Goal: Task Accomplishment & Management: Use online tool/utility

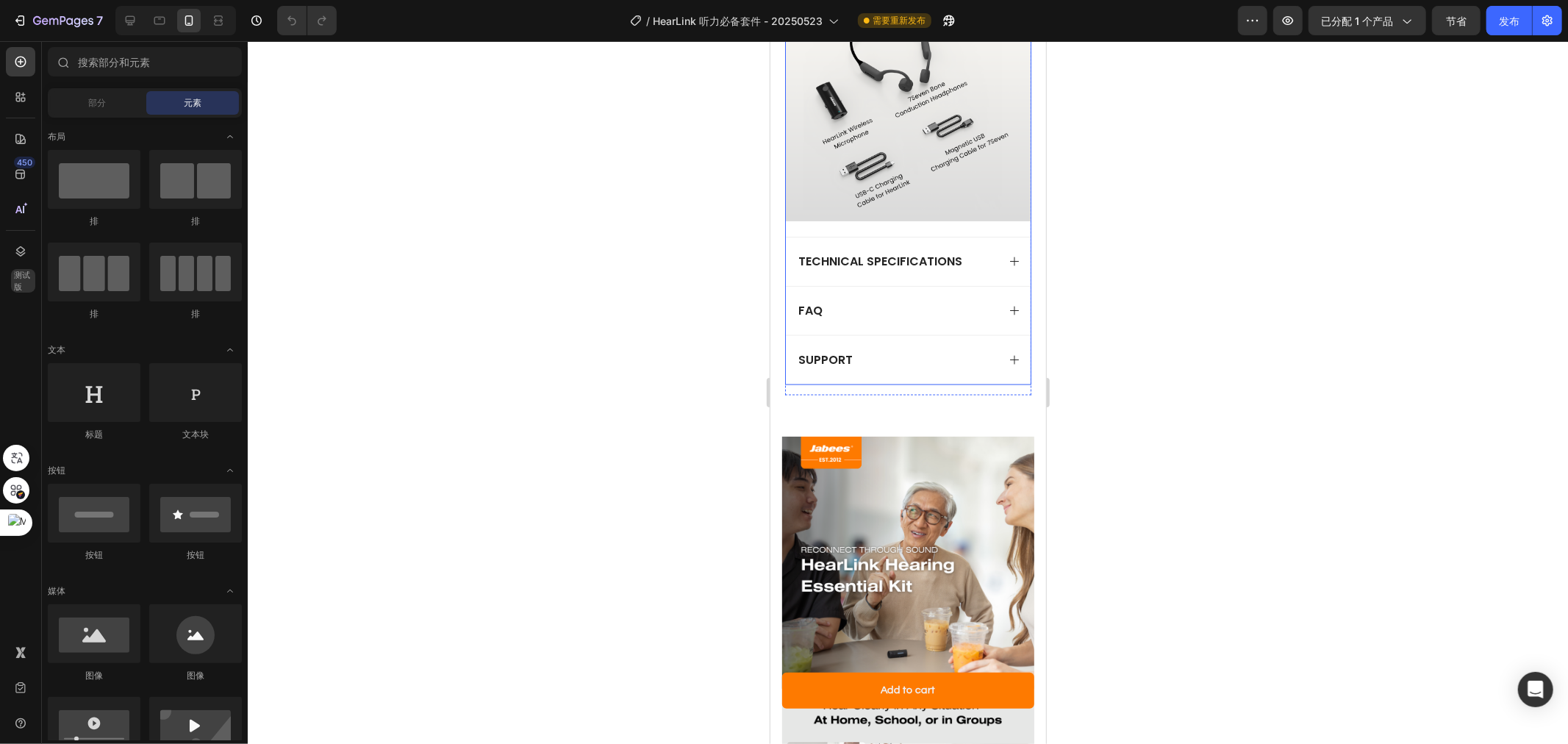
scroll to position [1878, 0]
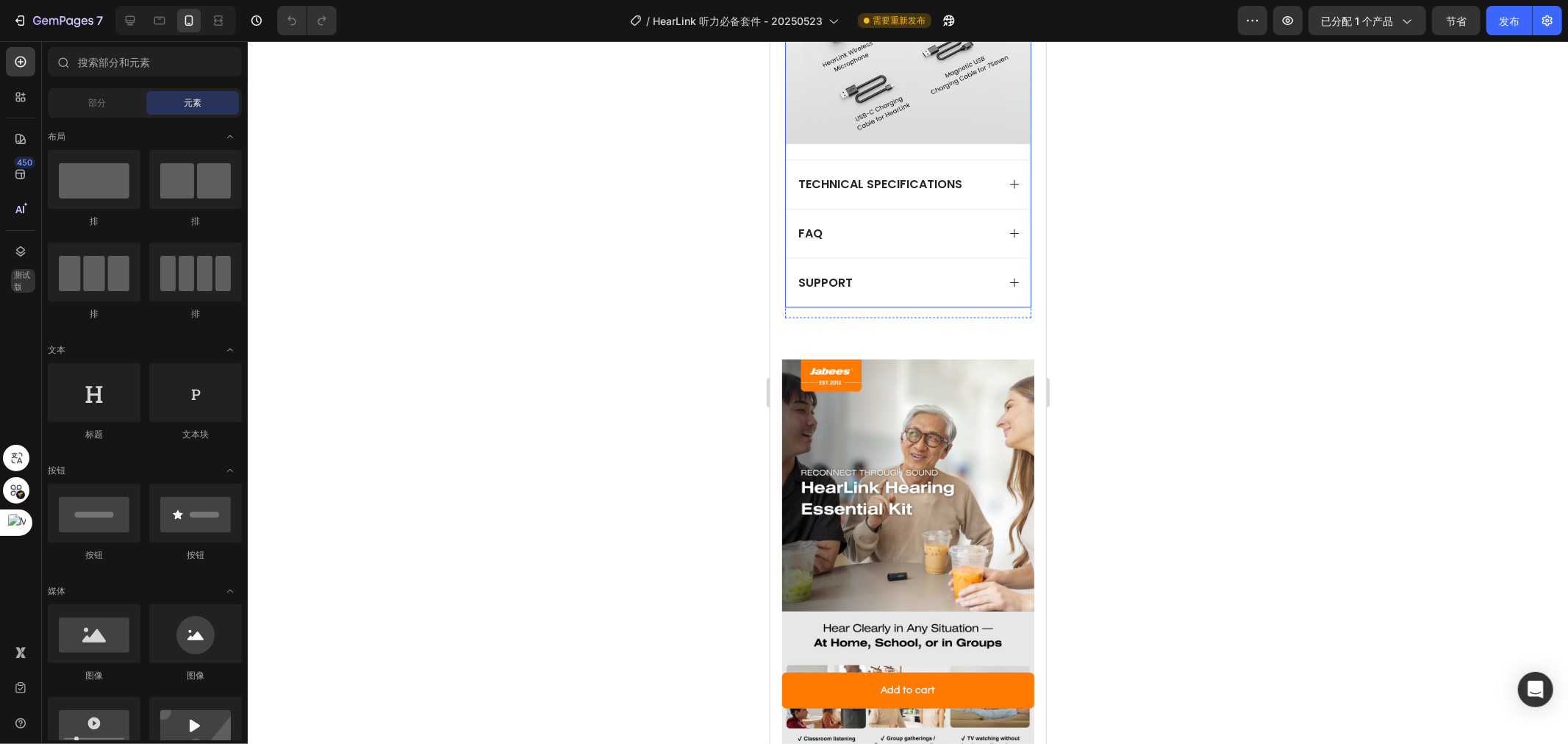
click at [1008, 276] on icon at bounding box center [1013, 282] width 12 height 12
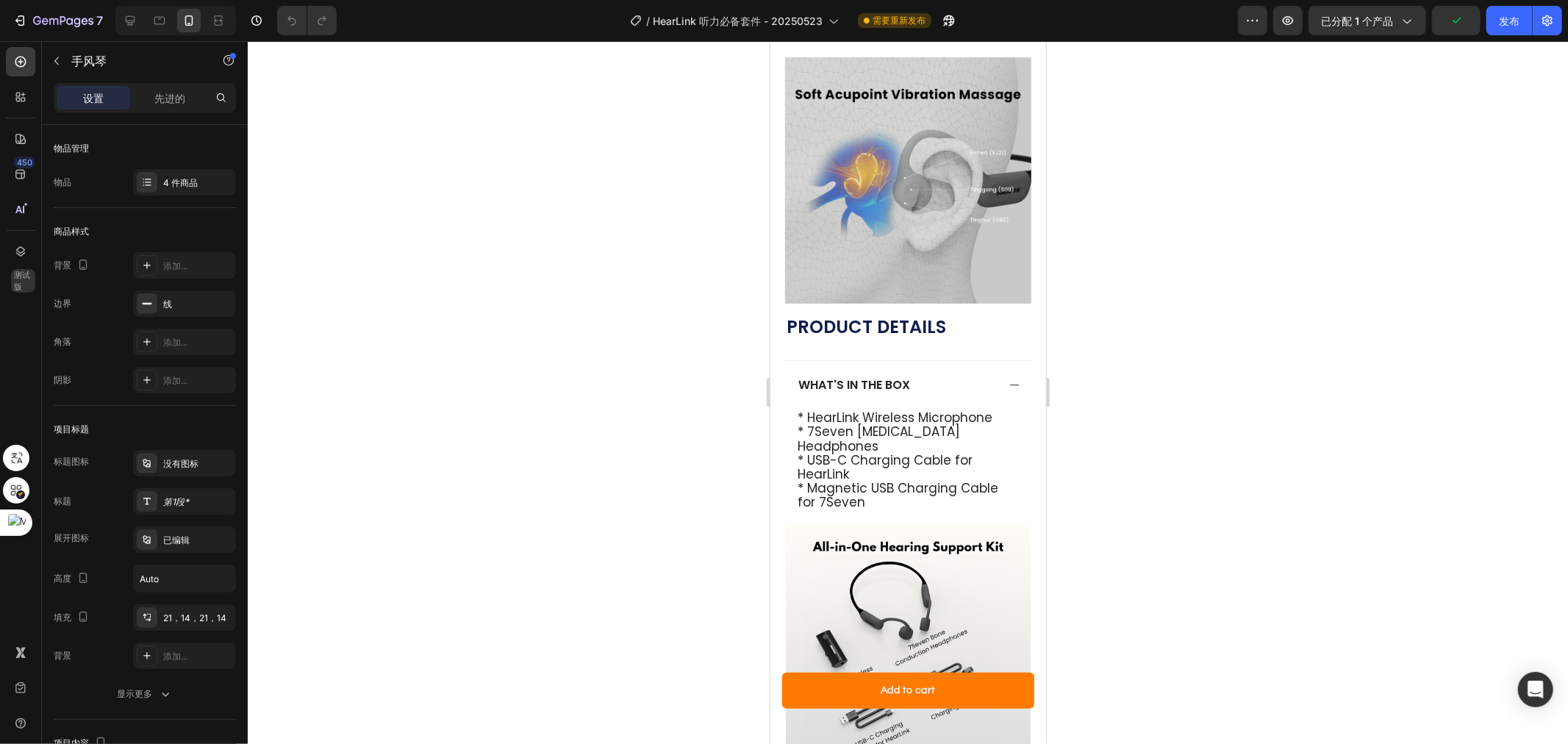
scroll to position [1578, 0]
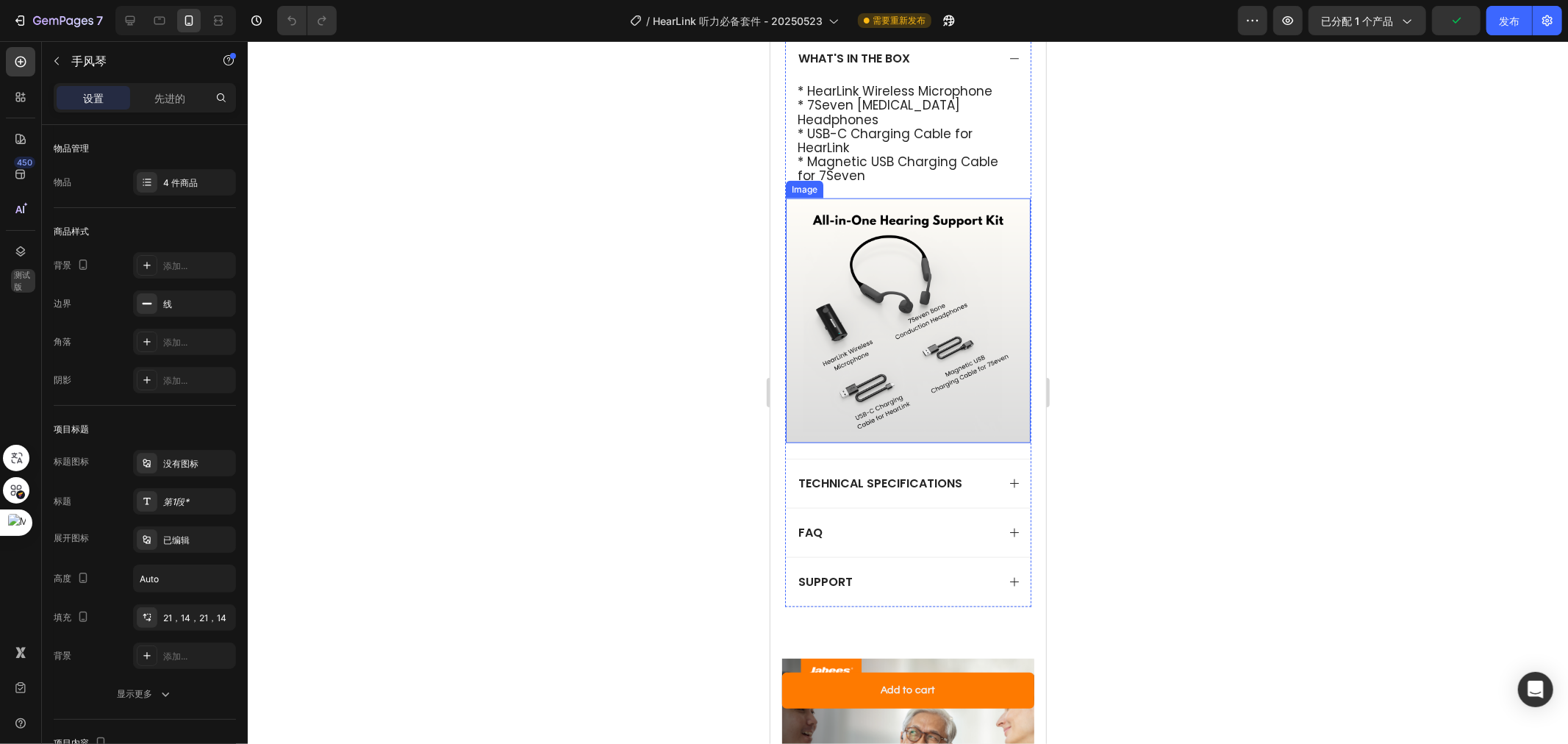
click at [962, 281] on img at bounding box center [908, 320] width 245 height 245
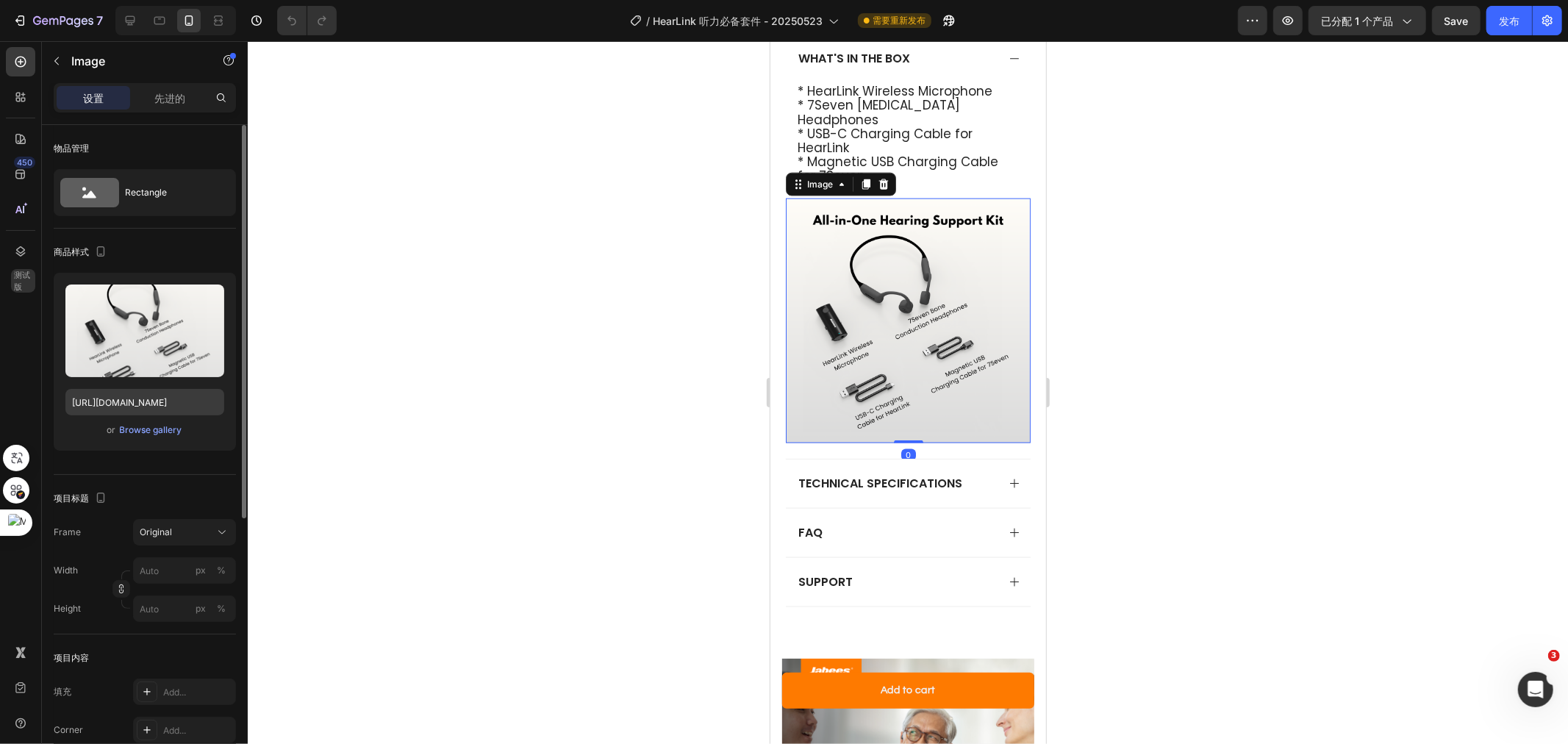
scroll to position [0, 0]
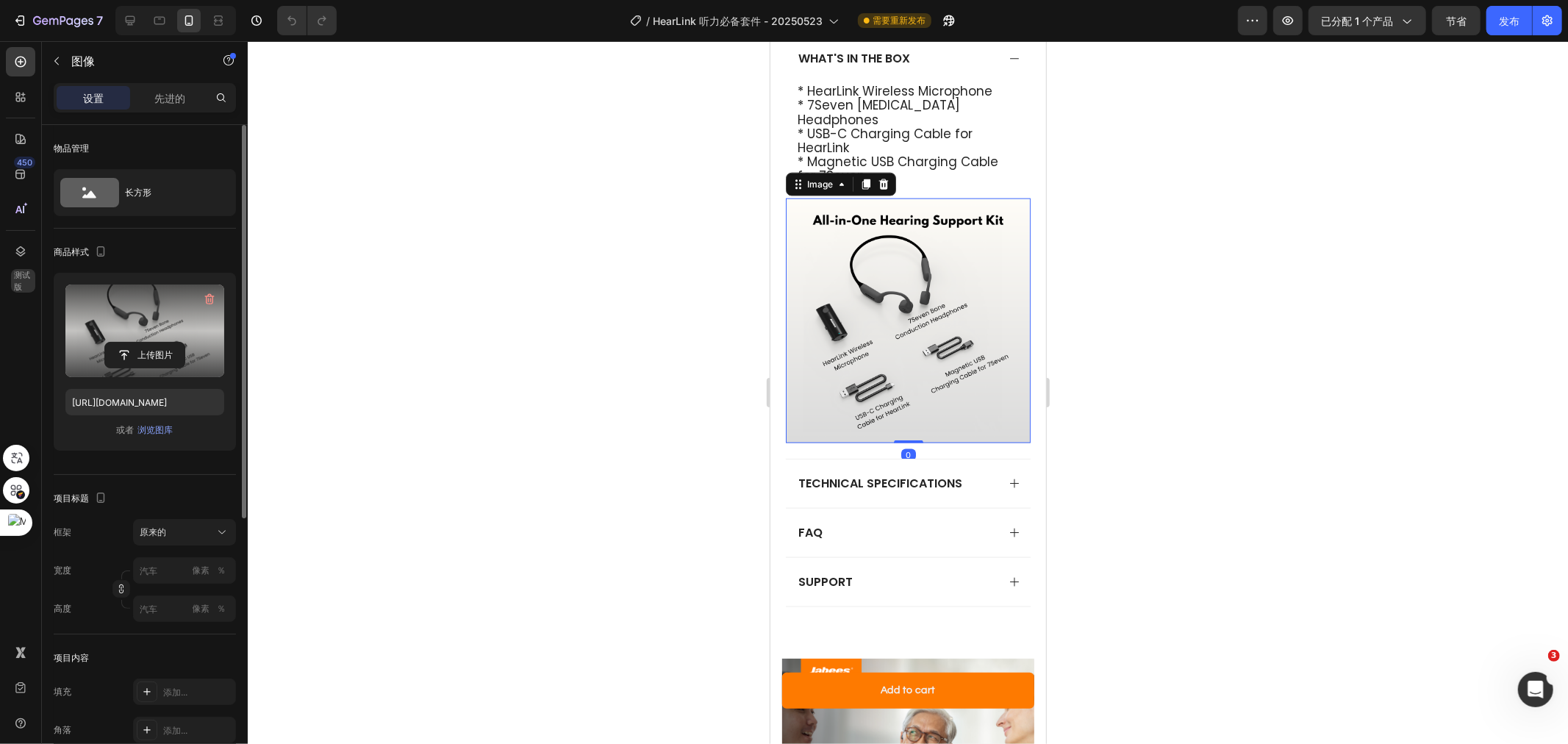
click at [143, 309] on label at bounding box center [145, 331] width 159 height 93
click at [143, 342] on input "file" at bounding box center [145, 355] width 80 height 25
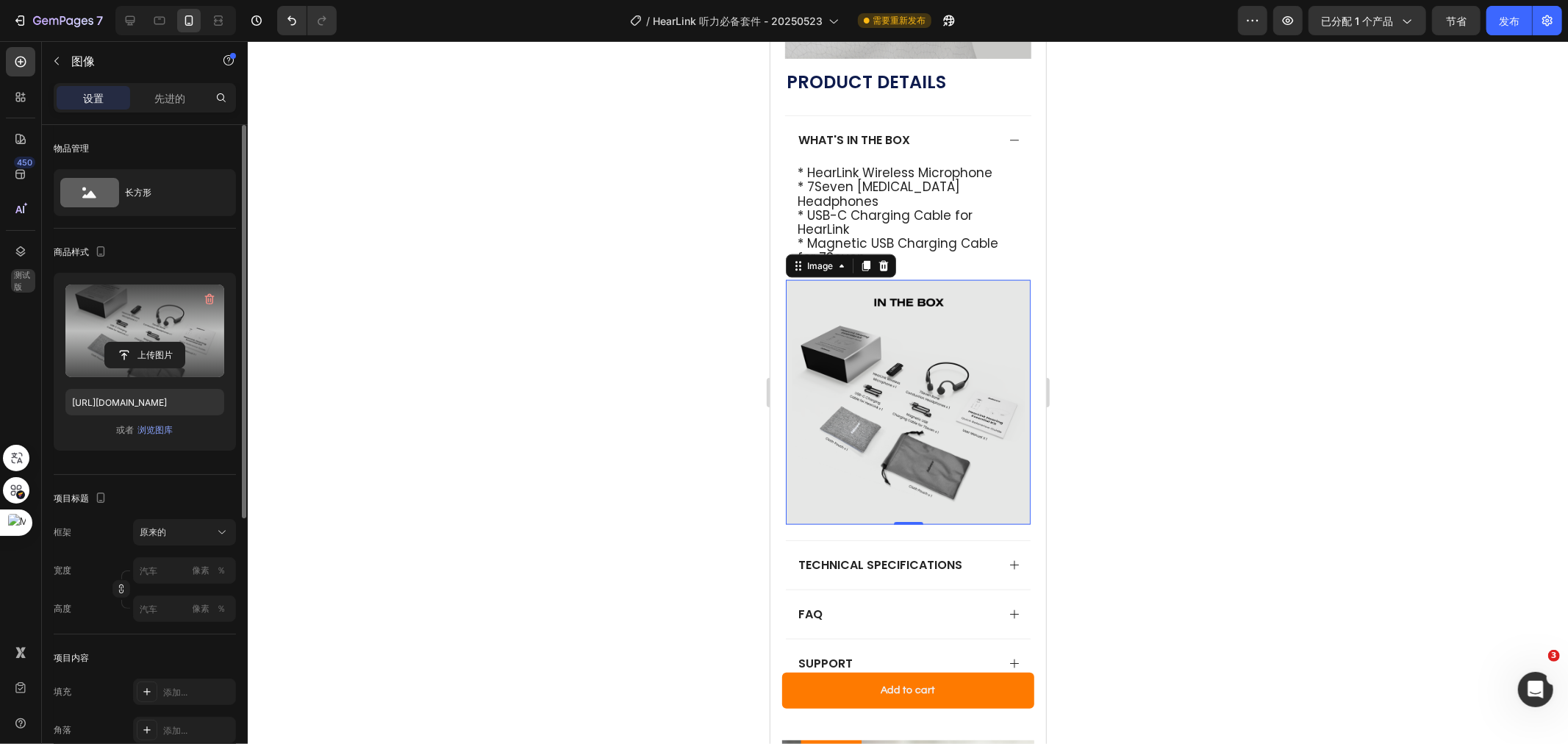
scroll to position [1578, 0]
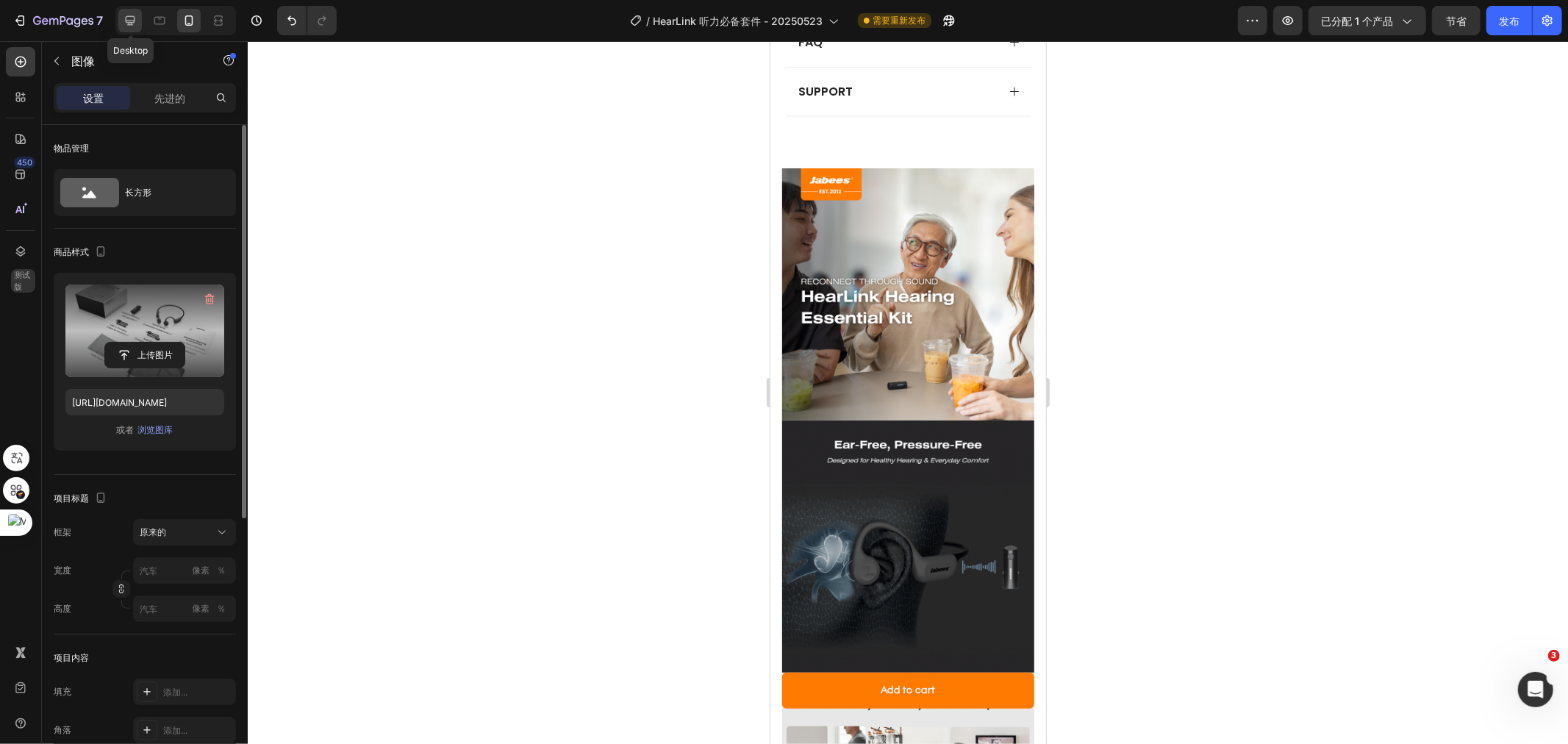
click at [127, 21] on icon at bounding box center [131, 21] width 10 height 10
type input "[URL][DOMAIN_NAME]"
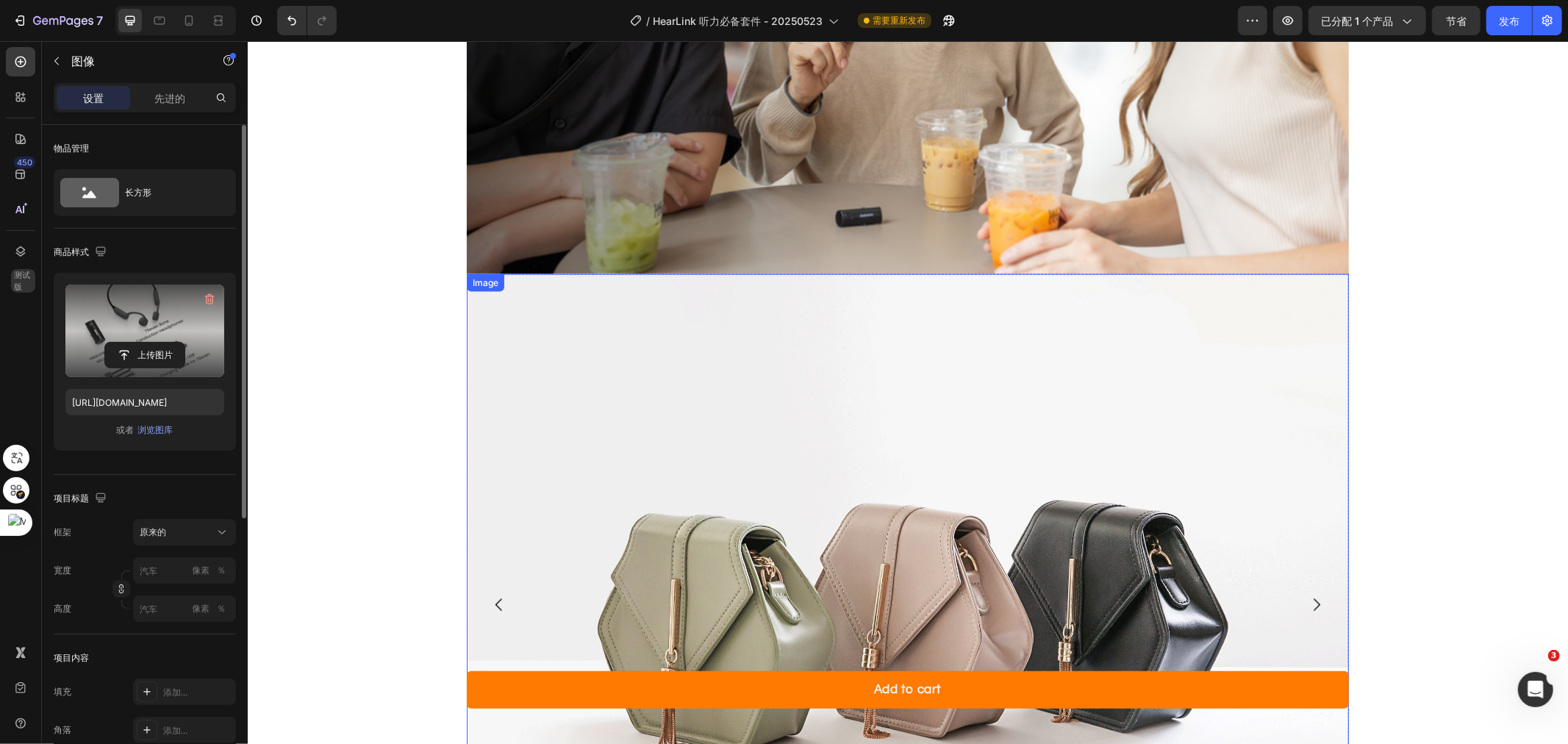
scroll to position [2304, 0]
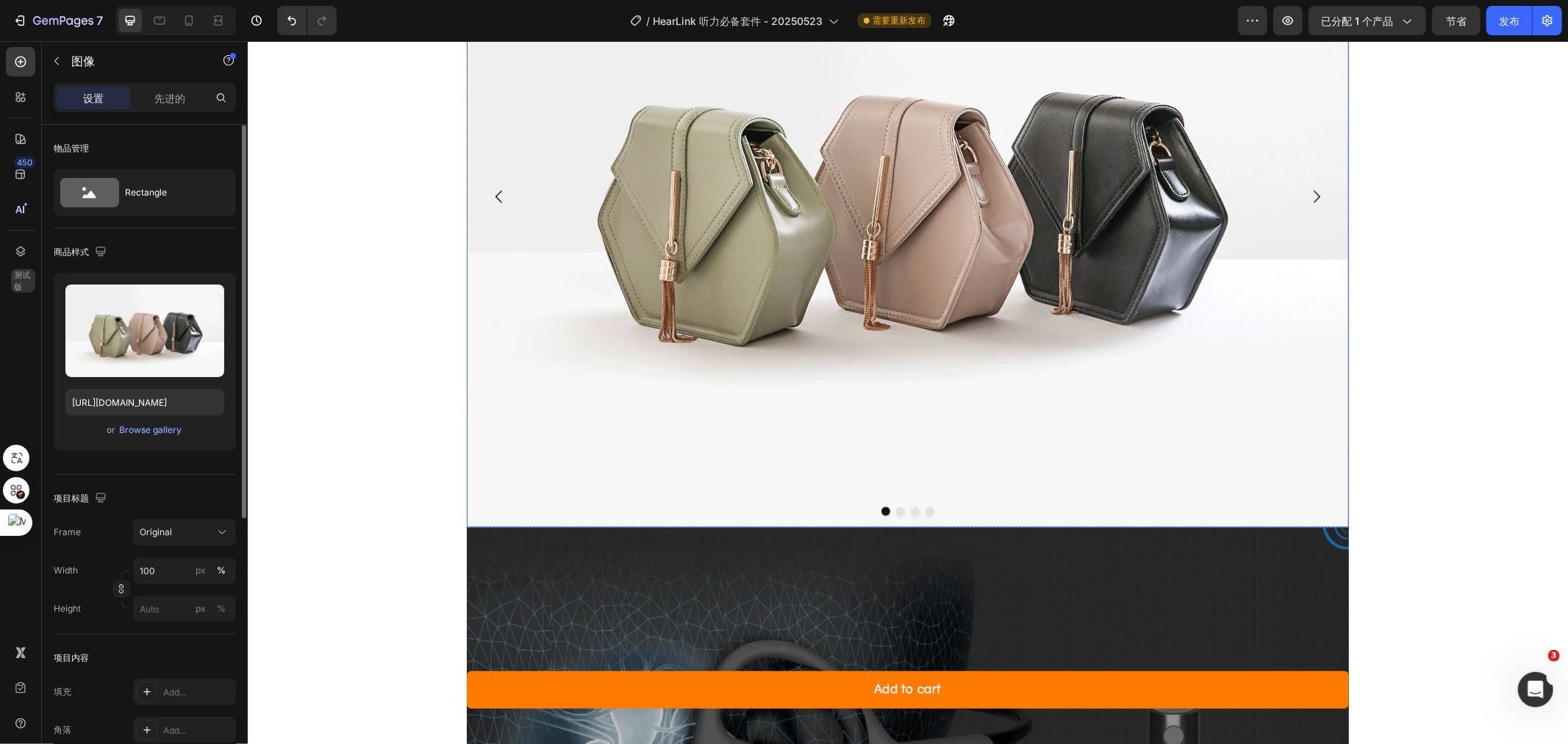
click at [1105, 325] on img at bounding box center [907, 197] width 882 height 662
click at [179, 100] on font "先进的" at bounding box center [170, 98] width 31 height 13
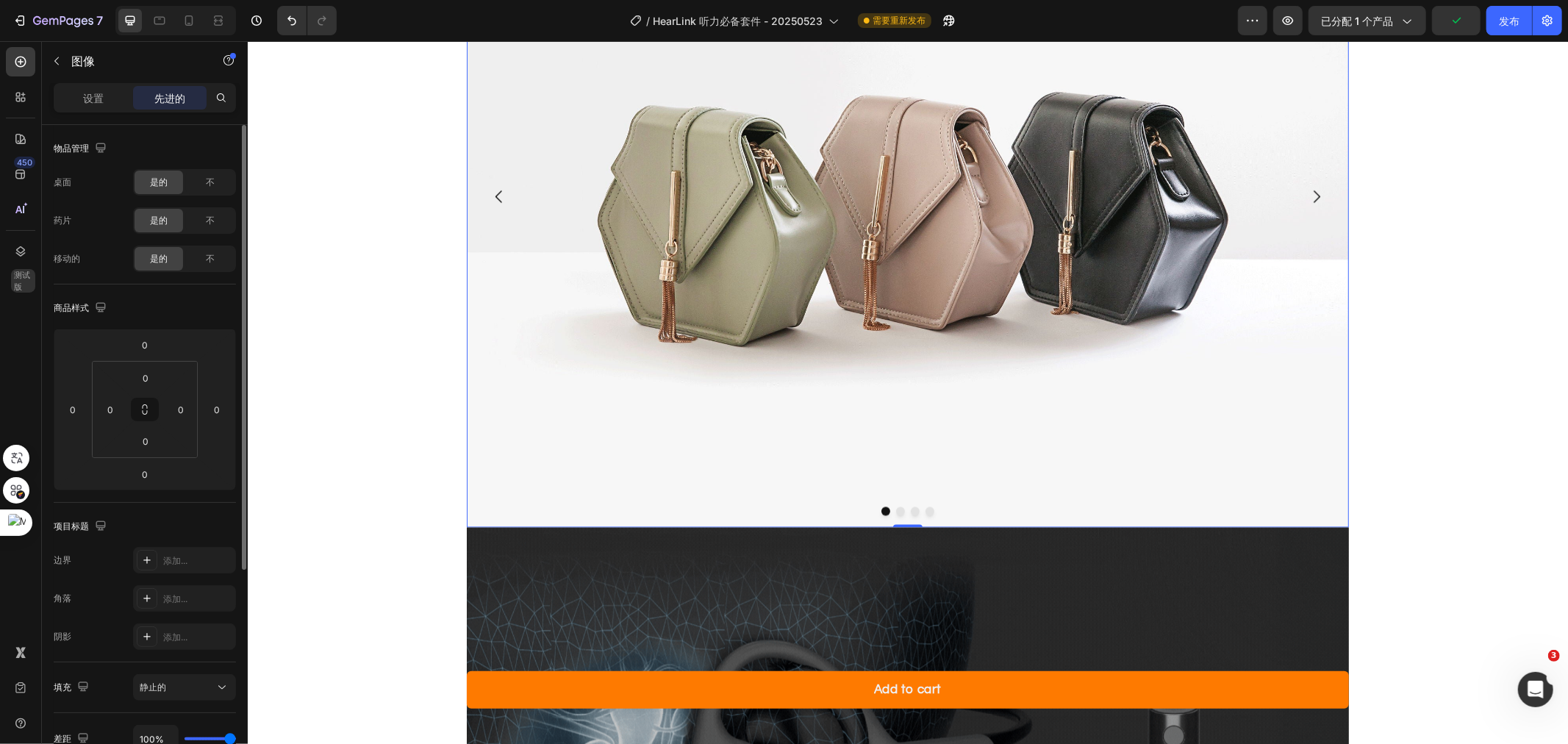
click at [208, 216] on font "不" at bounding box center [210, 220] width 9 height 11
click at [207, 178] on font "不" at bounding box center [210, 182] width 9 height 11
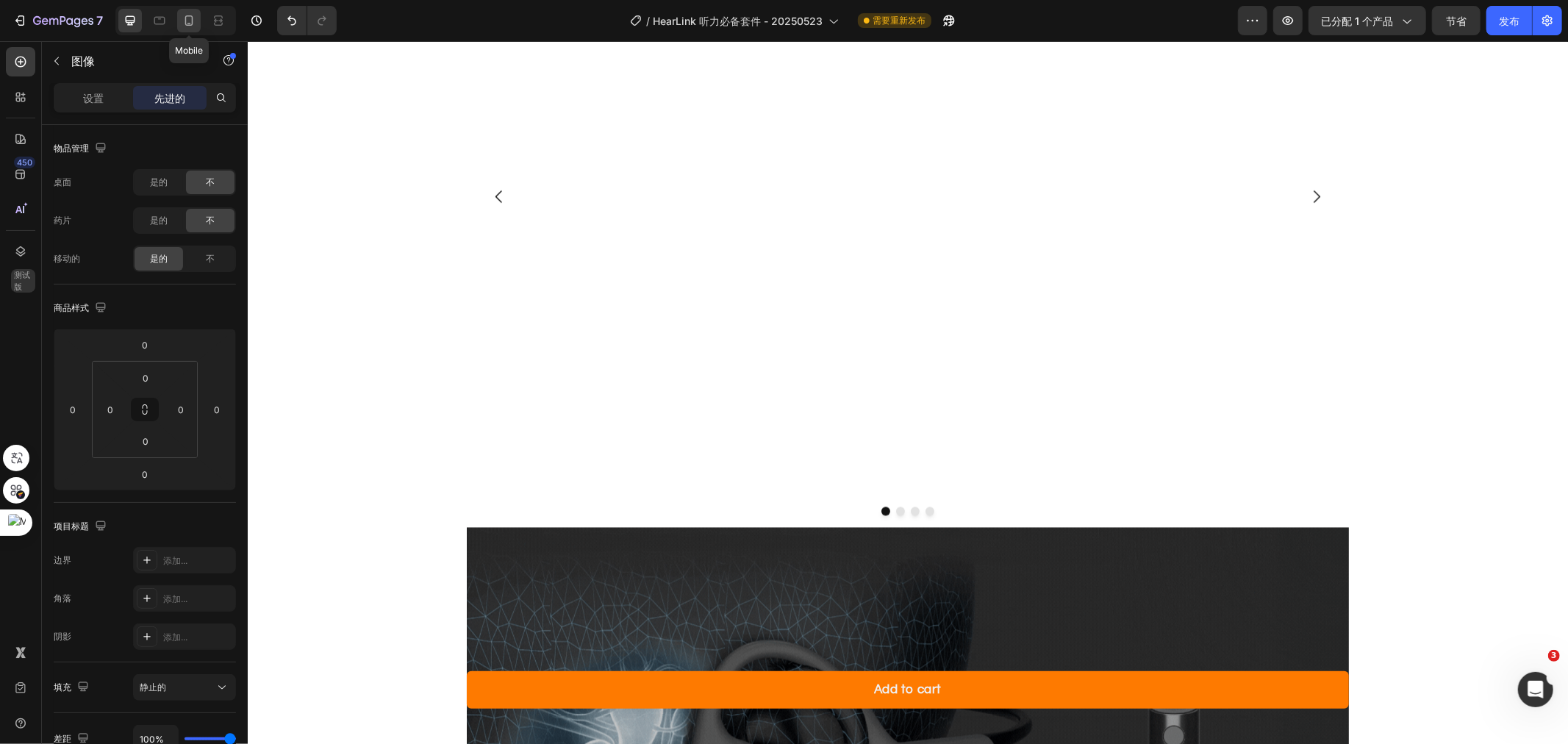
click at [191, 21] on icon at bounding box center [189, 21] width 14 height 14
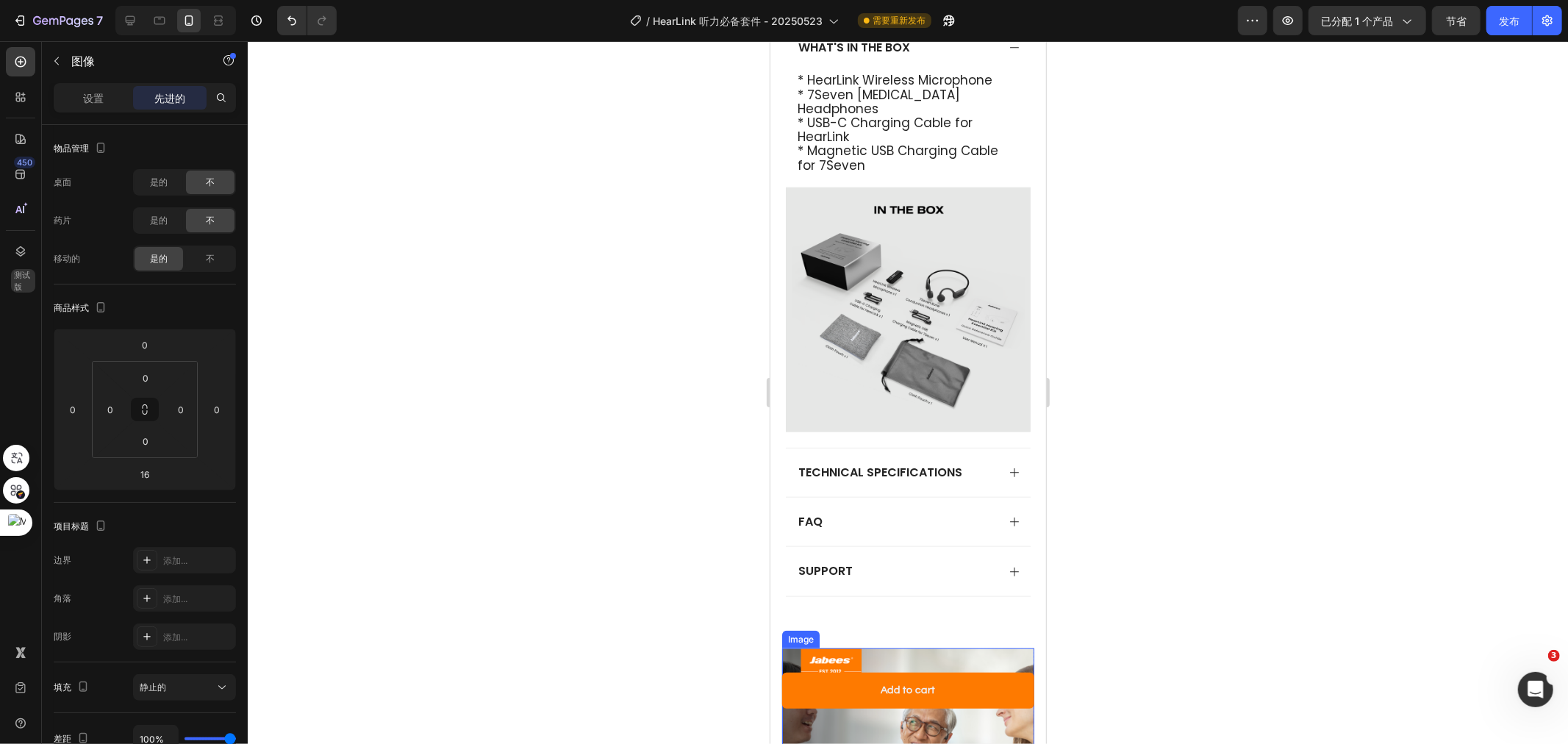
scroll to position [1092, 0]
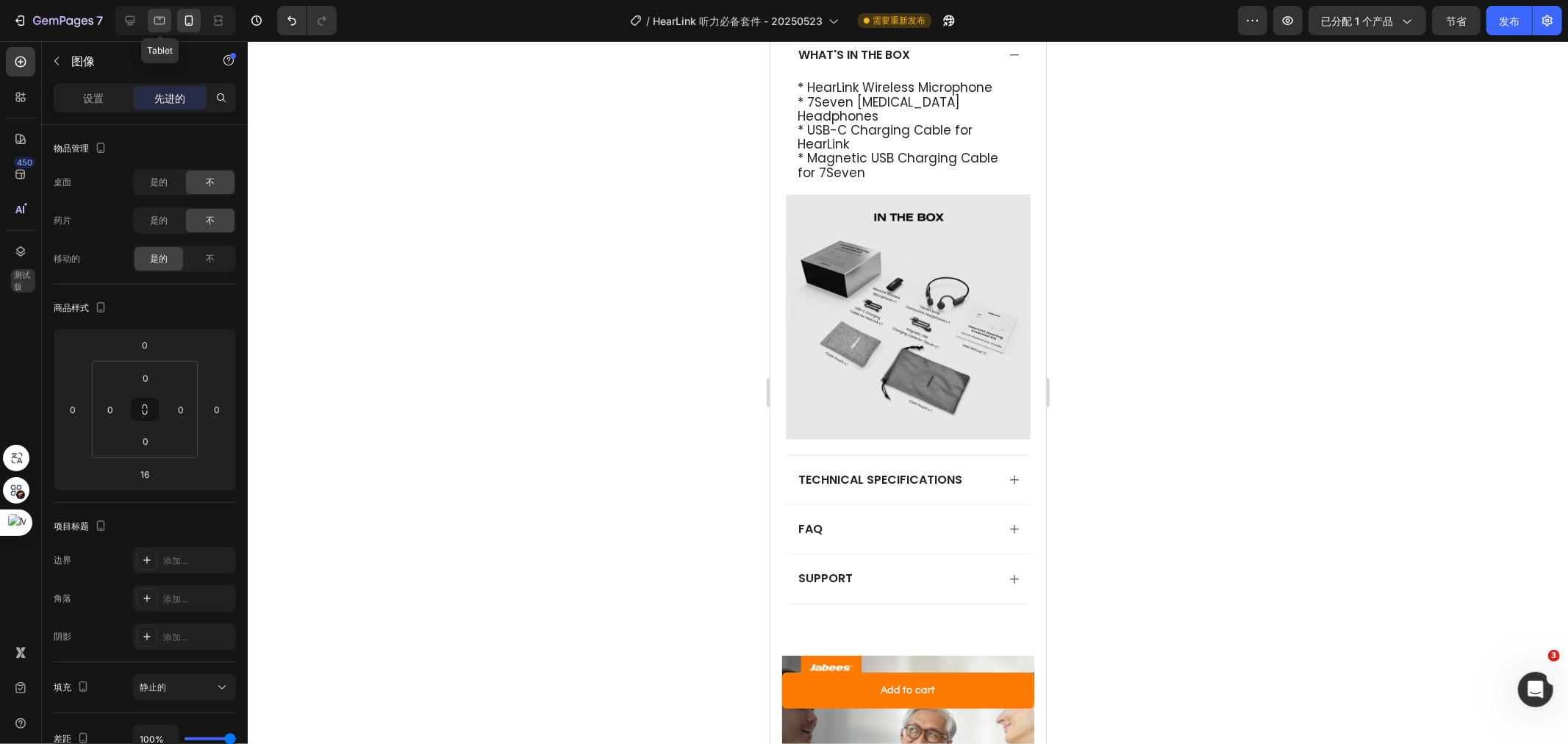
click at [152, 16] on icon at bounding box center [159, 21] width 14 height 14
type input "0"
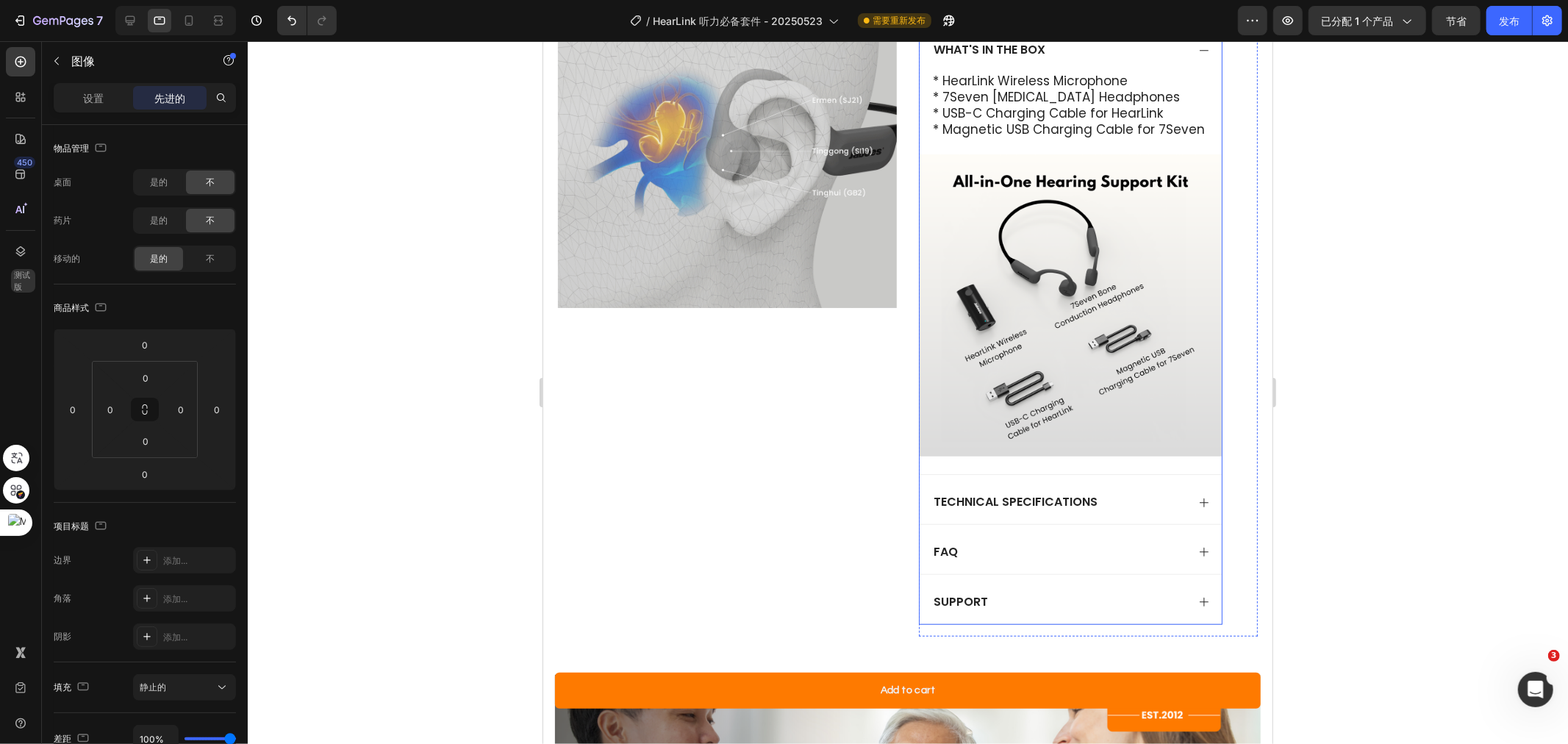
scroll to position [753, 0]
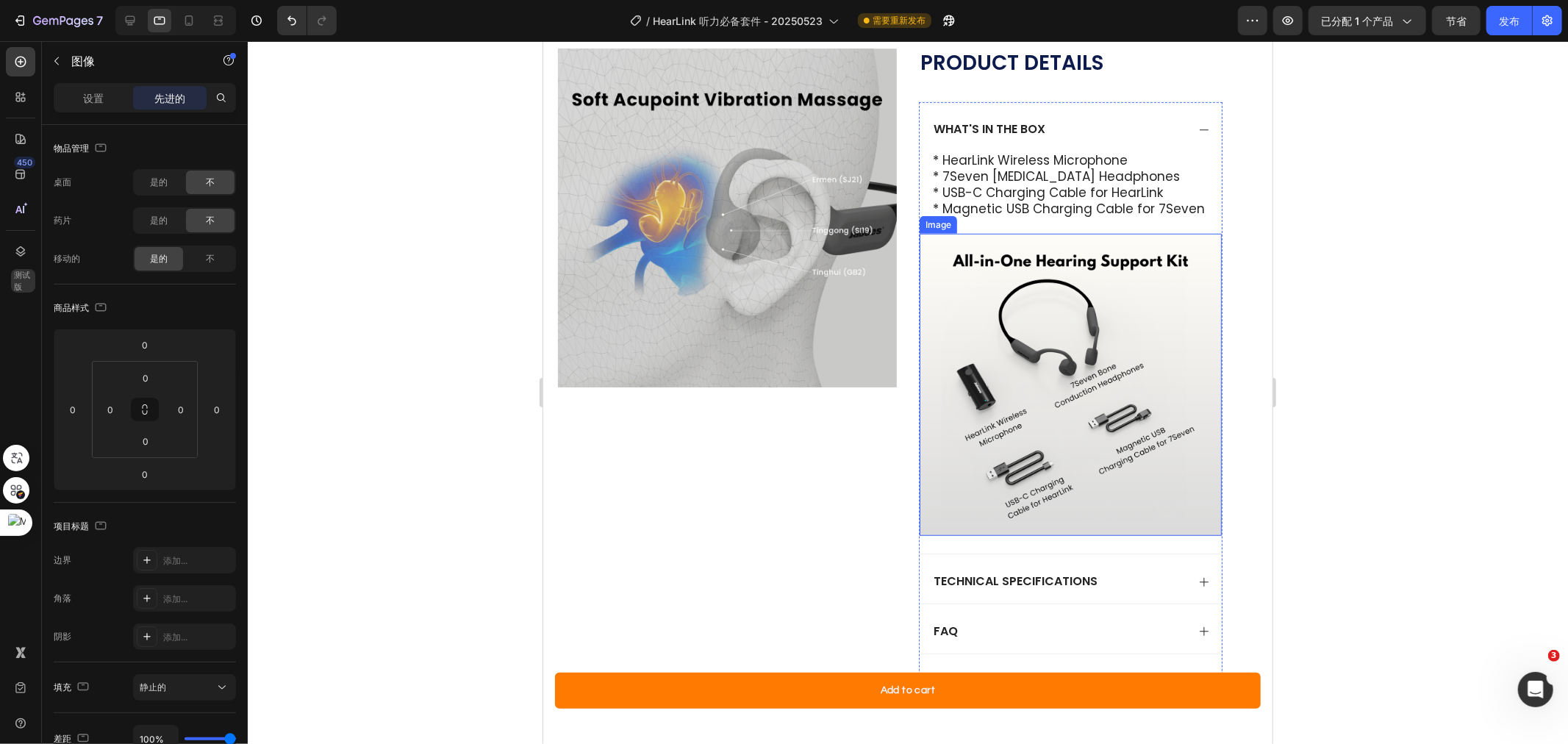
click at [1092, 402] on img at bounding box center [1070, 385] width 302 height 302
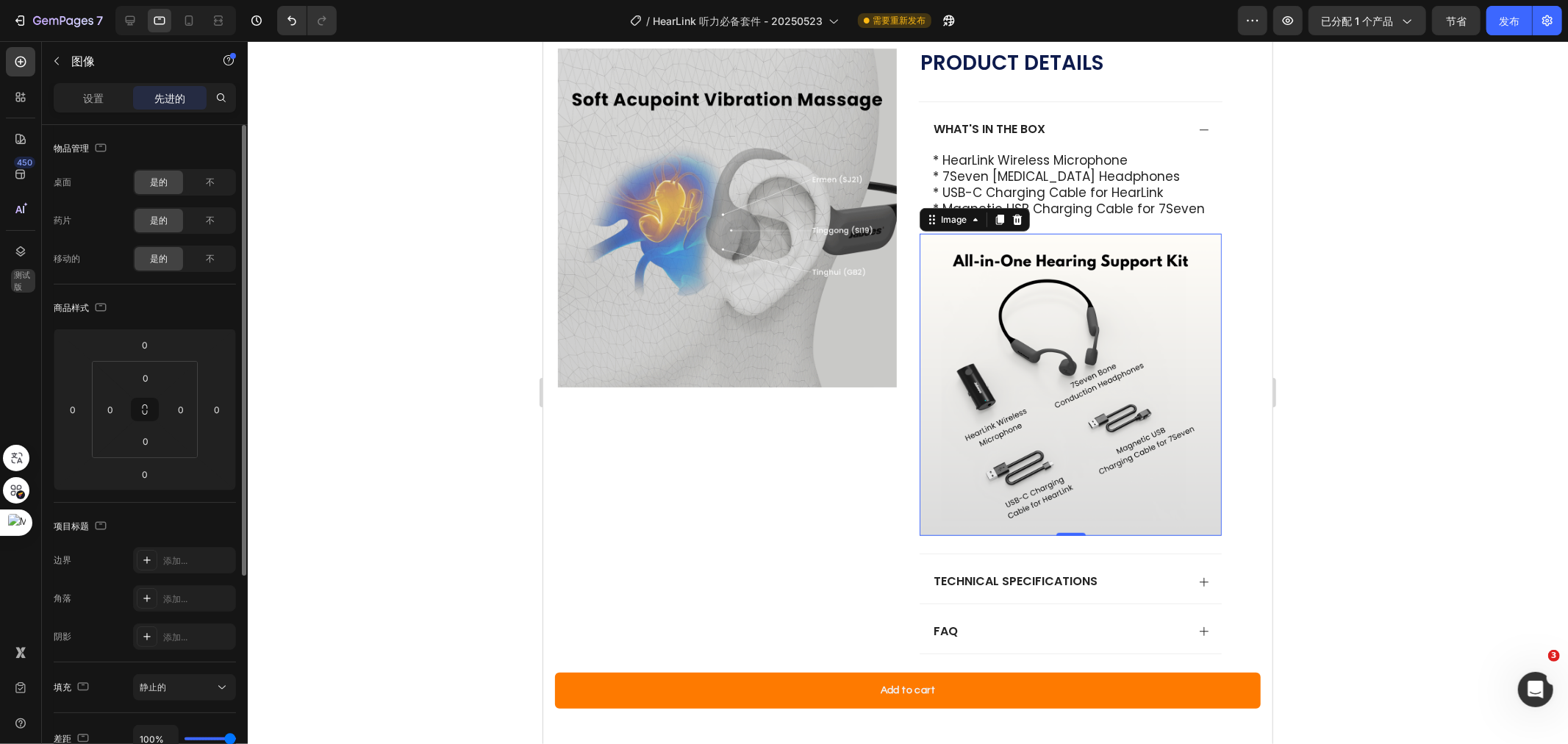
click at [109, 91] on div "设置" at bounding box center [93, 97] width 73 height 23
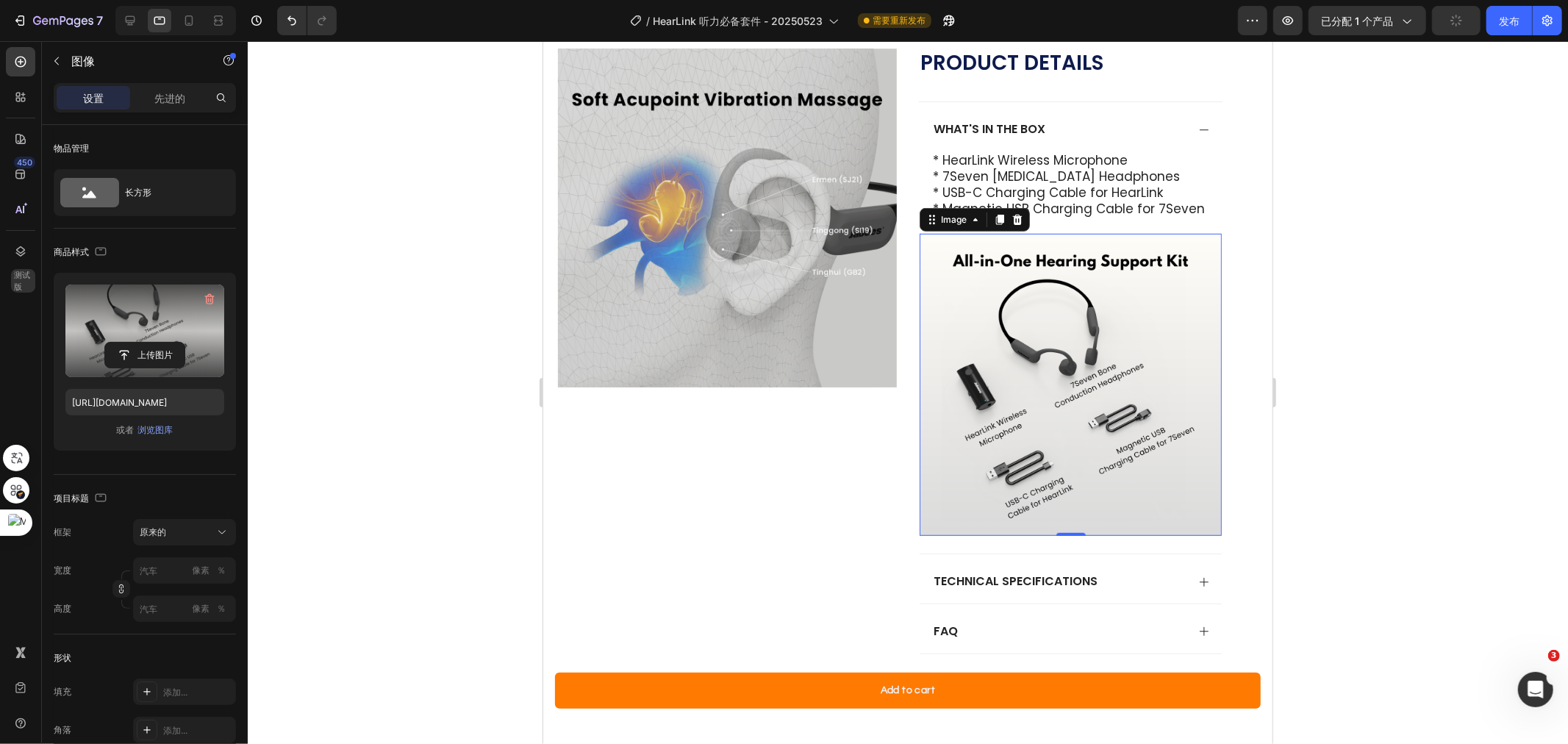
click at [158, 341] on label at bounding box center [145, 331] width 159 height 93
click at [158, 342] on input "file" at bounding box center [145, 355] width 80 height 25
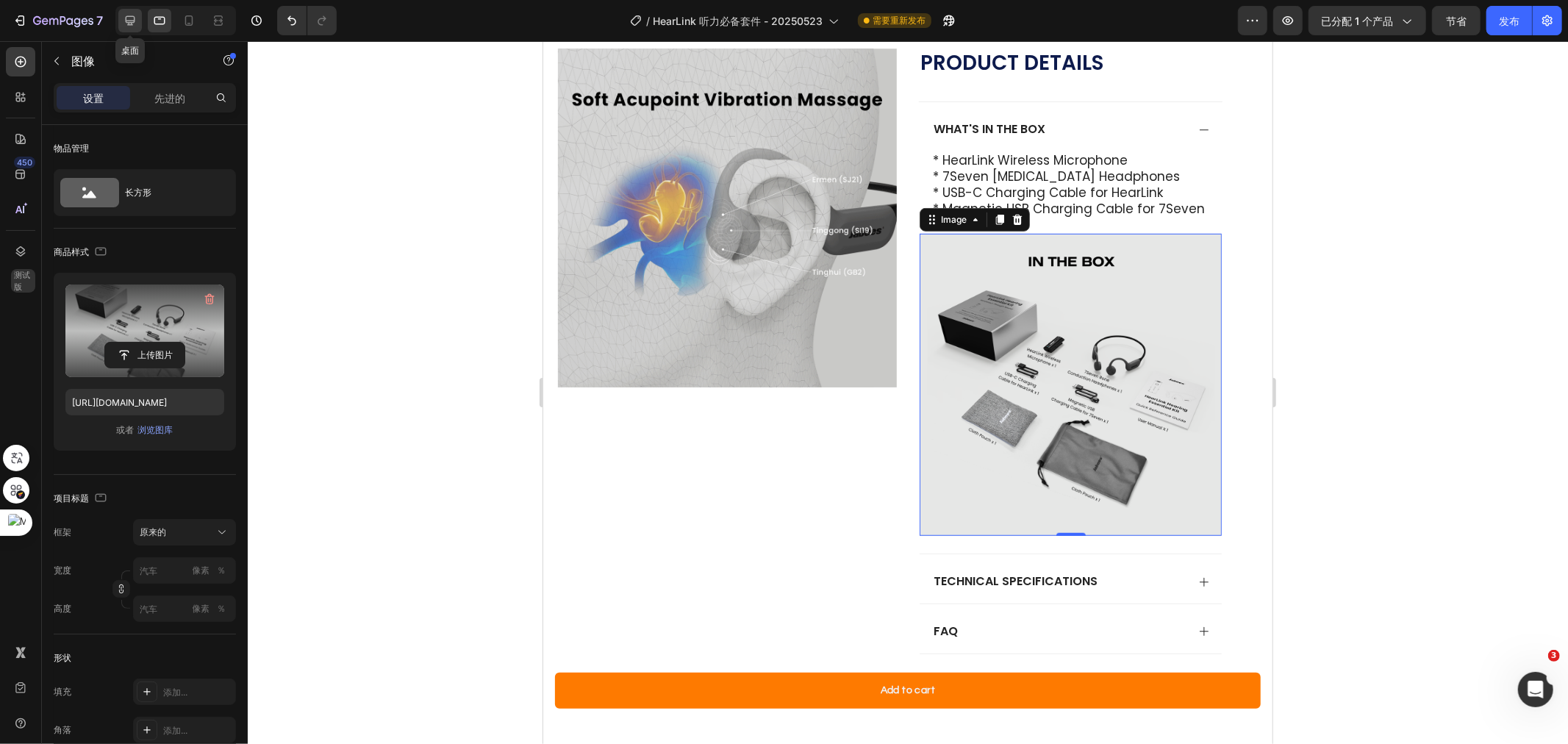
click at [134, 19] on icon at bounding box center [131, 21] width 10 height 10
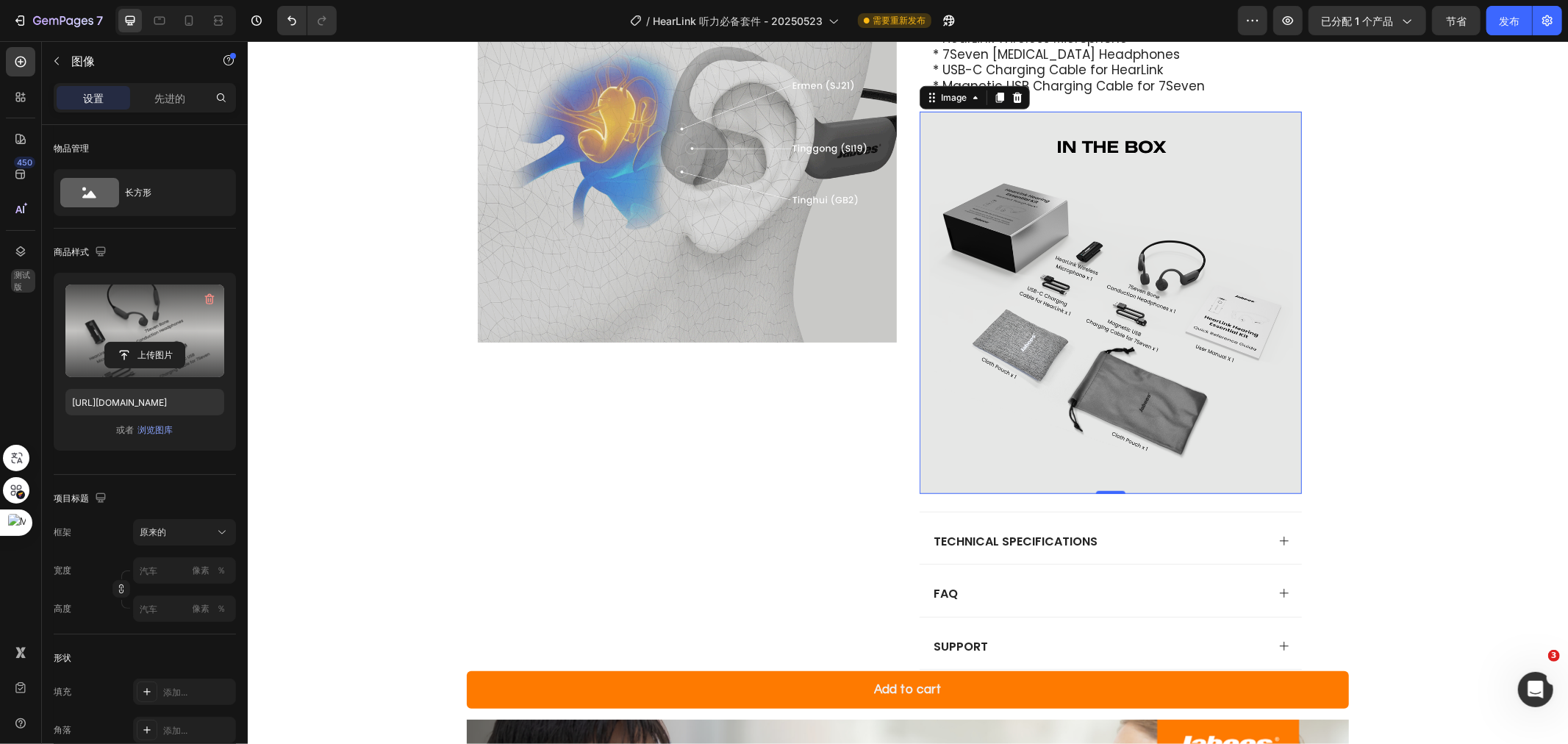
scroll to position [893, 0]
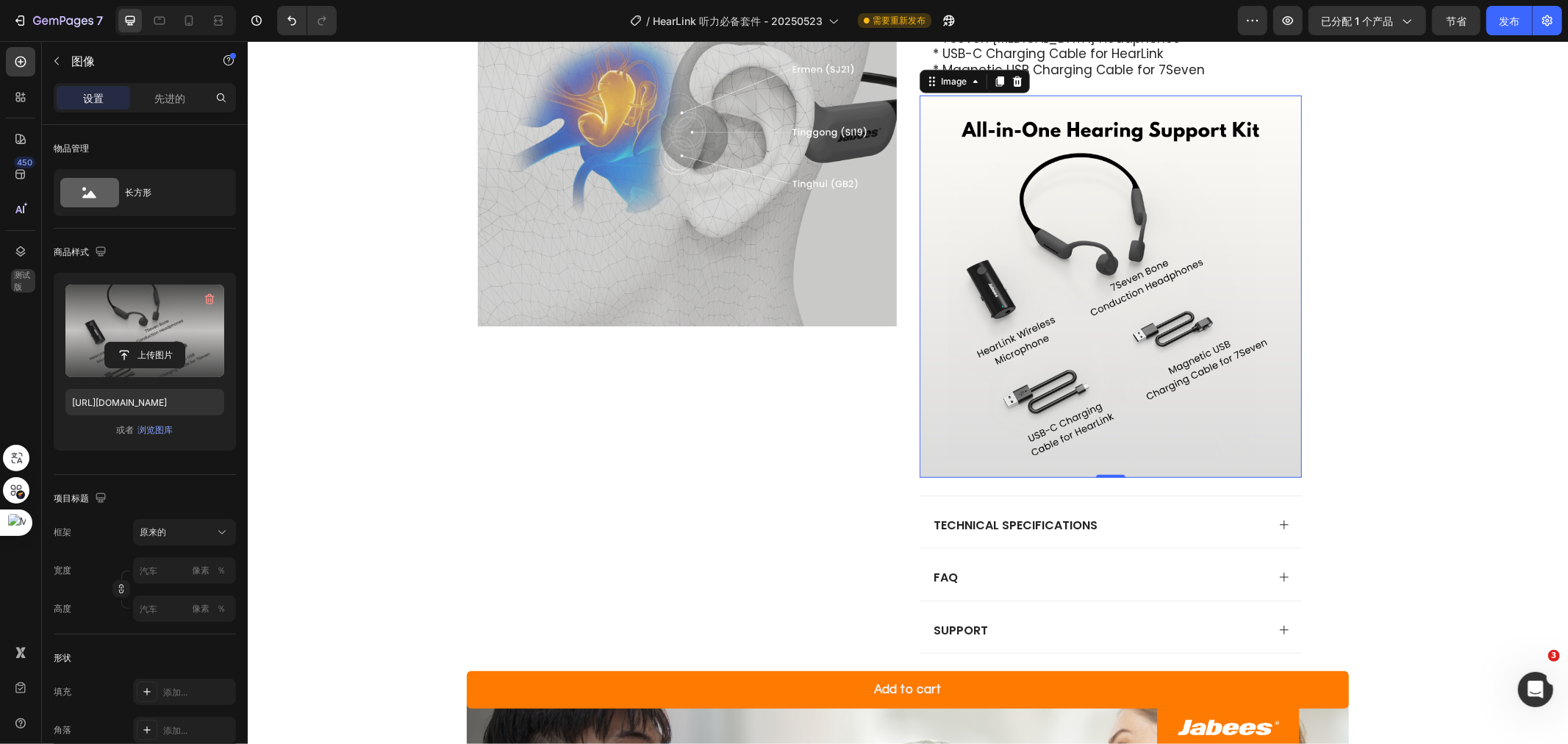
click at [1113, 376] on img at bounding box center [1109, 285] width 382 height 382
click at [144, 320] on label at bounding box center [145, 331] width 159 height 93
click at [144, 342] on input "file" at bounding box center [145, 355] width 80 height 25
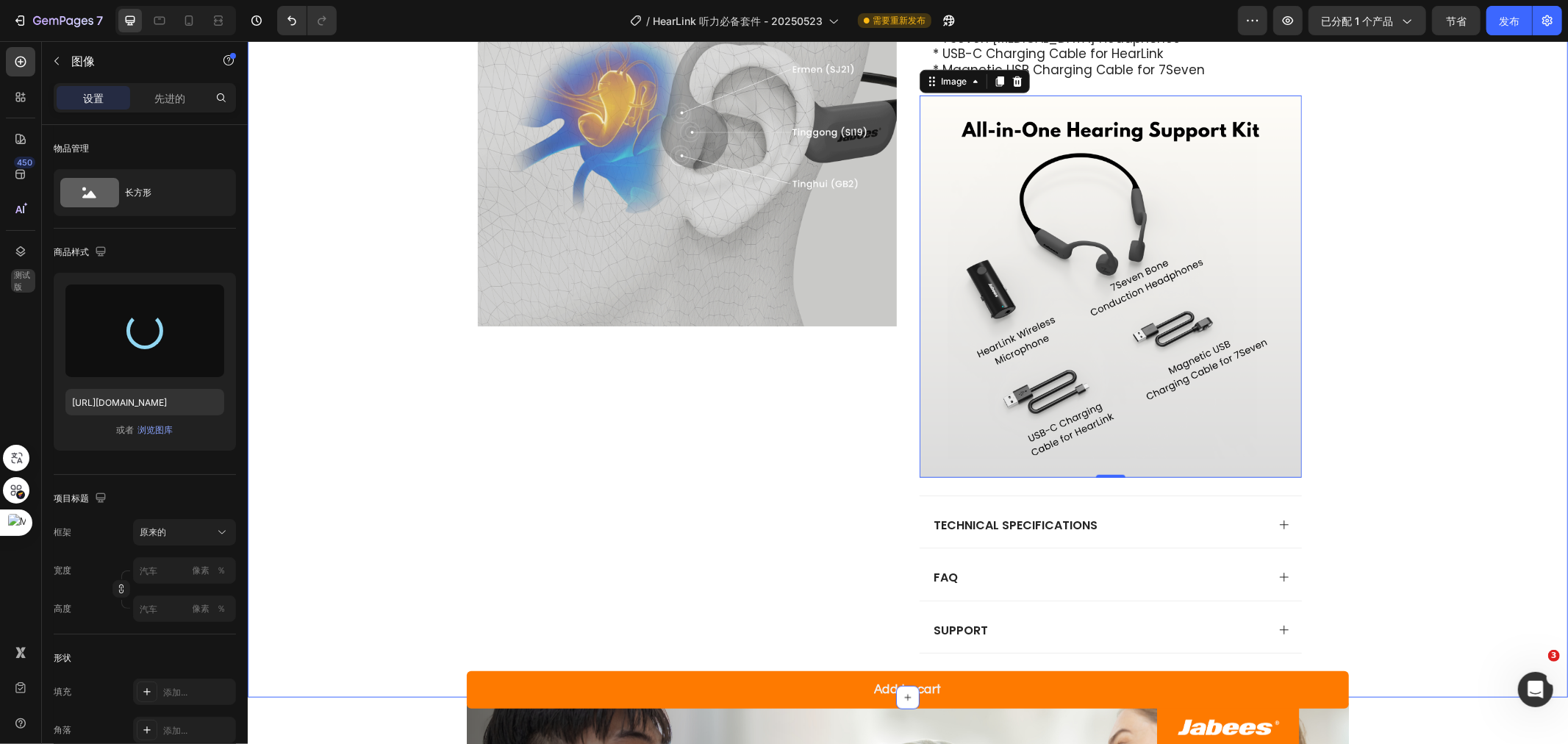
type input "[URL][DOMAIN_NAME]"
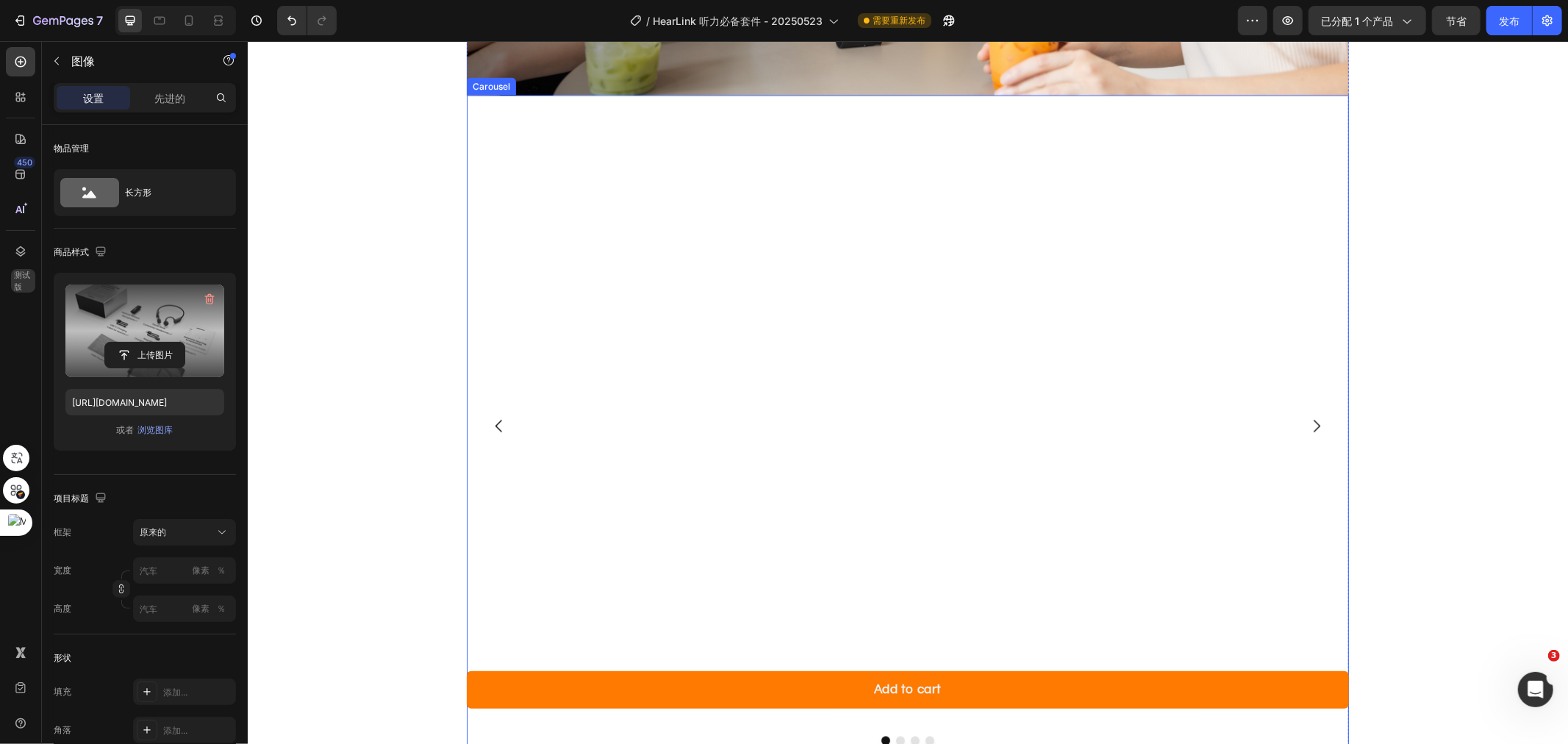
scroll to position [2201, 0]
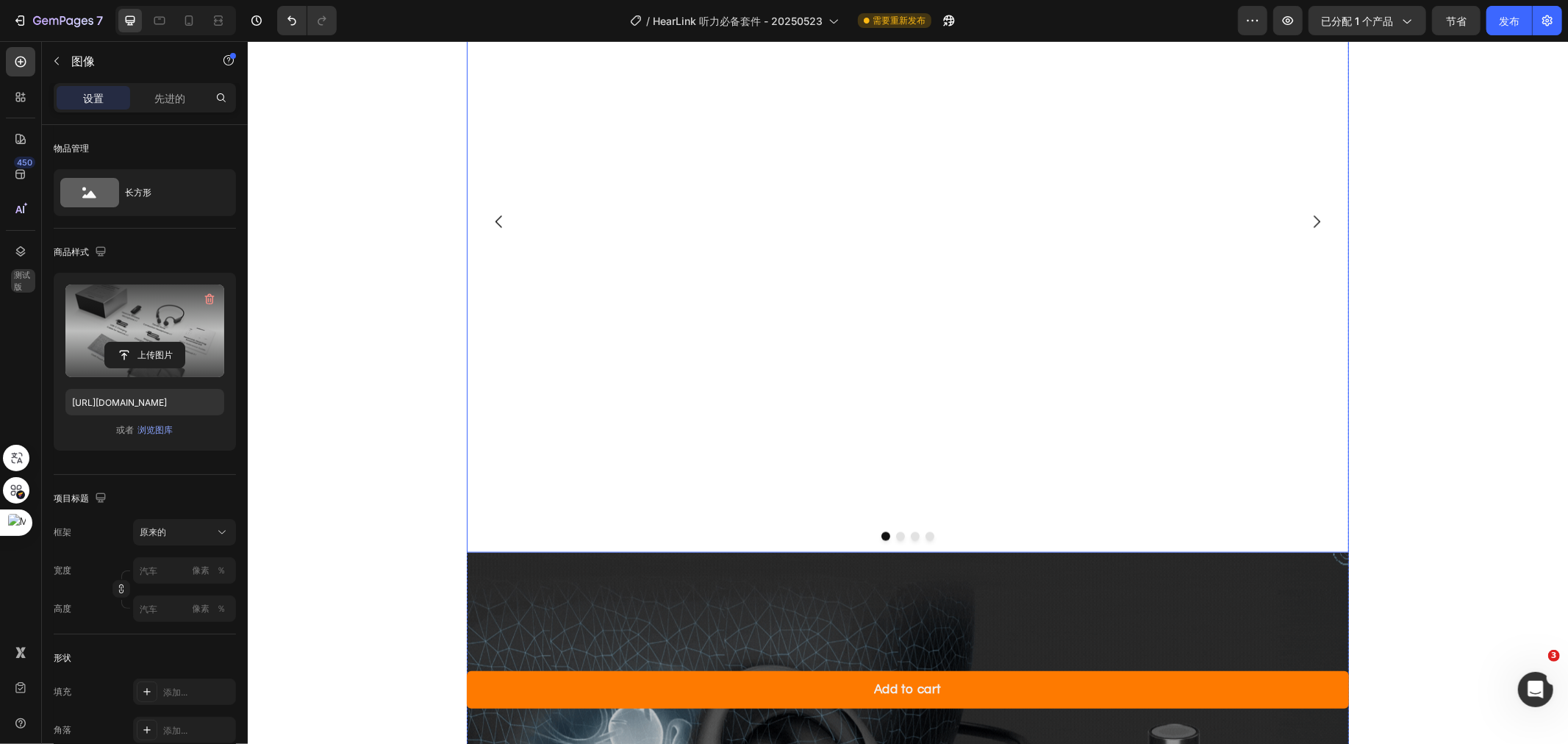
click at [1085, 382] on div "Image" at bounding box center [907, 222] width 882 height 662
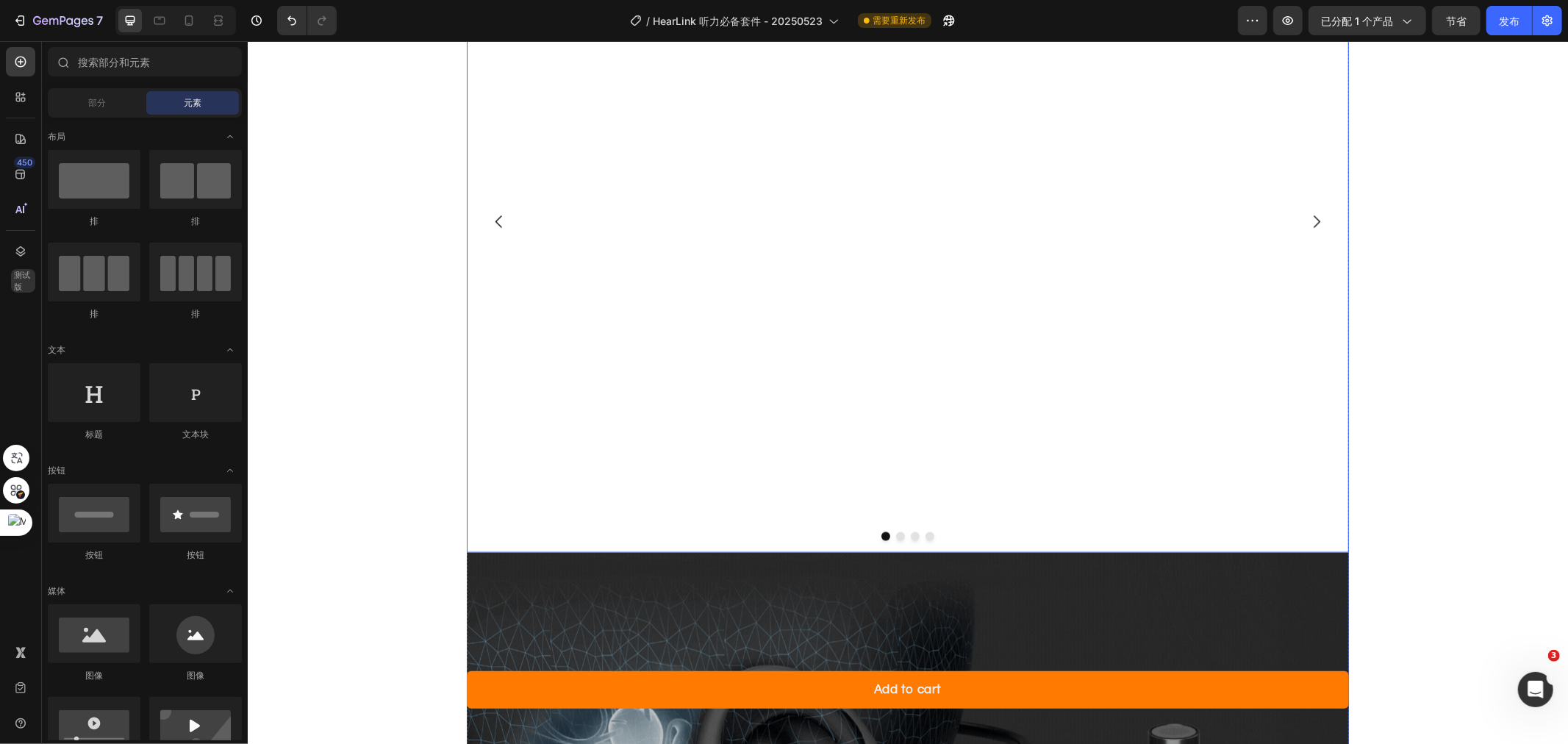
click at [1297, 531] on div at bounding box center [907, 536] width 882 height 9
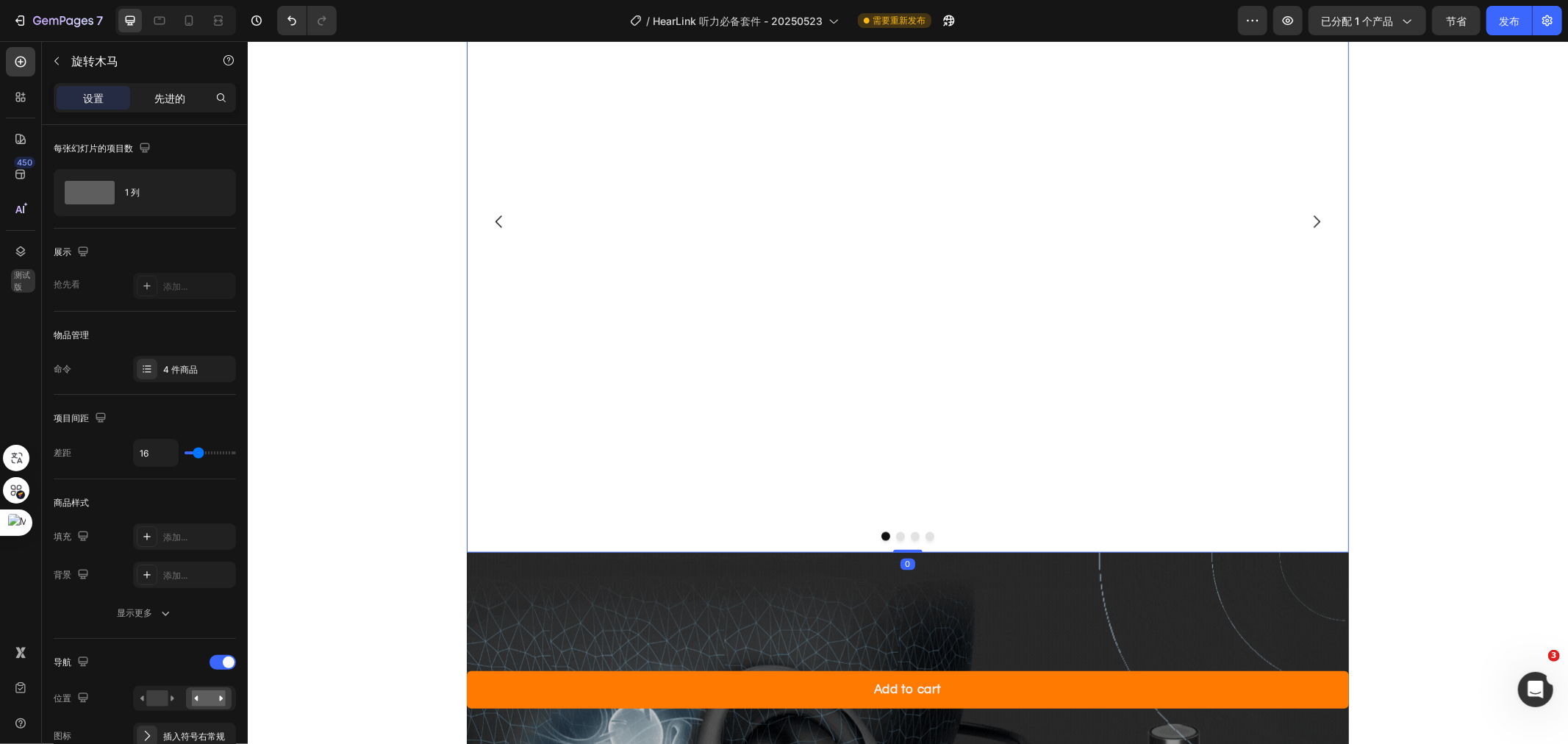
click at [158, 105] on p "先进的" at bounding box center [170, 97] width 31 height 15
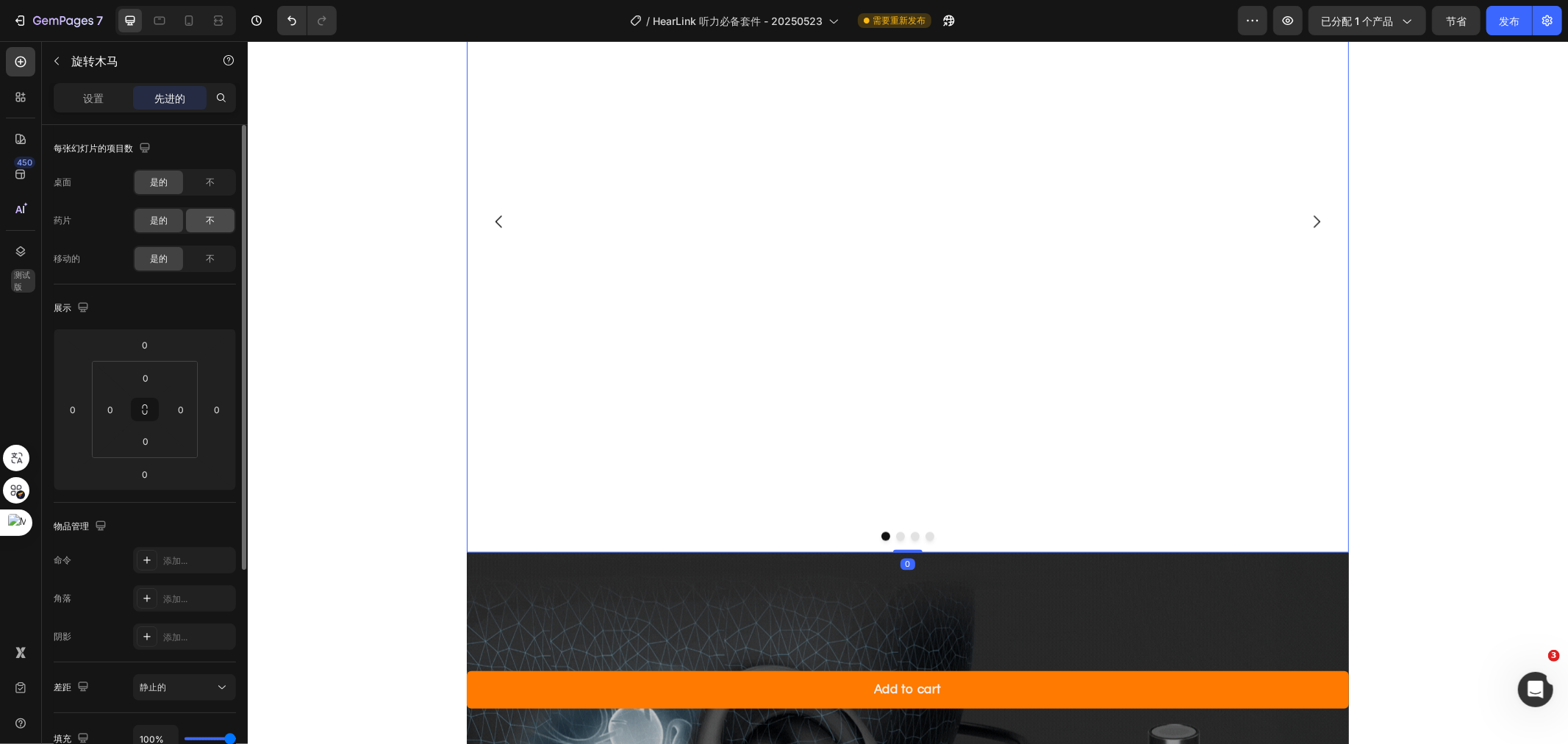
click at [208, 228] on div "不" at bounding box center [210, 220] width 48 height 23
click at [208, 186] on font "不" at bounding box center [210, 182] width 9 height 11
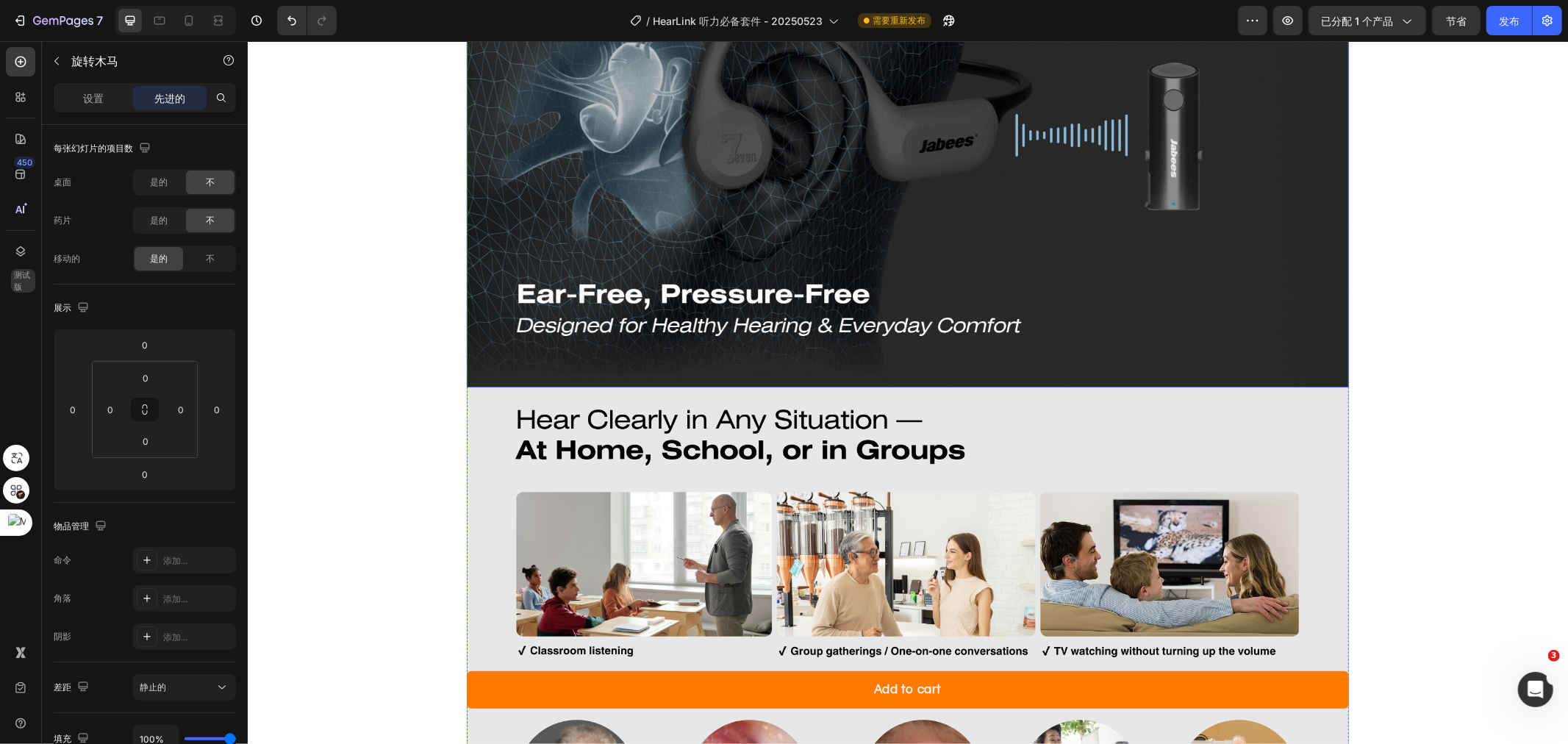
scroll to position [1711, 0]
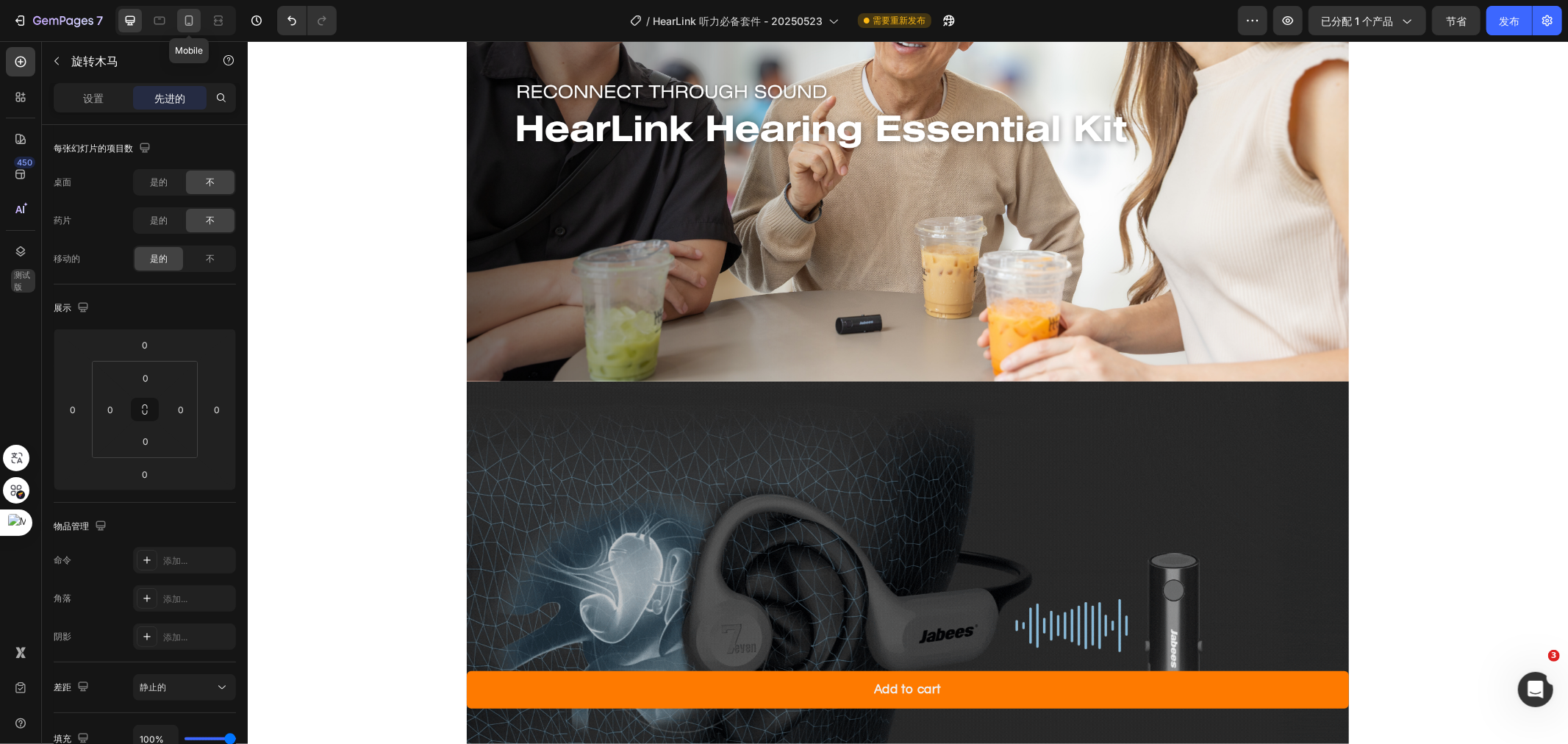
click at [189, 22] on icon at bounding box center [189, 21] width 8 height 11
type input "18"
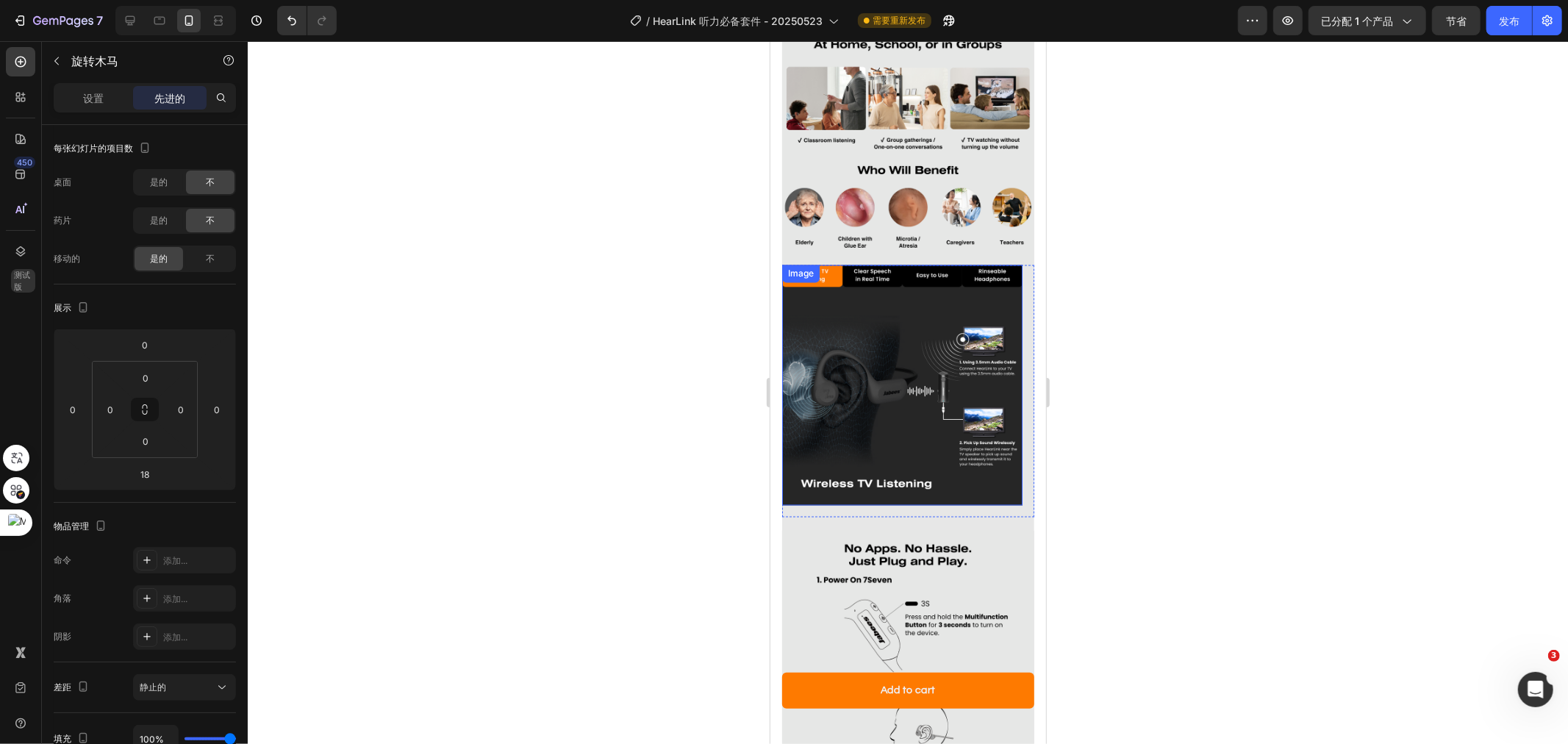
scroll to position [2179, 0]
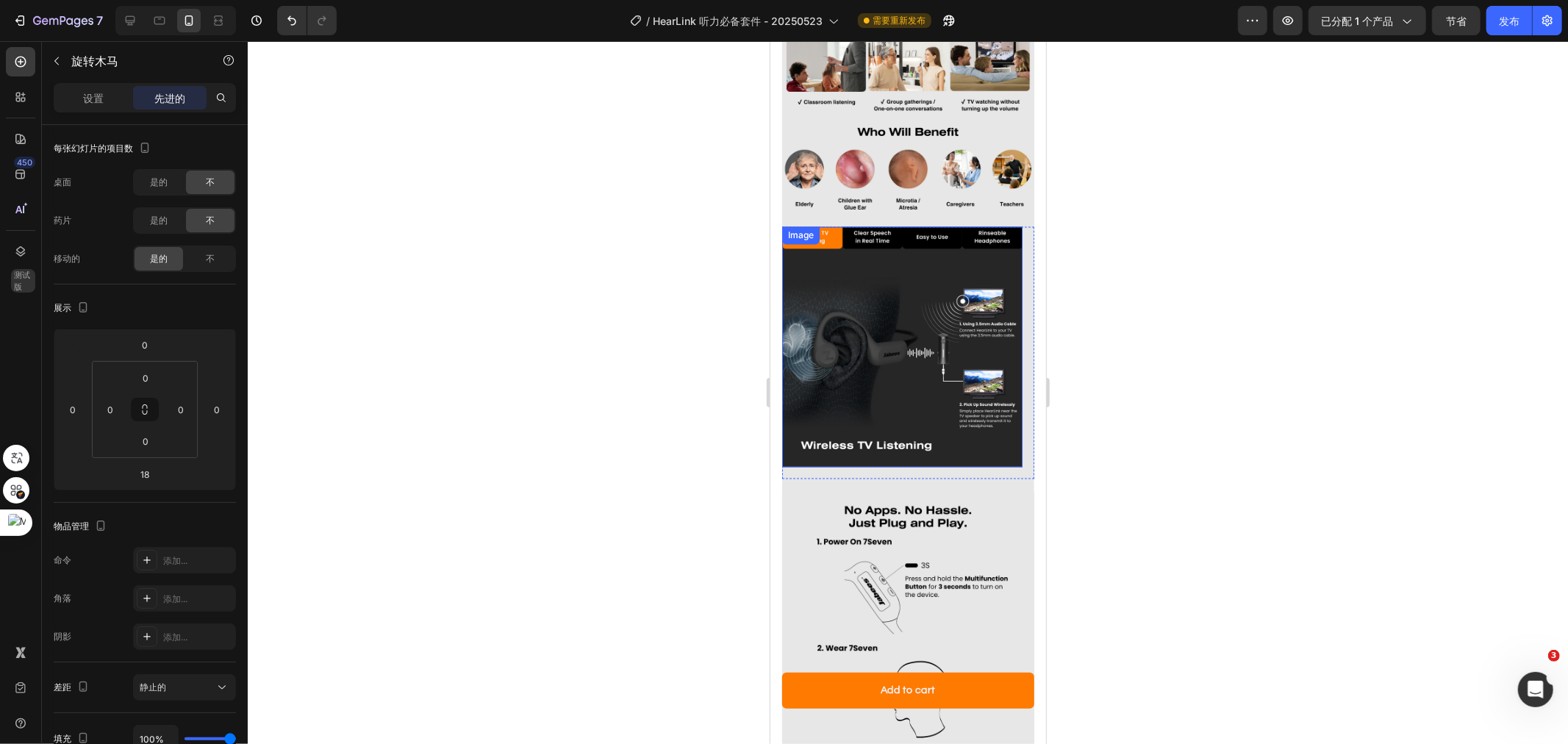
click at [978, 321] on img at bounding box center [902, 346] width 241 height 241
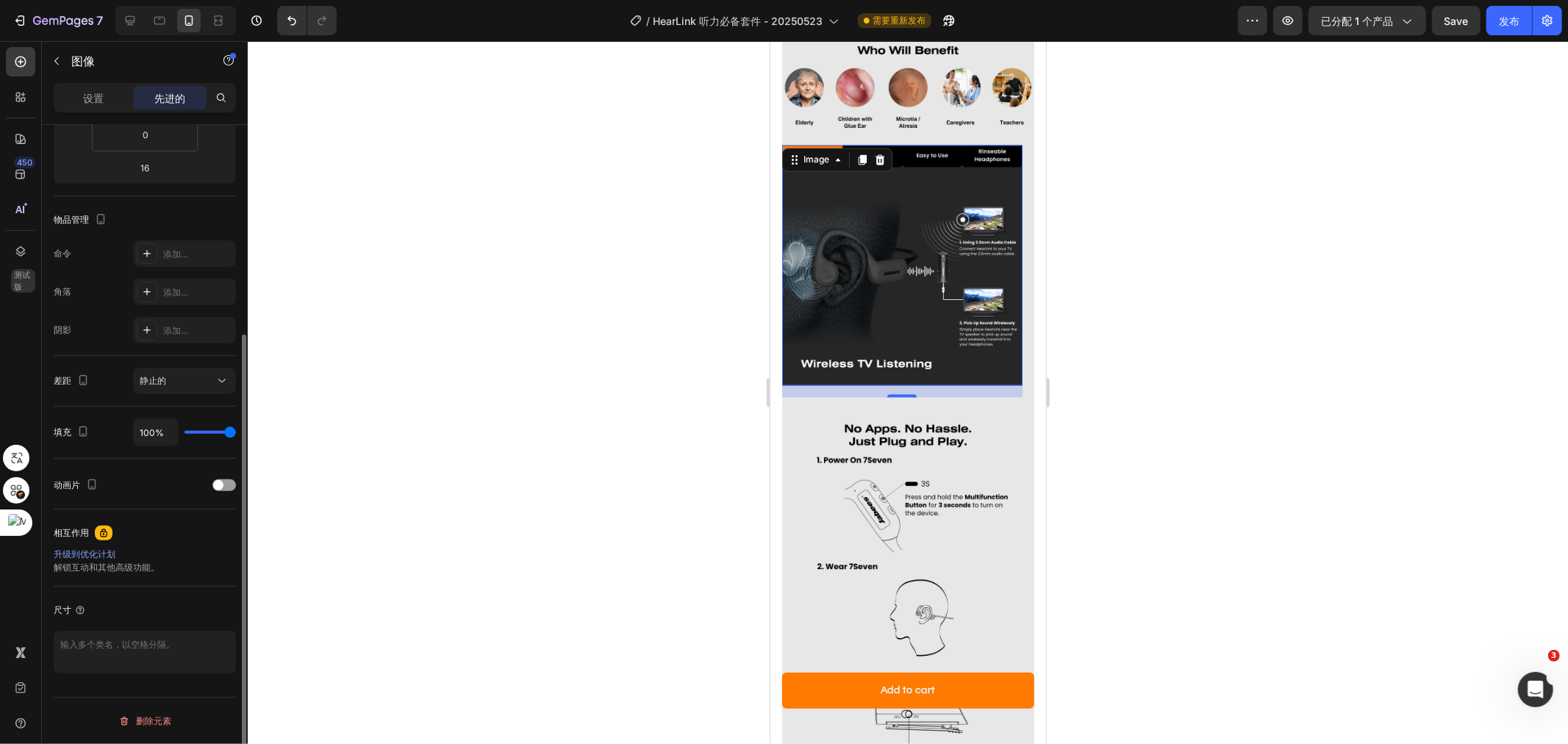
scroll to position [0, 0]
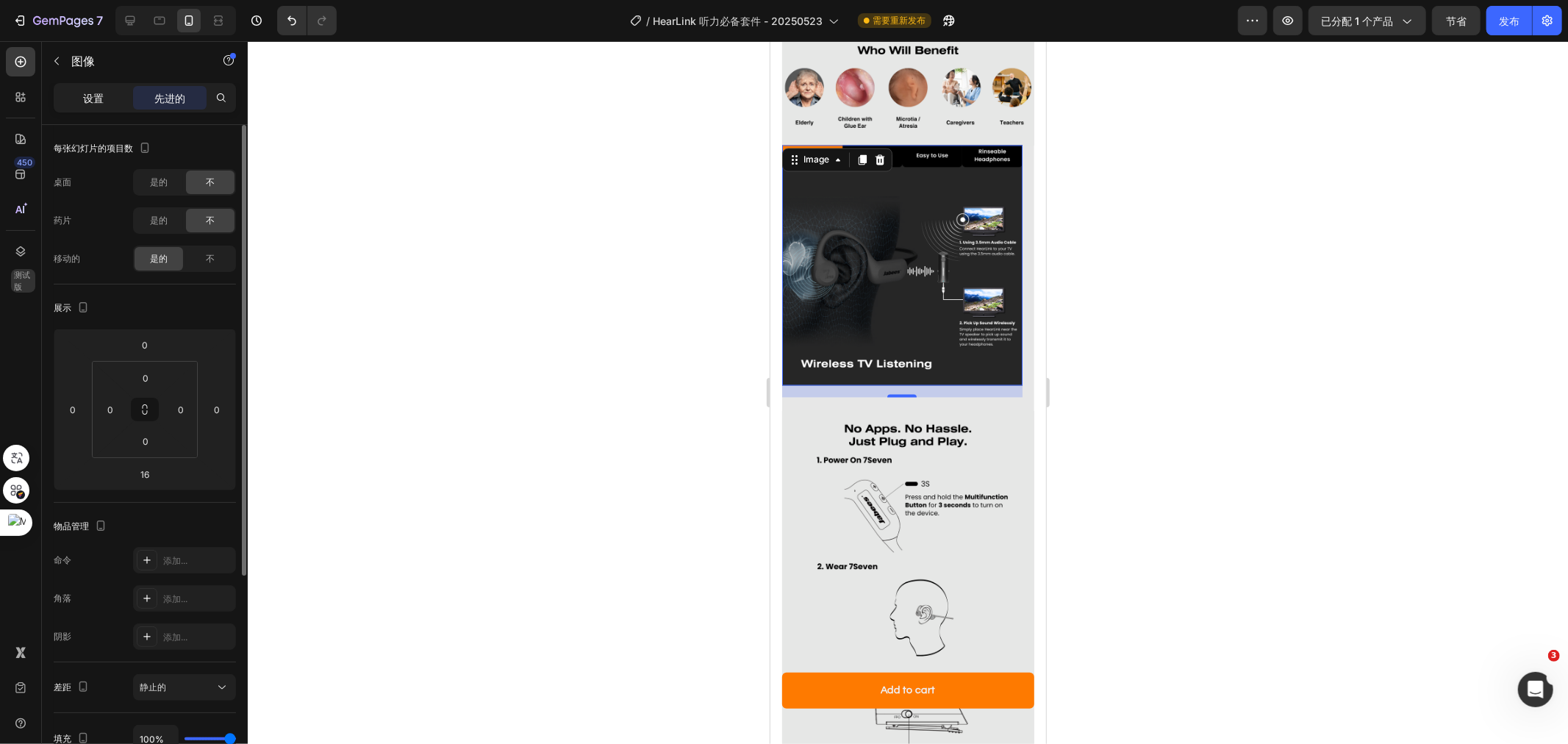
drag, startPoint x: 98, startPoint y: 93, endPoint x: 97, endPoint y: 103, distance: 10.0
click at [97, 93] on font "设置" at bounding box center [93, 98] width 21 height 13
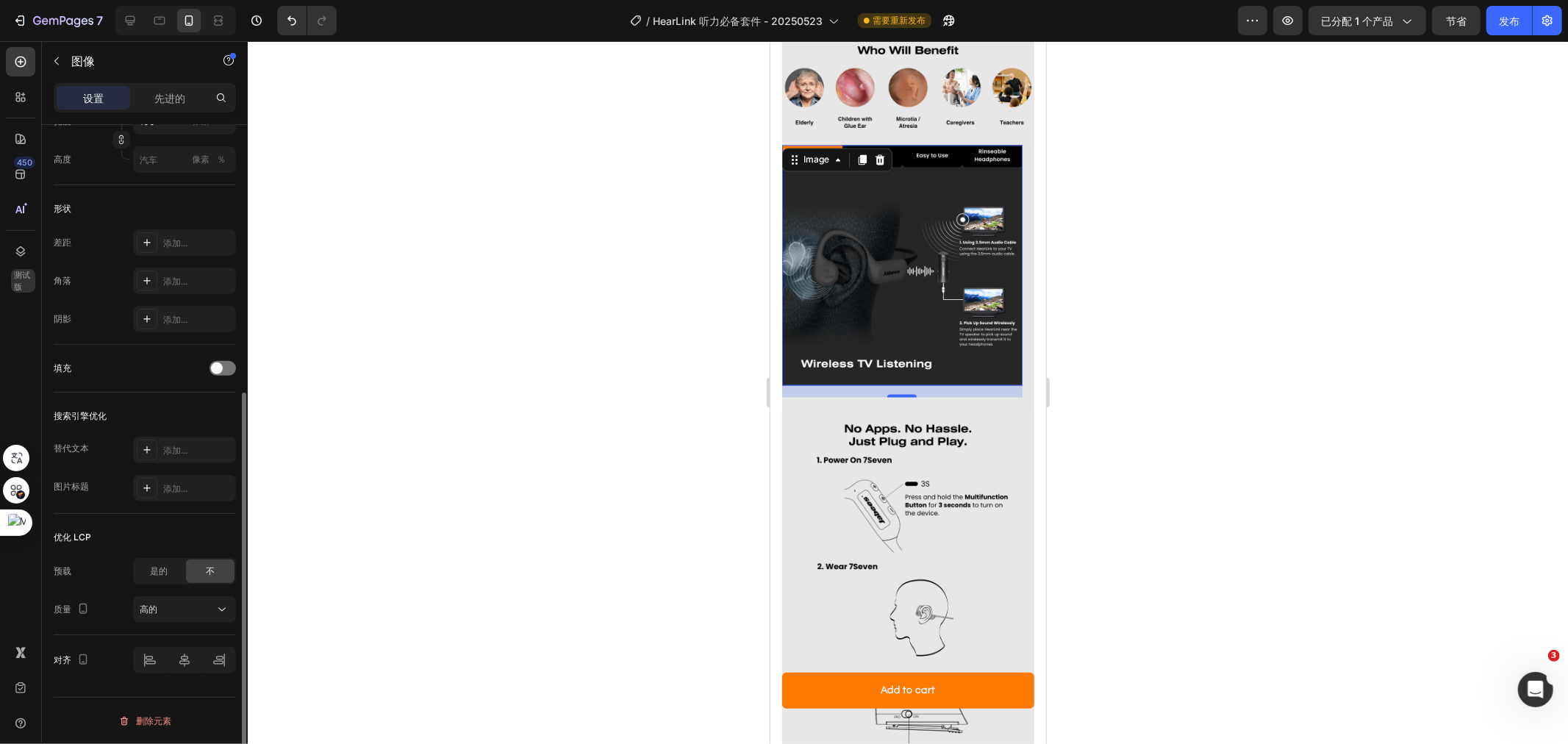
scroll to position [368, 0]
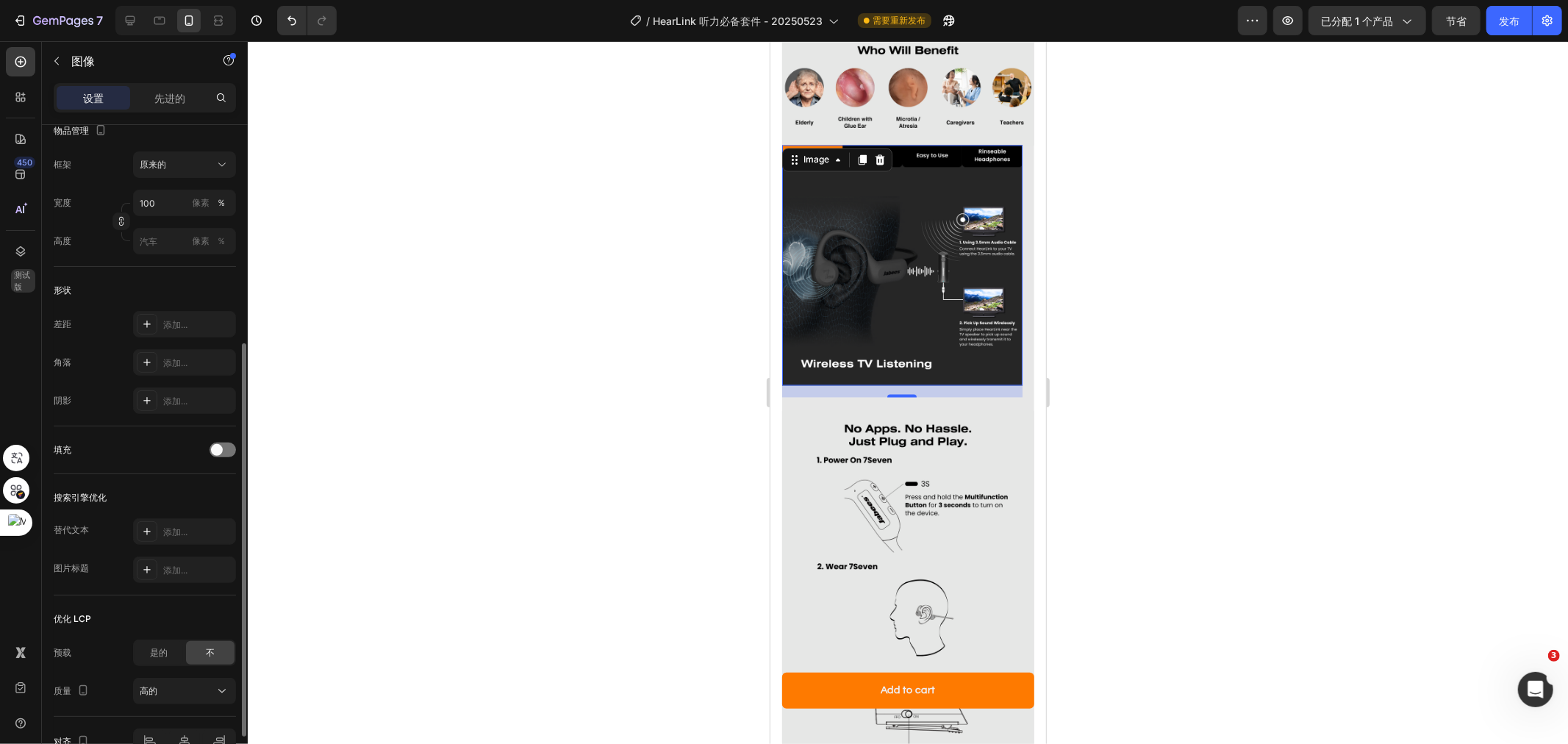
click at [1096, 338] on div at bounding box center [908, 393] width 1320 height 703
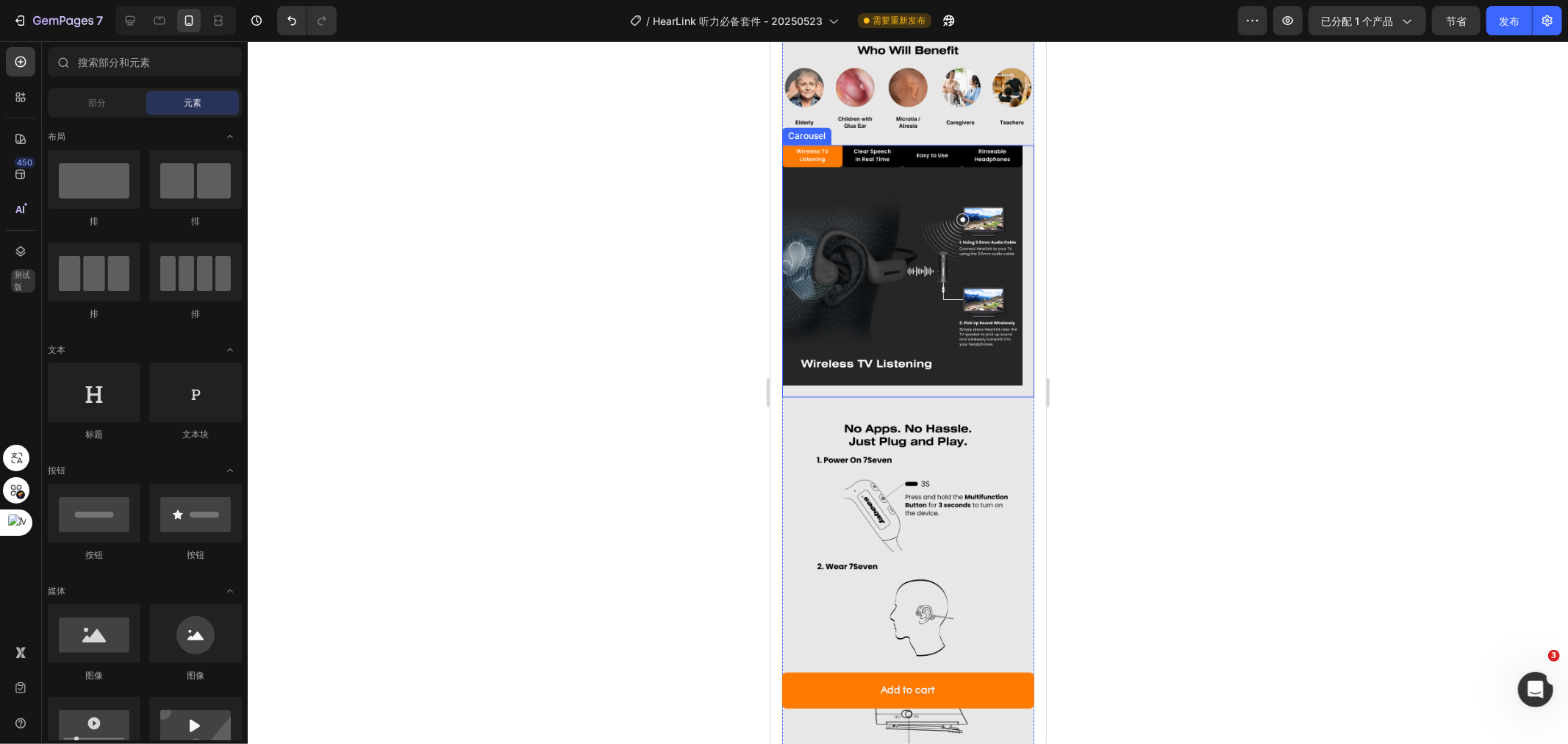
click at [856, 354] on div "Image" at bounding box center [902, 271] width 241 height 252
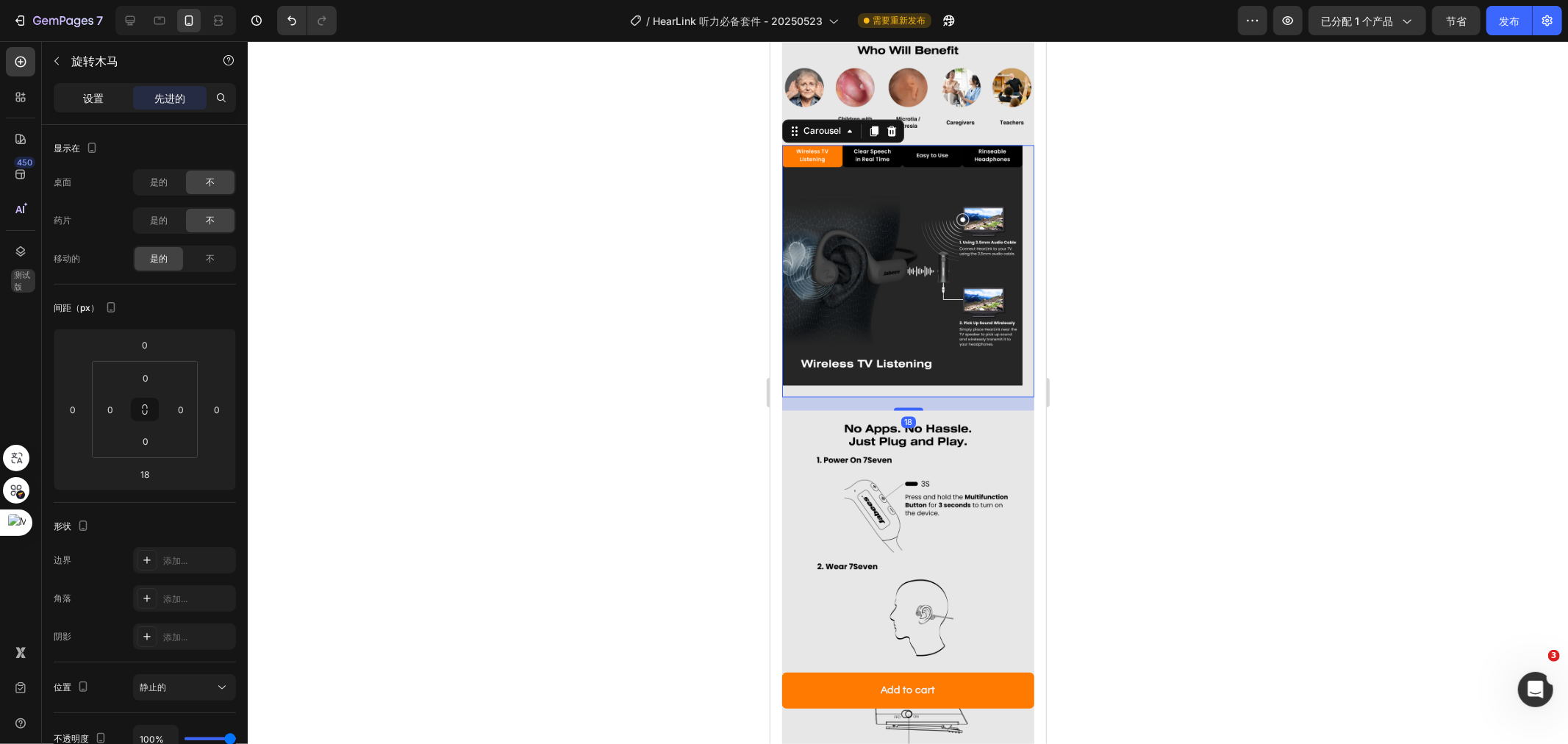
click at [77, 109] on div "设置" at bounding box center [93, 97] width 73 height 23
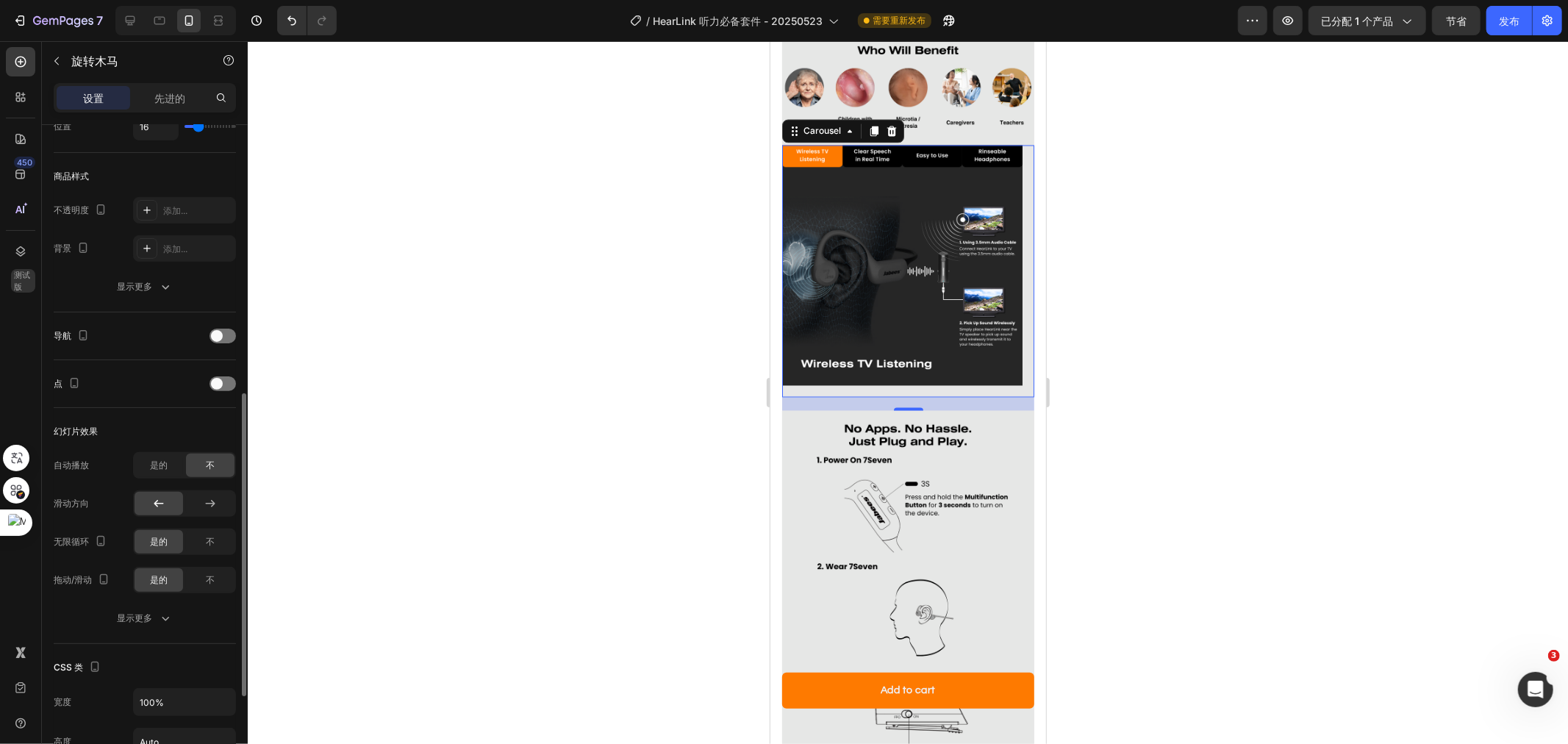
scroll to position [408, 0]
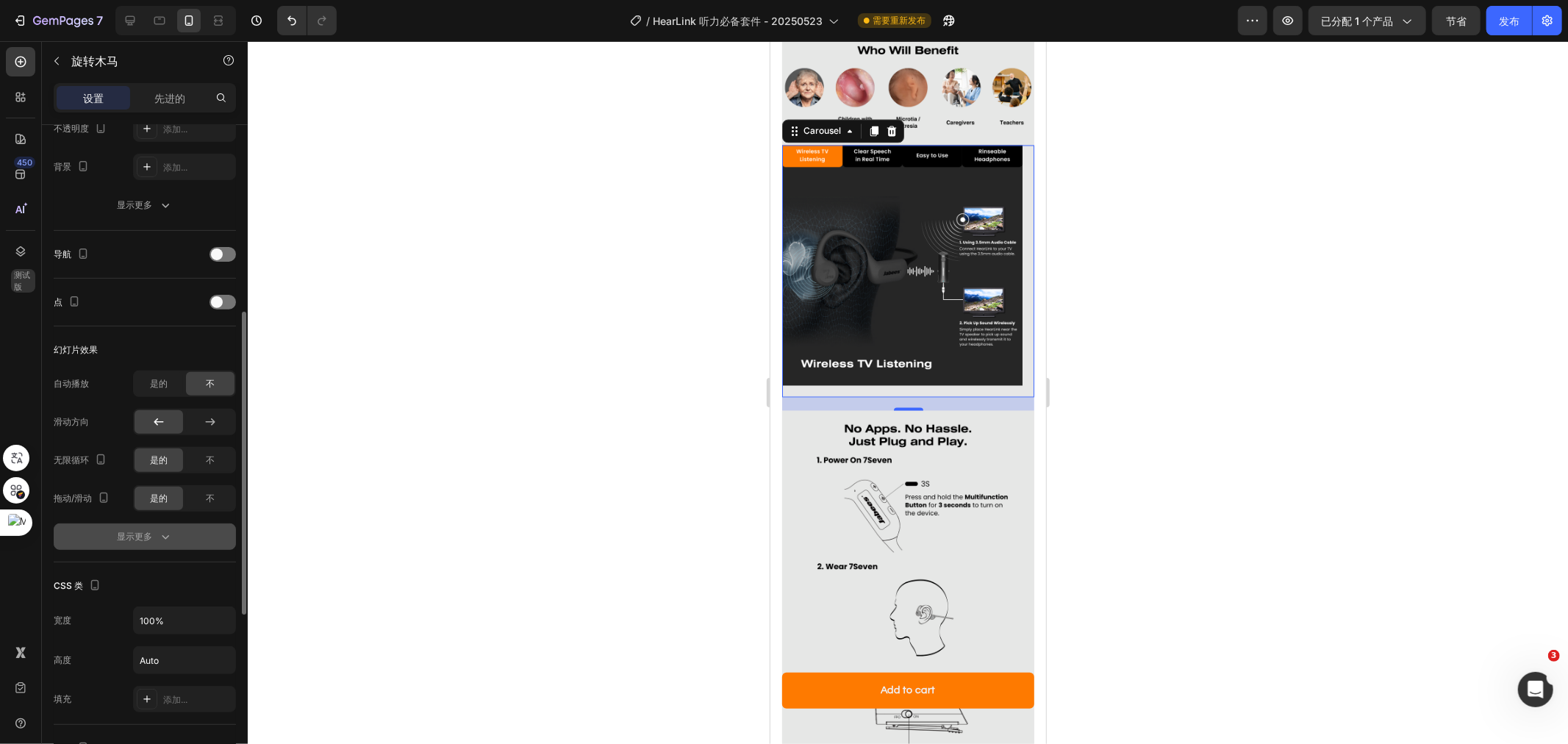
click at [175, 538] on button "显示更多" at bounding box center [145, 537] width 182 height 27
click at [159, 385] on font "是的" at bounding box center [159, 383] width 18 height 11
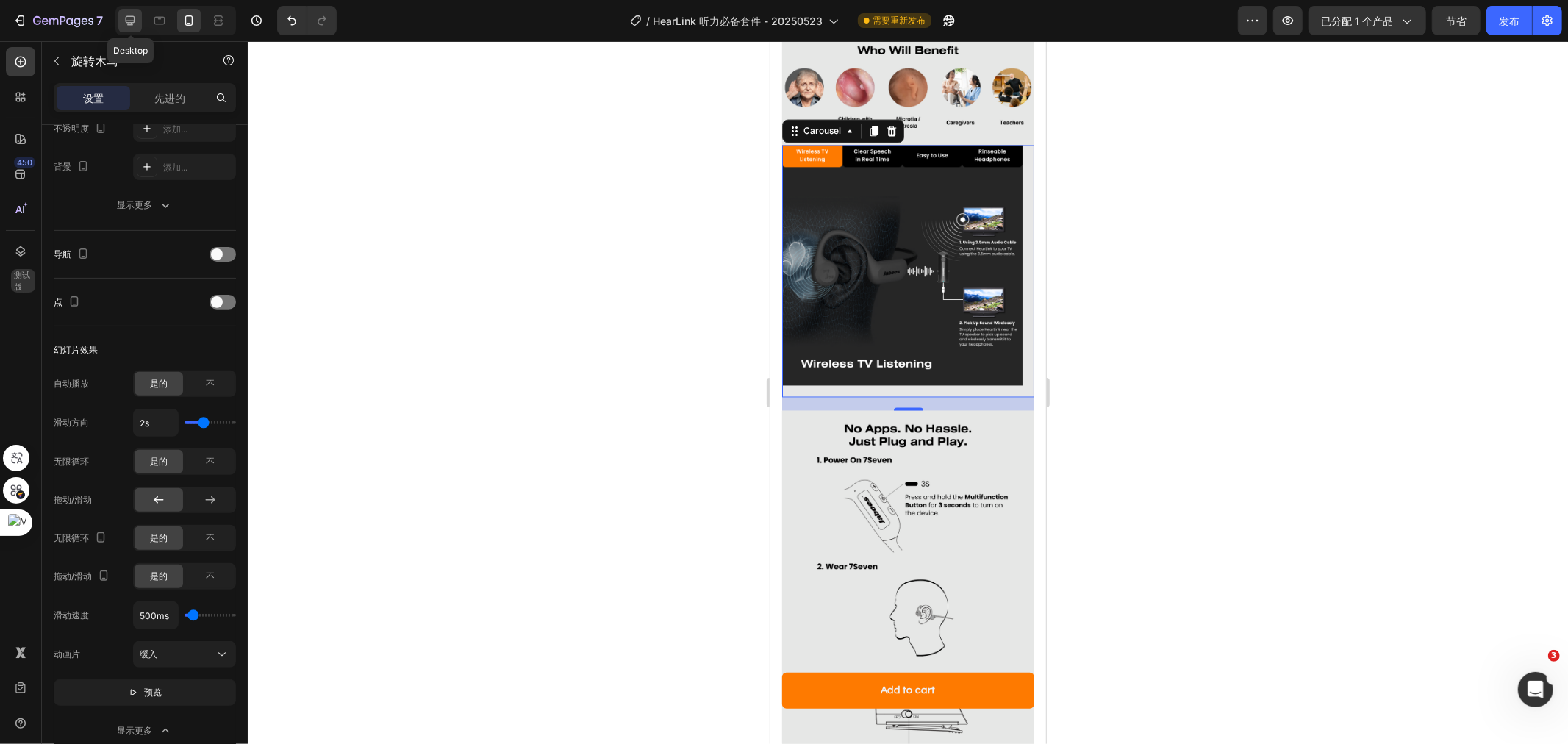
click at [134, 22] on icon at bounding box center [131, 21] width 10 height 10
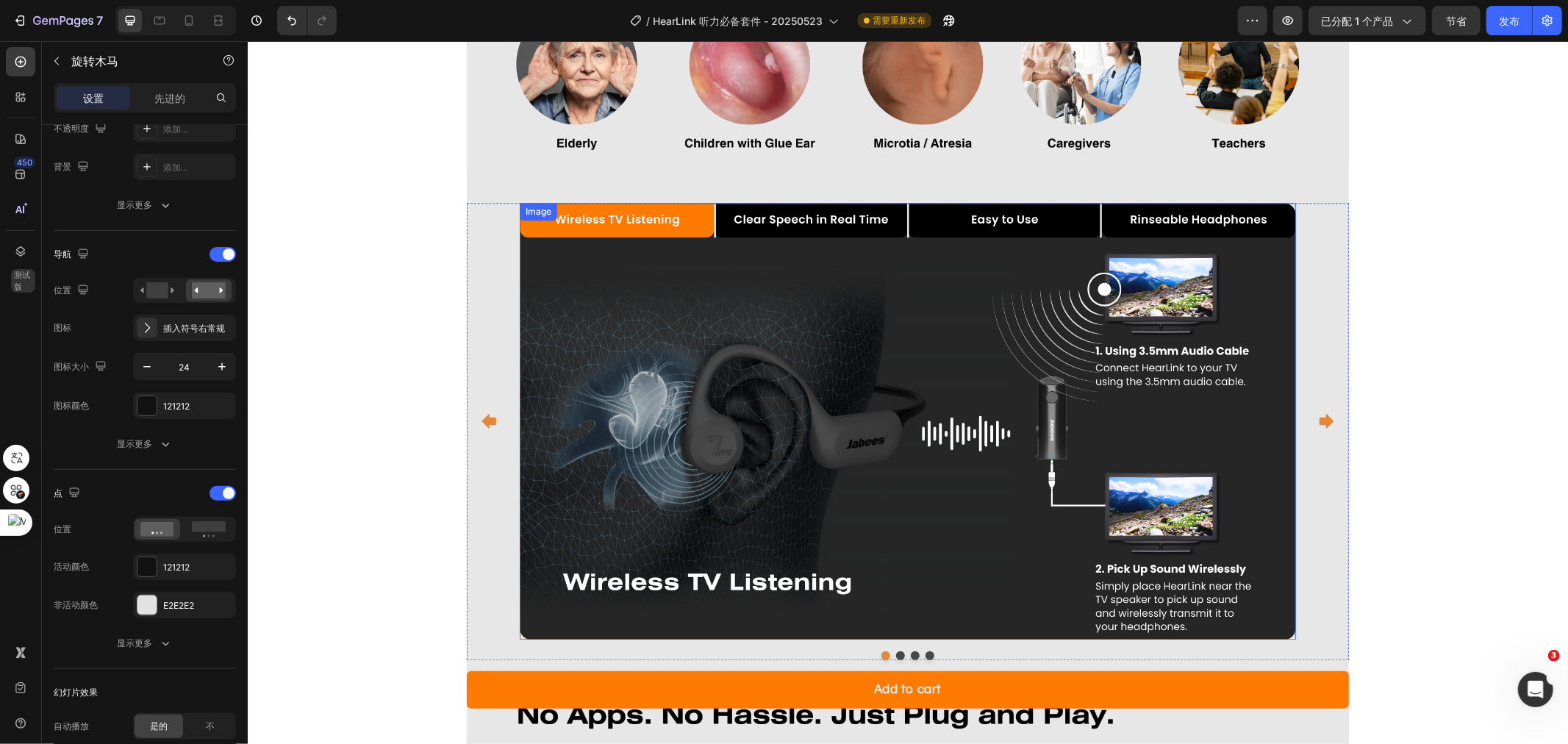
scroll to position [3040, 0]
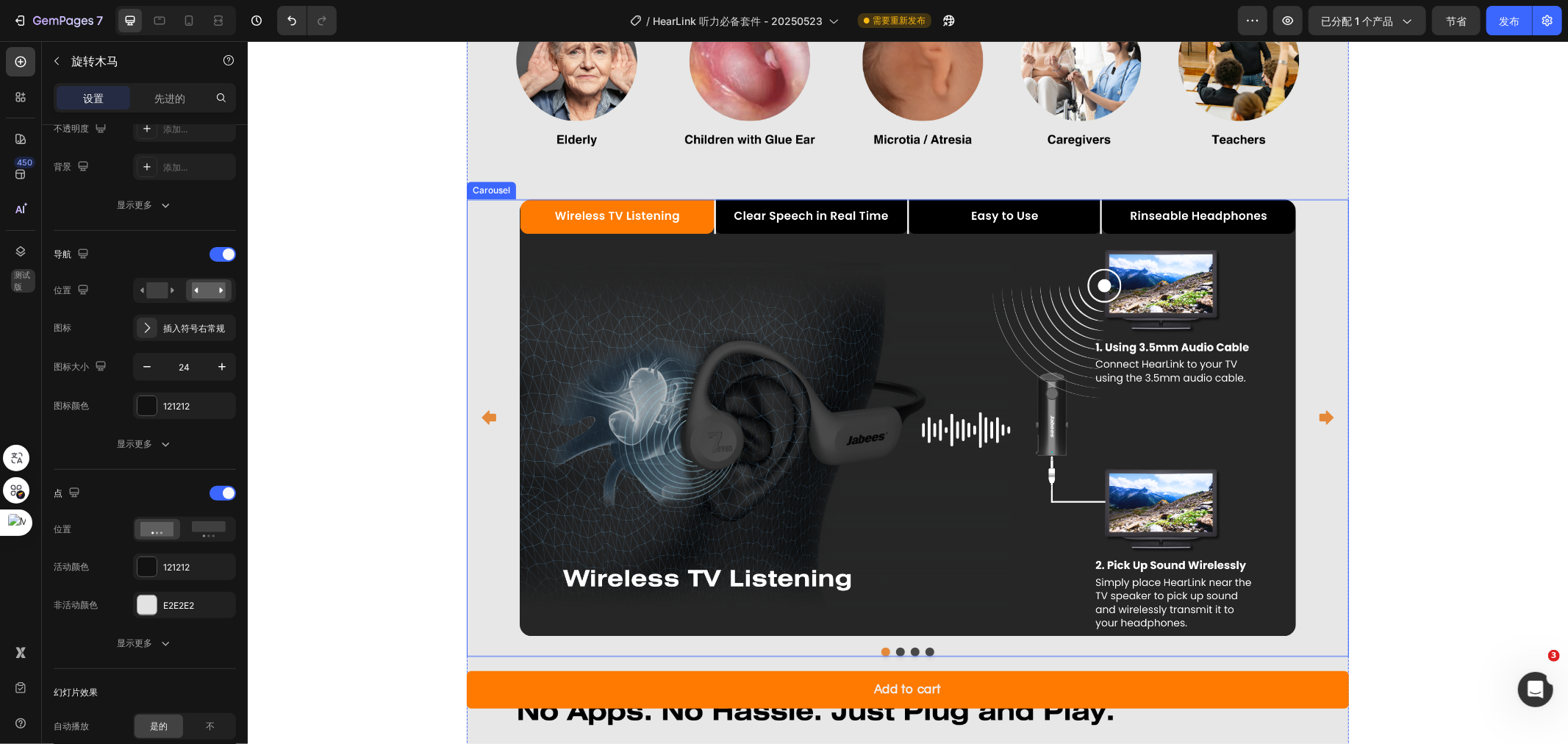
click at [489, 294] on div "Image Image Image Image" at bounding box center [907, 417] width 882 height 436
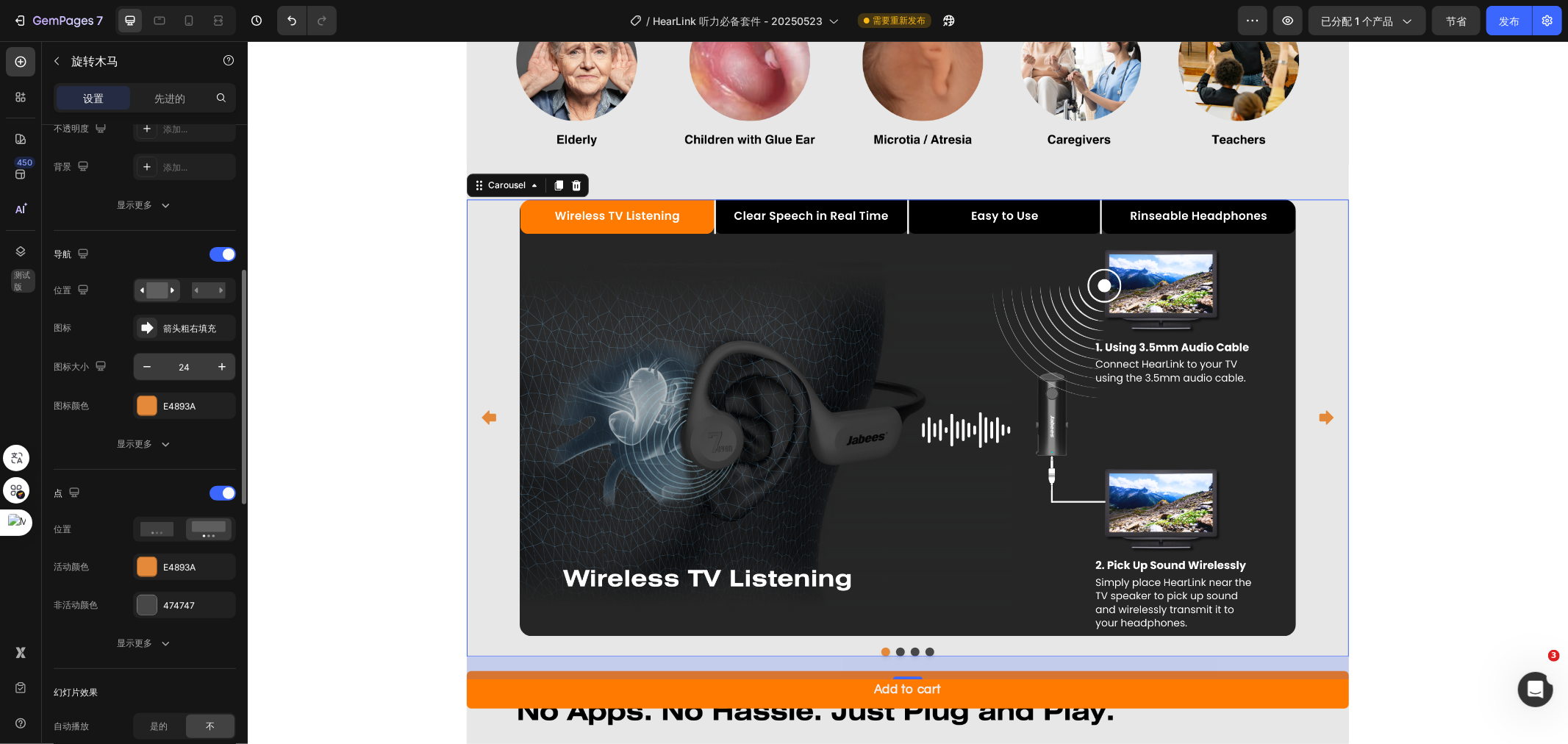
scroll to position [735, 0]
click at [159, 720] on font "是的" at bounding box center [159, 725] width 18 height 11
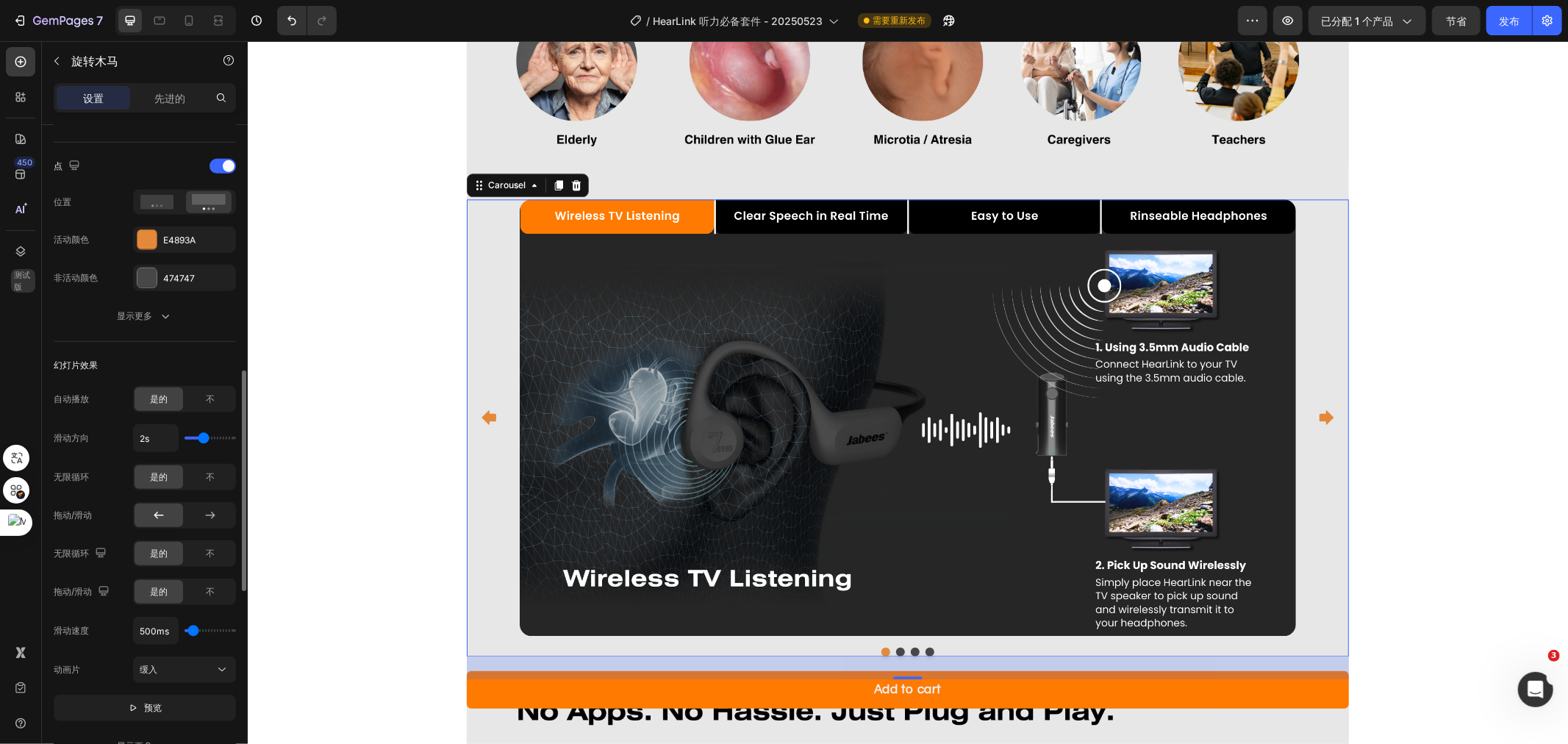
type input "1.9s"
type input "1.9"
type input "2s"
type input "2"
type input "2.1s"
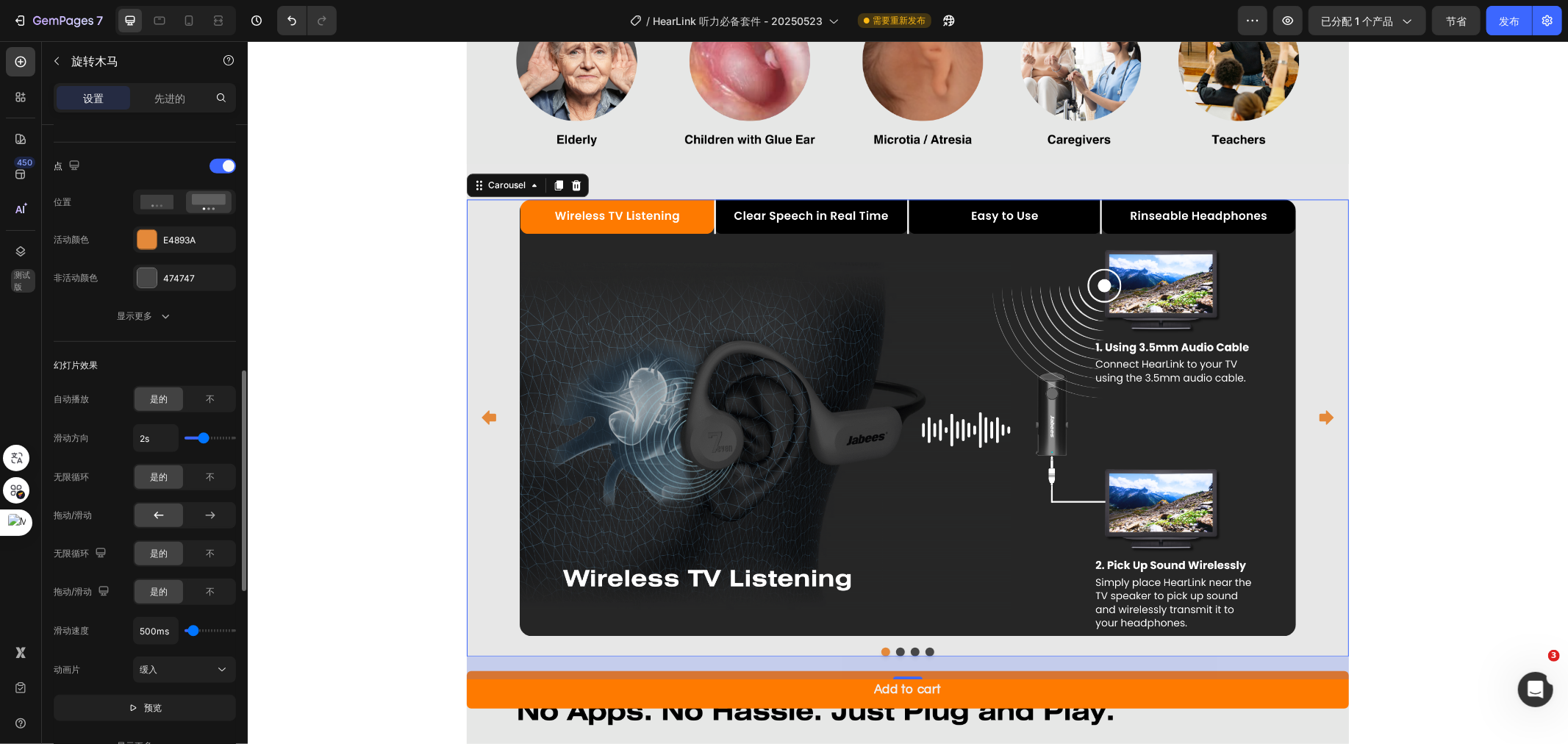
type input "2.1"
type input "2.2s"
type input "2.2"
type input "2.3s"
type input "2.3"
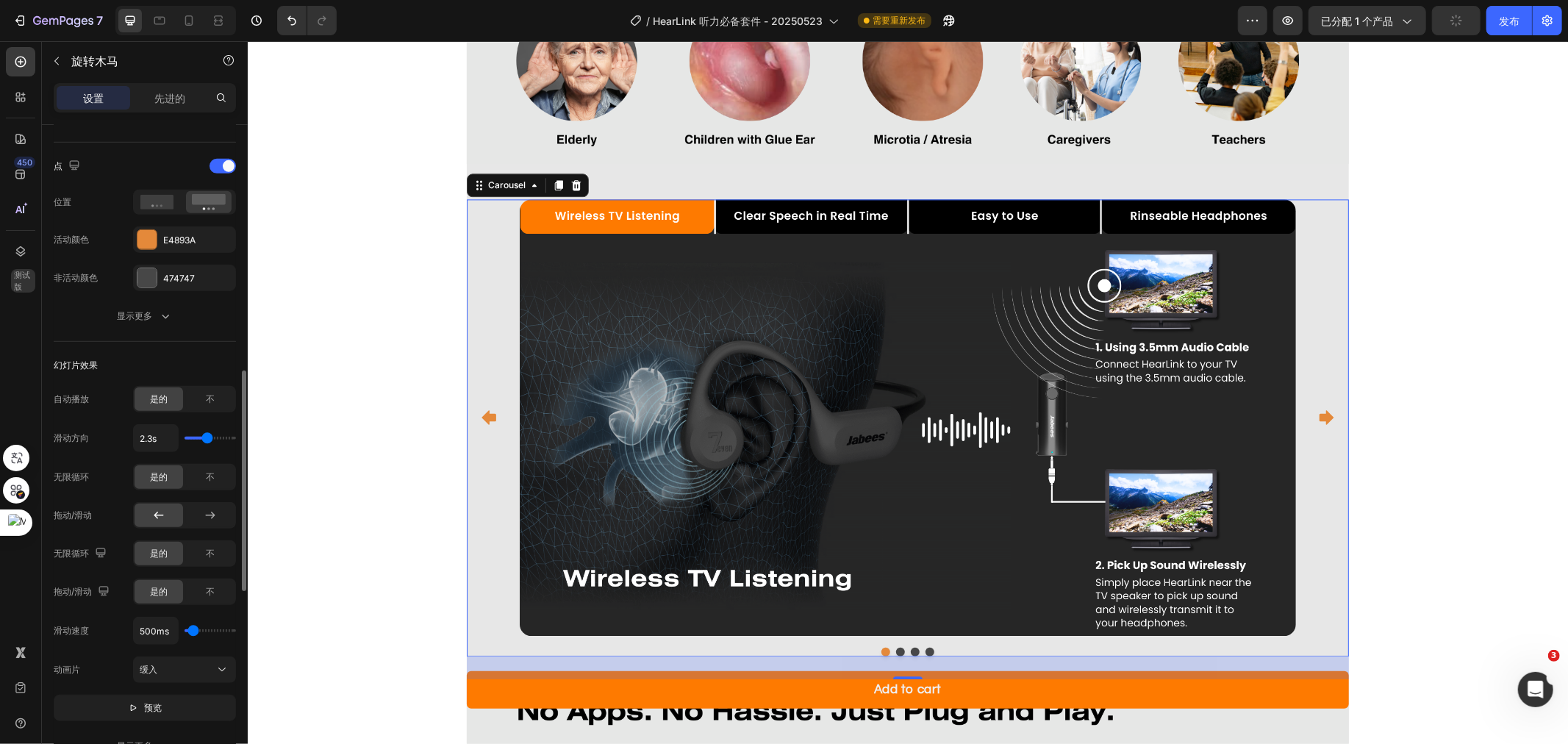
type input "2.4s"
type input "2.4"
type input "2.5s"
type input "2.5"
type input "2.6s"
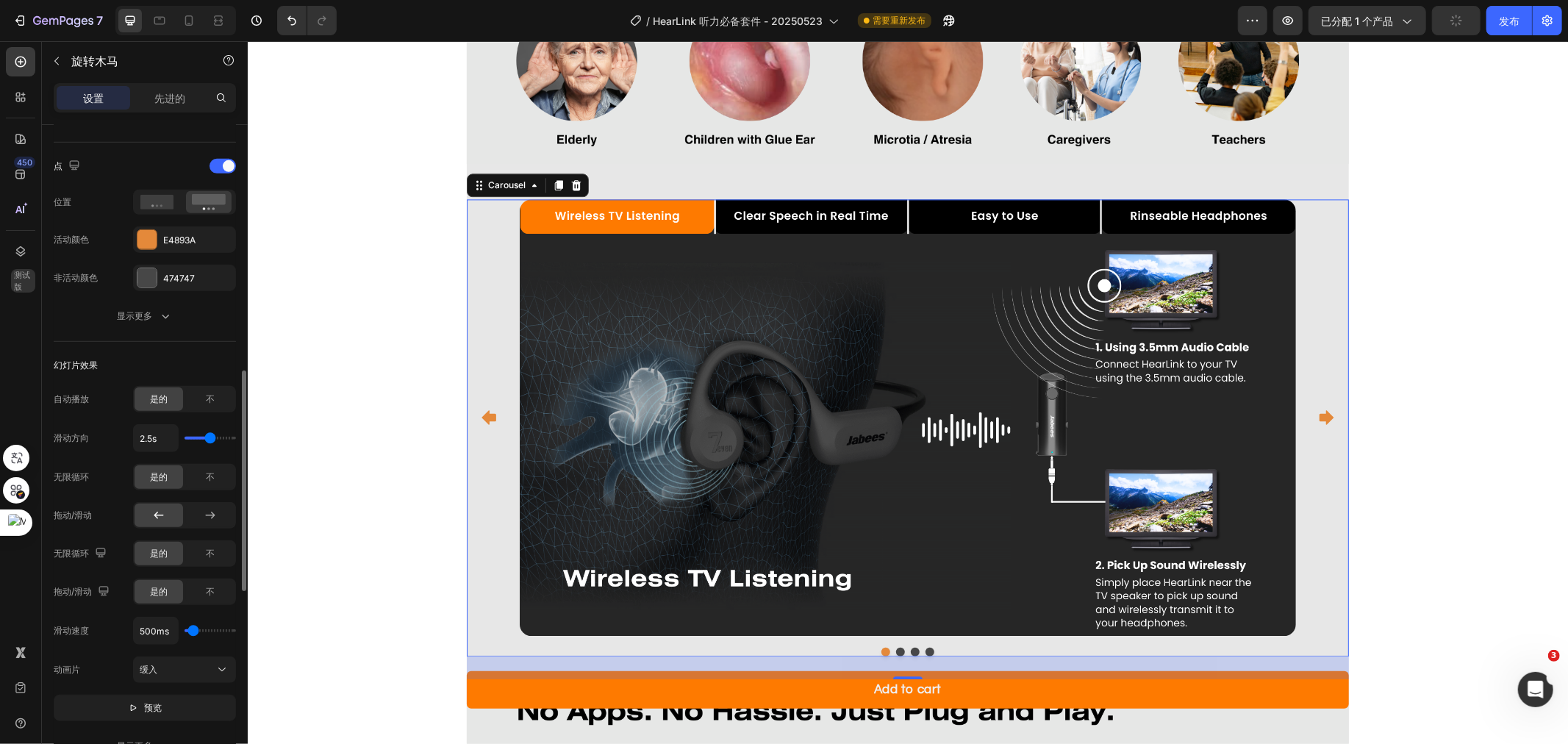
type input "2.6"
type input "2.7s"
type input "2.7"
type input "2.8s"
type input "2.8"
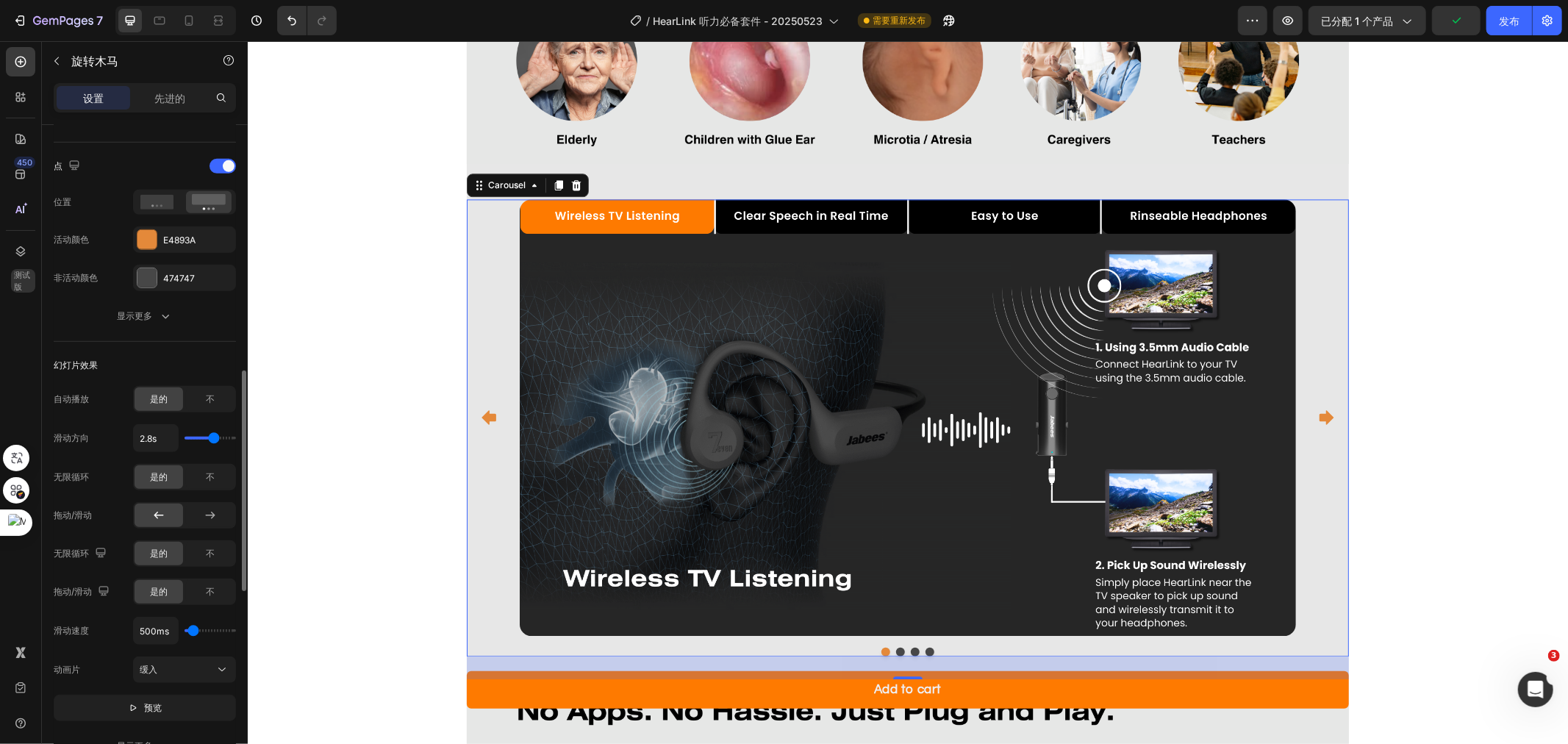
type input "2.9s"
type input "2.9"
type input "3s"
drag, startPoint x: 201, startPoint y: 441, endPoint x: 216, endPoint y: 445, distance: 15.5
type input "3"
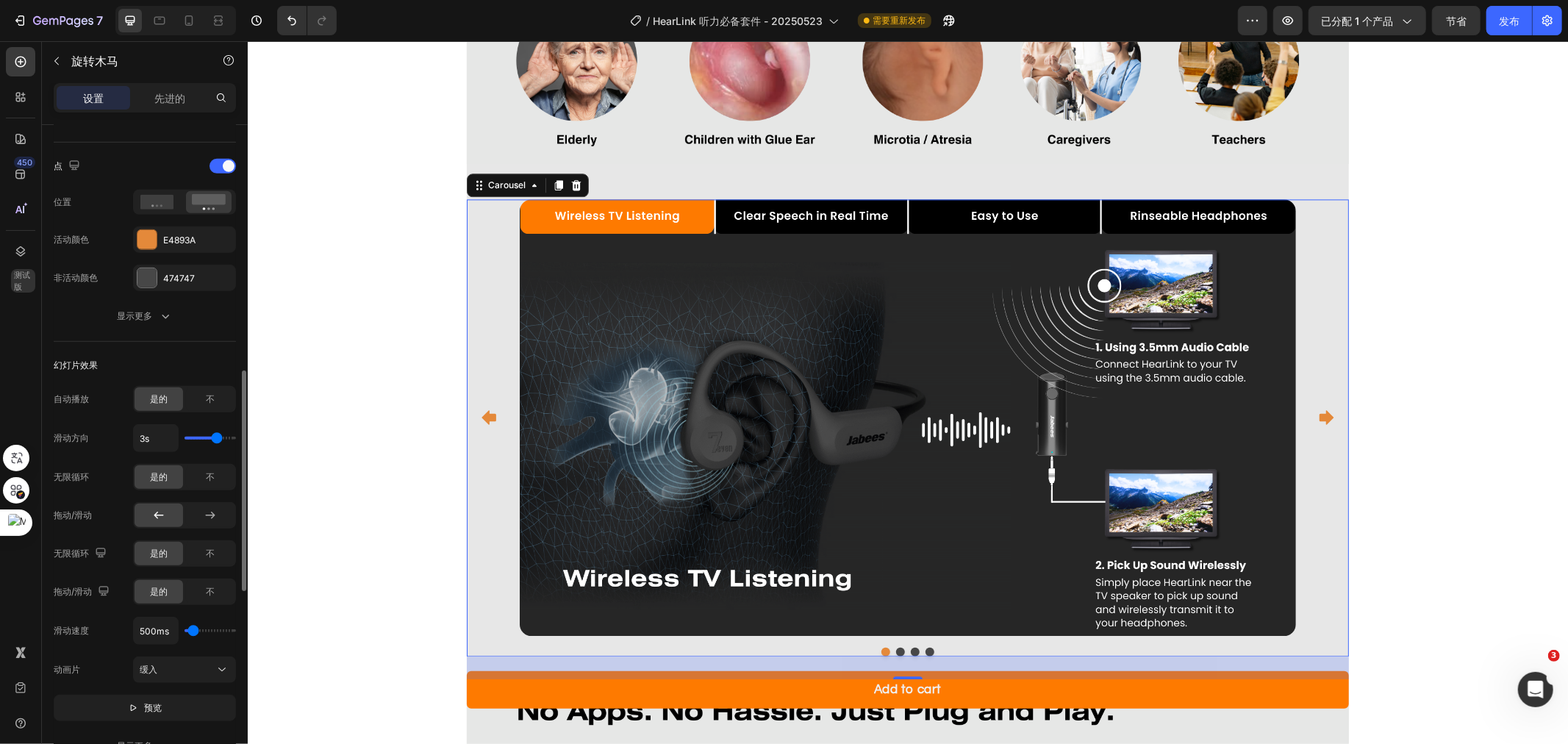
click at [216, 440] on input "range" at bounding box center [210, 437] width 52 height 3
click at [187, 27] on icon at bounding box center [189, 21] width 14 height 14
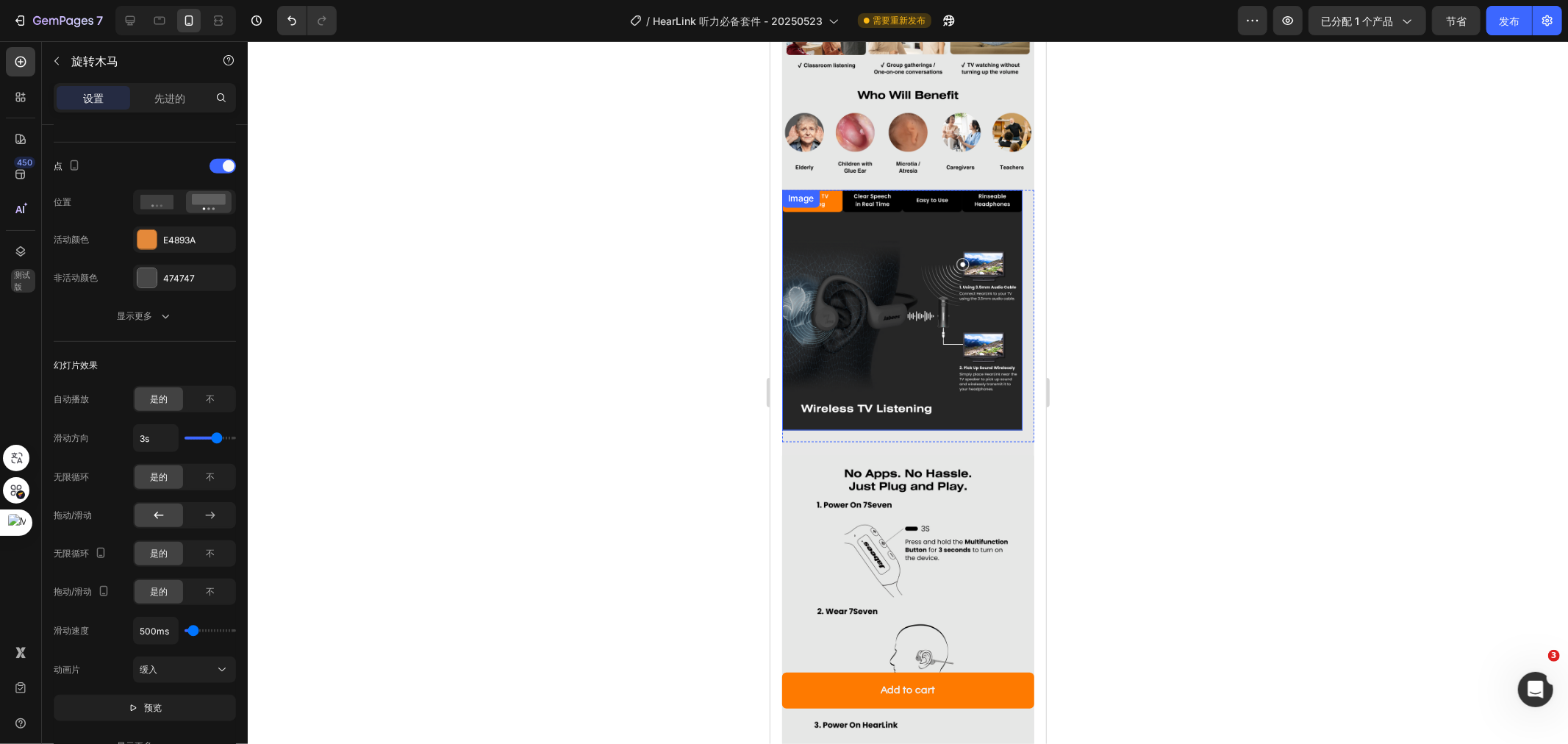
scroll to position [2070, 0]
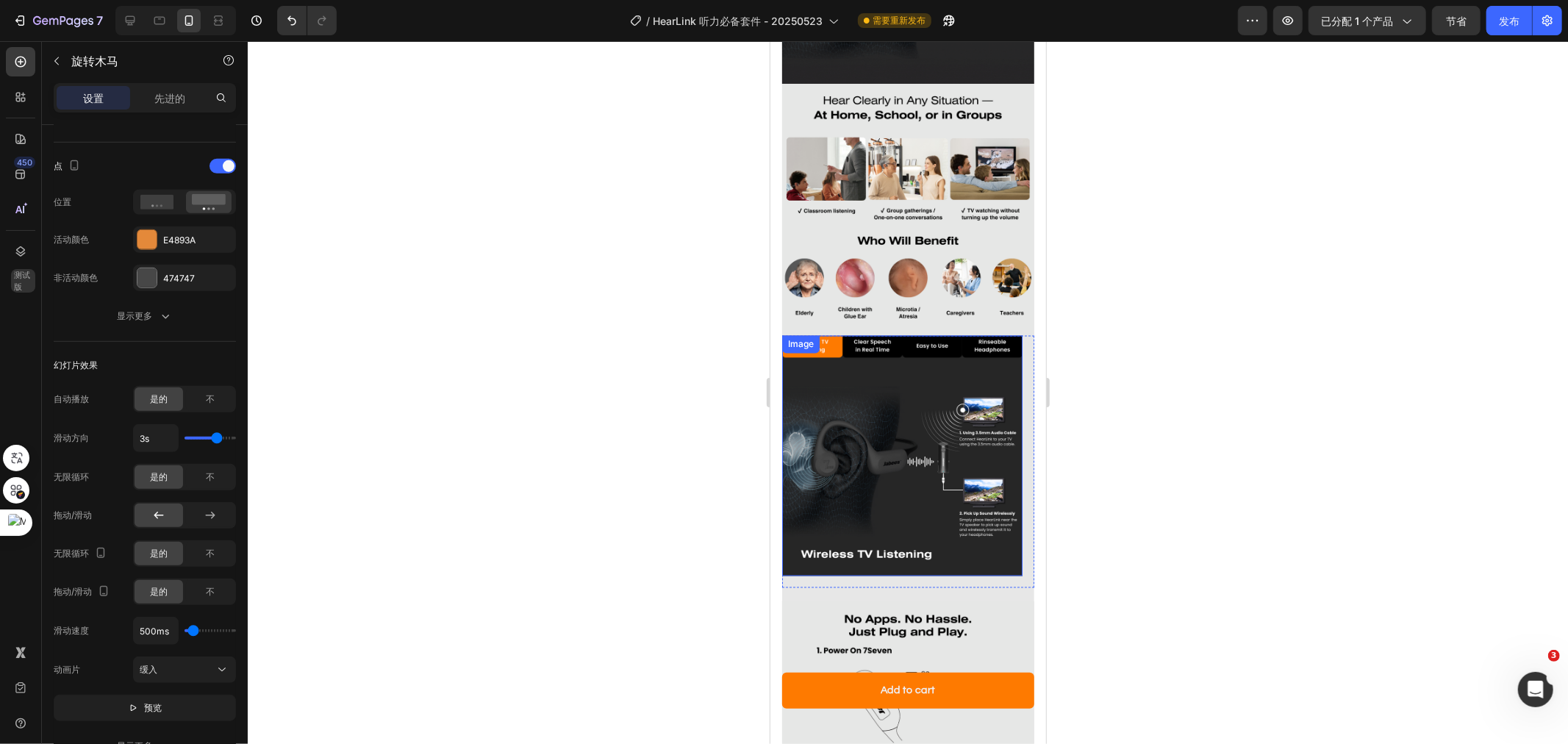
click at [885, 387] on img at bounding box center [902, 455] width 241 height 241
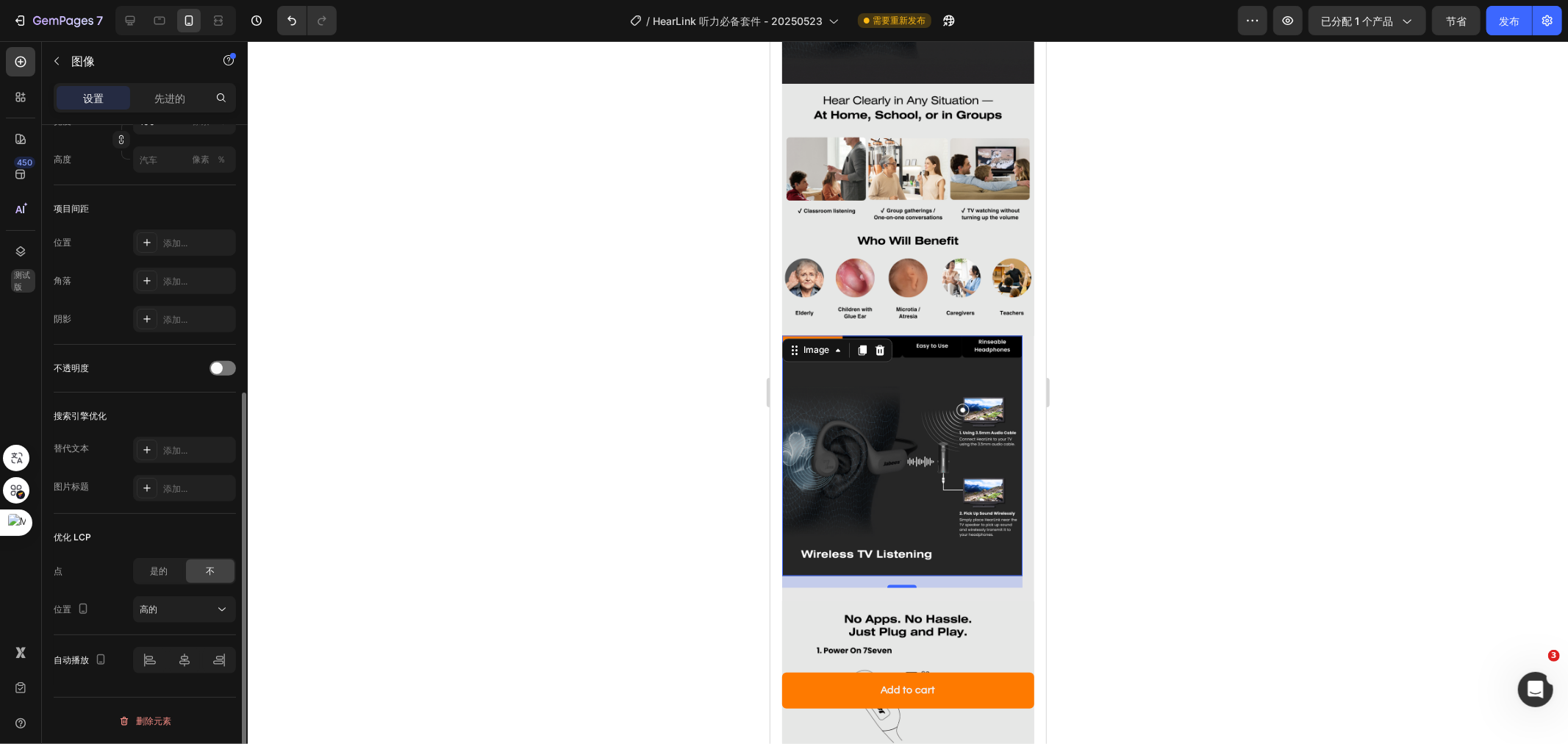
scroll to position [0, 0]
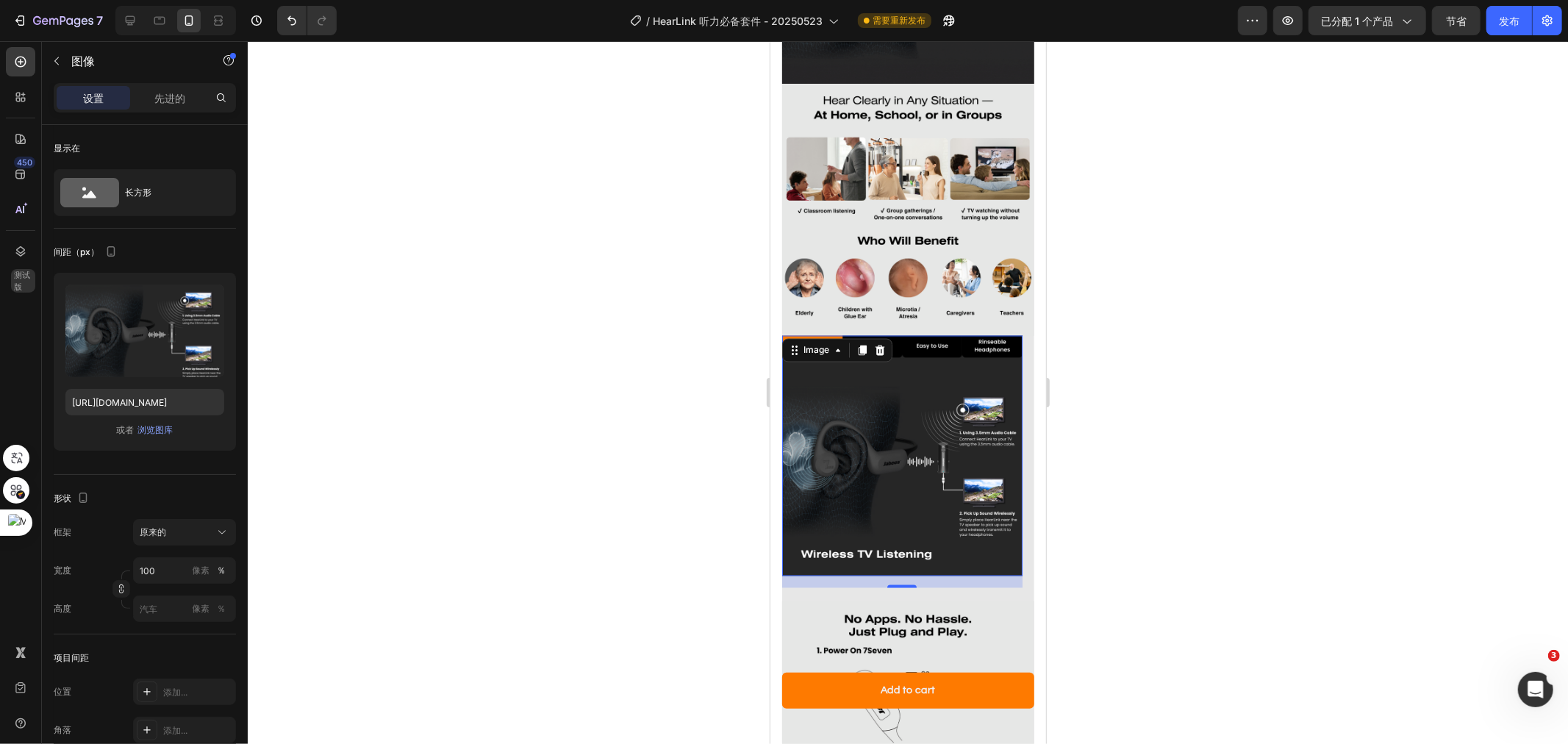
click at [1219, 466] on div at bounding box center [908, 393] width 1320 height 703
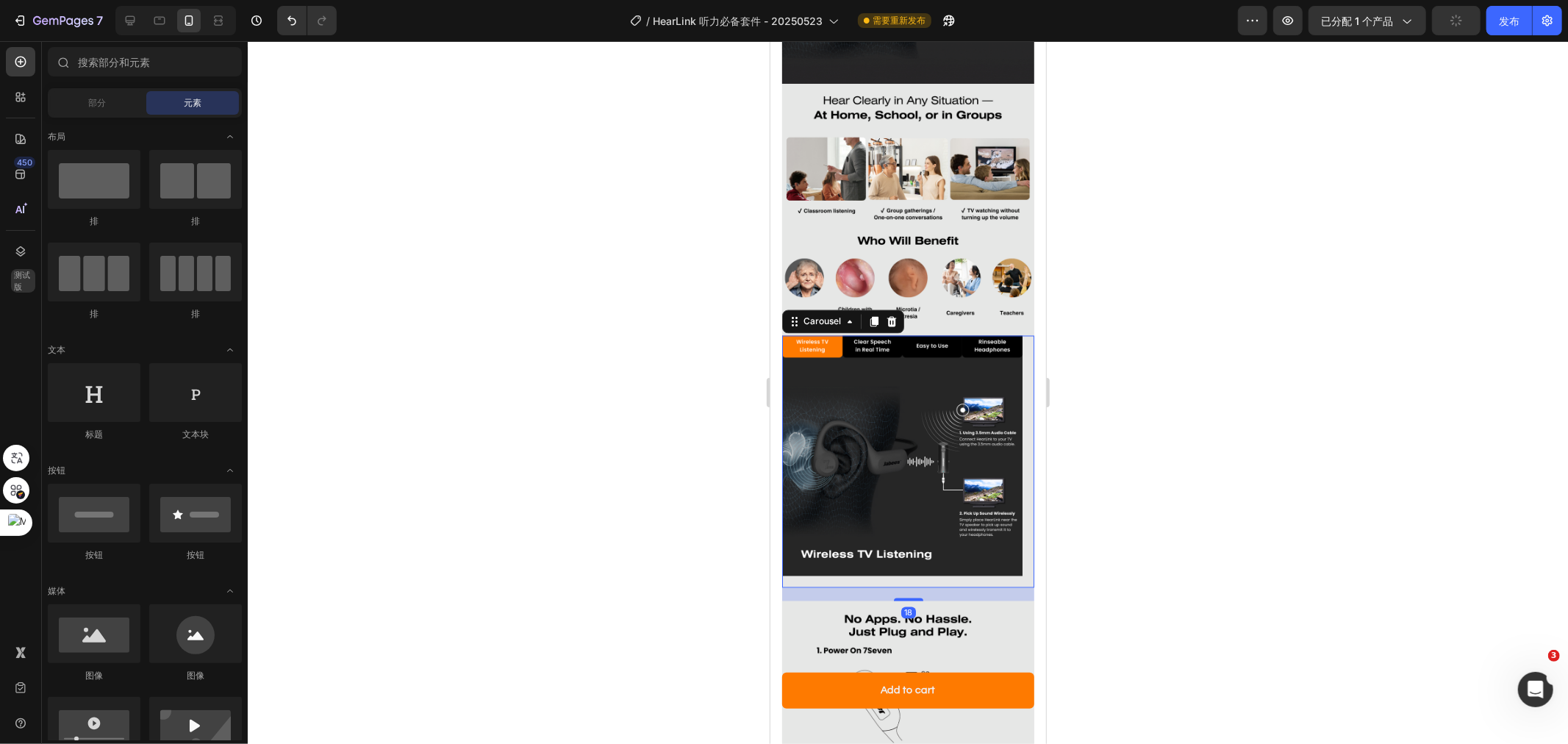
click at [874, 545] on div "Image" at bounding box center [902, 461] width 241 height 252
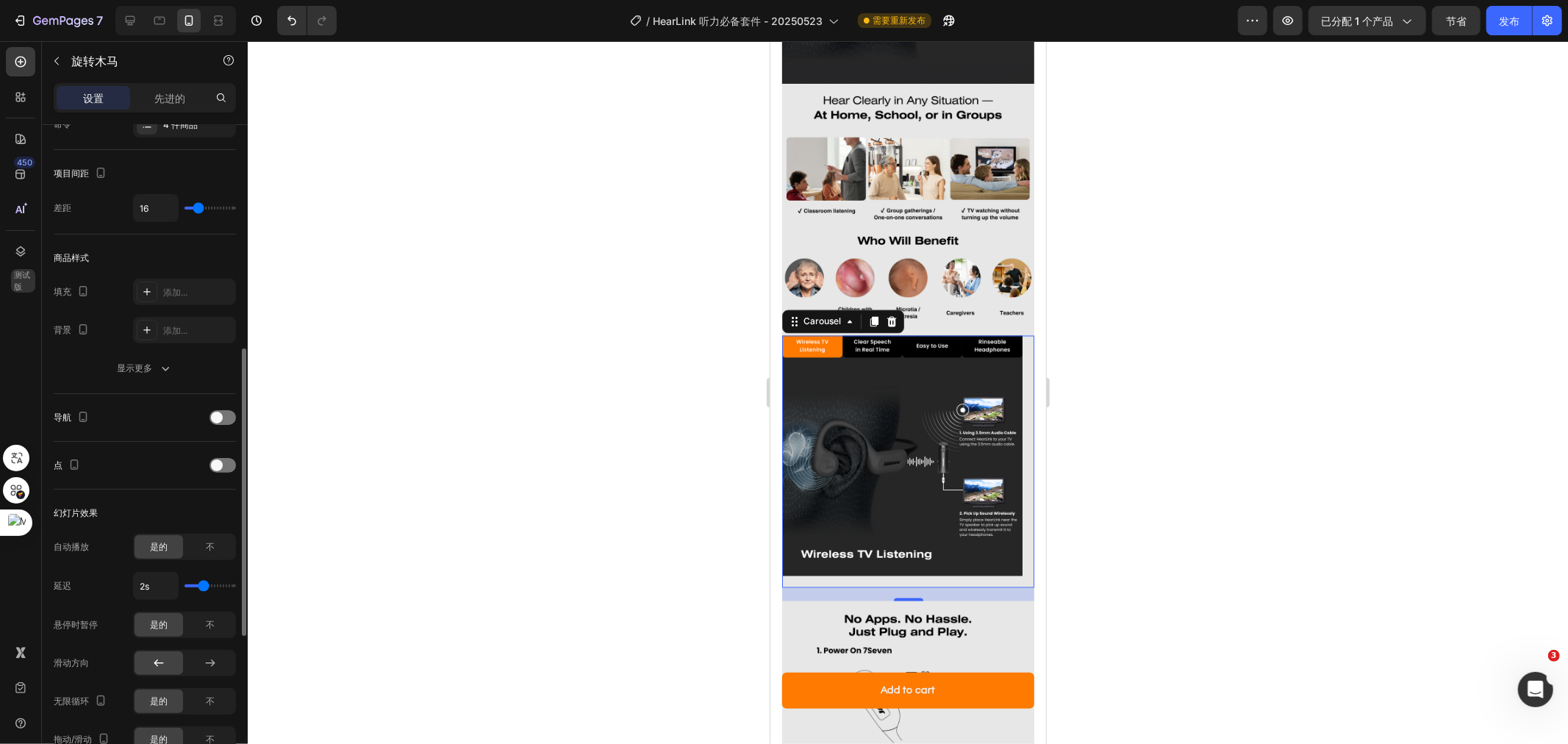
scroll to position [489, 0]
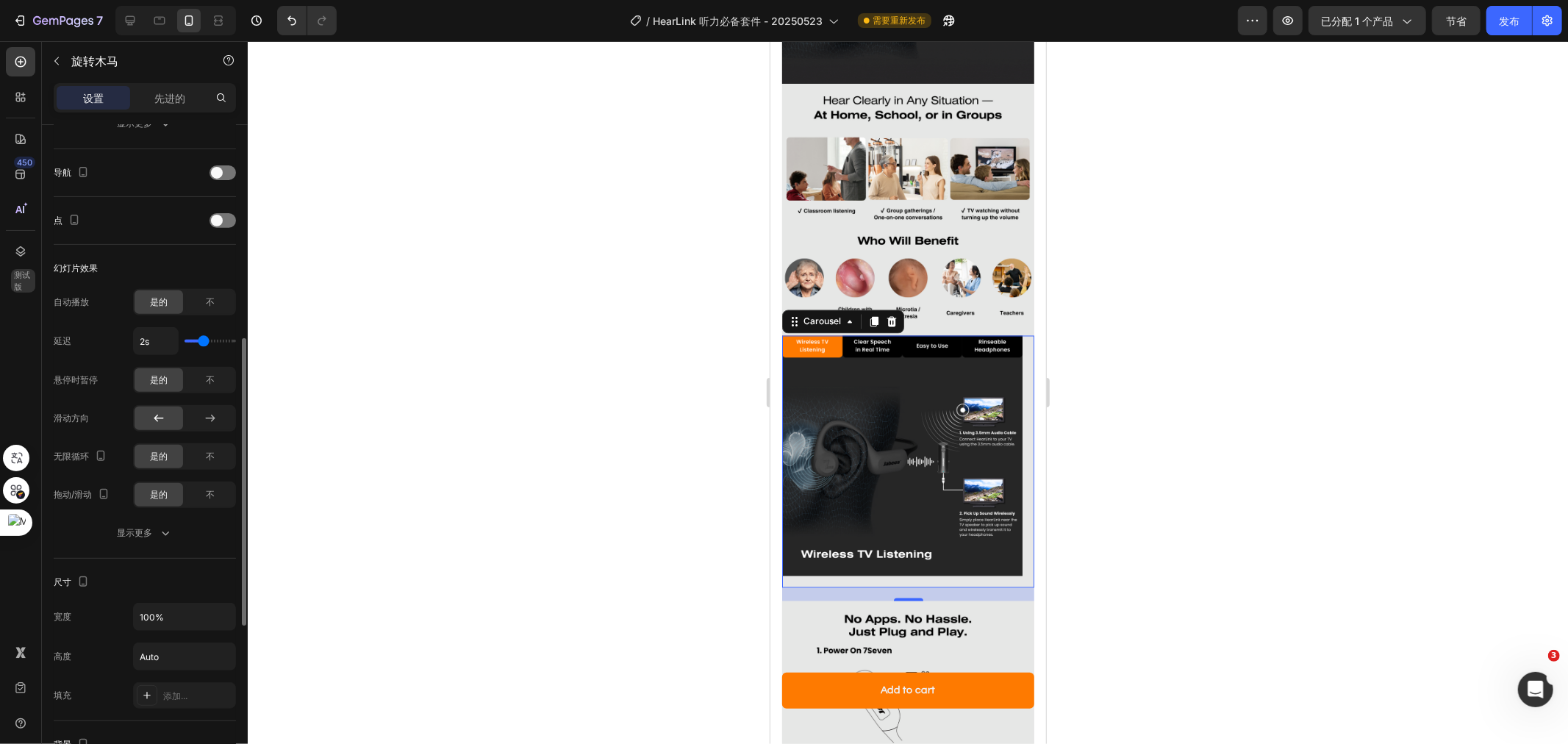
type input "2.3s"
type input "2.3"
type input "2.4s"
type input "2.4"
type input "2.5s"
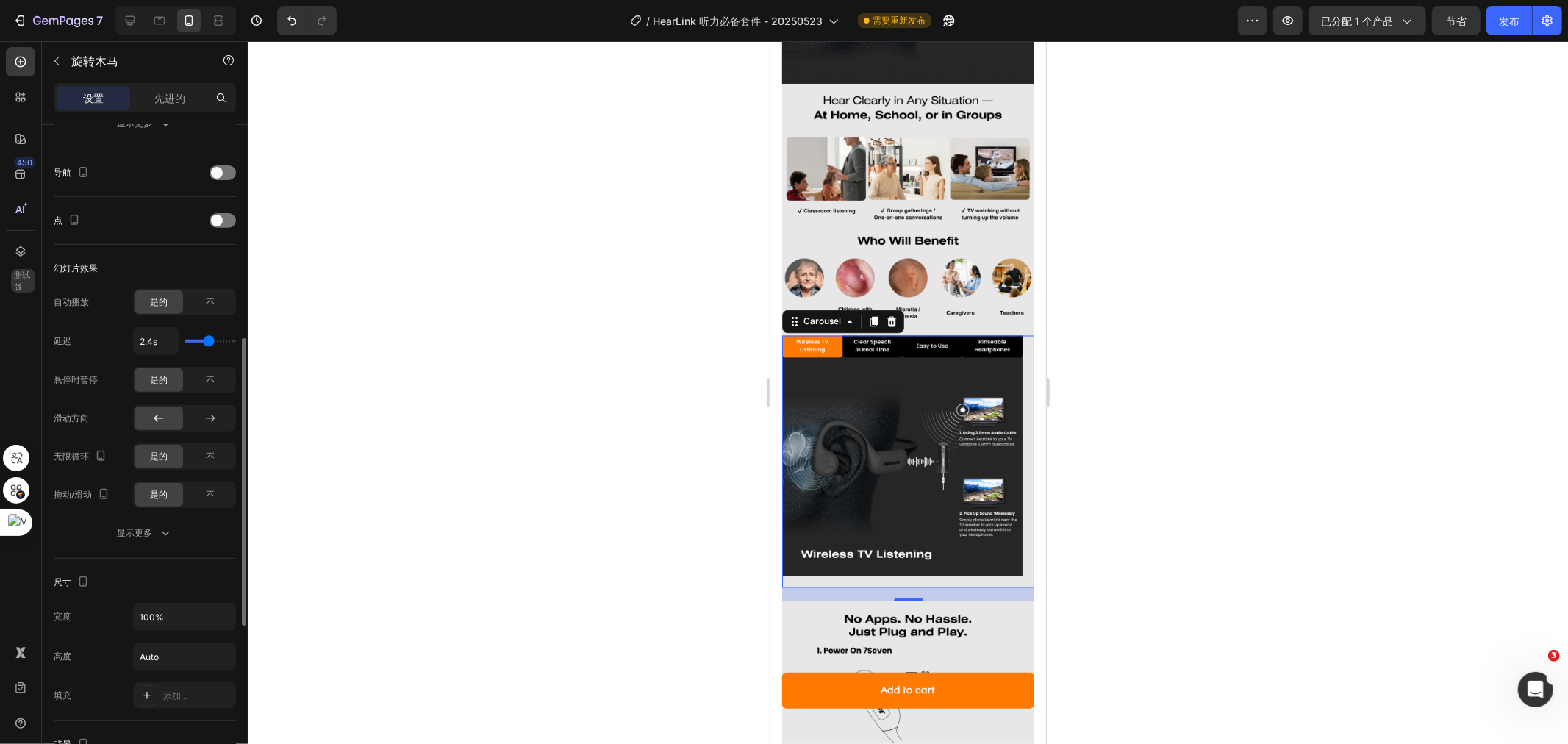
type input "2.5"
type input "2.6s"
type input "2.6"
type input "2.7s"
type input "2.7"
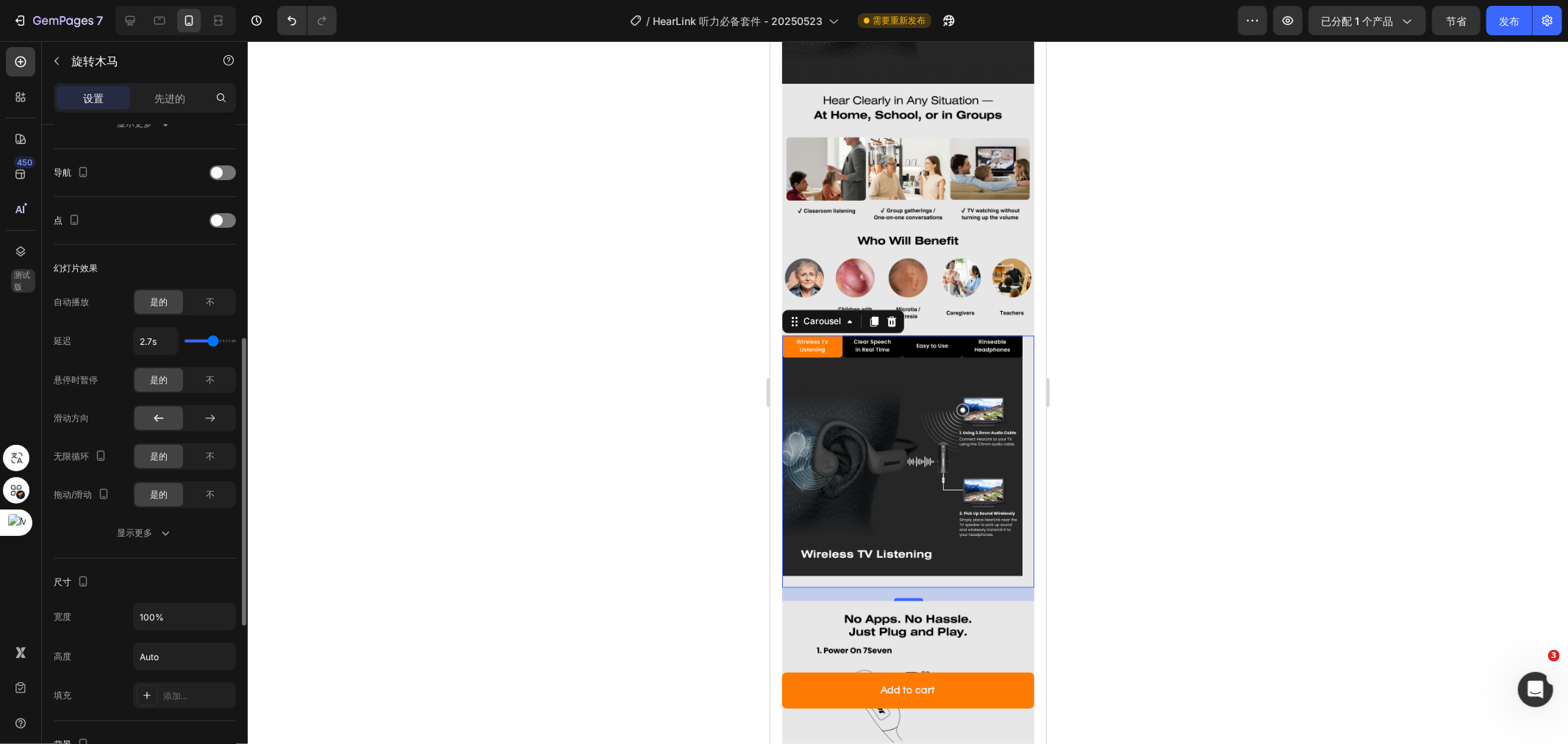
type input "2.8s"
type input "2.8"
type input "2.9s"
type input "2.9"
type input "3s"
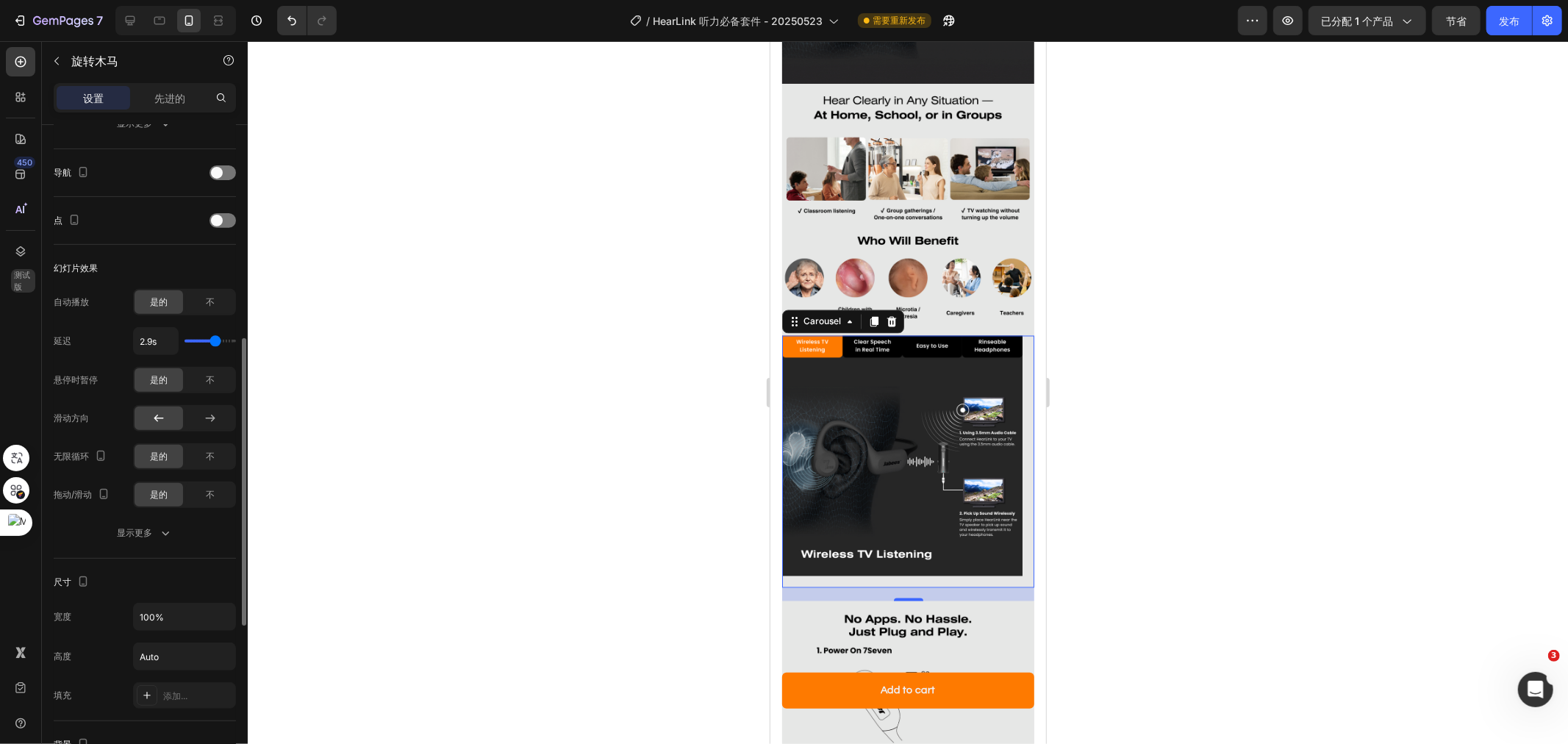
type input "3"
type input "3.1s"
type input "3.1"
type input "3s"
drag, startPoint x: 208, startPoint y: 341, endPoint x: 216, endPoint y: 341, distance: 8.0
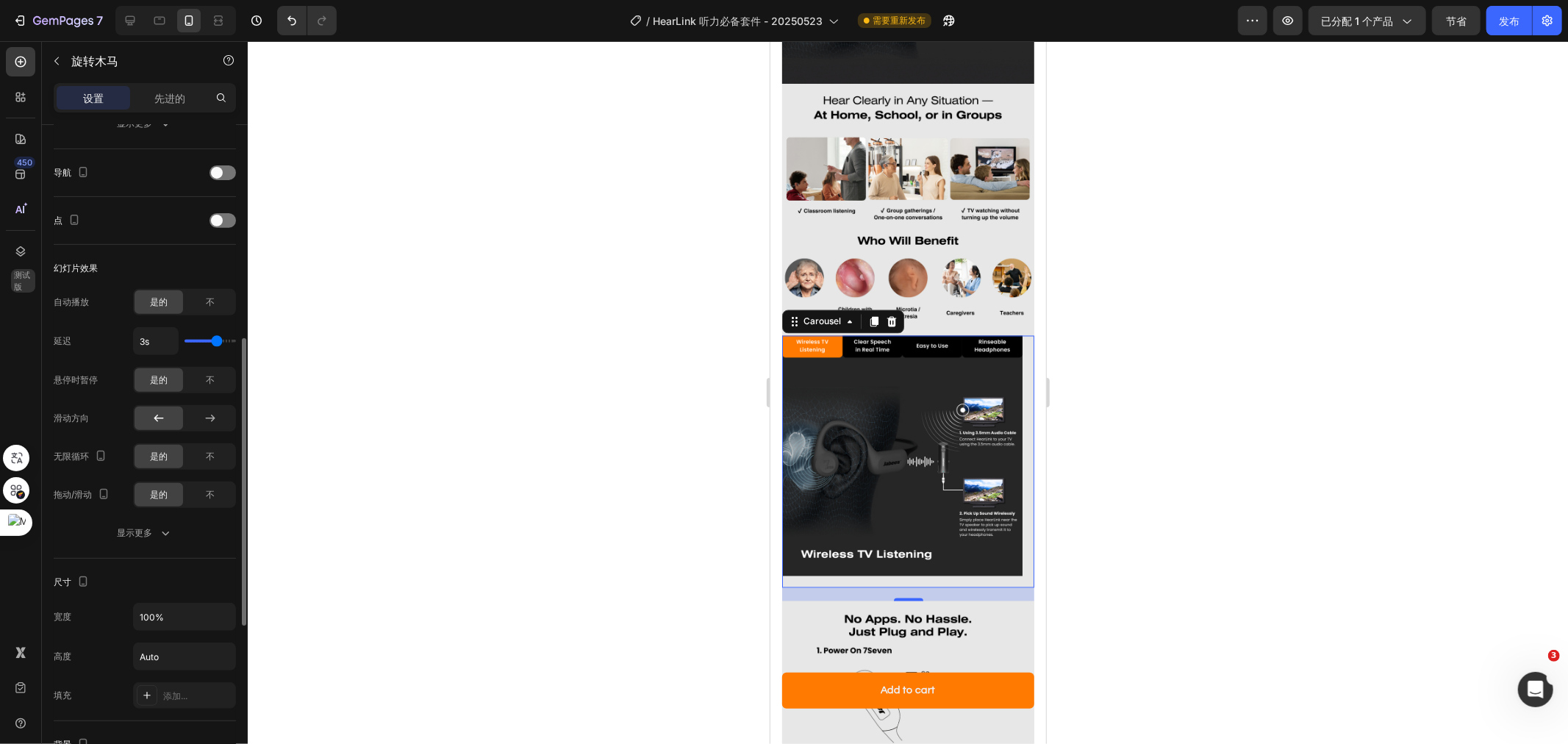
type input "3"
click at [216, 341] on input "range" at bounding box center [210, 341] width 52 height 3
click at [1170, 369] on div at bounding box center [908, 393] width 1320 height 703
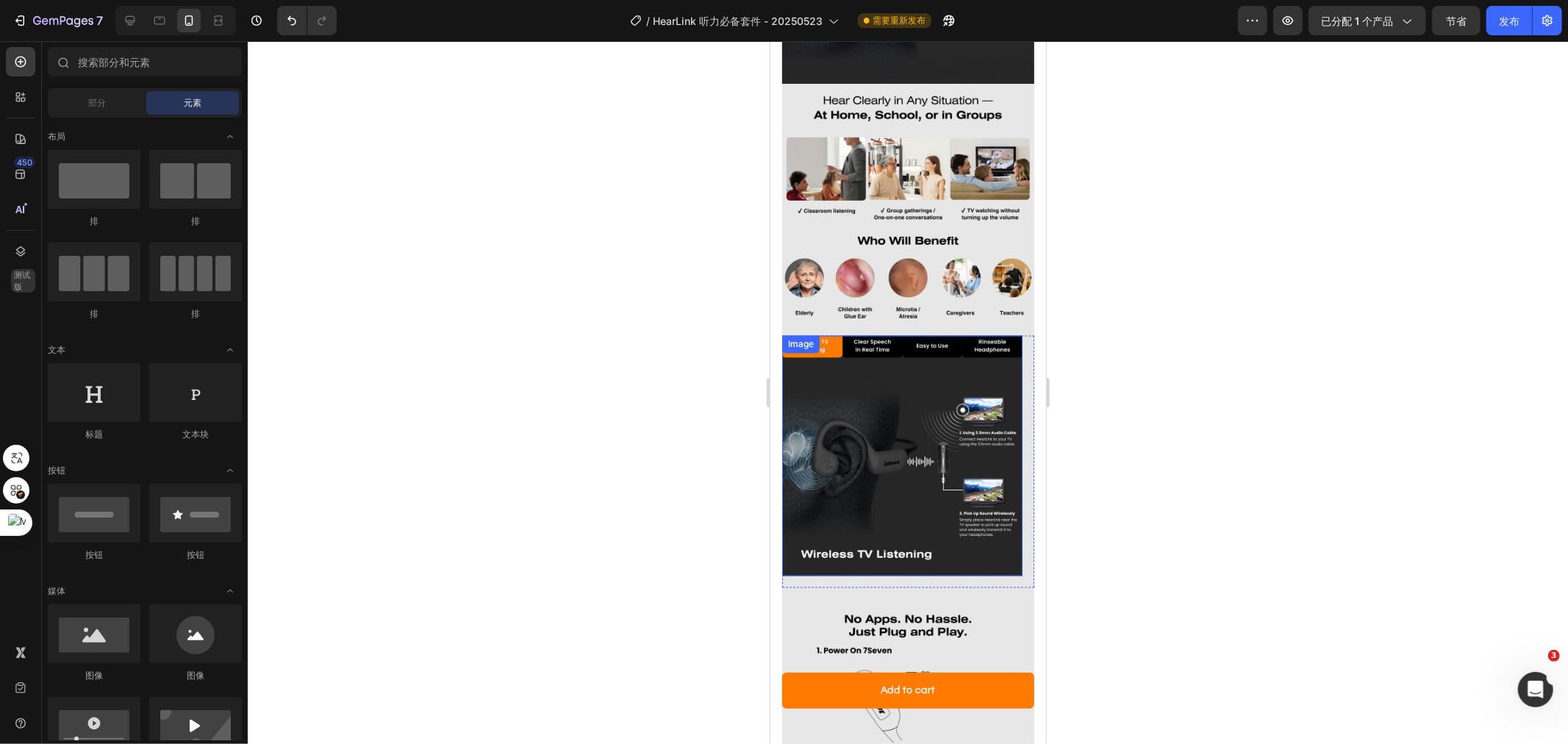
click at [893, 390] on img at bounding box center [902, 455] width 241 height 241
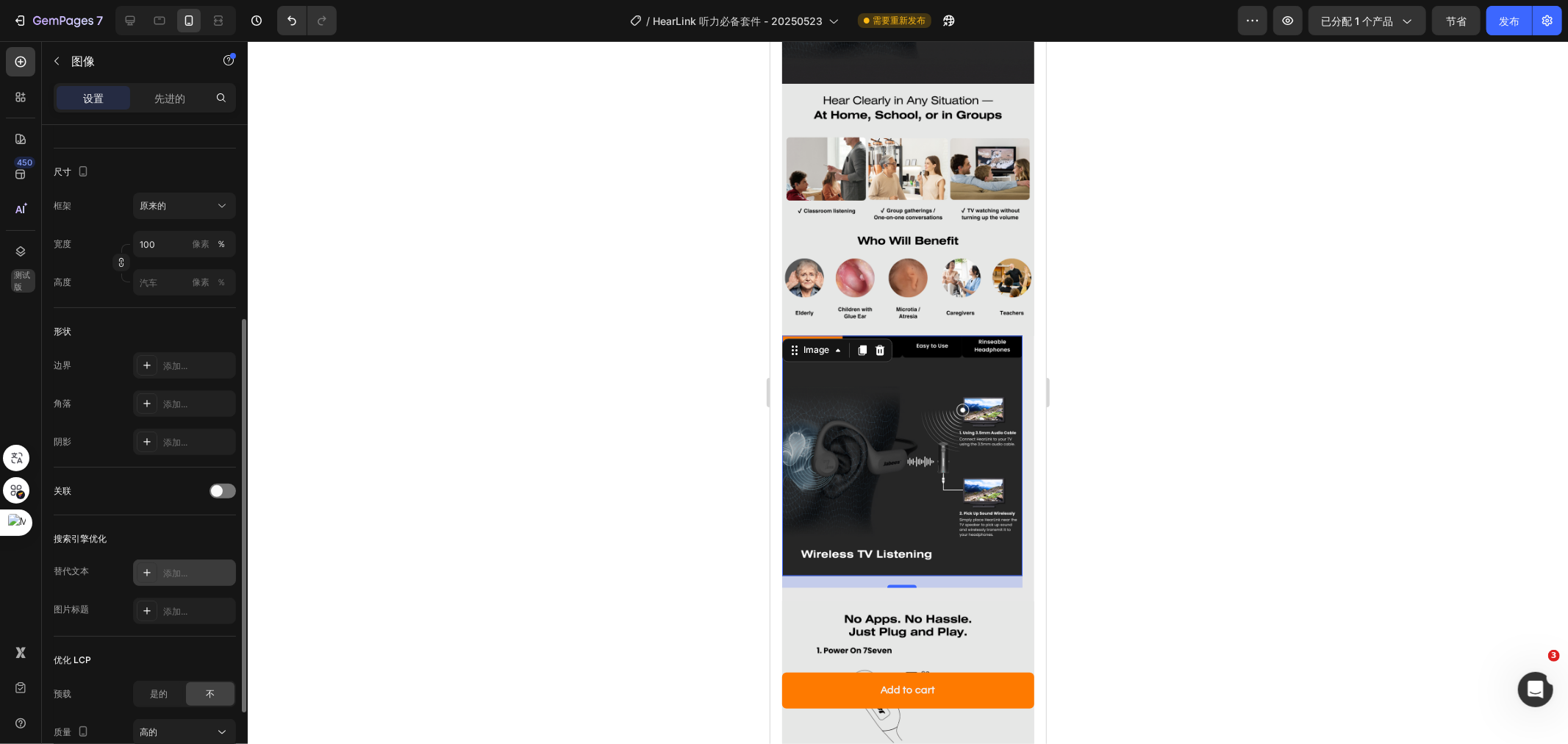
scroll to position [449, 0]
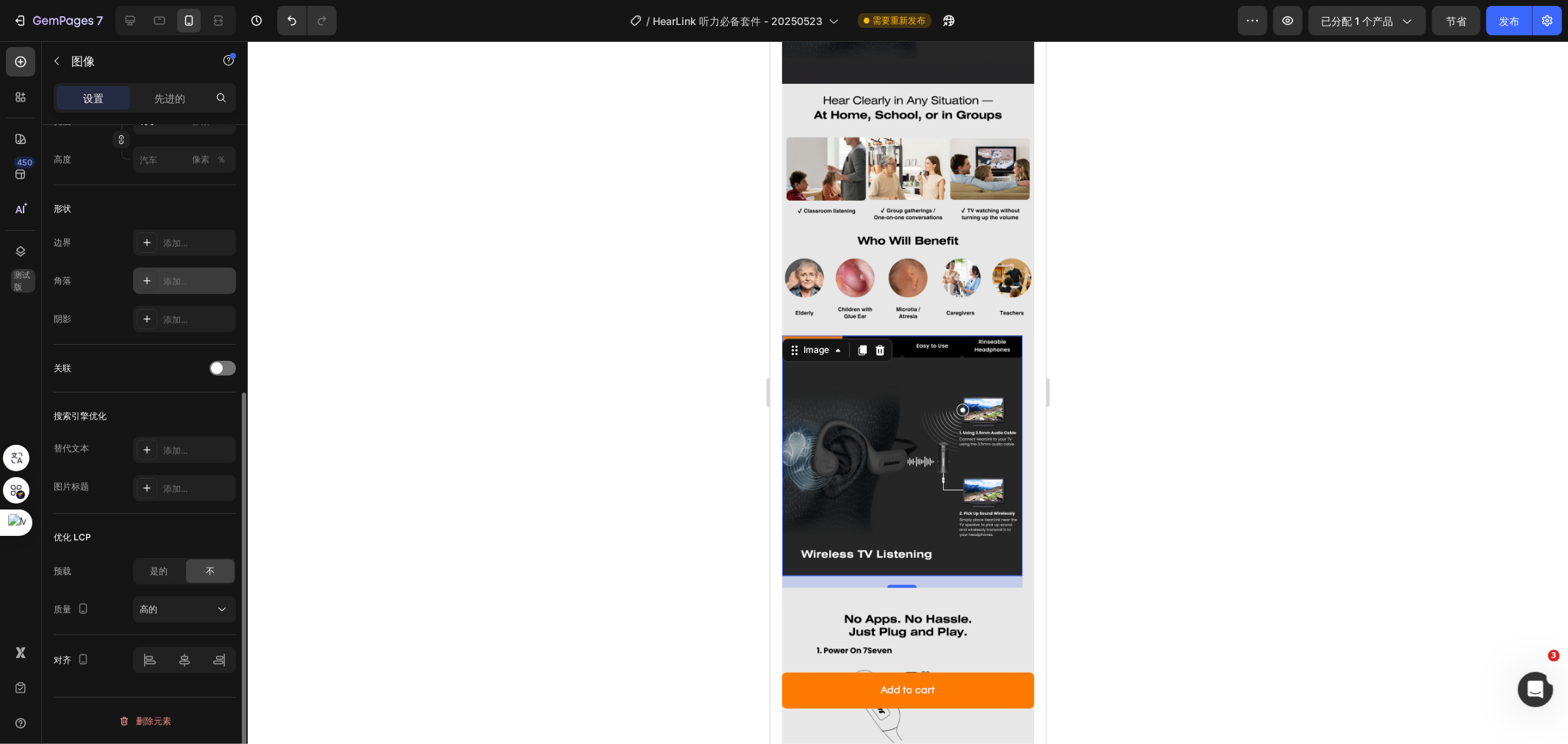
click at [178, 277] on font "添加..." at bounding box center [174, 281] width 24 height 11
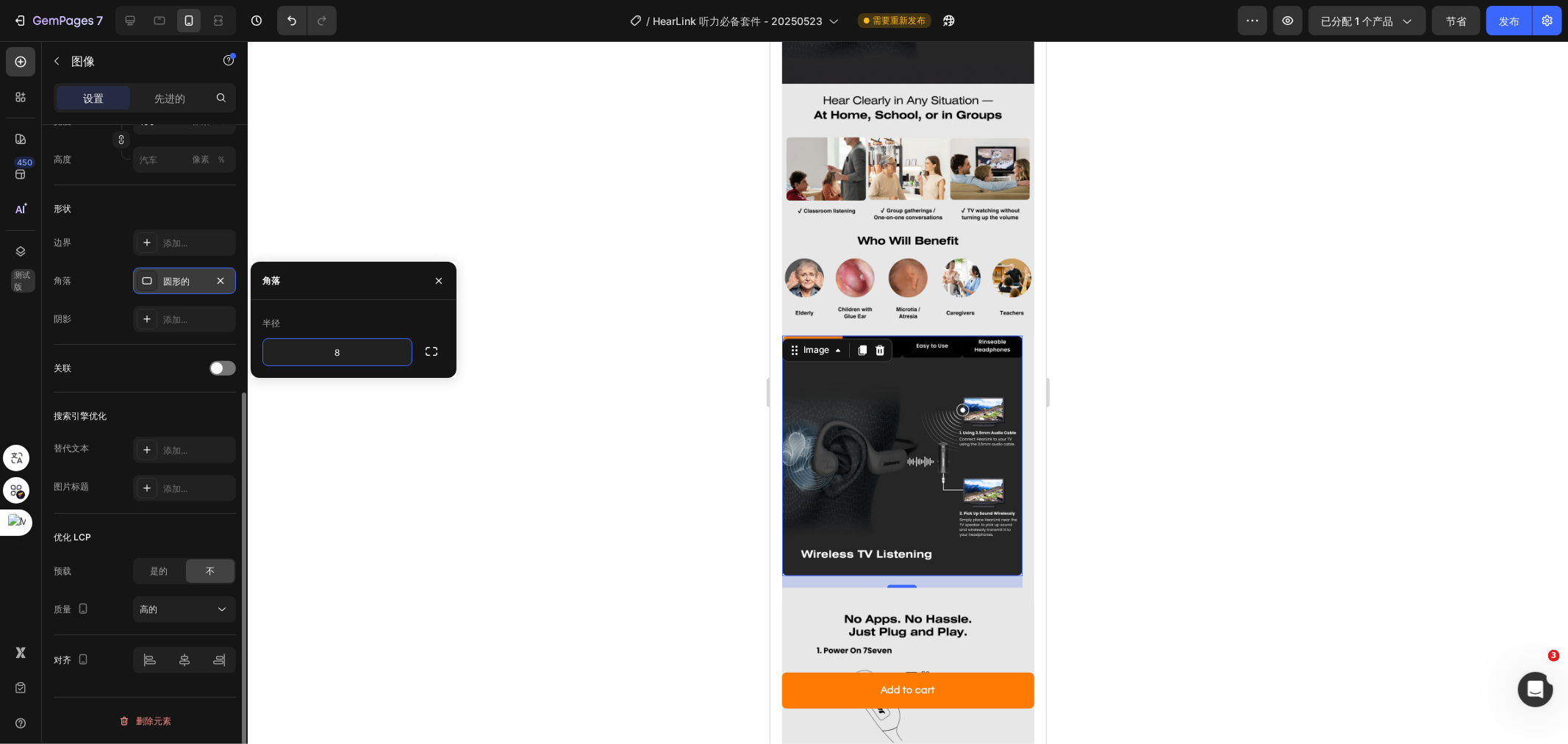
click at [1123, 526] on div at bounding box center [908, 393] width 1320 height 703
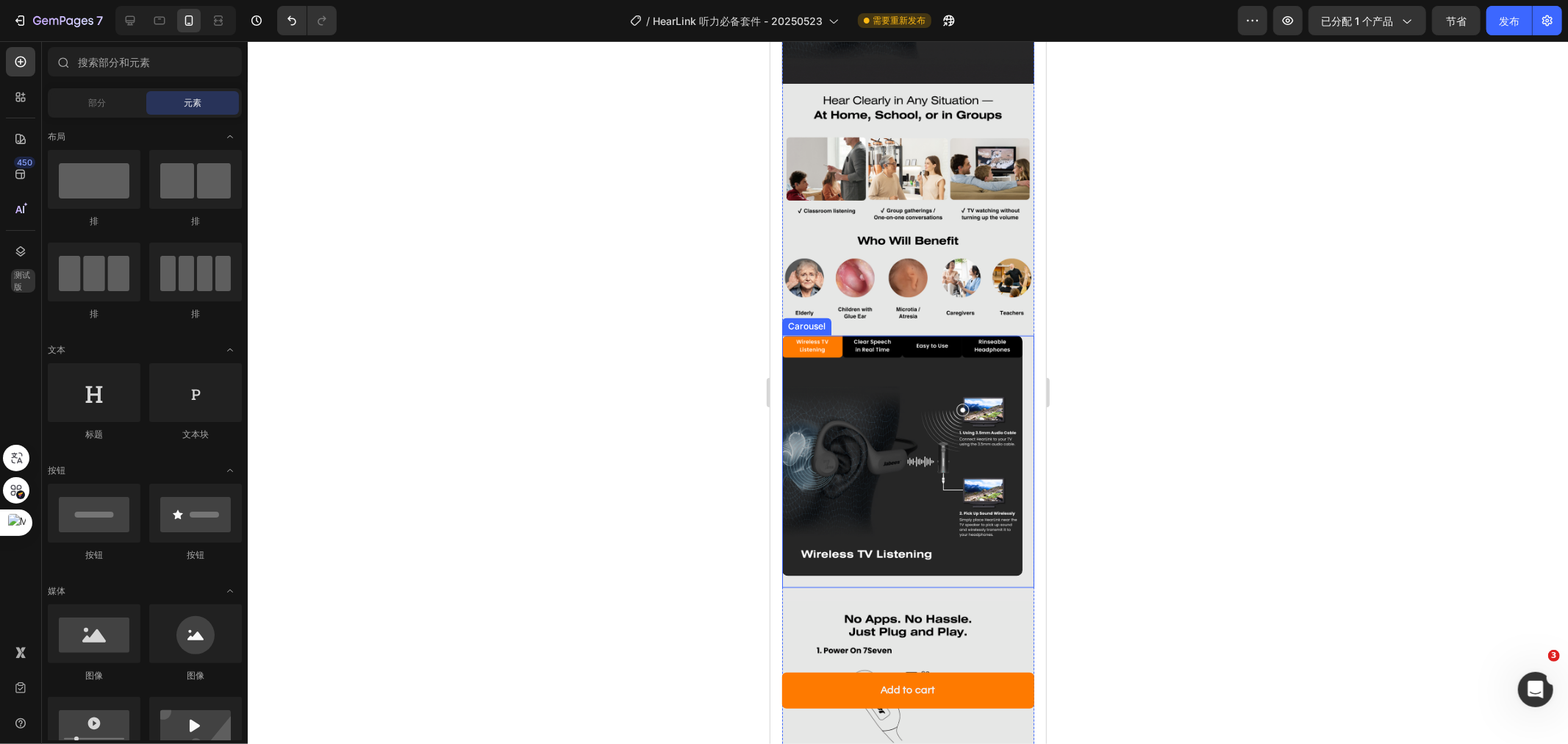
click at [903, 545] on div "Image" at bounding box center [902, 461] width 241 height 252
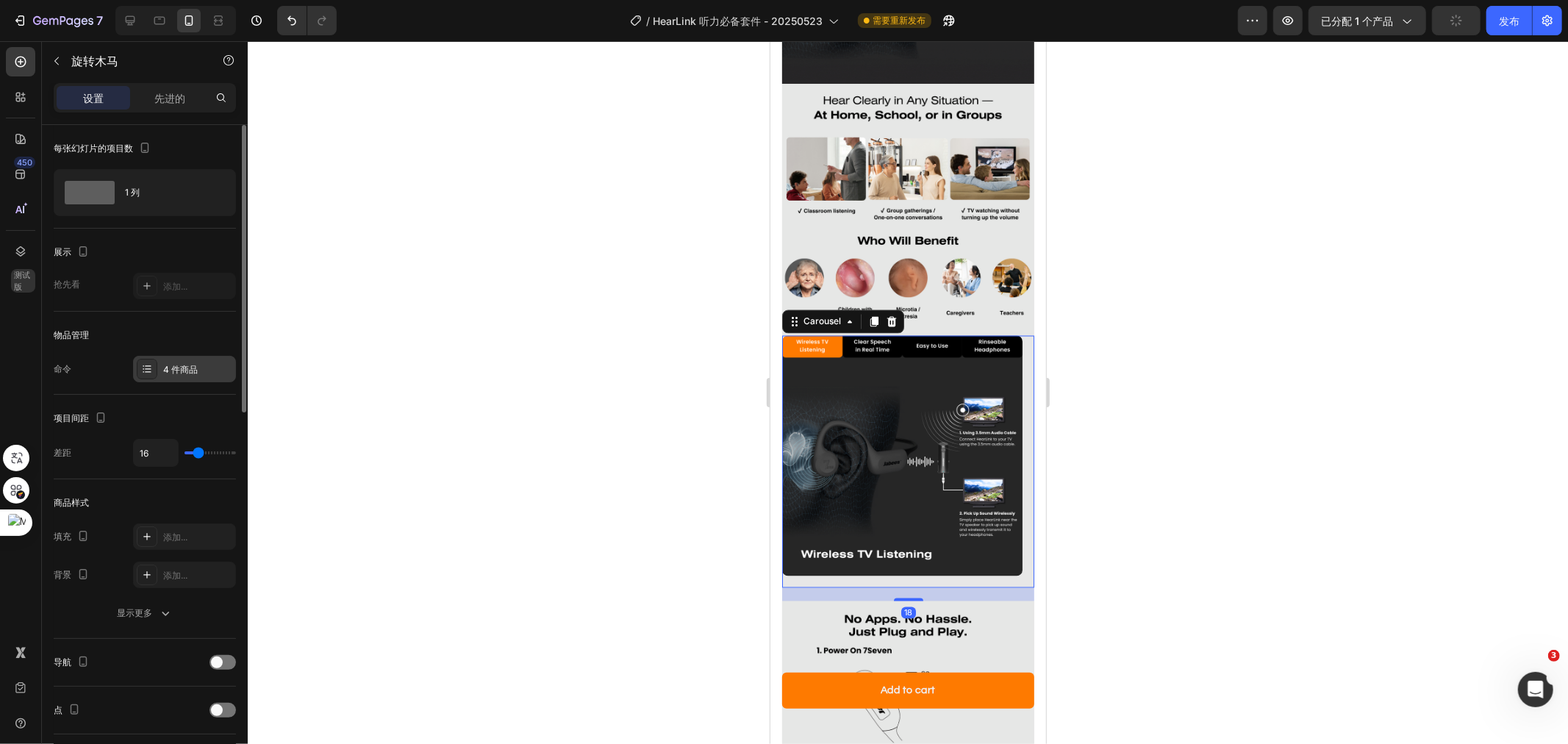
click at [156, 357] on div "4 件商品" at bounding box center [184, 369] width 103 height 27
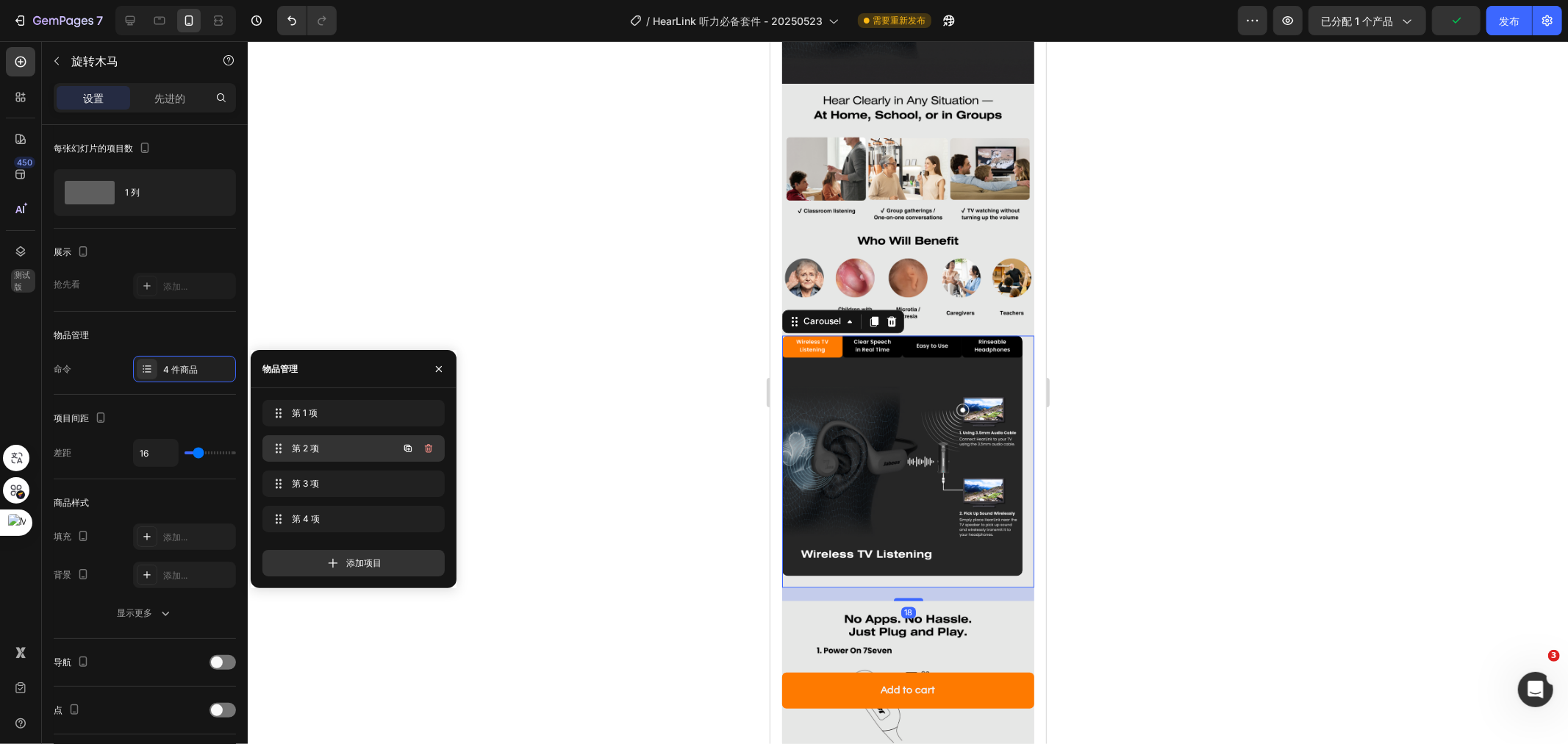
click at [349, 452] on span "第 2 项" at bounding box center [333, 448] width 83 height 13
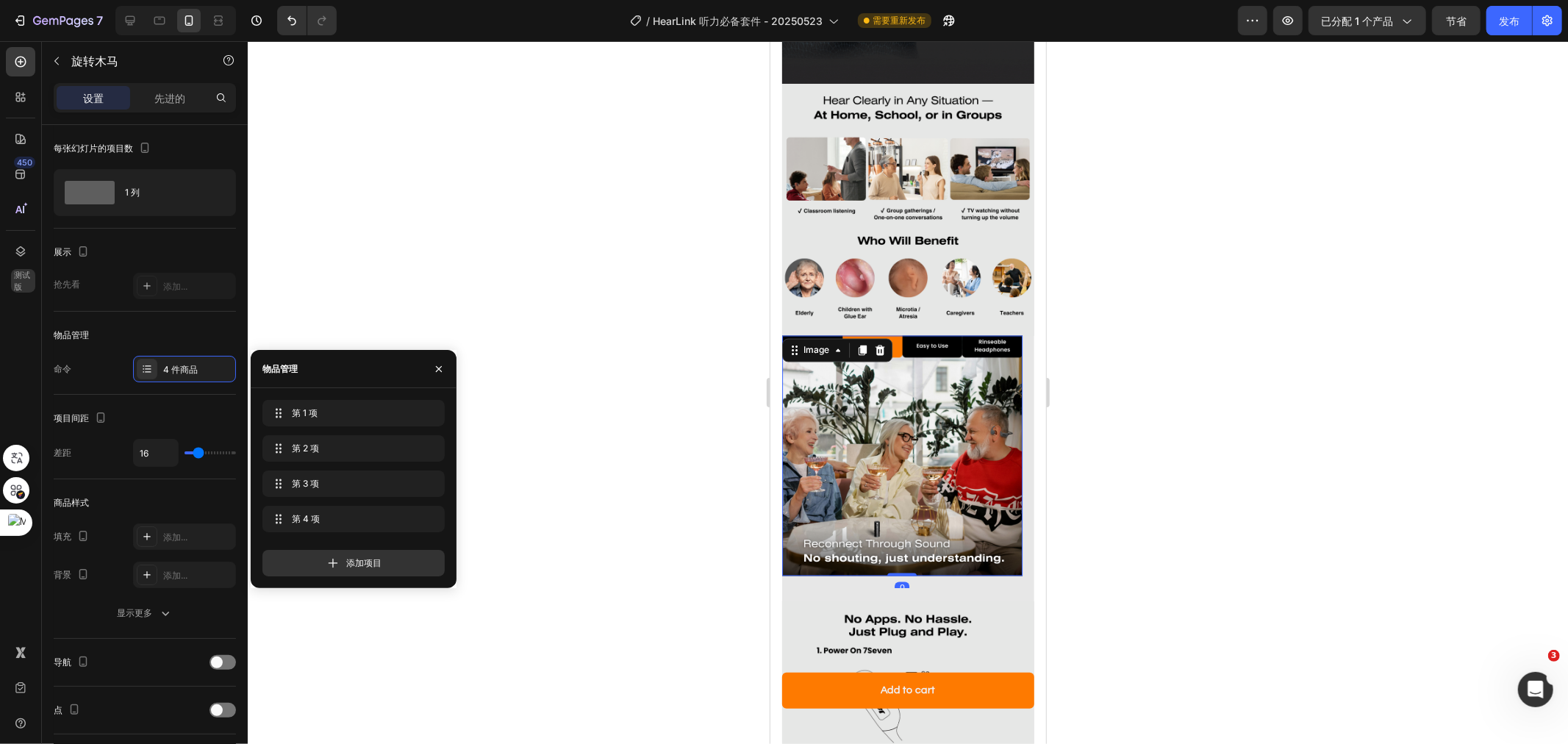
click at [911, 435] on img at bounding box center [902, 455] width 241 height 241
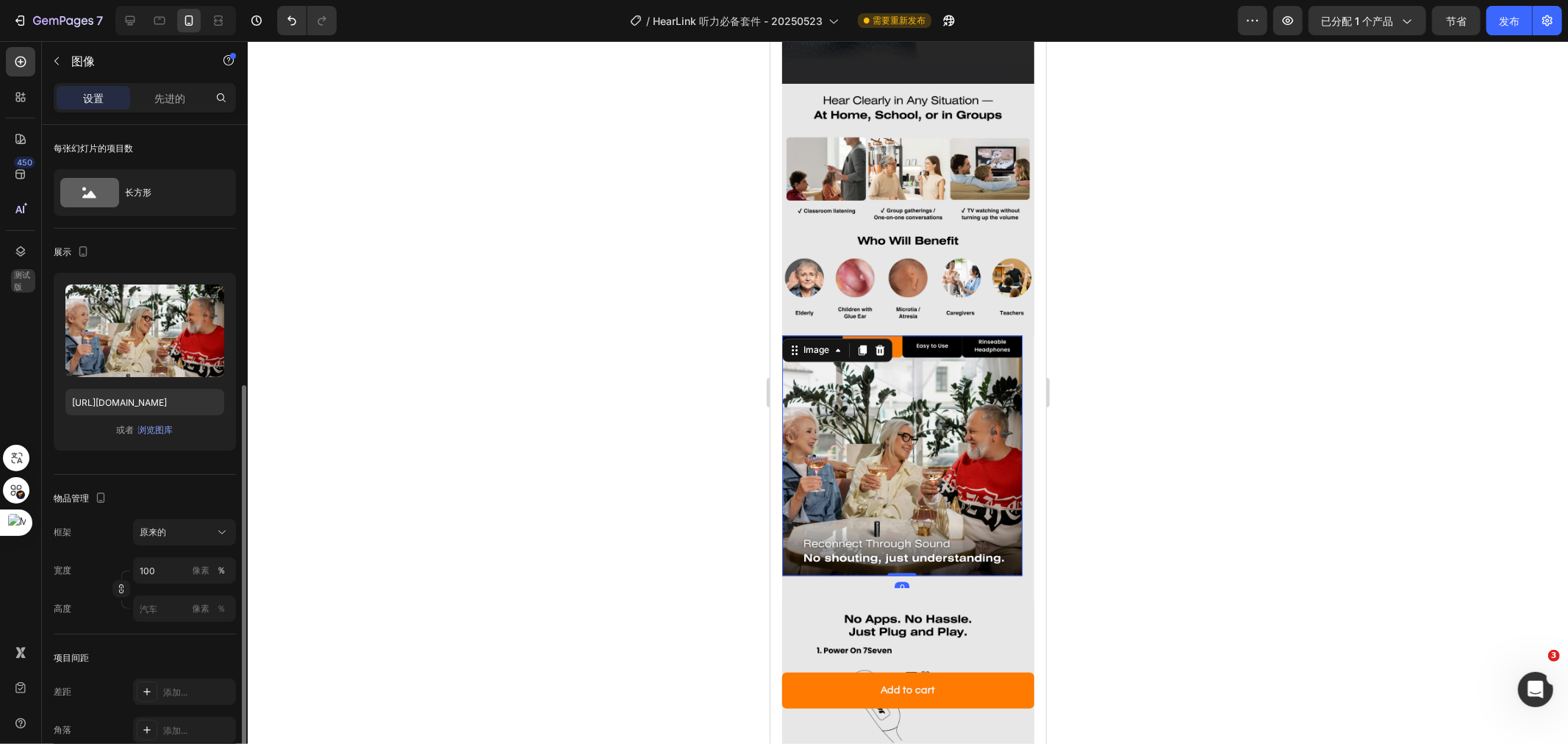
scroll to position [326, 0]
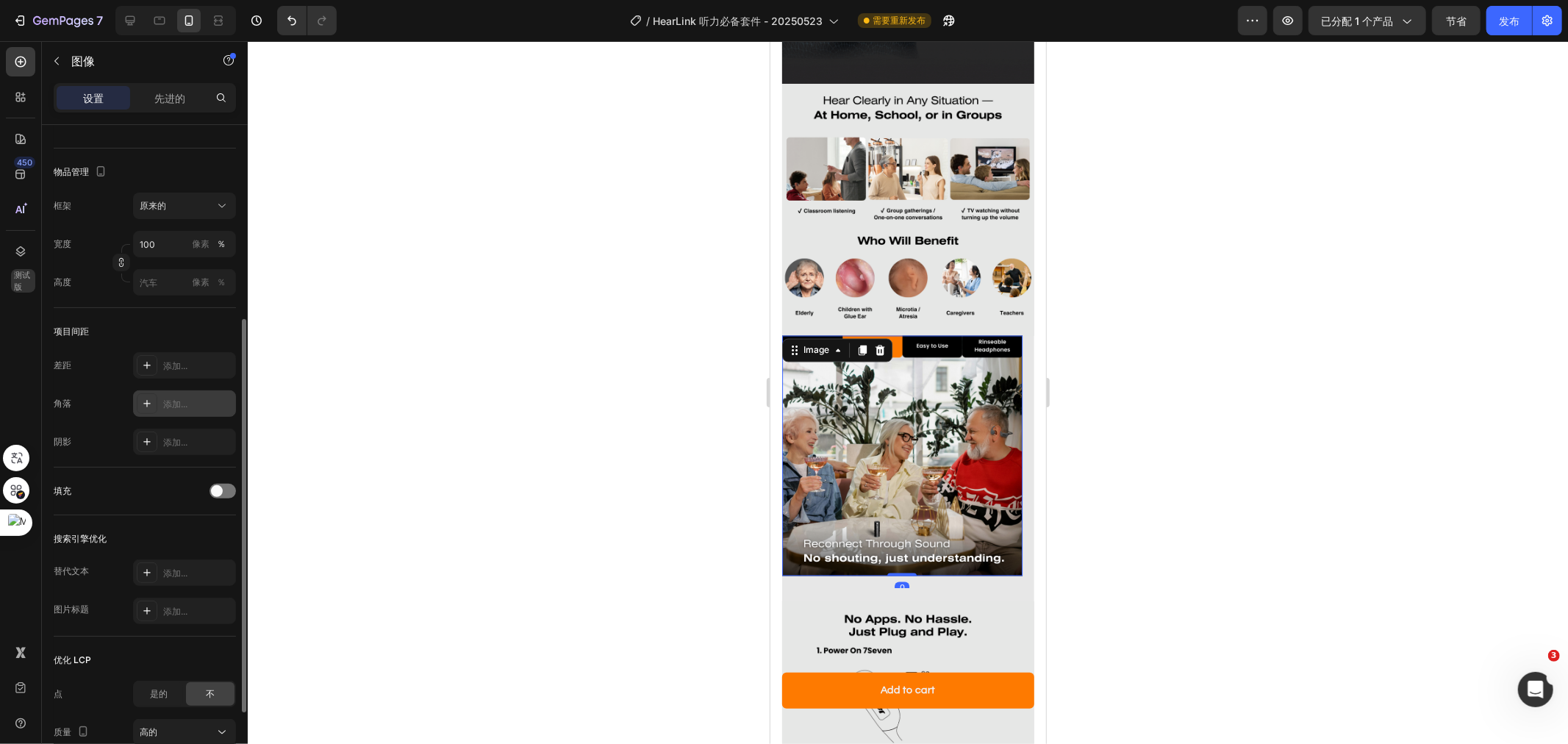
click at [182, 405] on font "添加..." at bounding box center [174, 403] width 24 height 11
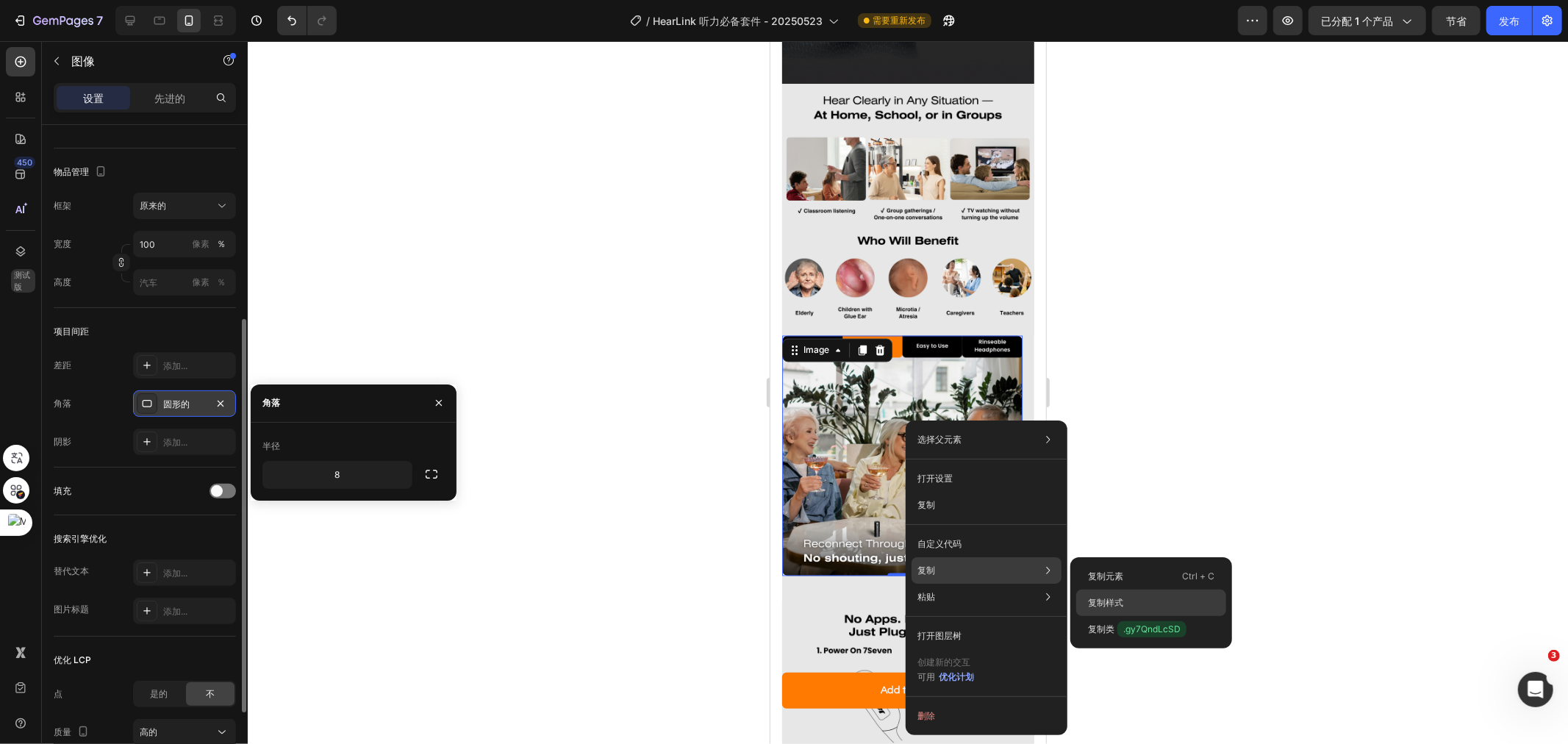
click at [1113, 598] on font "复制样式" at bounding box center [1105, 602] width 35 height 11
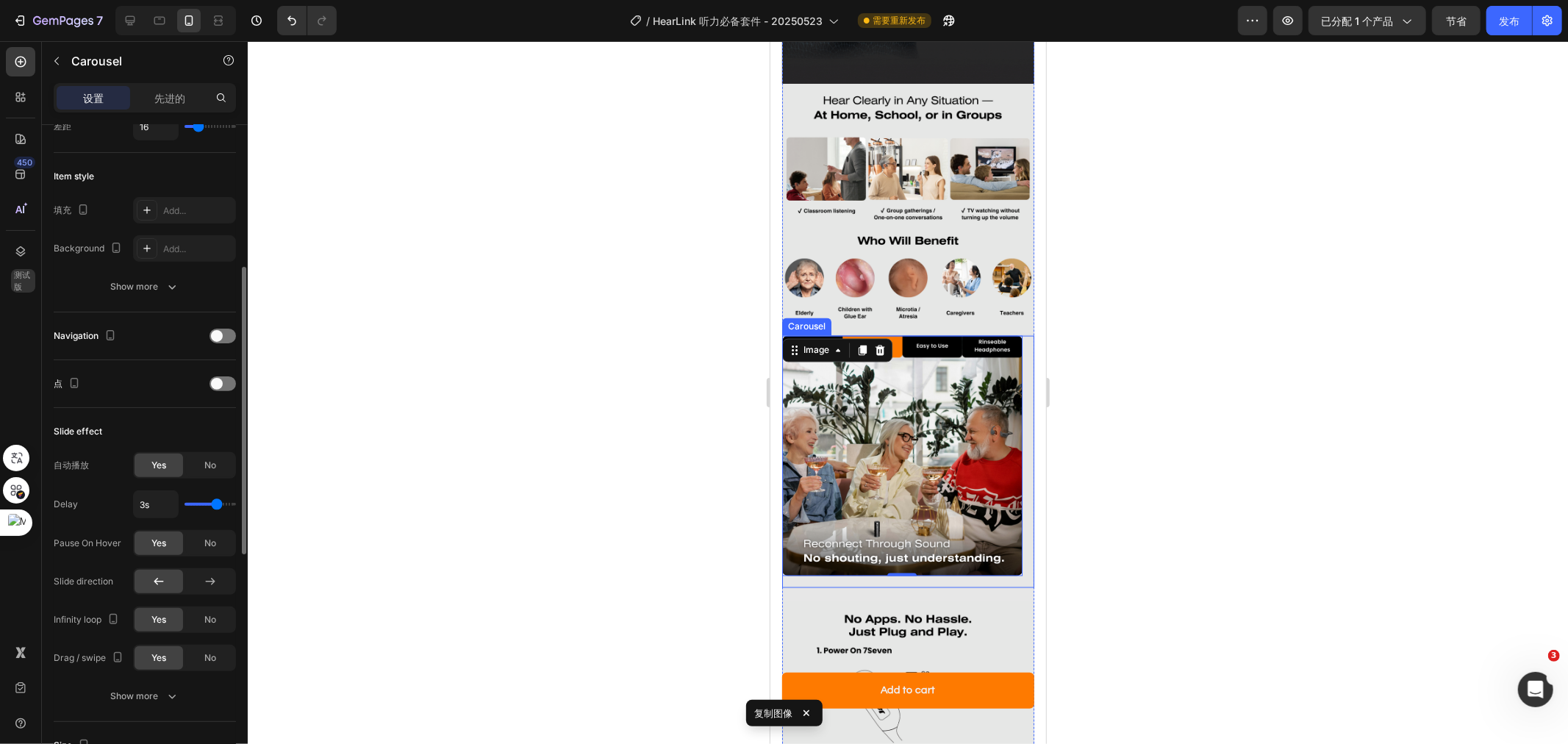
click at [831, 543] on div "Image 0" at bounding box center [902, 461] width 241 height 252
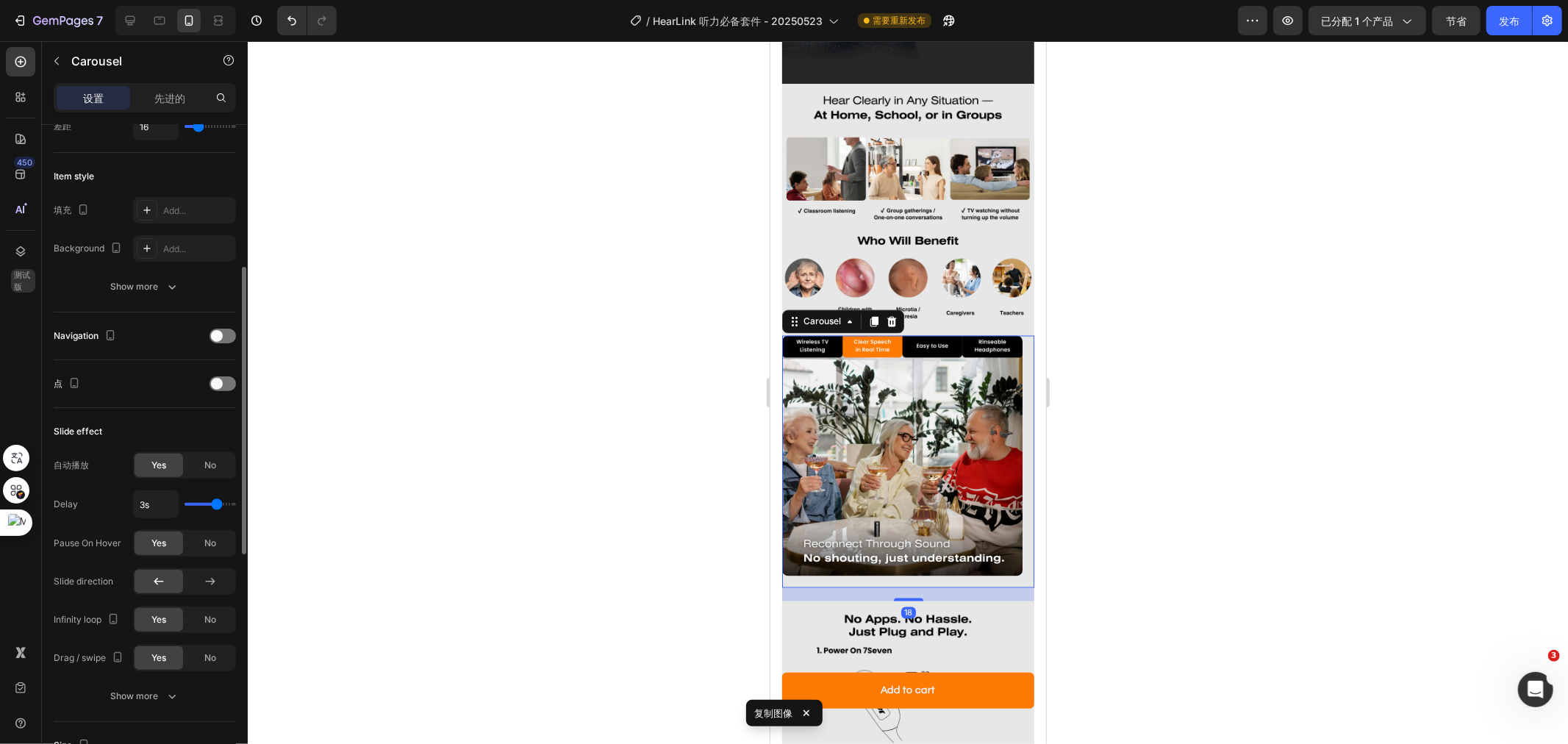
scroll to position [0, 0]
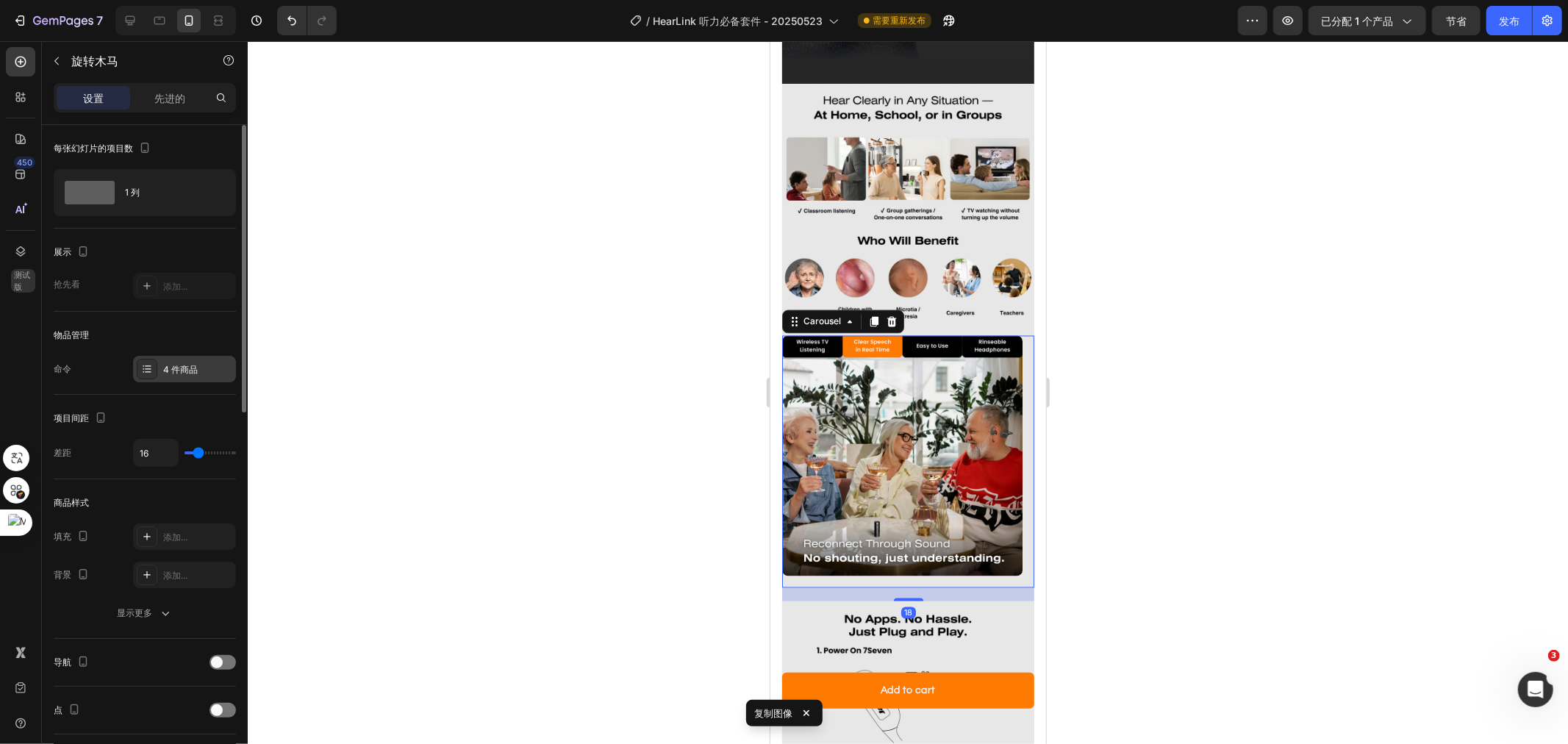
click at [182, 365] on font "4 件商品" at bounding box center [180, 369] width 35 height 11
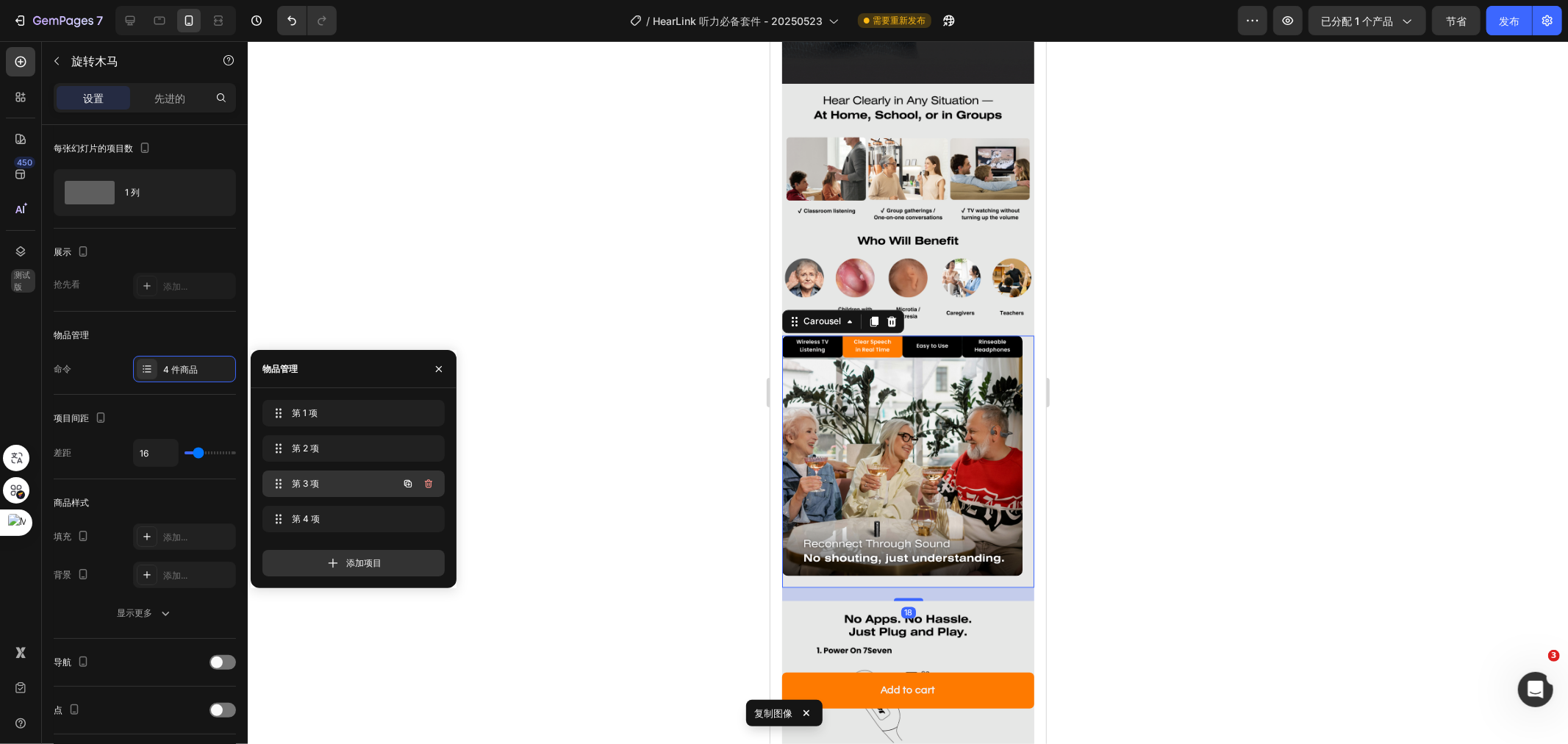
click at [340, 482] on span "第 3 项" at bounding box center [333, 483] width 83 height 13
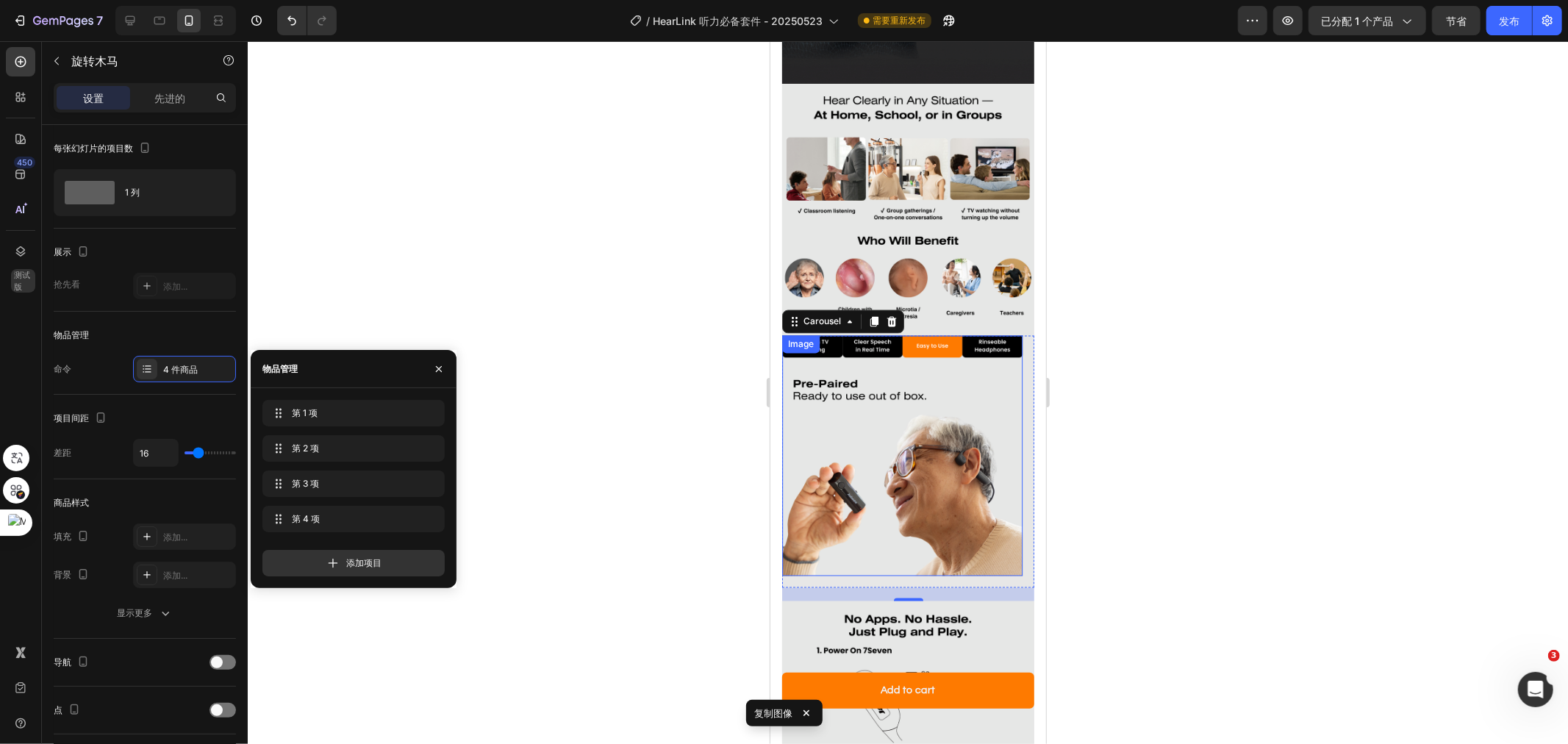
click at [894, 398] on img at bounding box center [902, 455] width 241 height 241
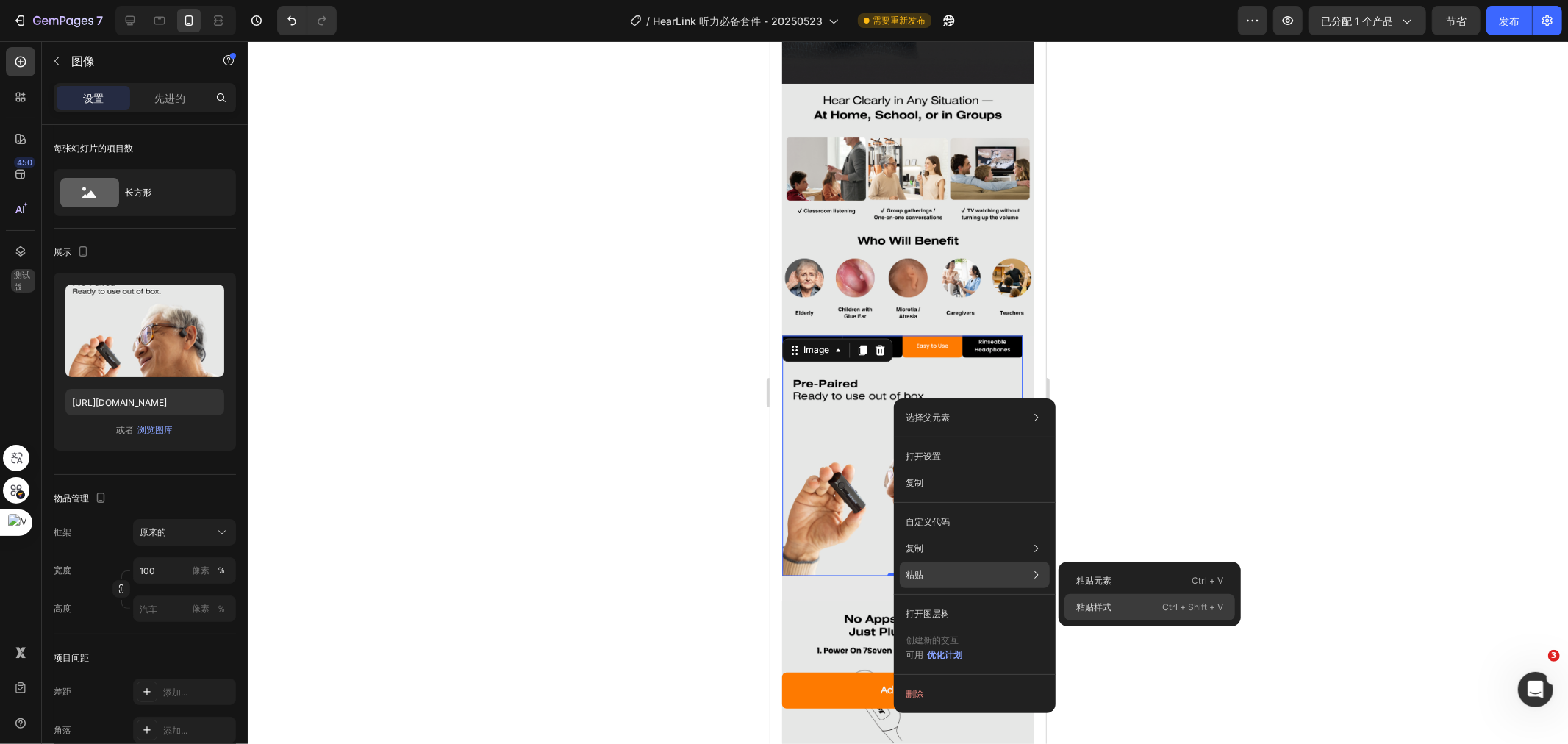
click at [1081, 599] on div "粘贴样式 Ctrl + Shift + V" at bounding box center [1149, 607] width 171 height 27
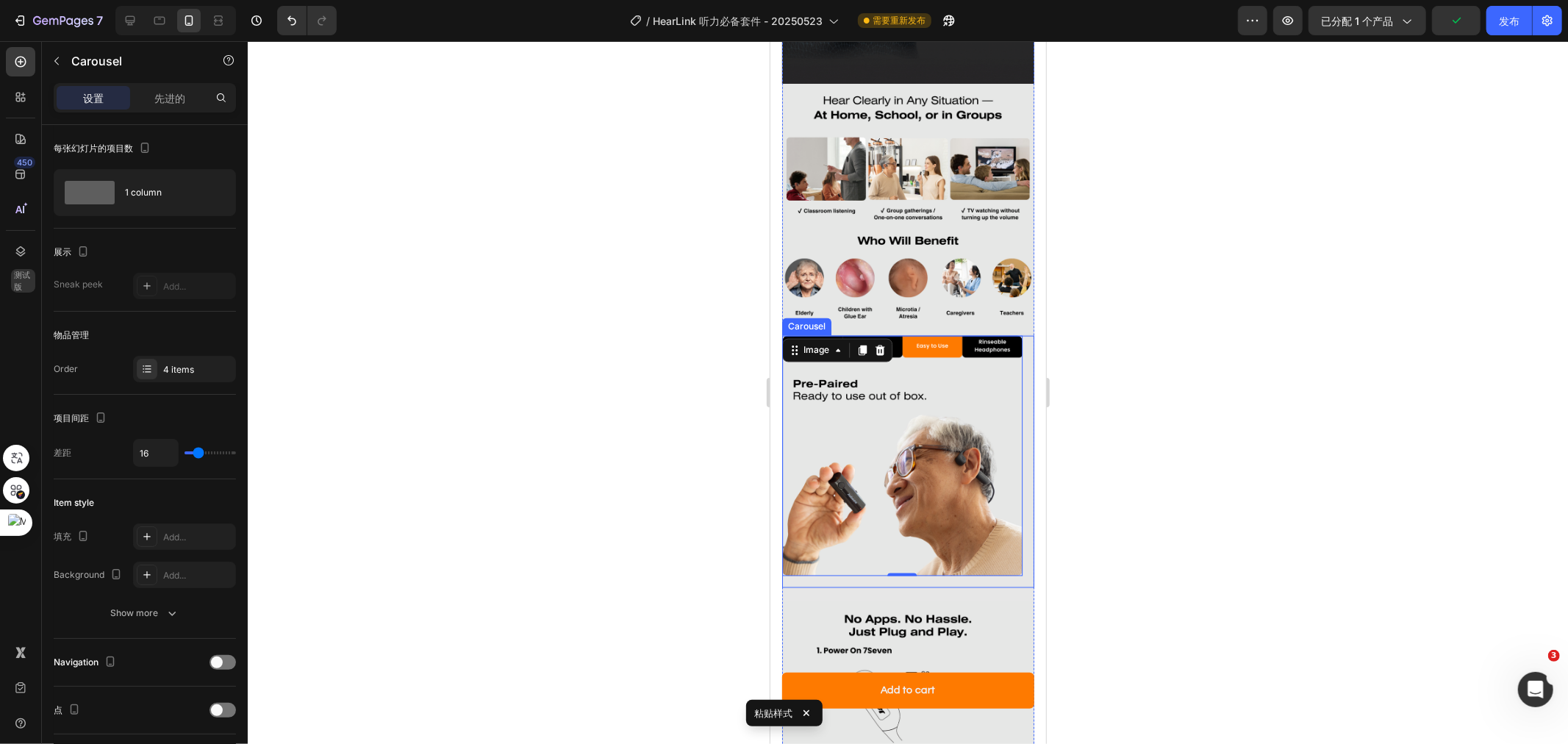
click at [929, 542] on div "Image 0" at bounding box center [902, 461] width 241 height 252
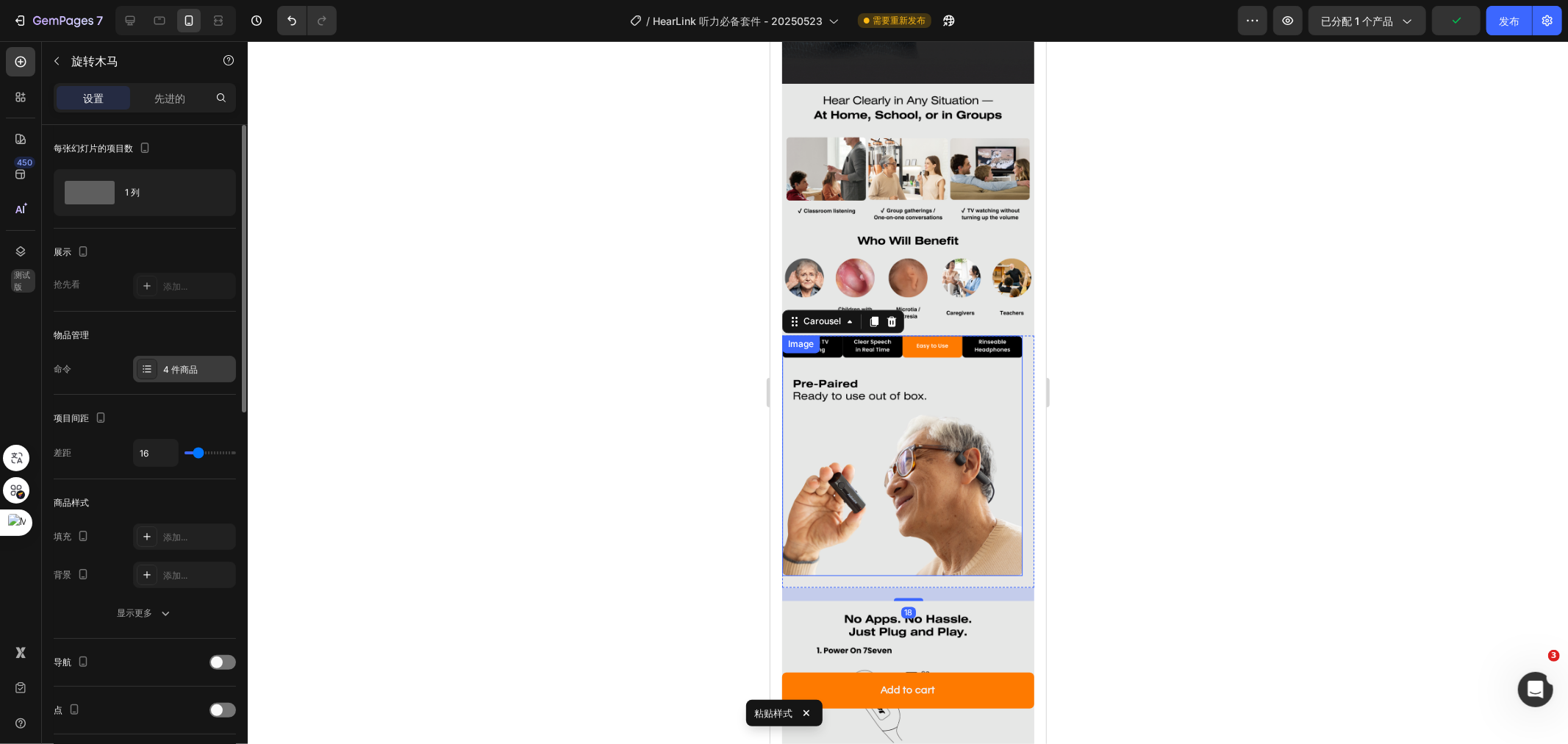
click at [165, 374] on font "4 件商品" at bounding box center [180, 369] width 35 height 11
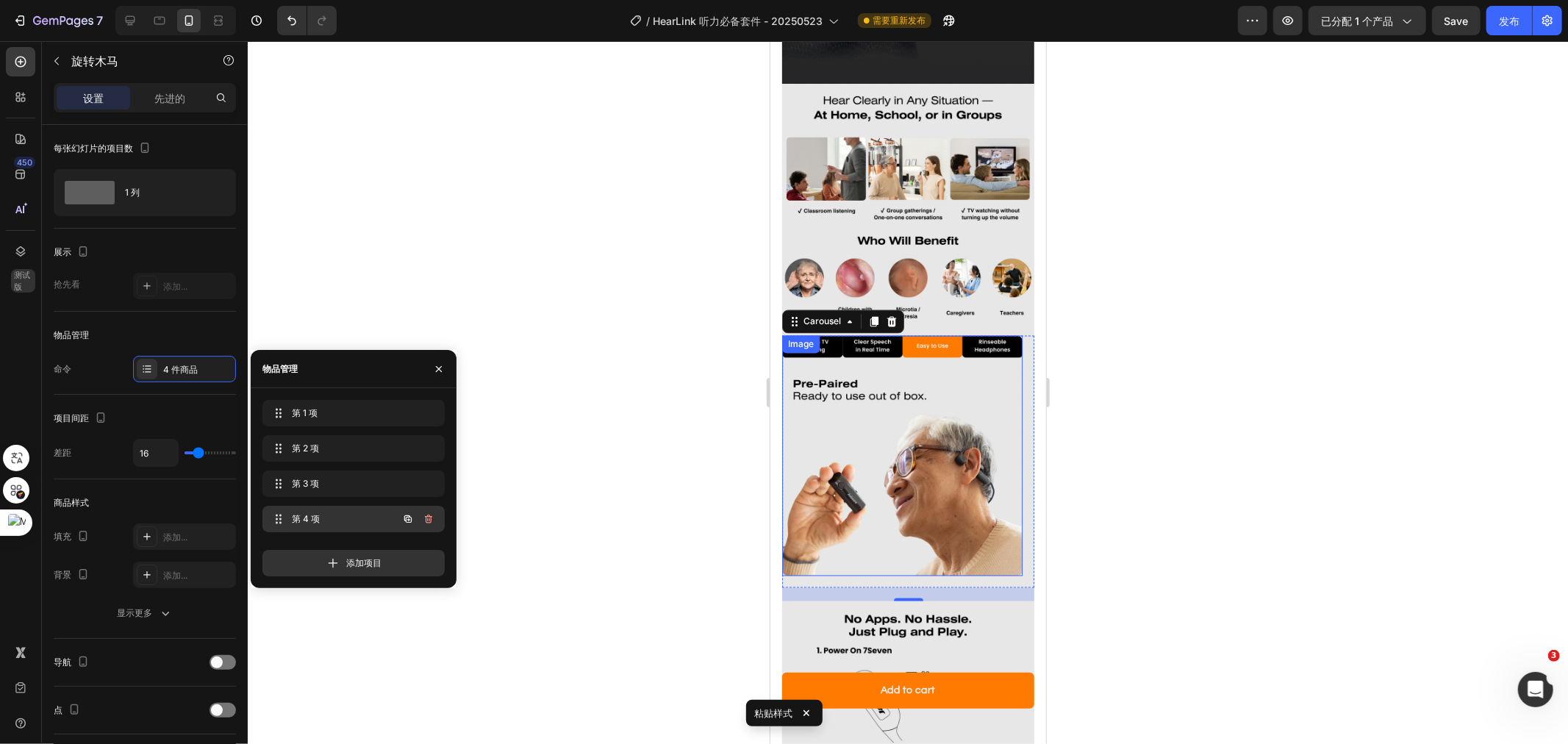
click at [297, 512] on div "第 4 项 Item 4" at bounding box center [333, 519] width 130 height 21
click at [327, 520] on span "第 4 项" at bounding box center [333, 519] width 83 height 13
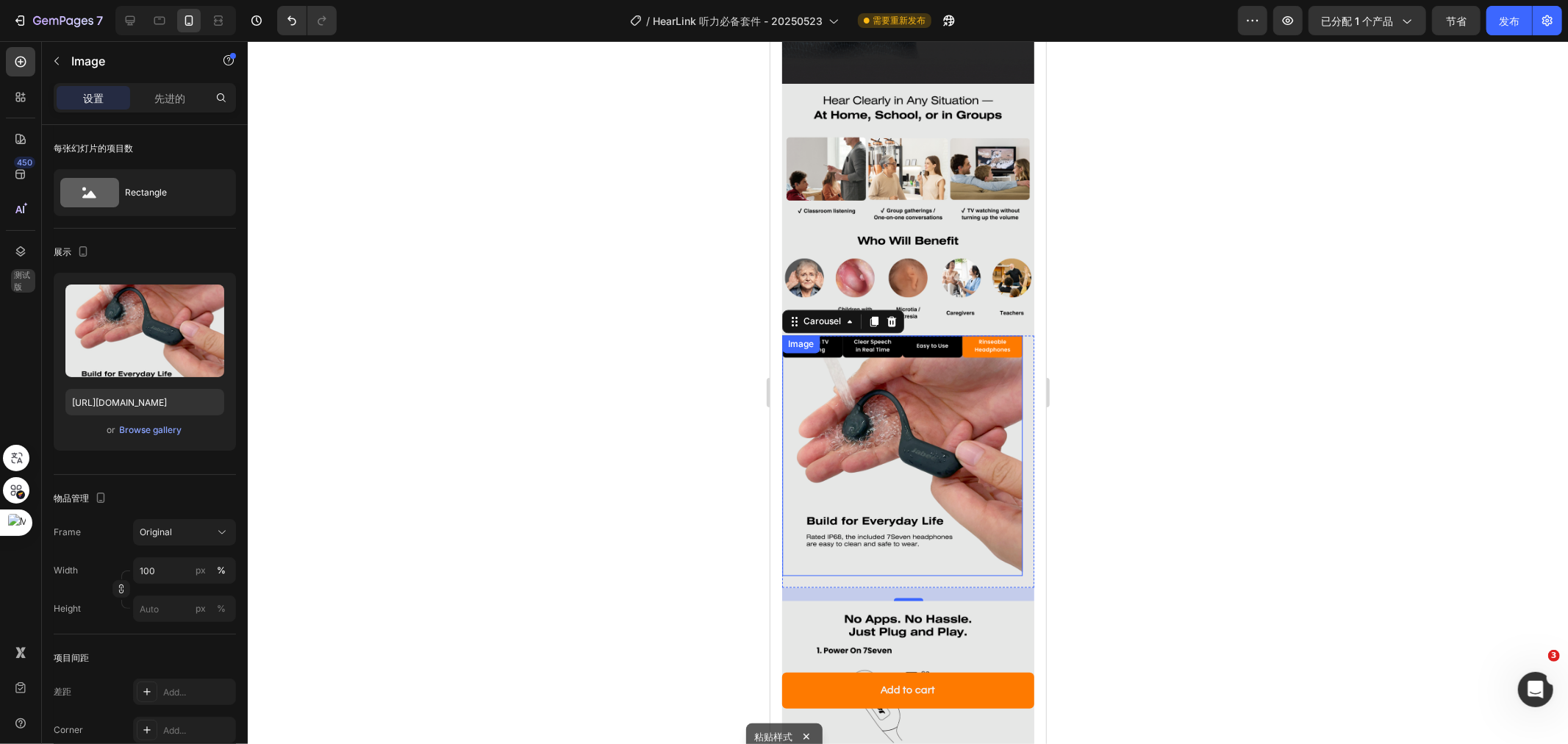
click at [877, 439] on img at bounding box center [902, 455] width 241 height 241
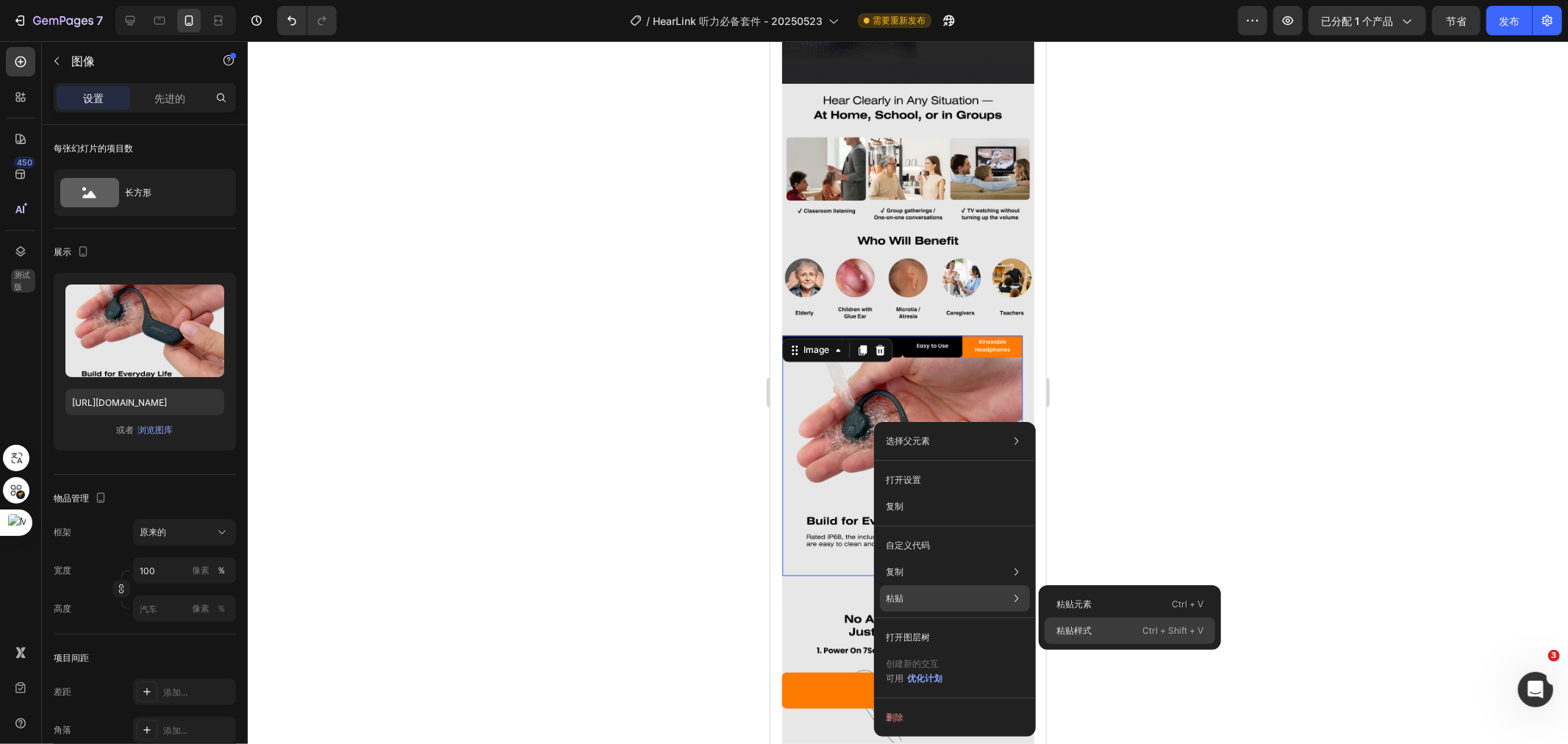
click at [1071, 627] on font "粘贴样式" at bounding box center [1073, 630] width 35 height 11
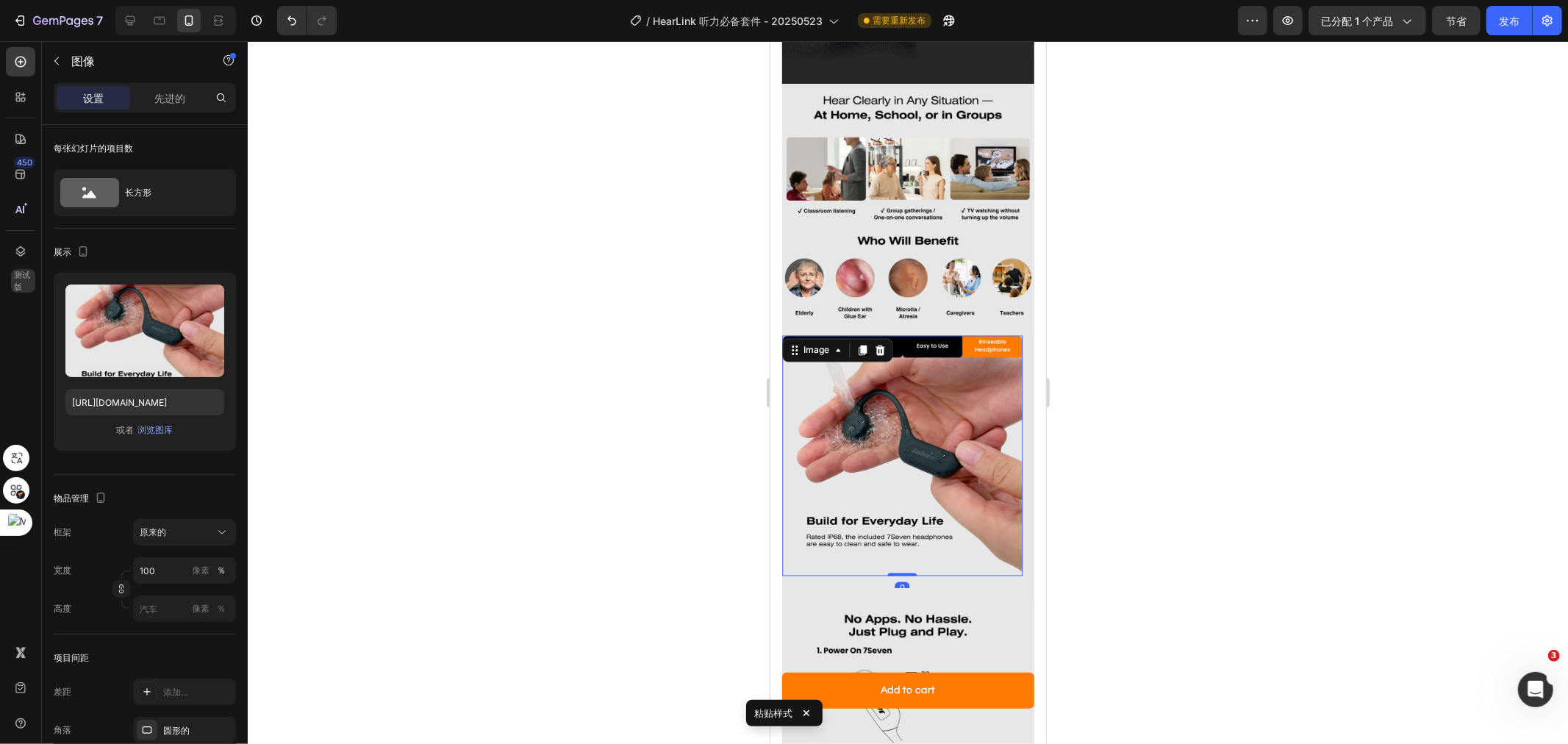
click at [1186, 512] on div at bounding box center [908, 393] width 1320 height 703
click at [970, 435] on img at bounding box center [902, 455] width 241 height 241
click at [1216, 401] on div at bounding box center [908, 393] width 1320 height 703
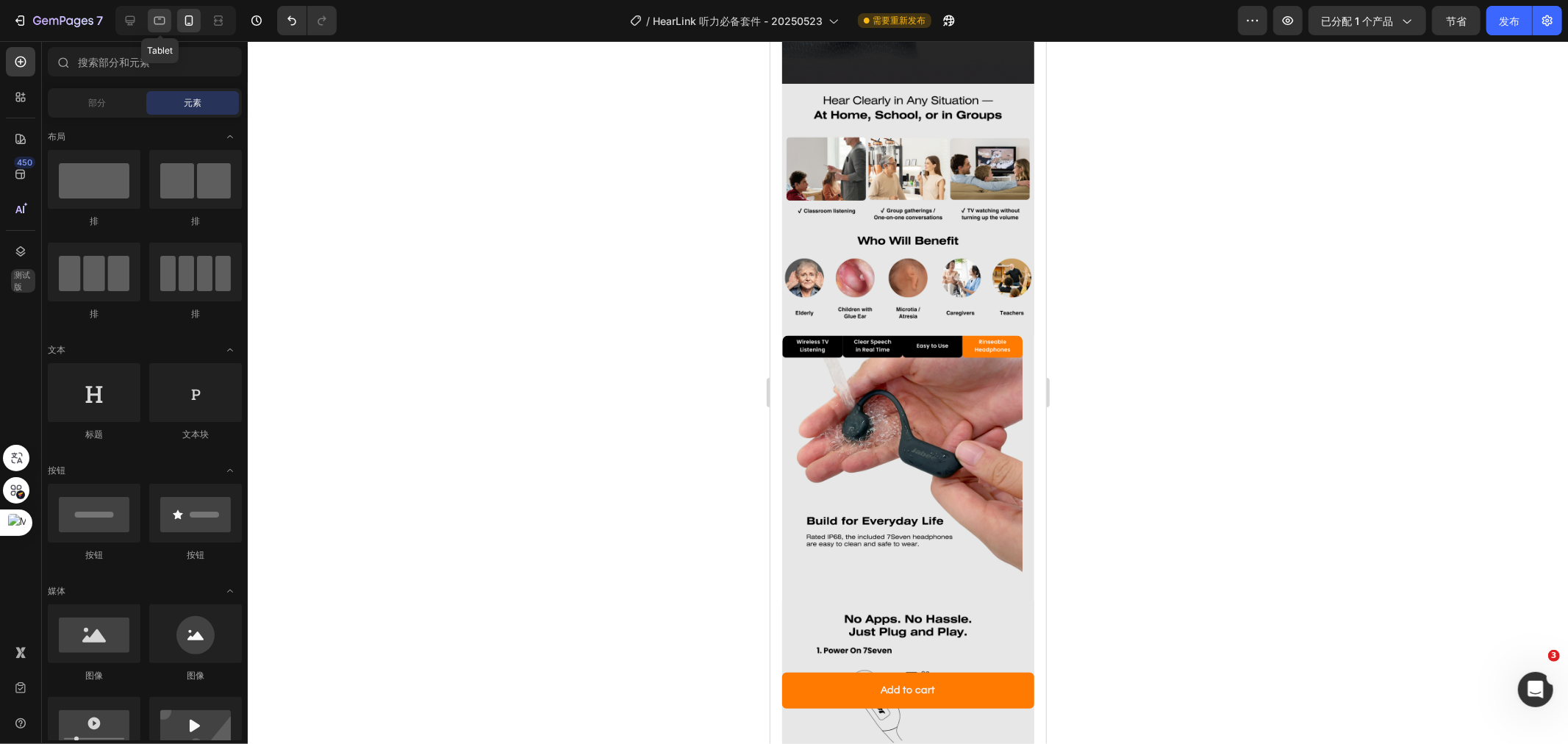
click at [159, 17] on icon at bounding box center [160, 21] width 11 height 8
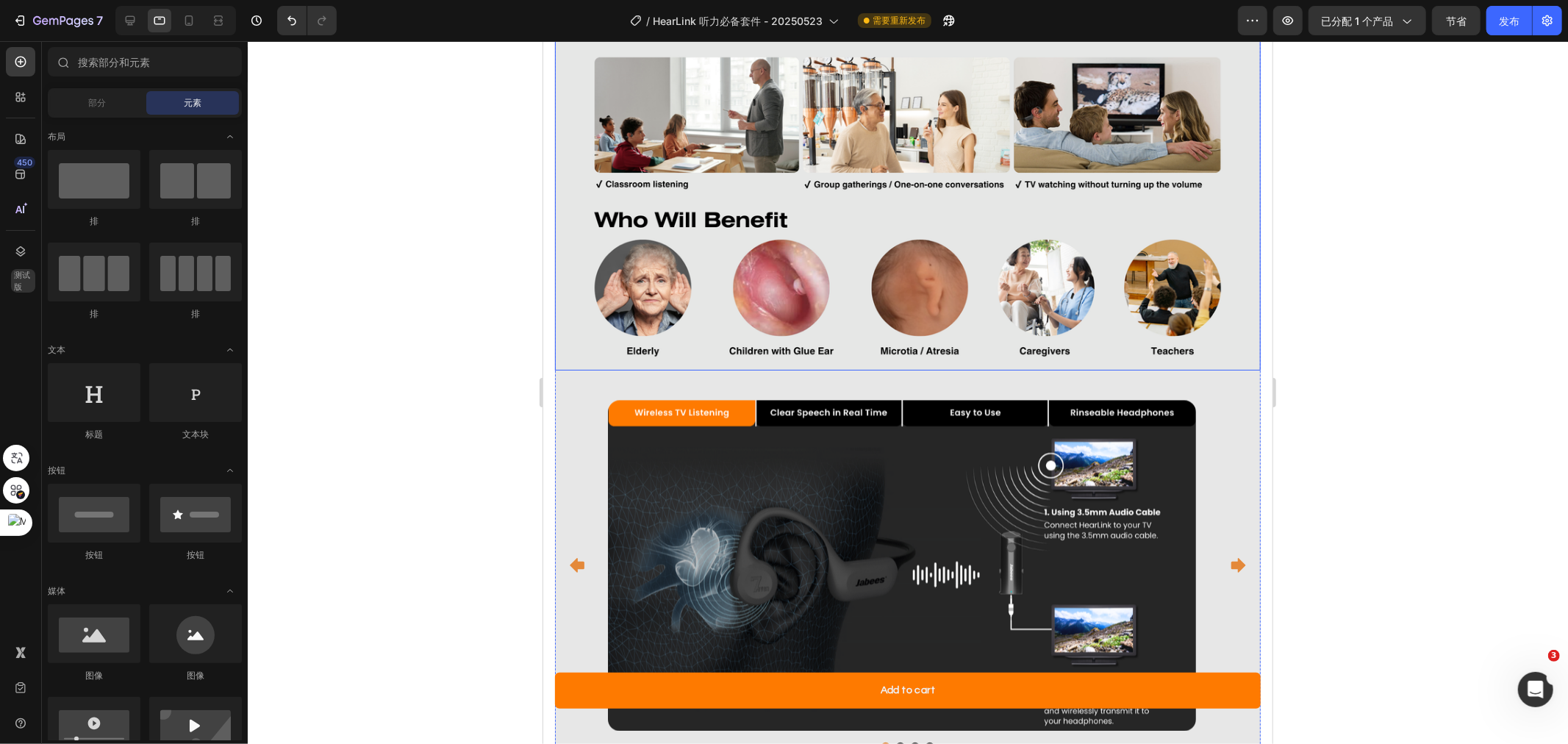
scroll to position [2575, 0]
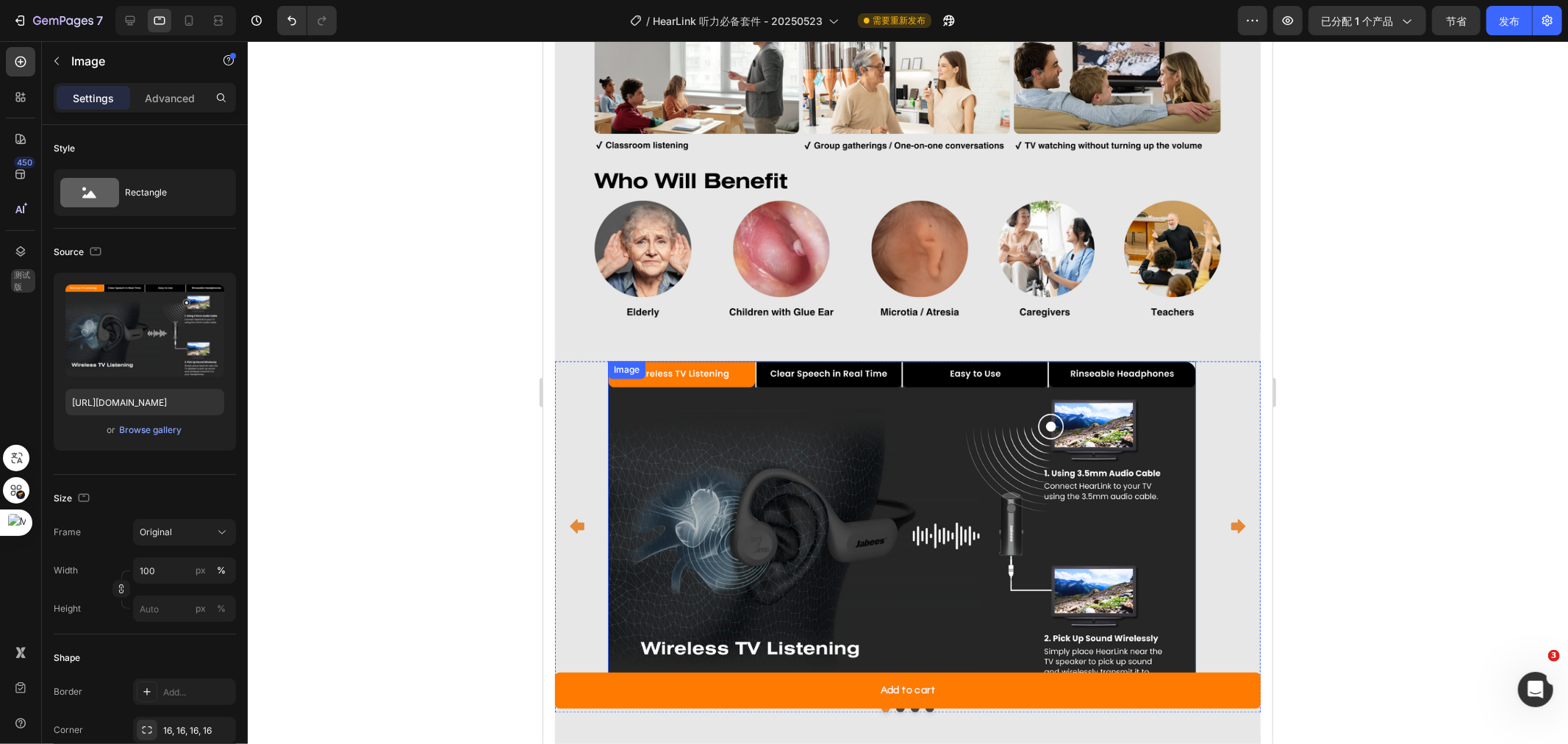
click at [1102, 410] on img at bounding box center [902, 526] width 589 height 331
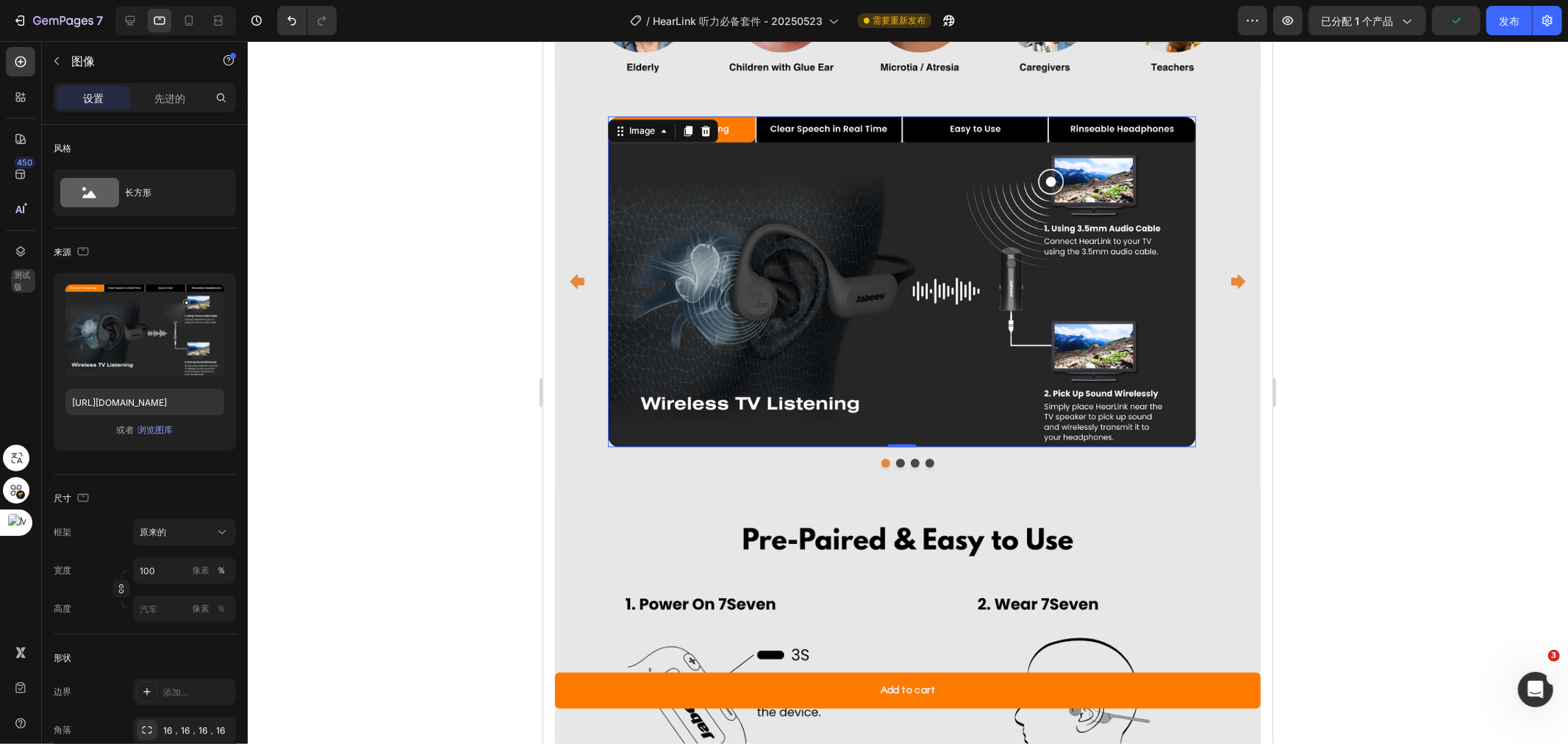
click at [1365, 320] on div at bounding box center [908, 393] width 1320 height 703
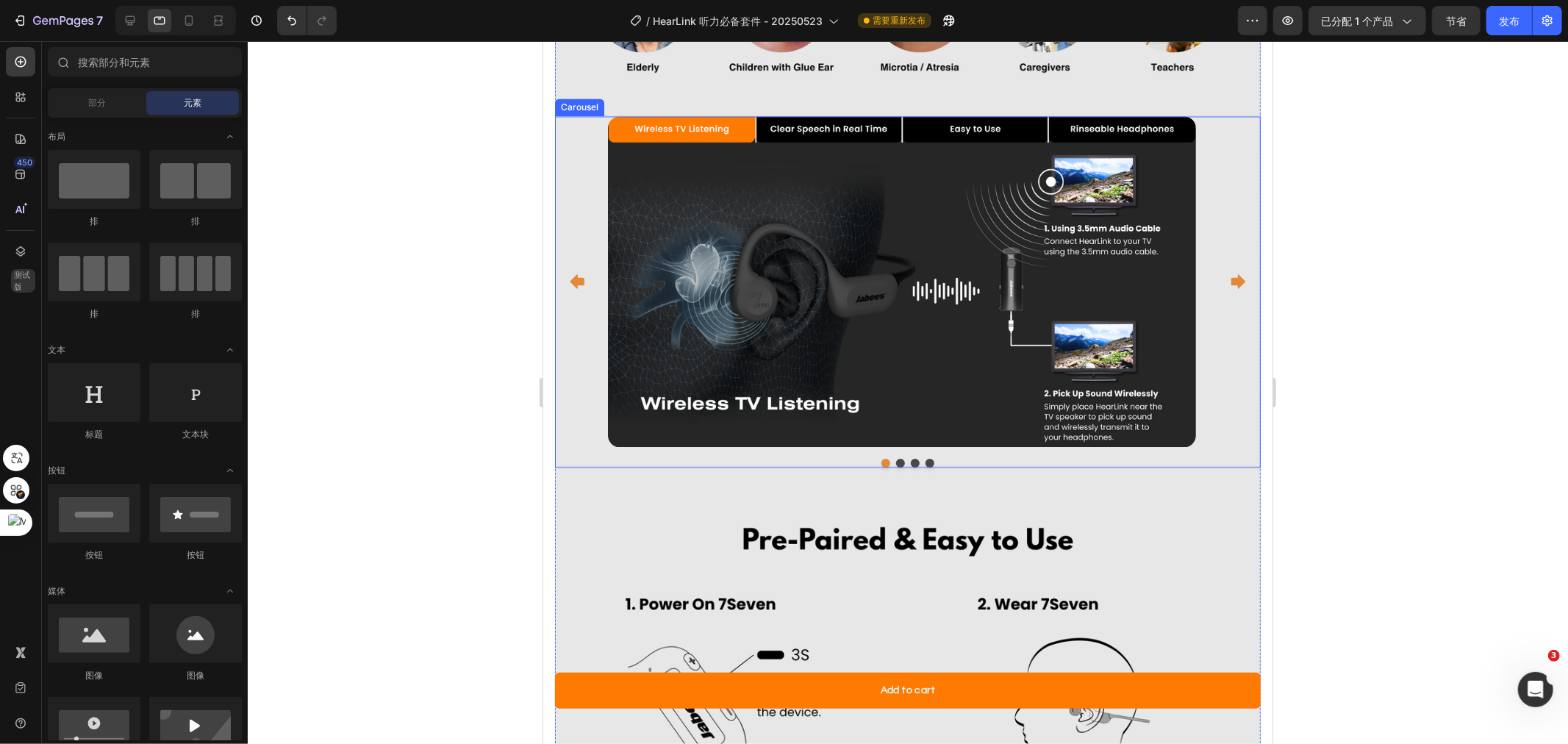
click at [1231, 274] on icon "Carousel Next Arrow" at bounding box center [1238, 281] width 14 height 14
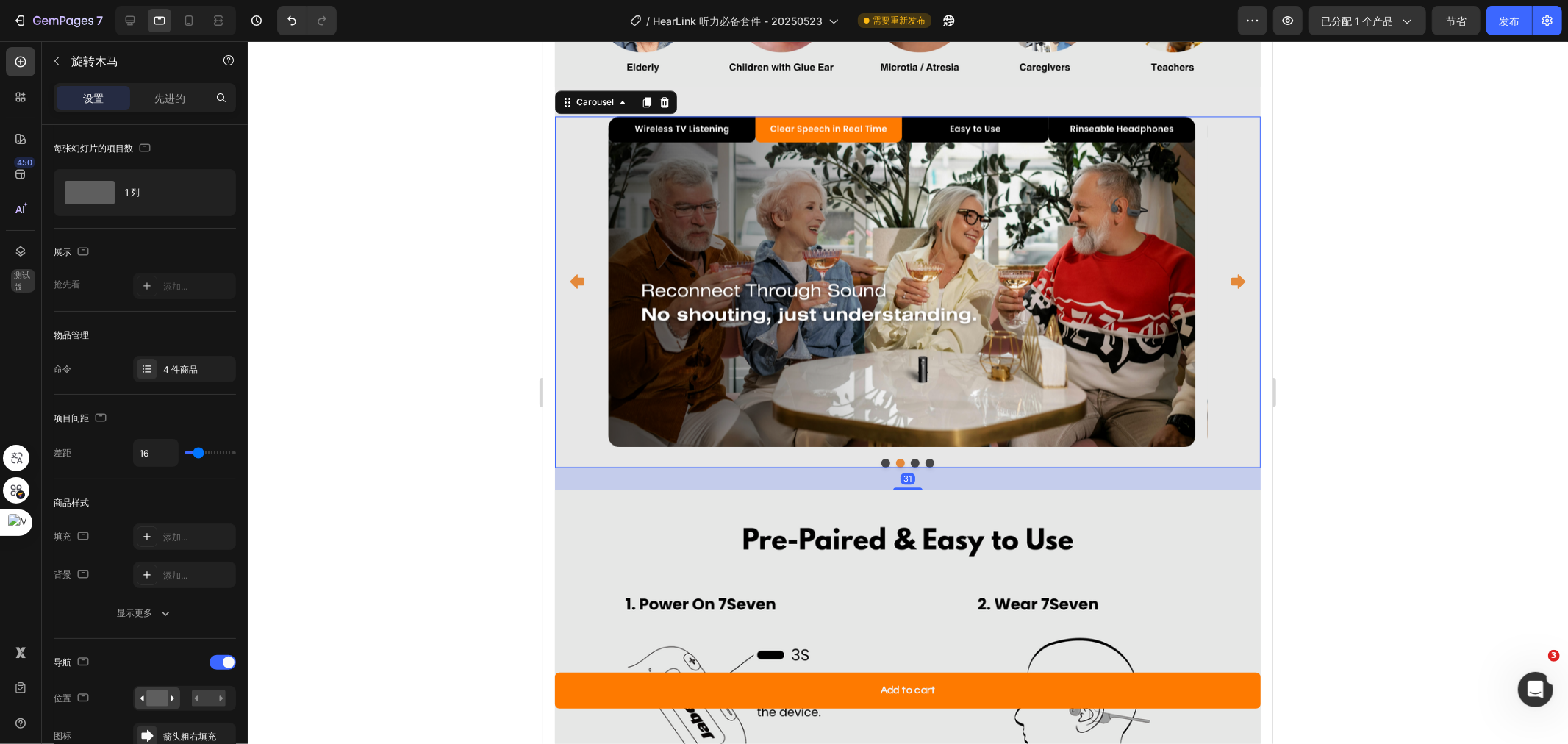
click at [1231, 274] on icon "Carousel Next Arrow" at bounding box center [1238, 281] width 14 height 14
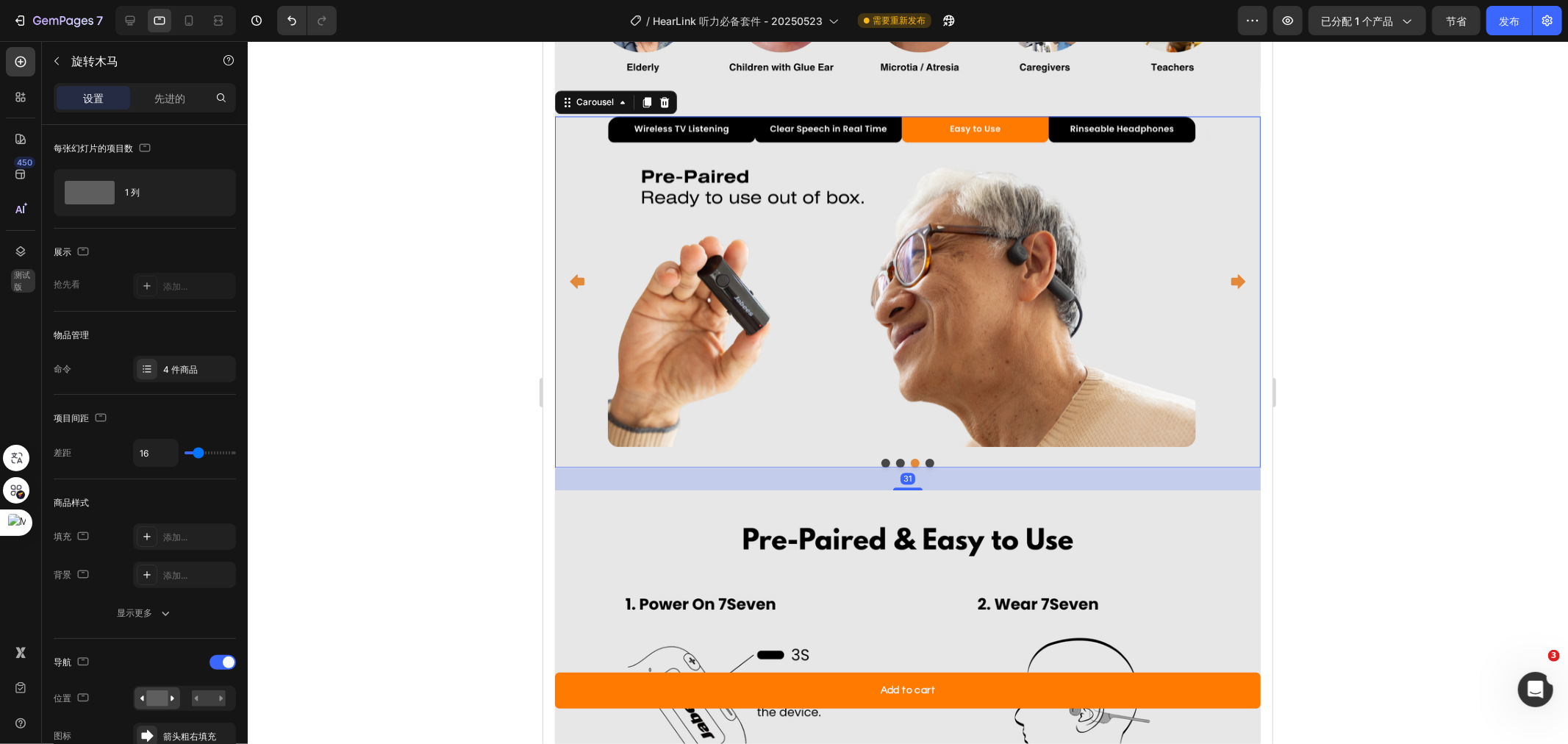
click at [1231, 274] on icon "Carousel Next Arrow" at bounding box center [1238, 281] width 14 height 14
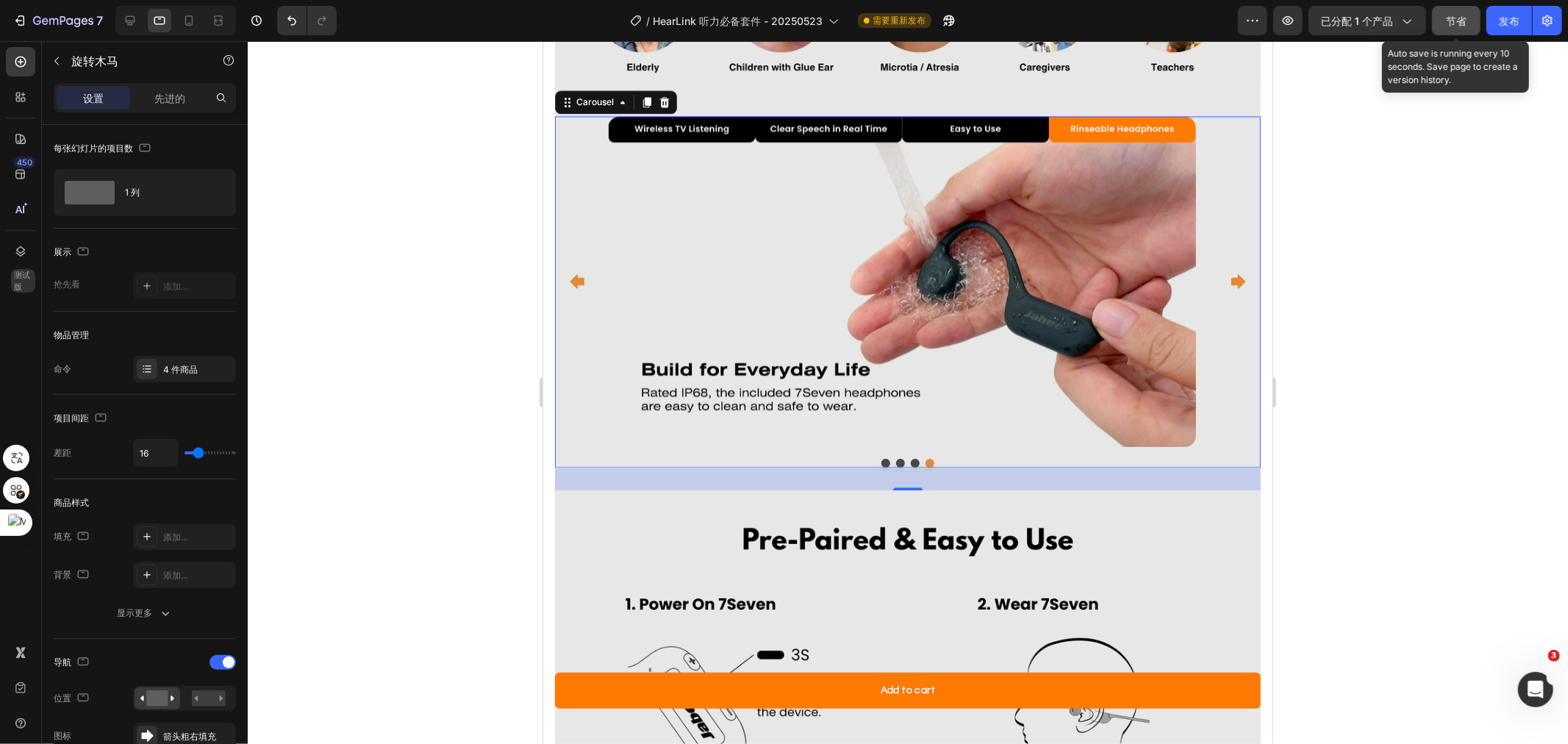
click at [1454, 24] on font "节省" at bounding box center [1456, 21] width 21 height 13
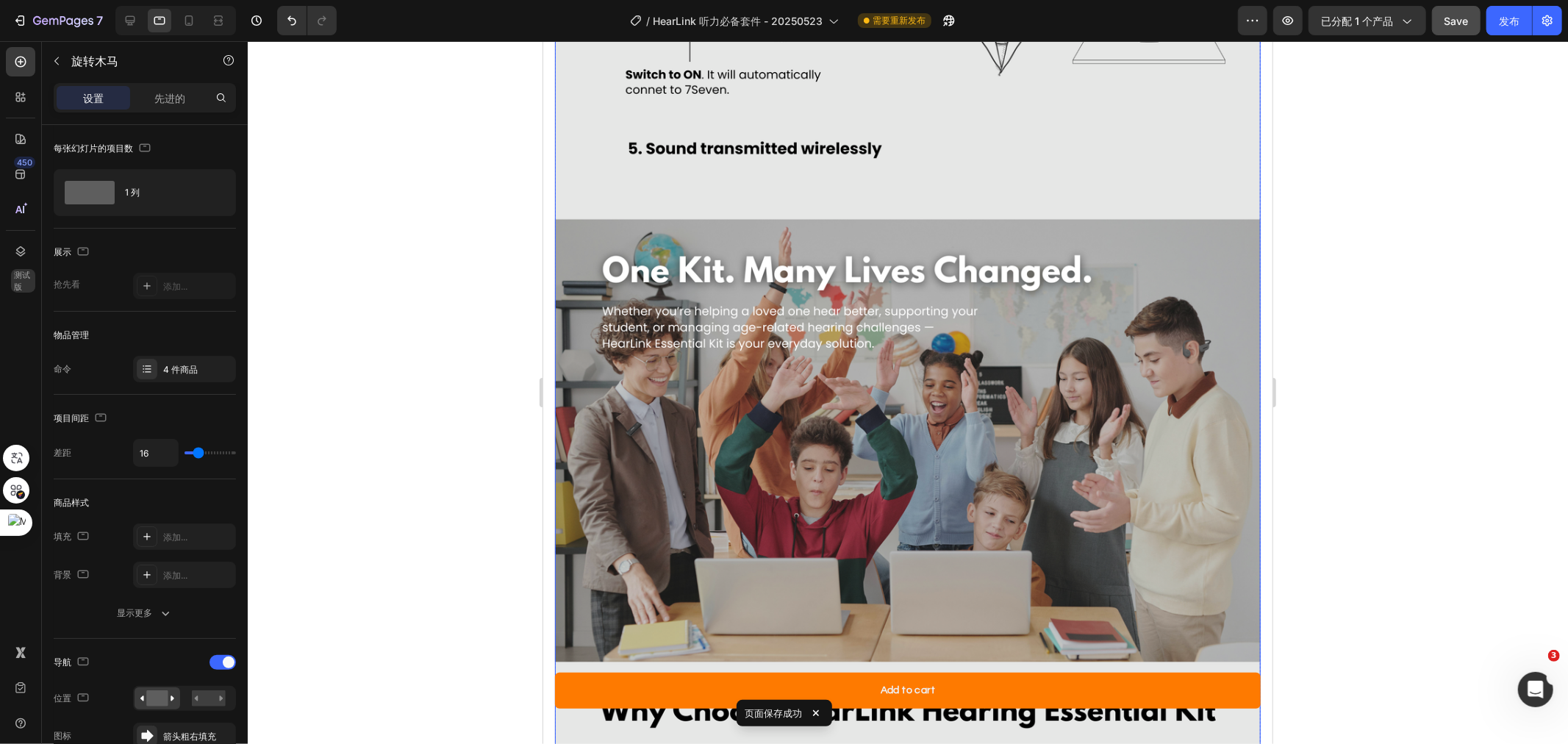
scroll to position [3719, 0]
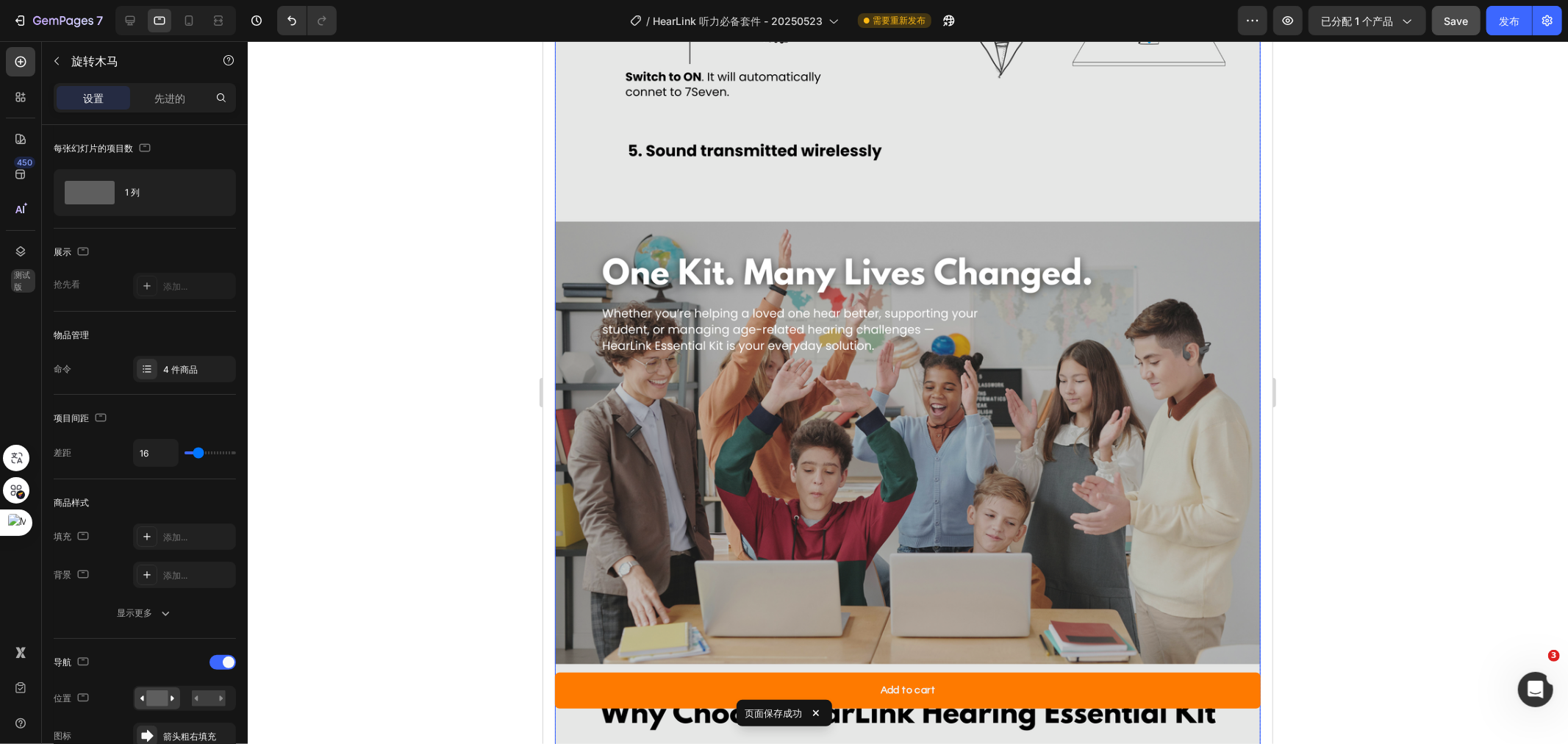
click at [1097, 413] on img at bounding box center [907, 426] width 706 height 1670
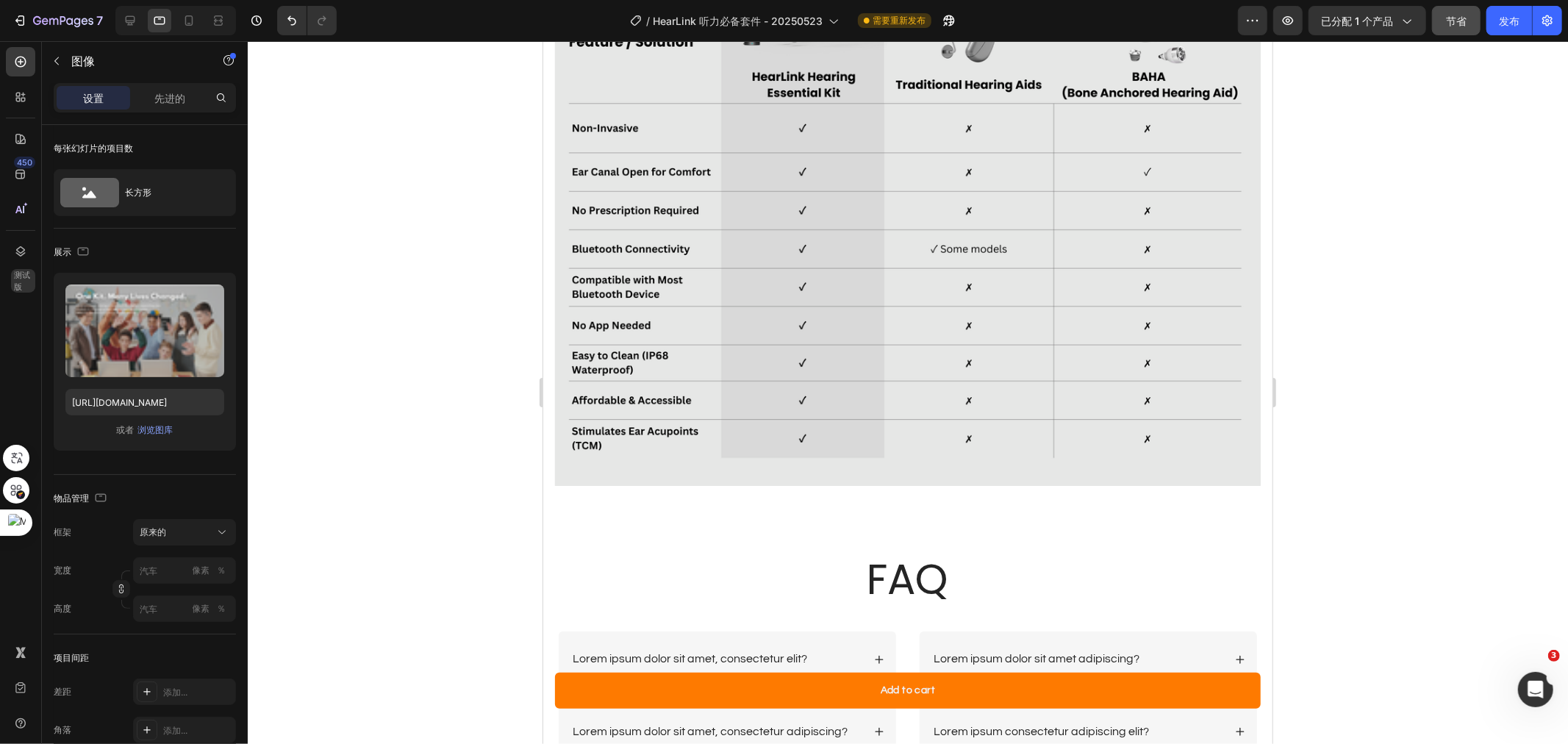
scroll to position [7639, 0]
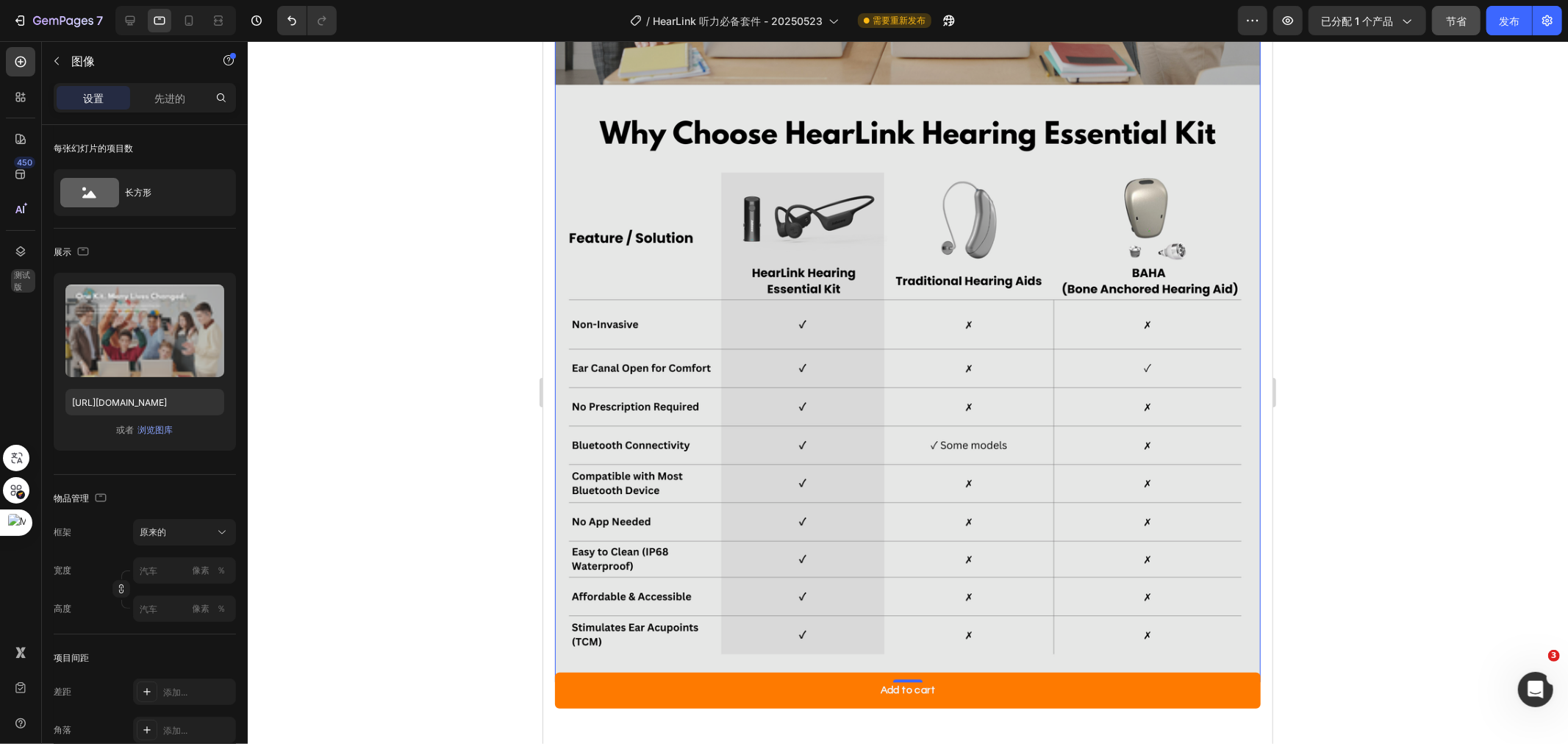
click at [133, 17] on icon at bounding box center [130, 21] width 14 height 14
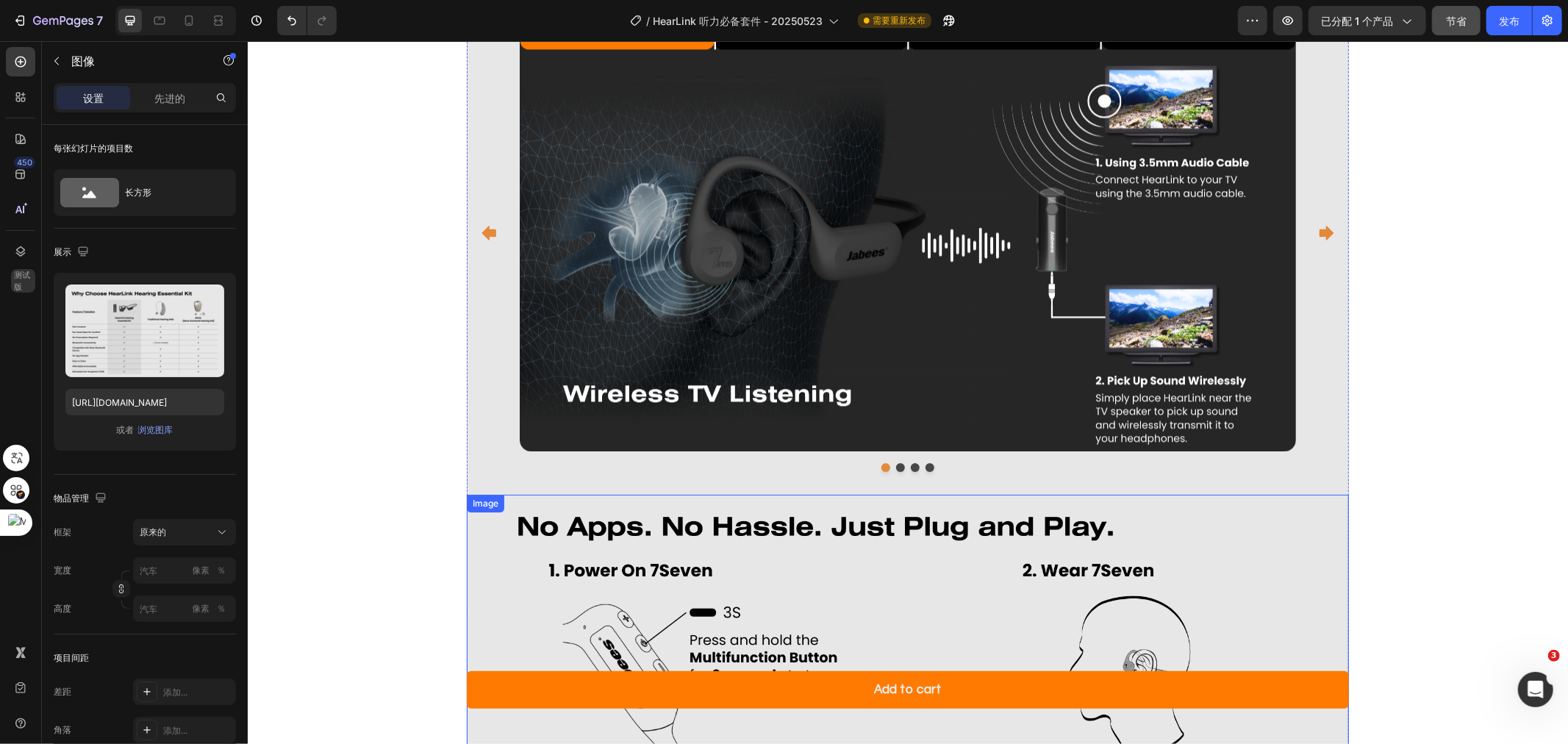
scroll to position [3552, 0]
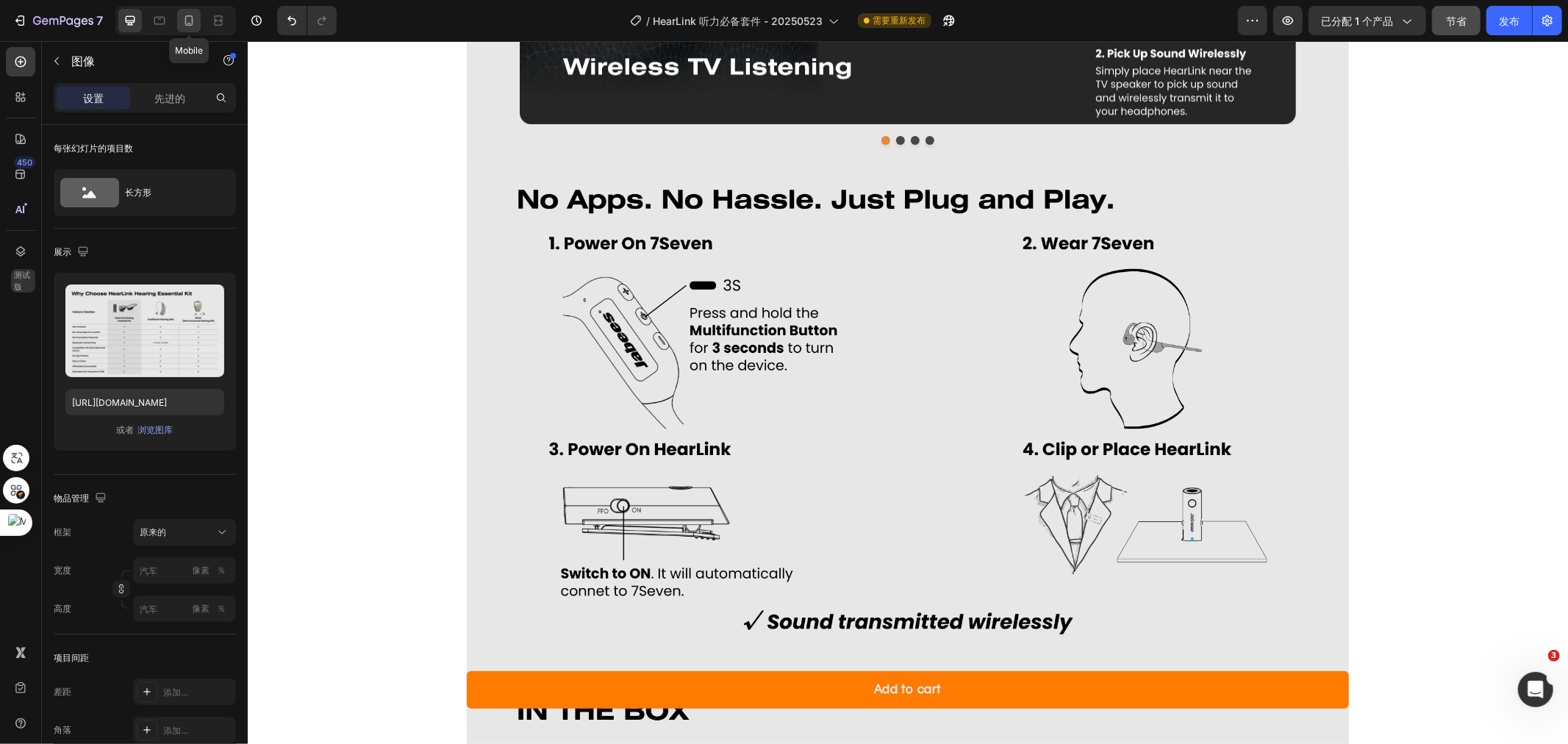
click at [182, 23] on icon at bounding box center [189, 21] width 14 height 14
type input "[URL][DOMAIN_NAME]"
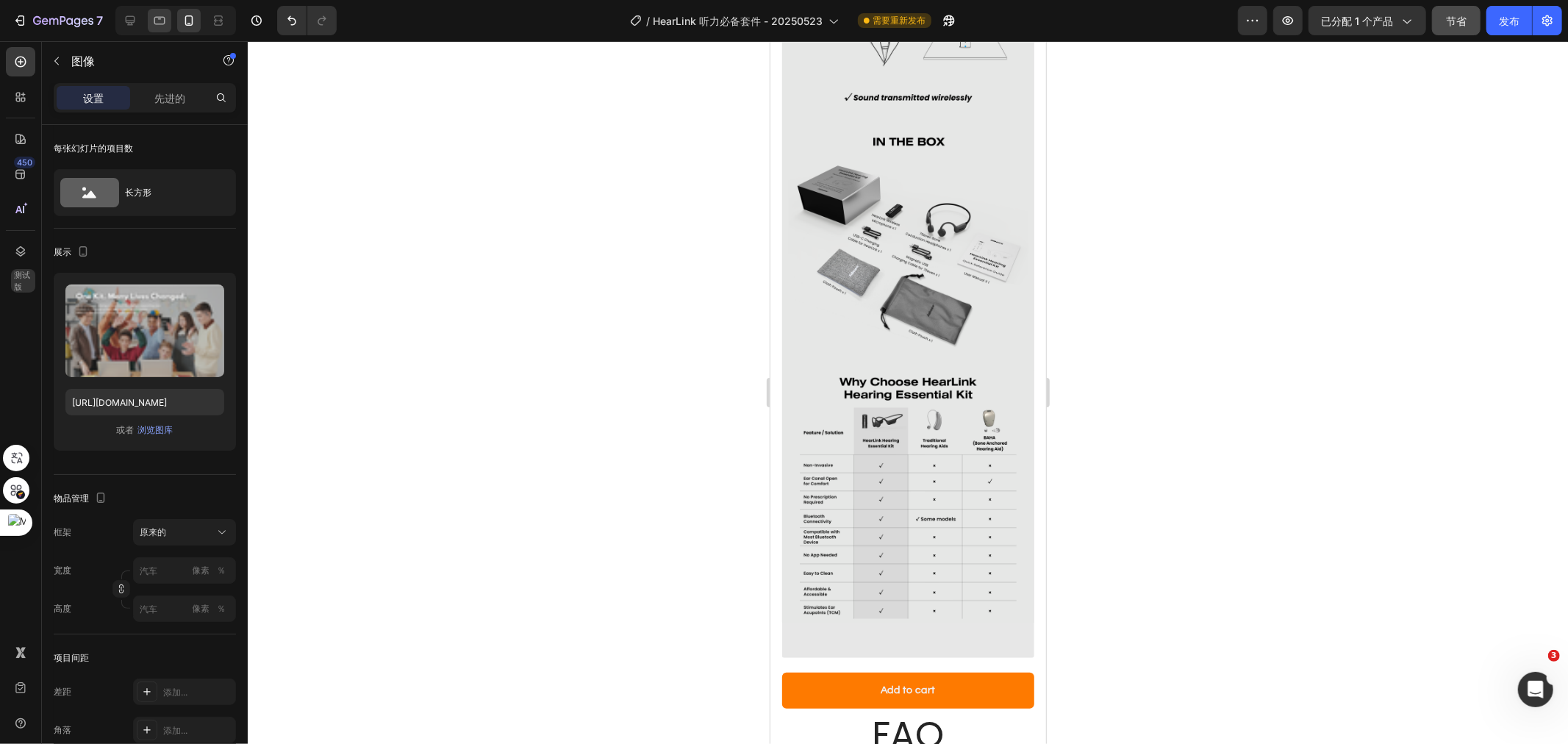
click at [156, 21] on icon at bounding box center [159, 21] width 14 height 14
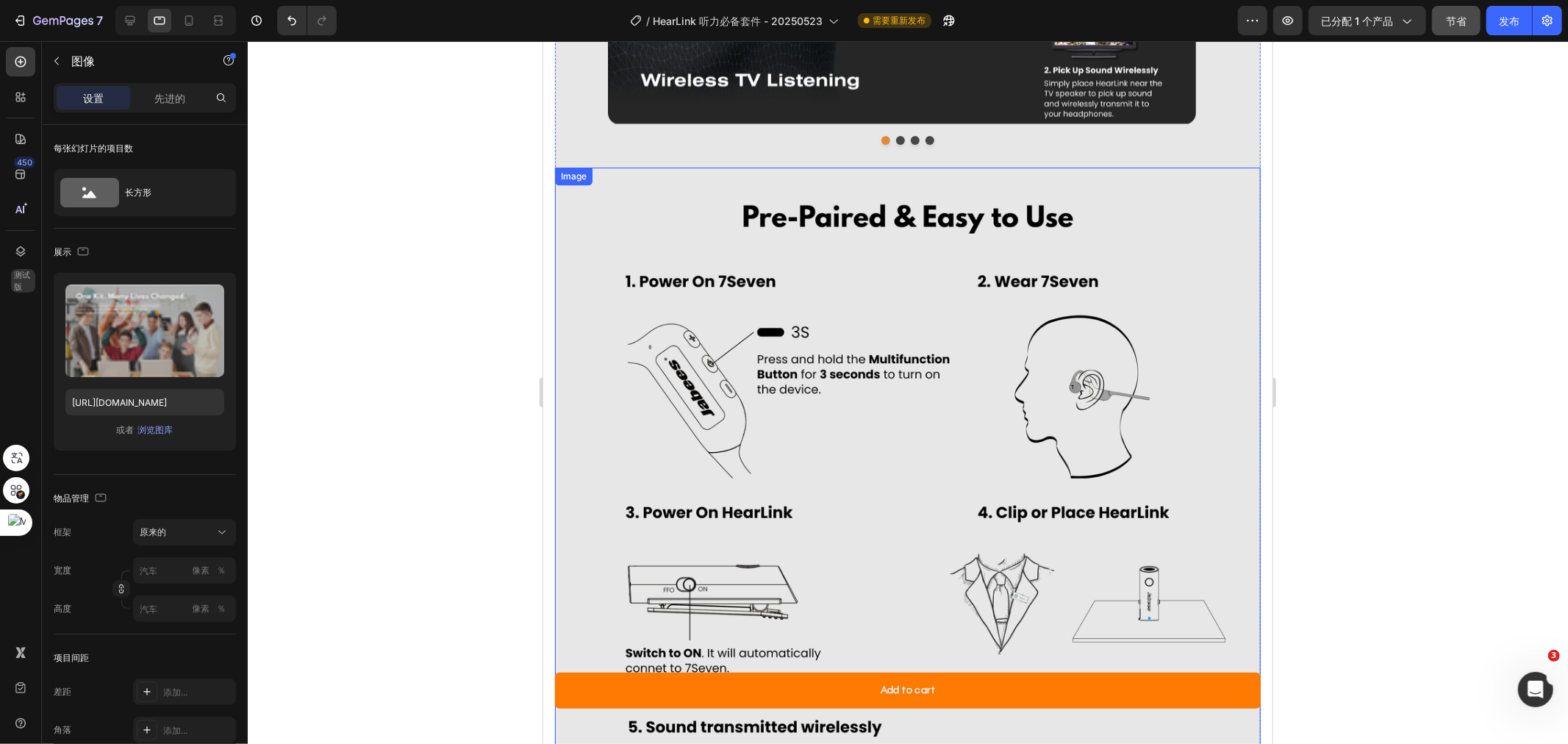
scroll to position [2804, 0]
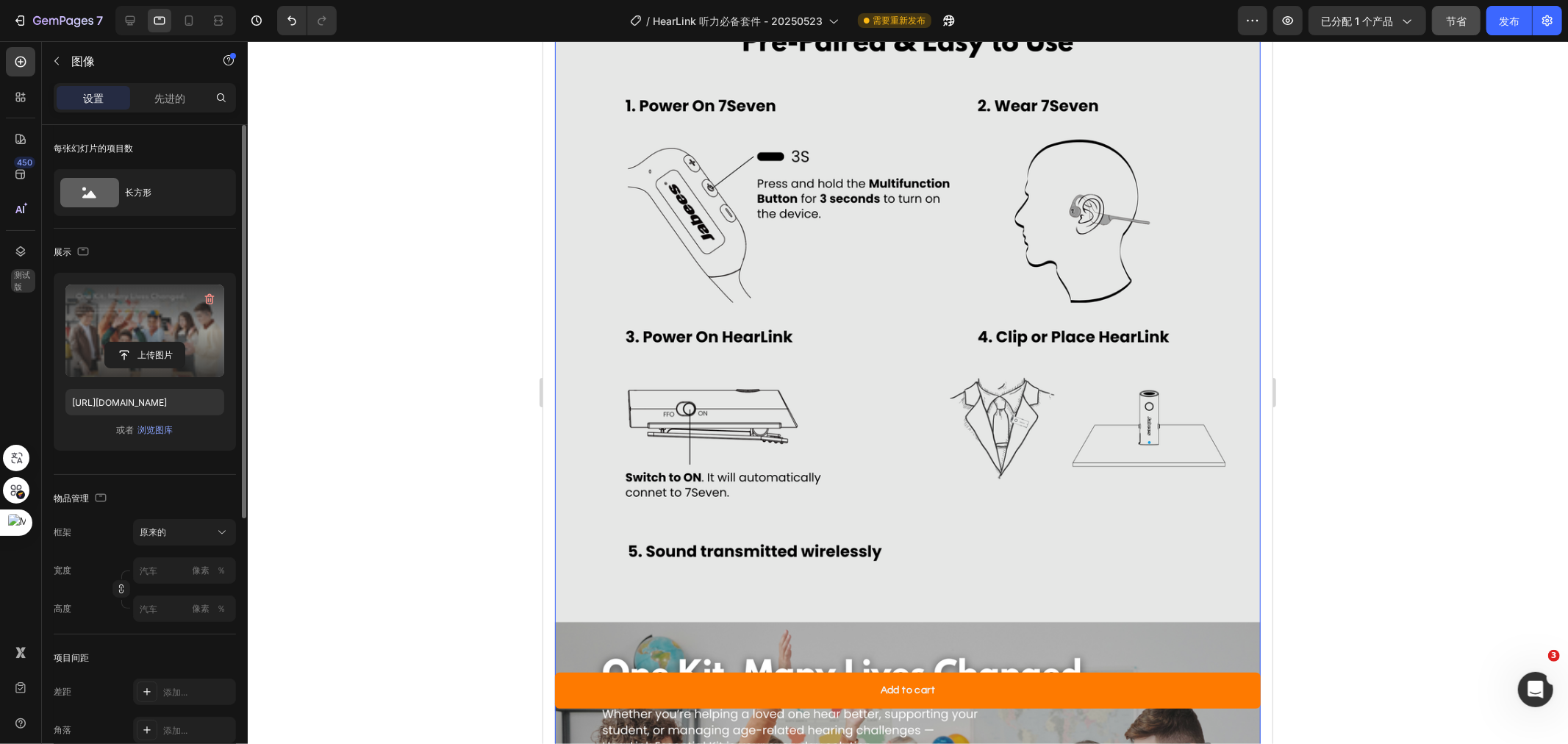
click at [133, 320] on label at bounding box center [145, 331] width 159 height 93
click at [133, 342] on input "file" at bounding box center [145, 355] width 80 height 25
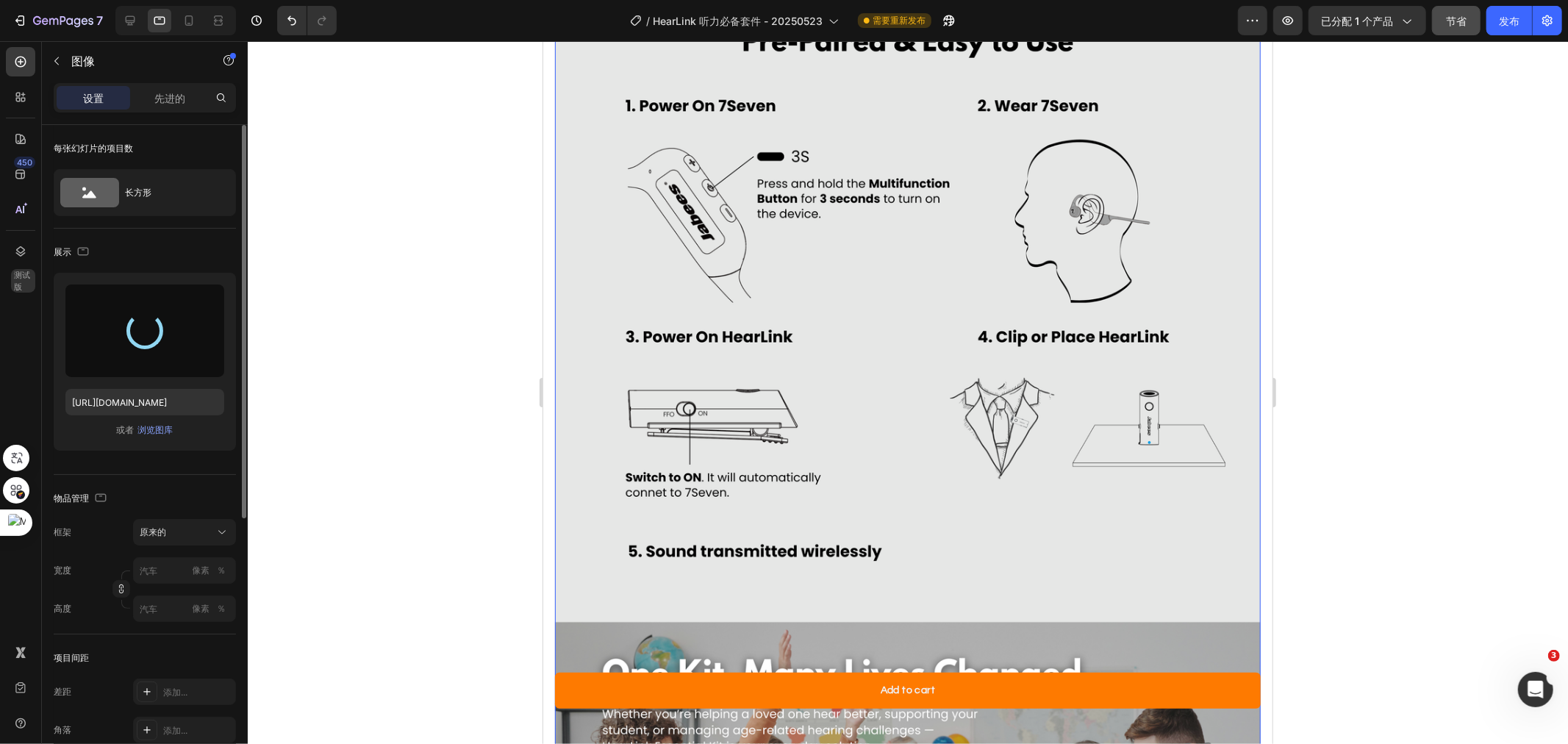
type input "[URL][DOMAIN_NAME]"
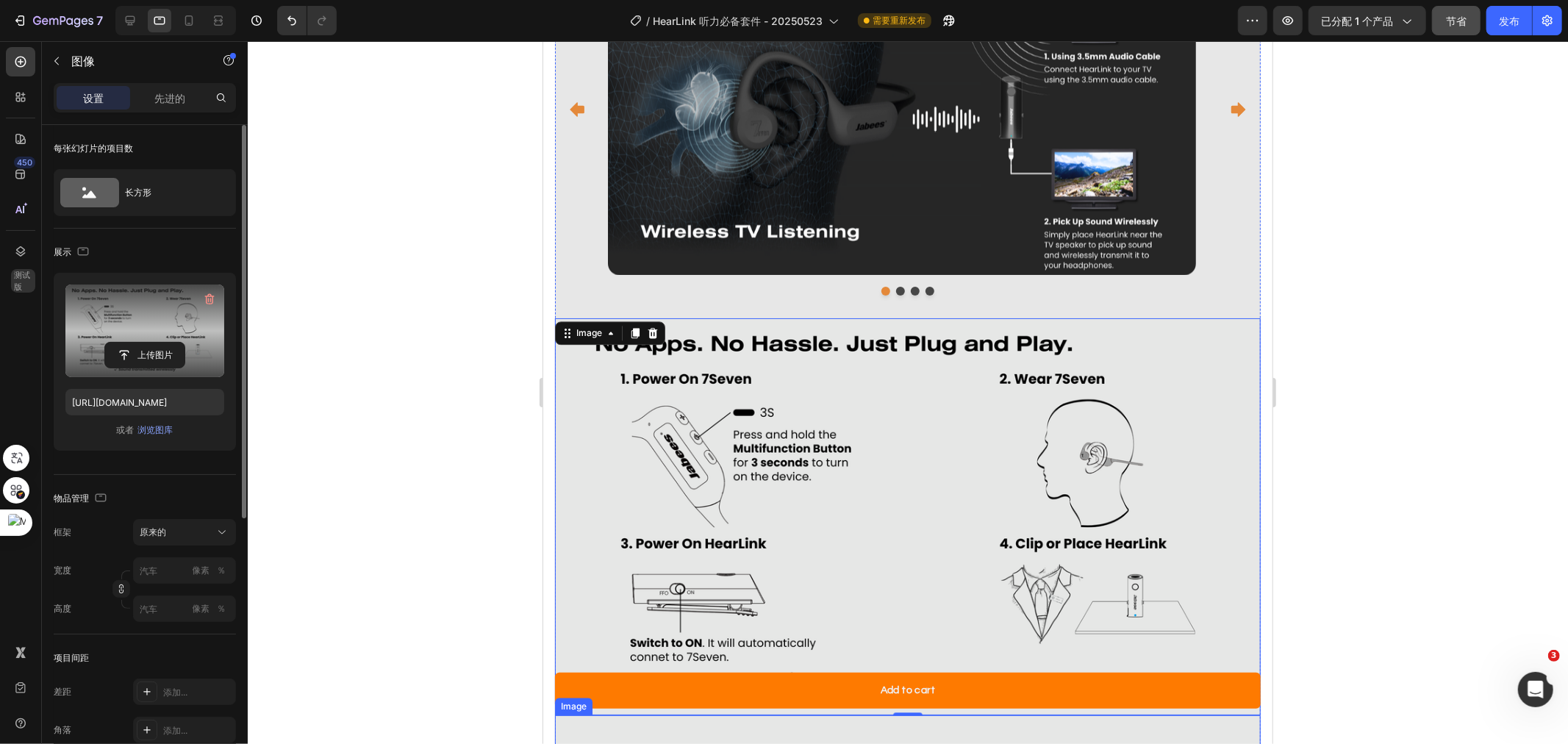
click at [961, 377] on img at bounding box center [907, 516] width 706 height 397
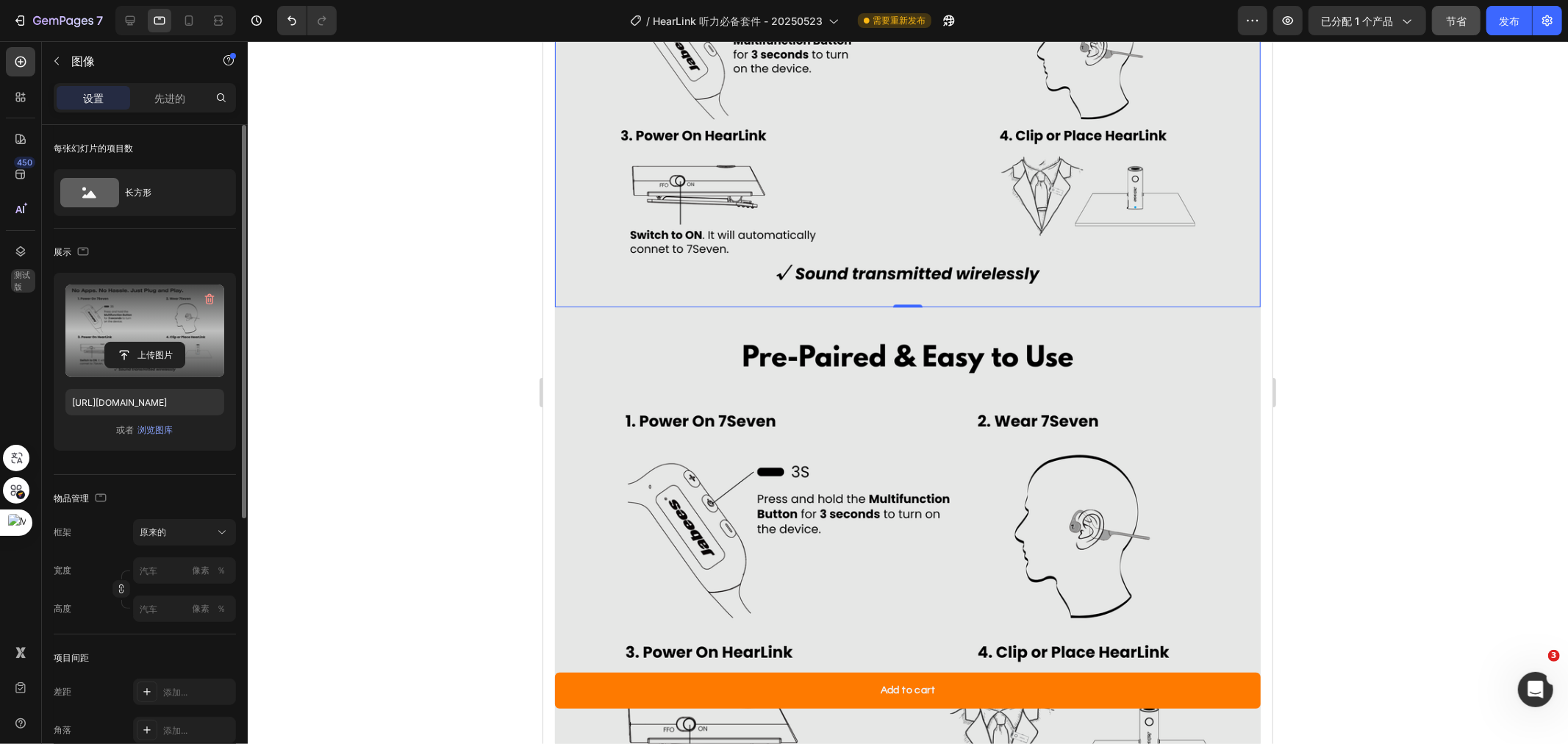
scroll to position [2968, 0]
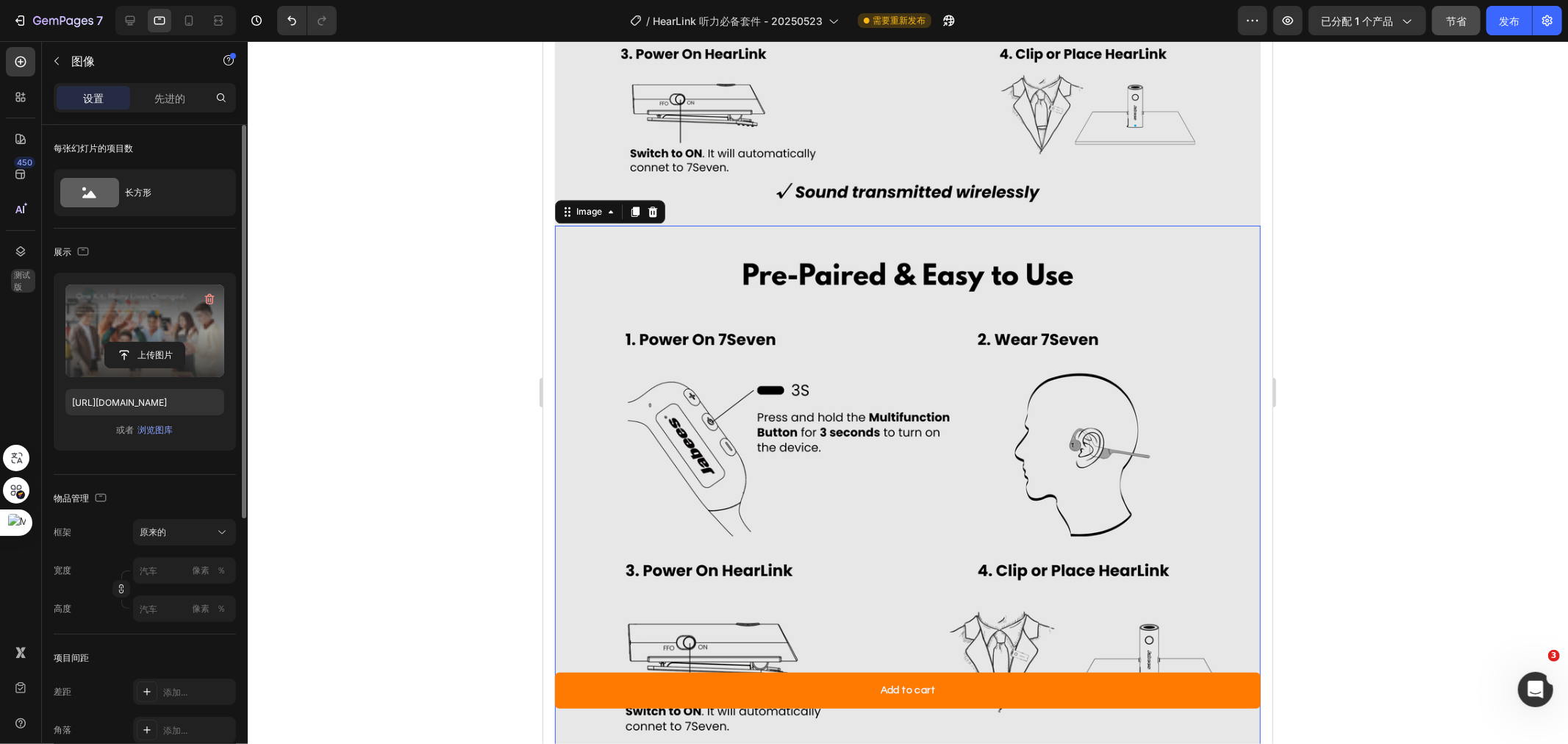
click at [158, 320] on label at bounding box center [145, 331] width 159 height 93
click at [158, 342] on input "file" at bounding box center [145, 355] width 80 height 25
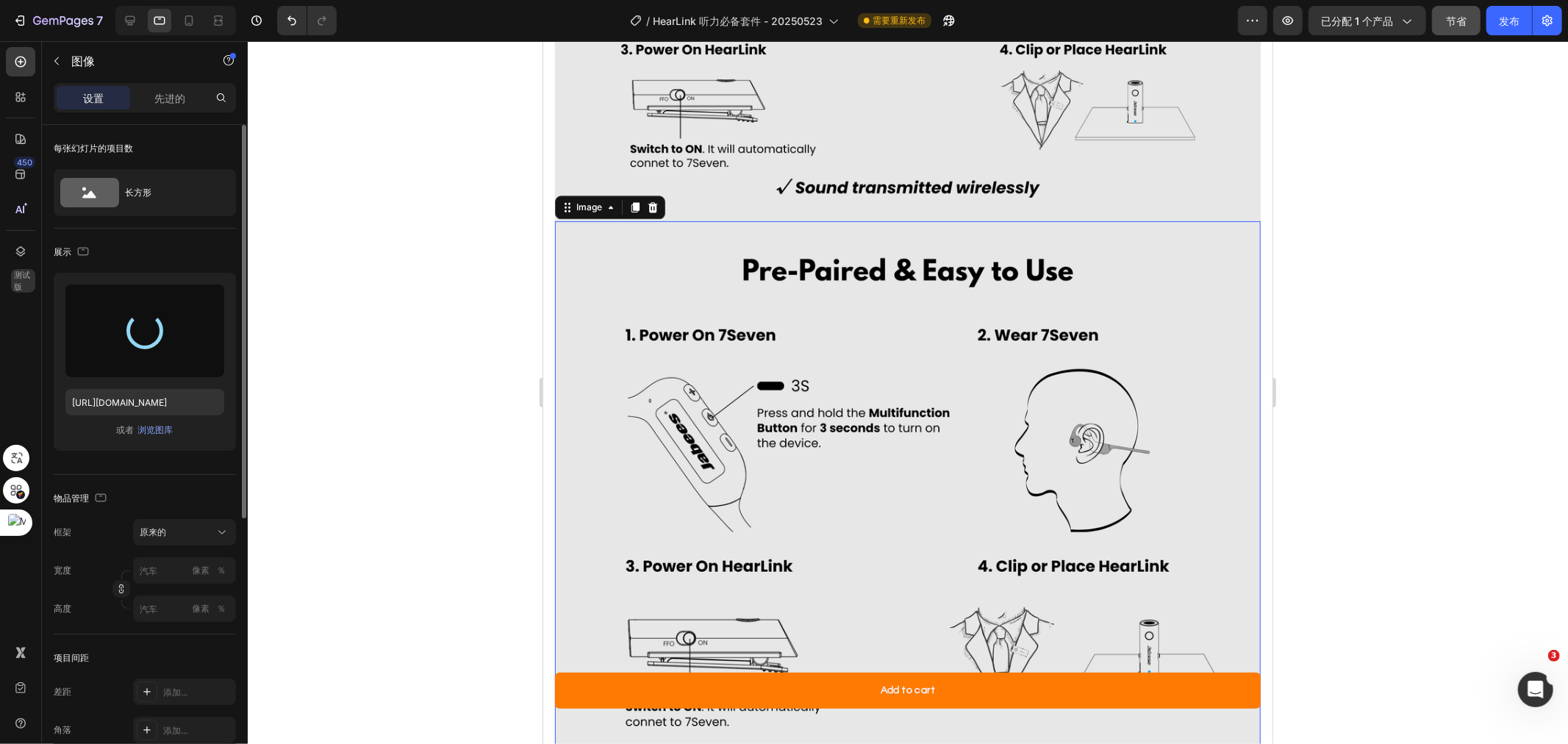
type input "[URL][DOMAIN_NAME]"
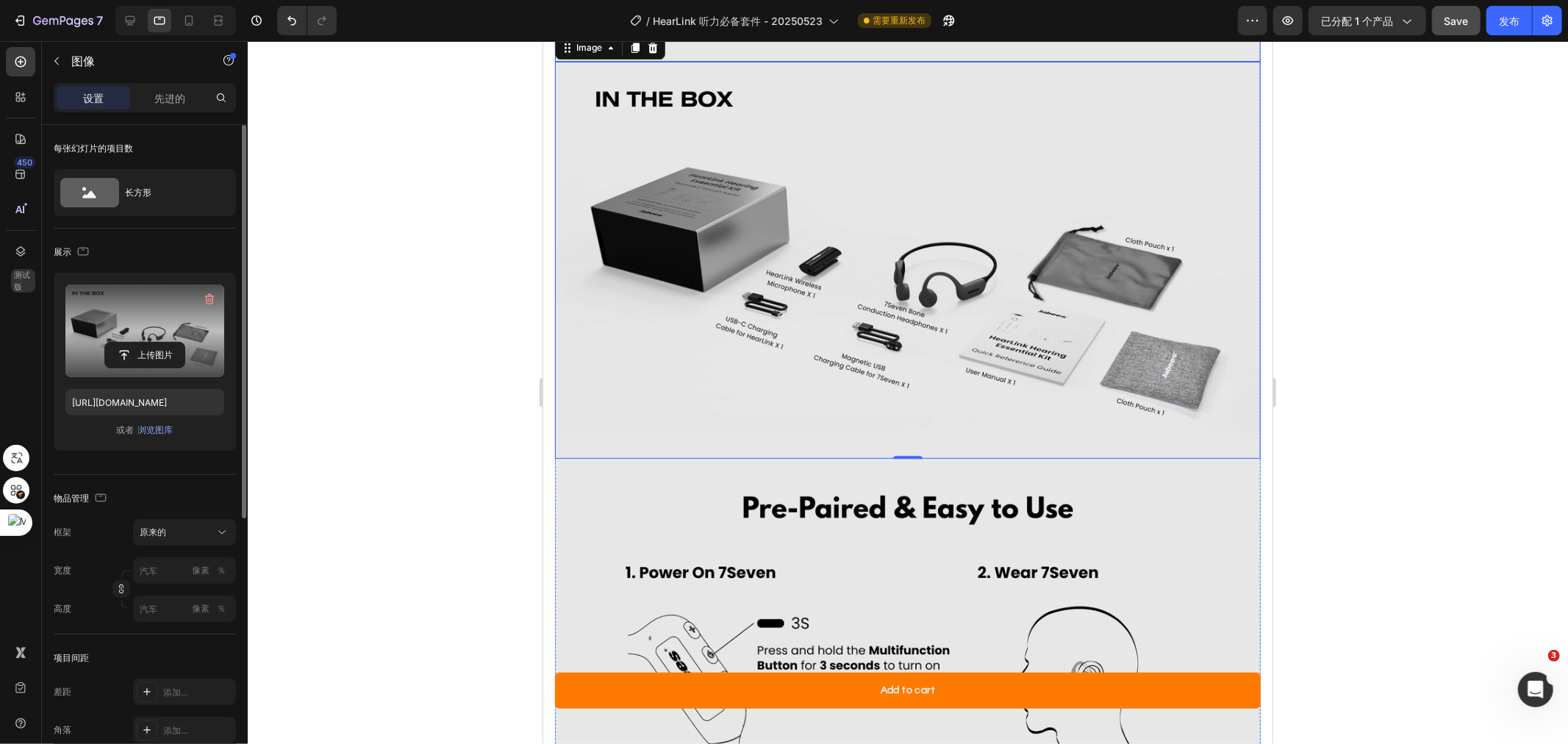
scroll to position [3458, 0]
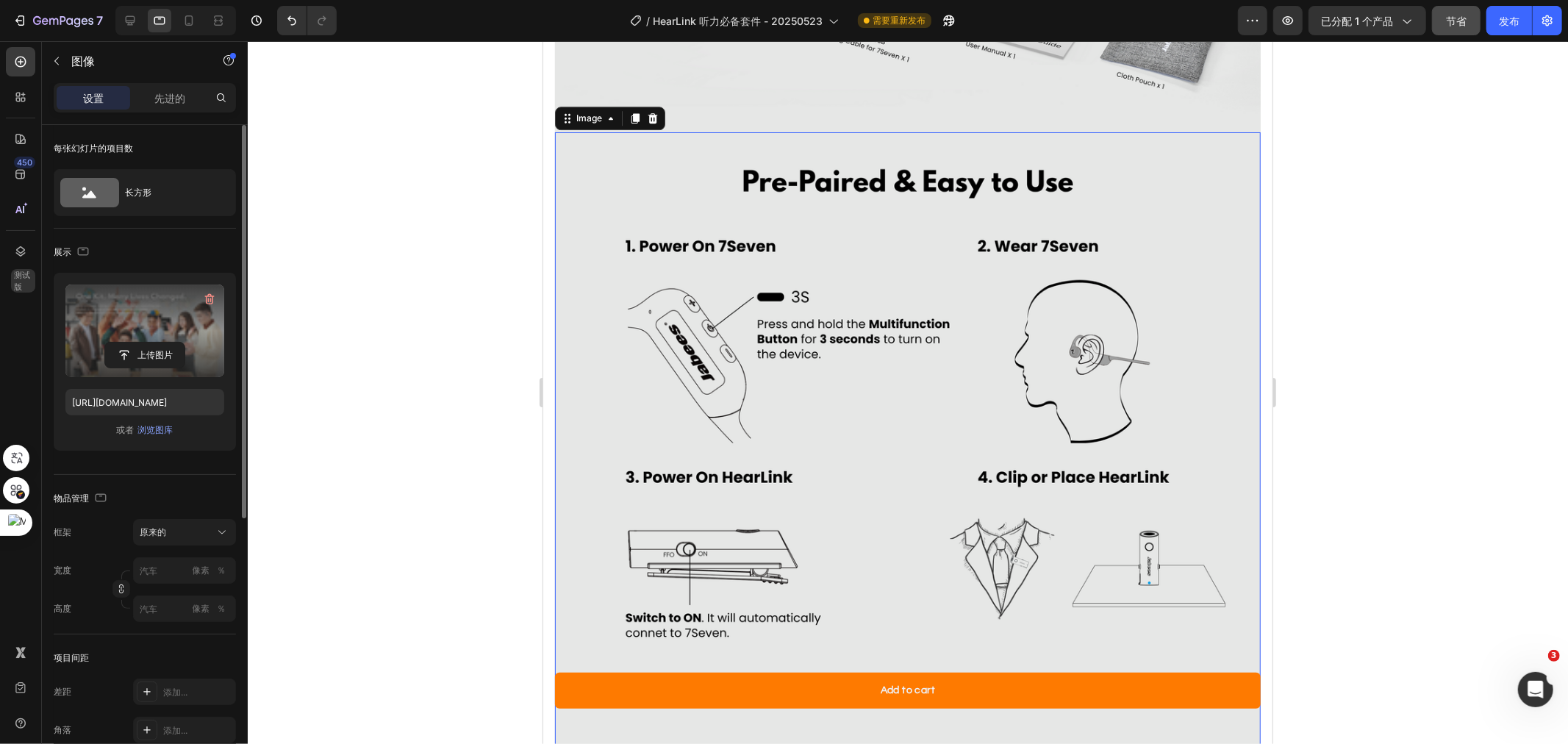
click at [150, 332] on label at bounding box center [145, 331] width 159 height 93
click at [150, 342] on input "file" at bounding box center [145, 355] width 80 height 25
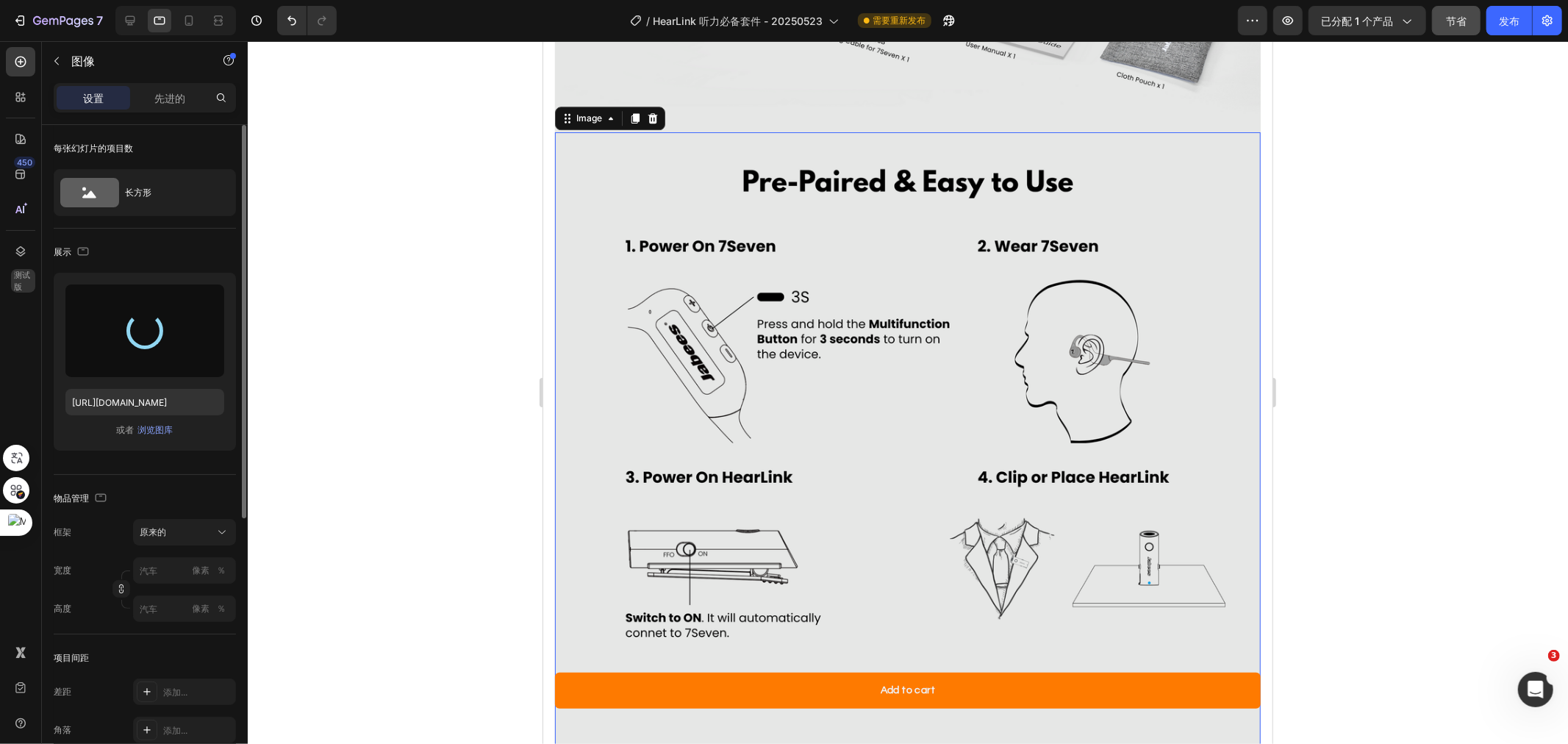
type input "[URL][DOMAIN_NAME]"
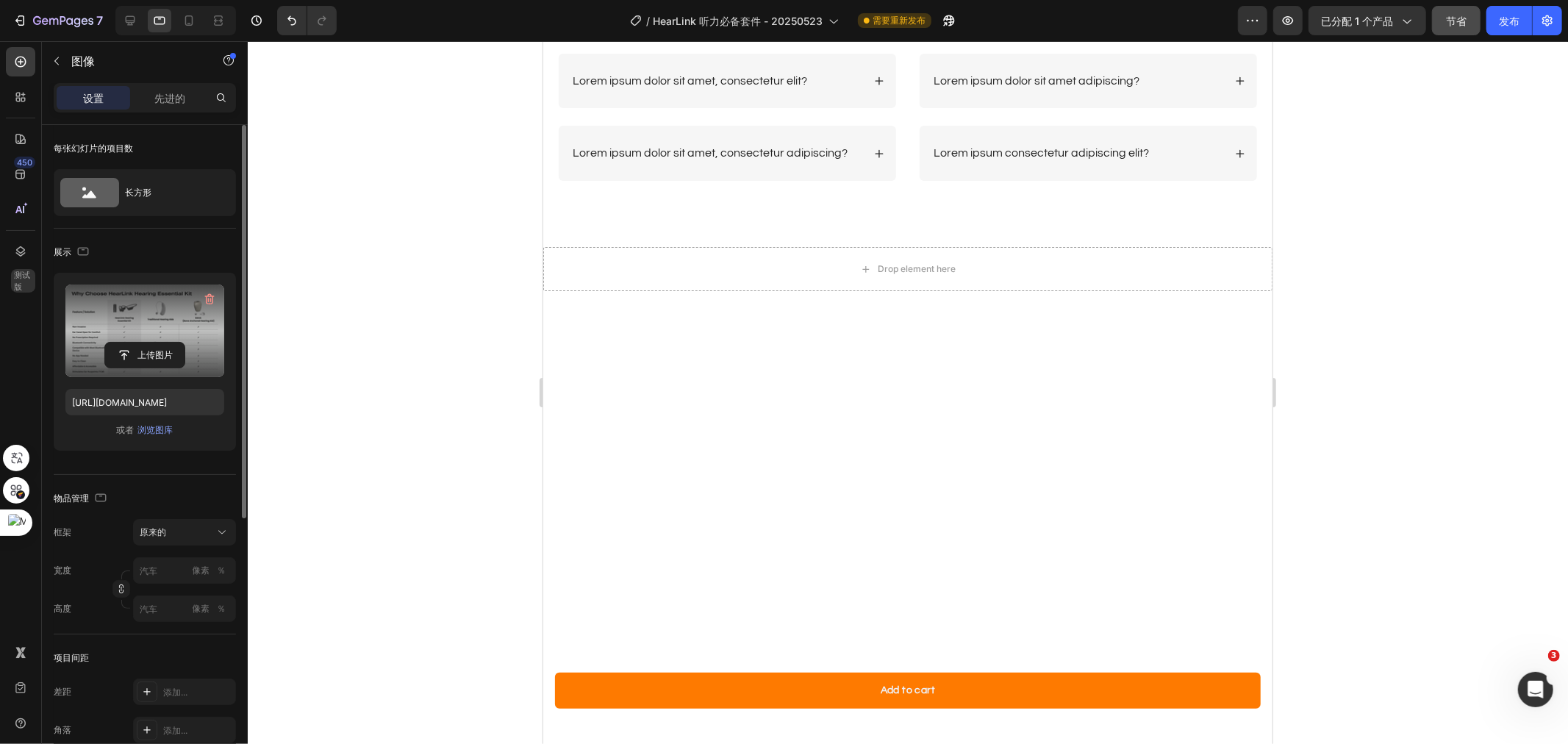
scroll to position [4124, 0]
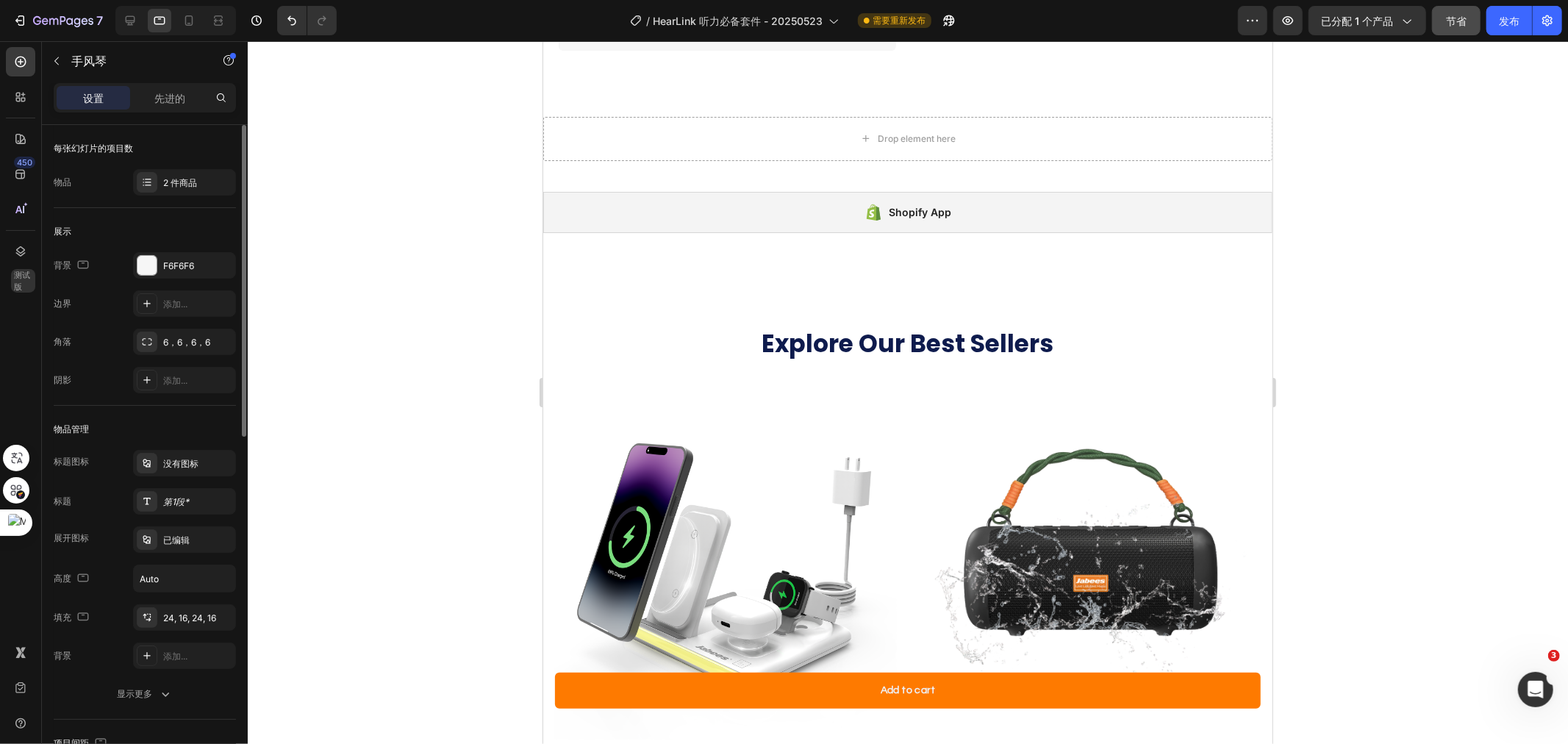
drag, startPoint x: 876, startPoint y: 297, endPoint x: 862, endPoint y: 303, distance: 15.2
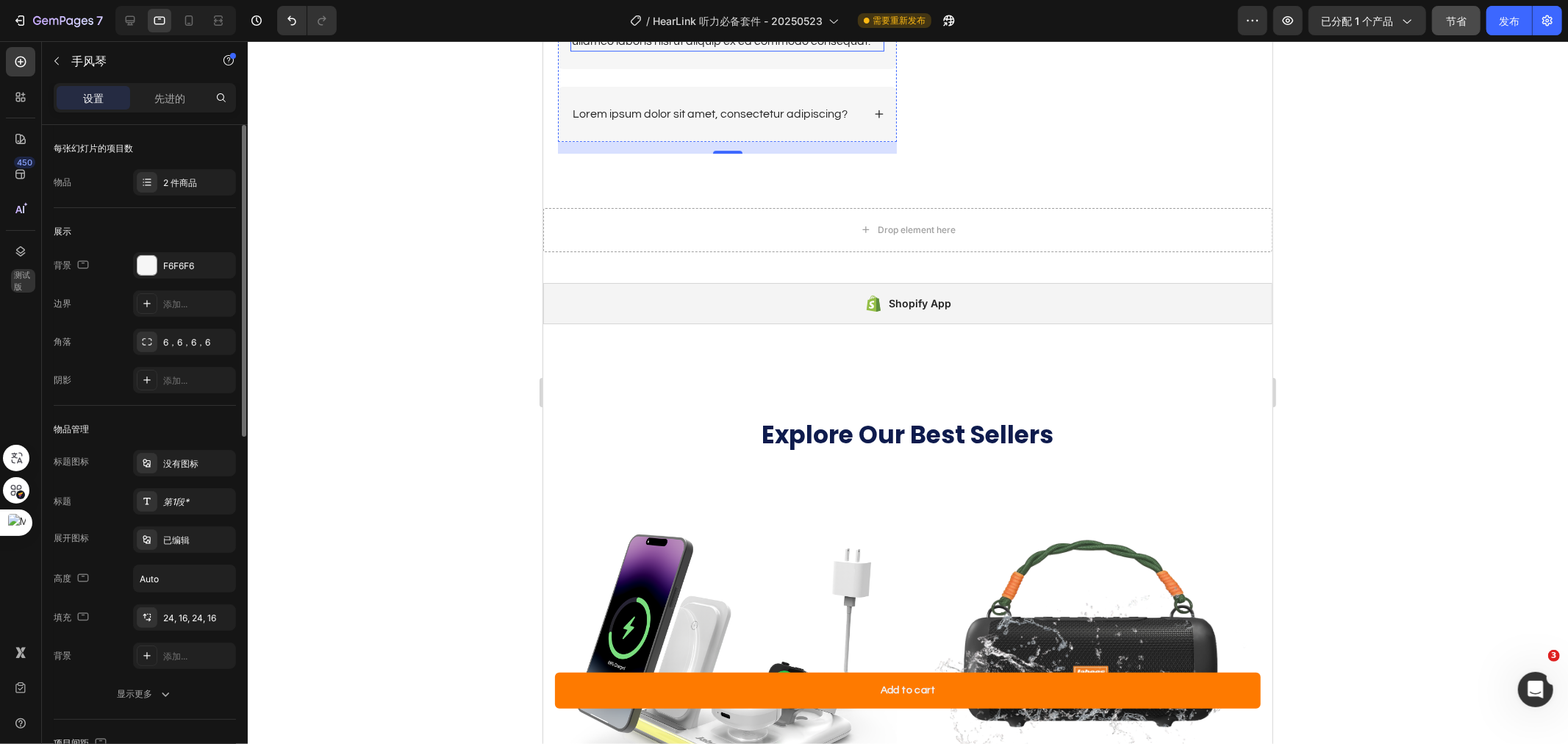
click at [723, 51] on div "Lorem ipsum dolor sit amet, consectetur adipiscing elit, sed do eiusmod tempor …" at bounding box center [726, 14] width 314 height 73
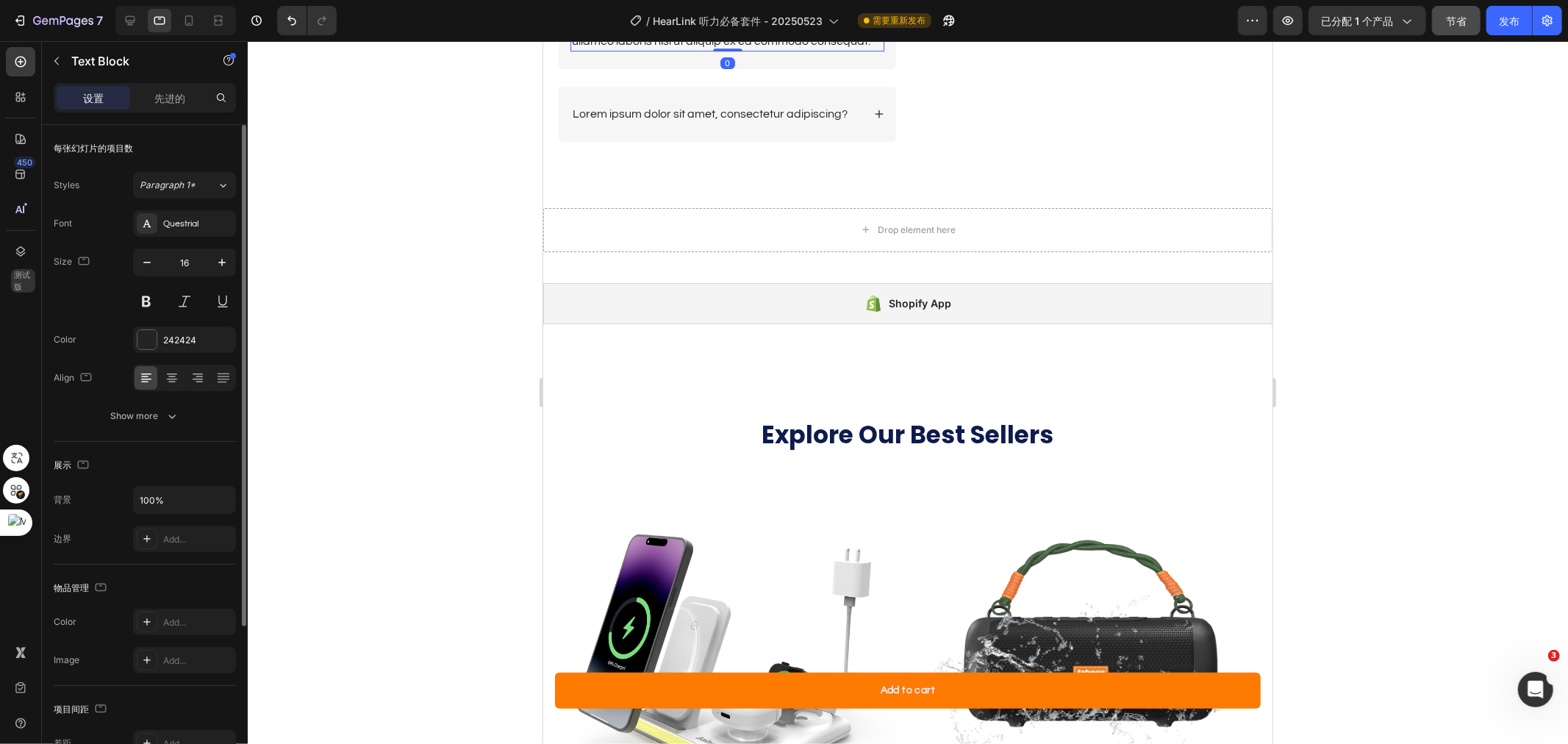
click at [723, 51] on div "Lorem ipsum dolor sit amet, consectetur adipiscing elit, sed do eiusmod tempor …" at bounding box center [726, 14] width 314 height 73
click at [723, 49] on p "Lorem ipsum dolor sit amet, consectetur adipiscing elit, sed do eiusmod tempor …" at bounding box center [727, 13] width 311 height 71
click at [130, 22] on icon at bounding box center [131, 21] width 10 height 10
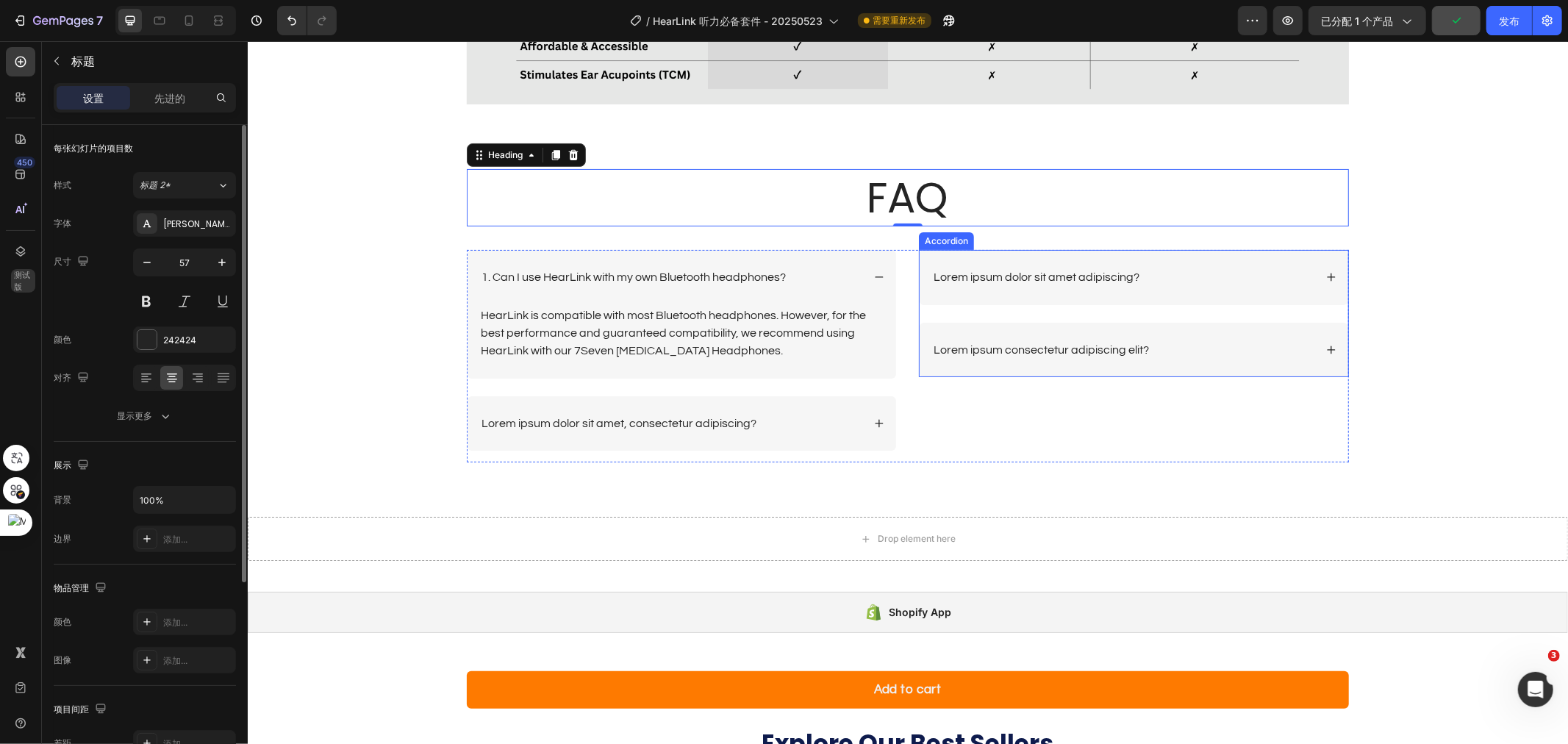
scroll to position [4881, 0]
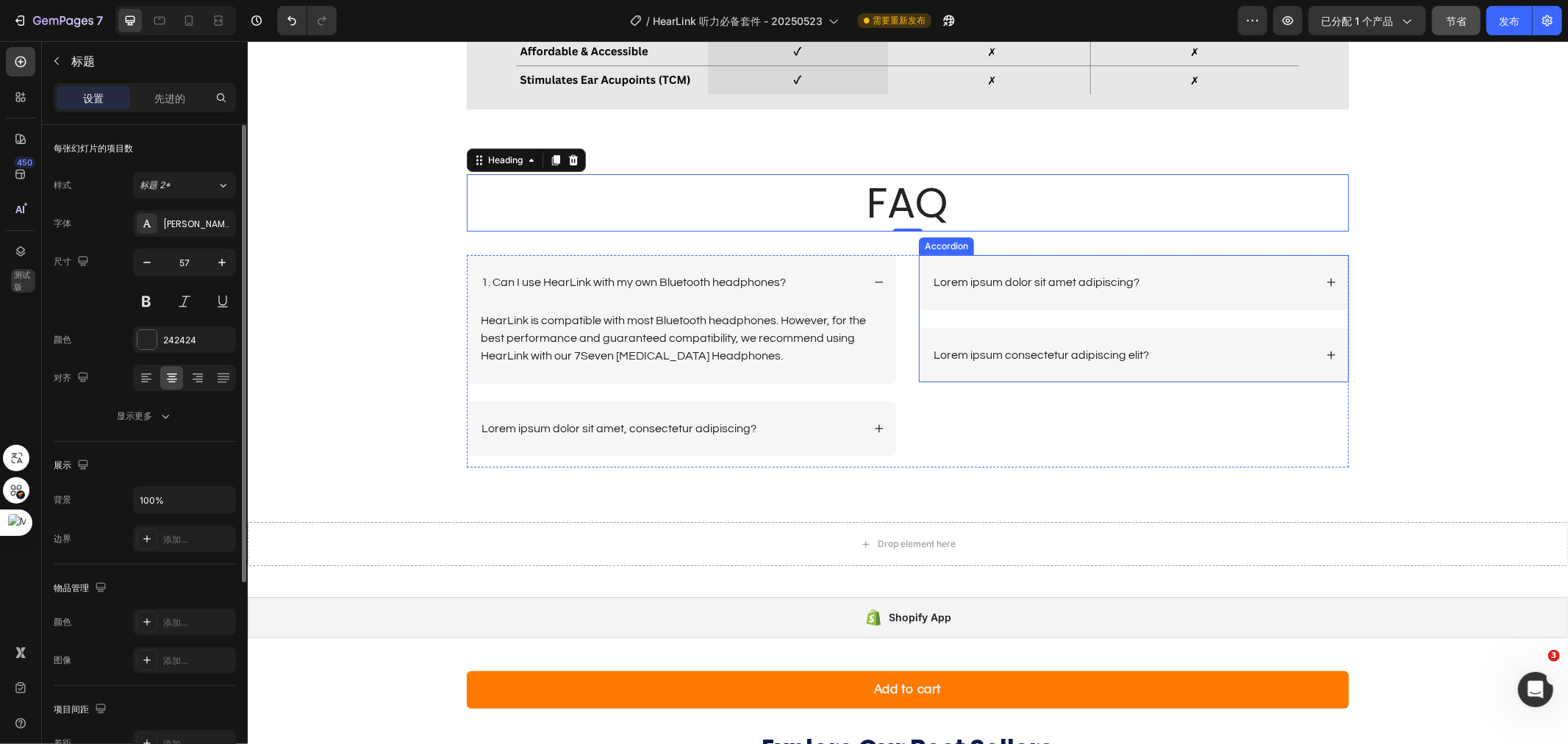
click at [1072, 286] on p "Lorem ipsum dolor sit amet adipiscing?" at bounding box center [1036, 282] width 206 height 15
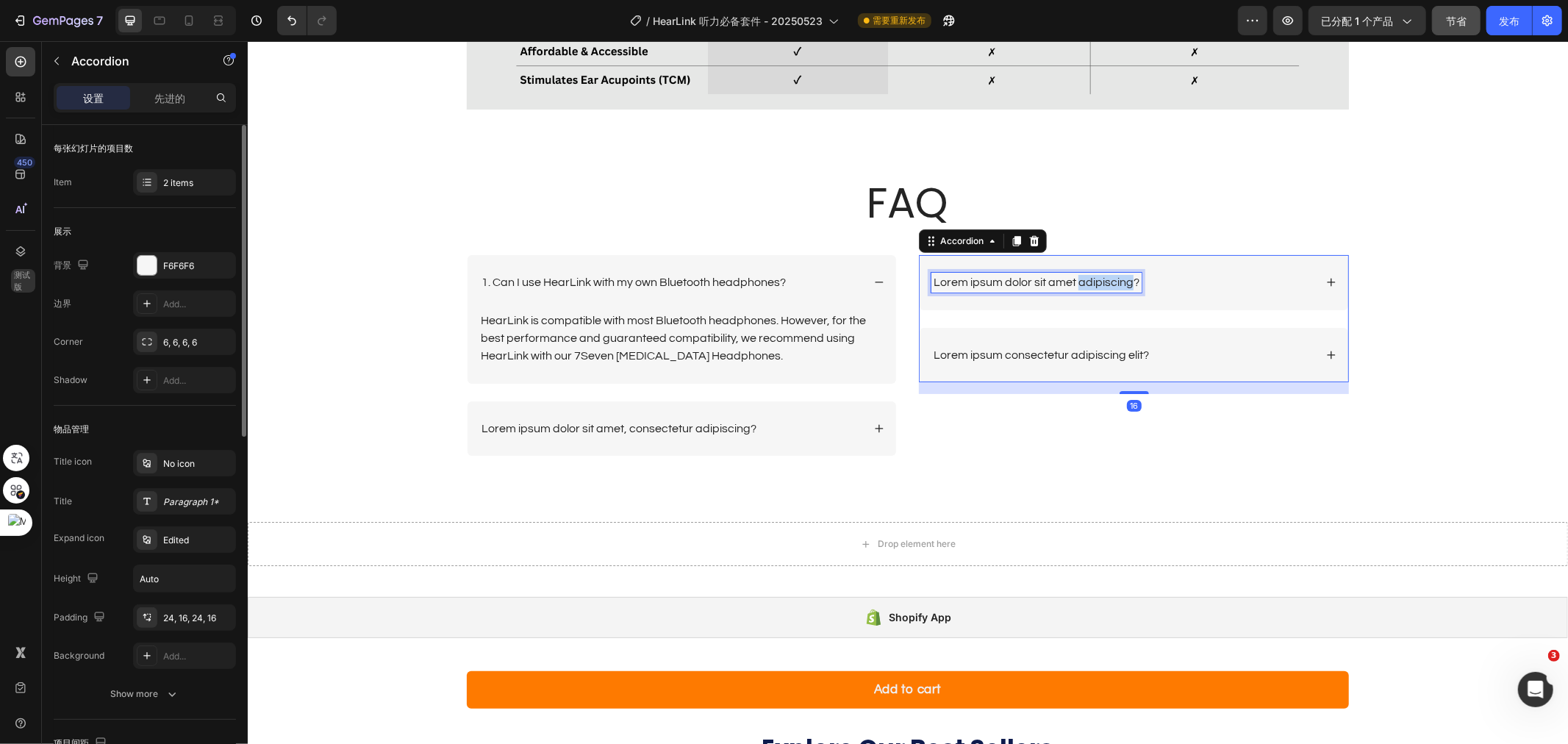
click at [1072, 284] on p "Lorem ipsum dolor sit amet adipiscing?" at bounding box center [1036, 282] width 206 height 15
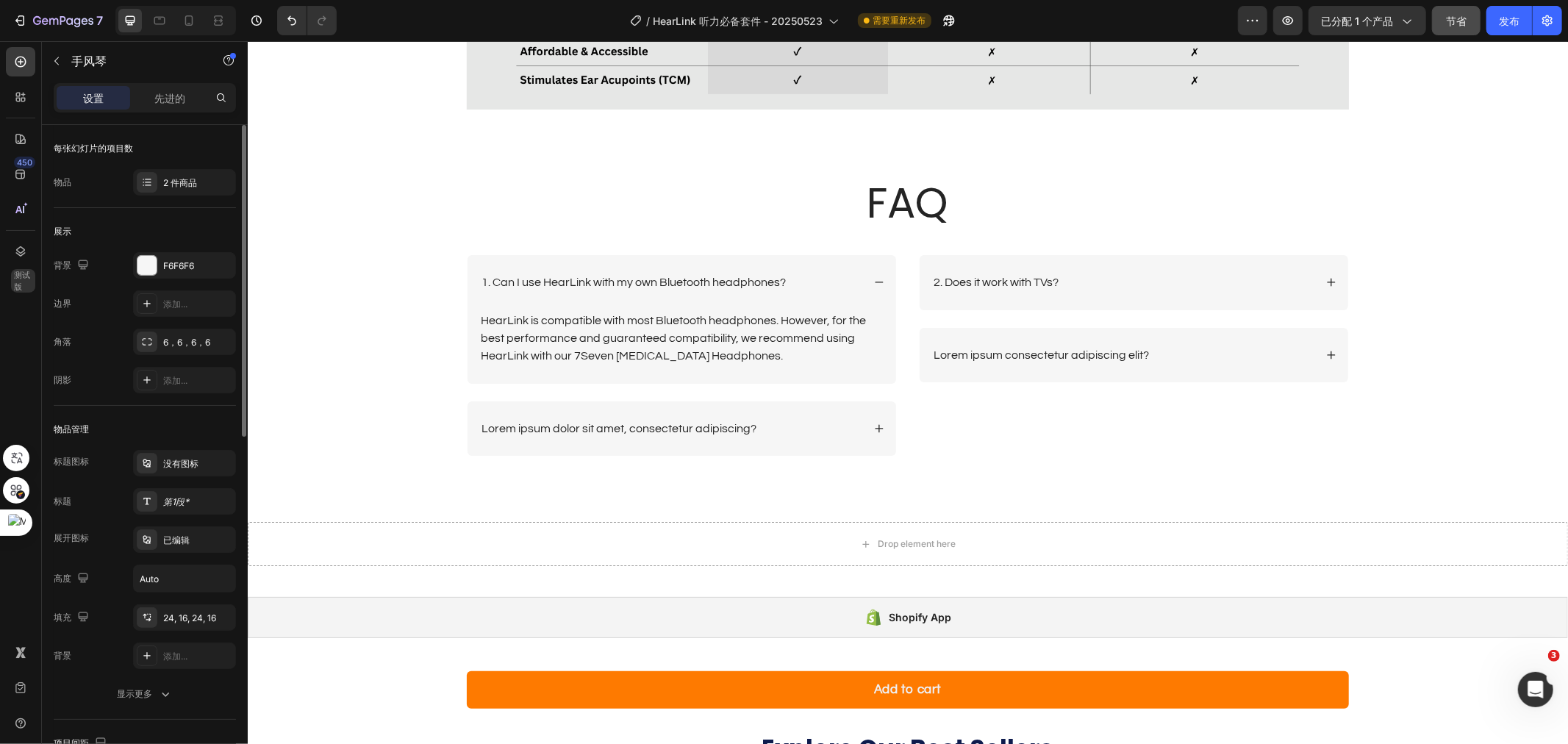
drag, startPoint x: 1319, startPoint y: 279, endPoint x: 1310, endPoint y: 275, distance: 9.8
click at [1326, 279] on icon at bounding box center [1331, 282] width 11 height 11
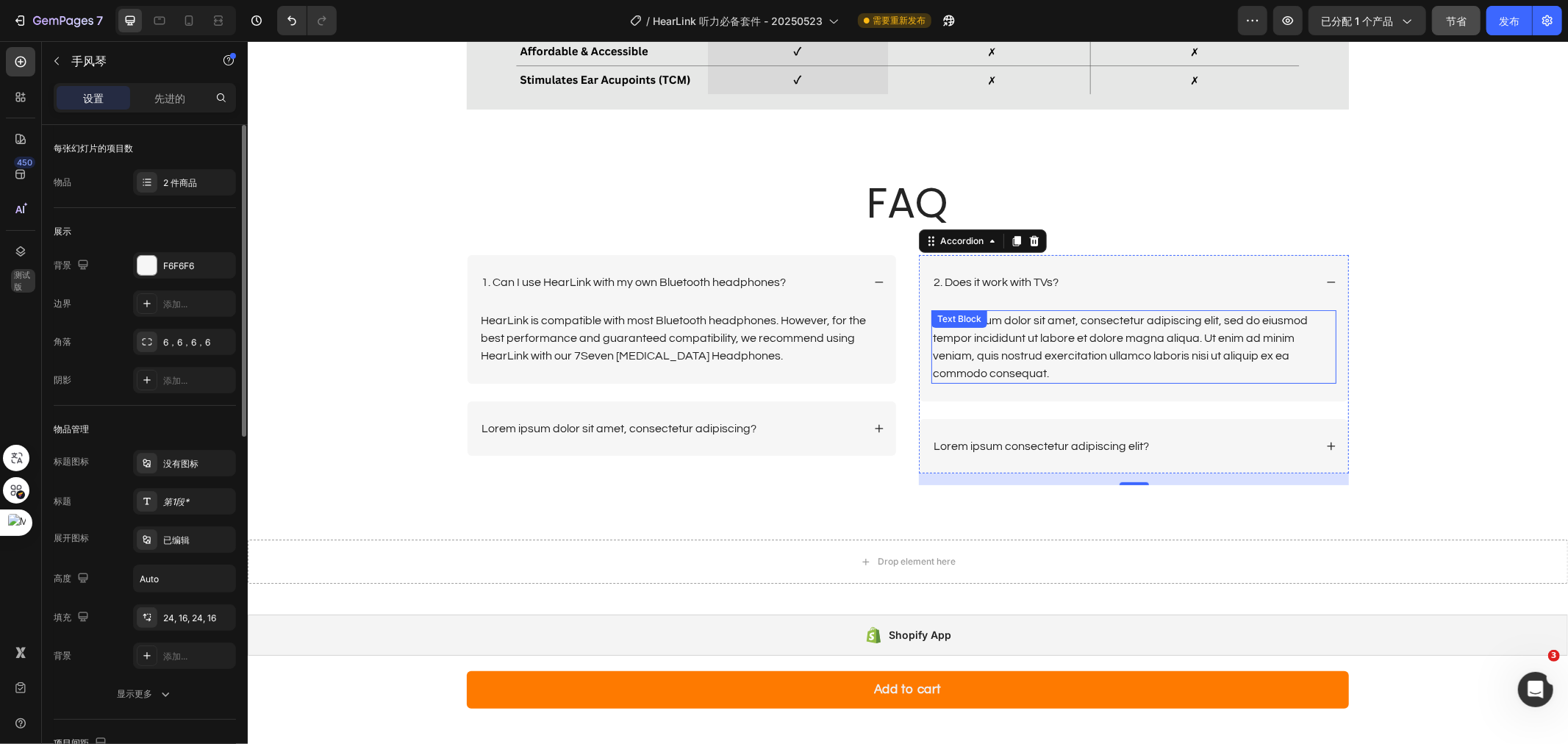
click at [1135, 368] on div "Lorem ipsum dolor sit amet, consectetur adipiscing elit, sed do eiusmod tempor …" at bounding box center [1133, 346] width 405 height 73
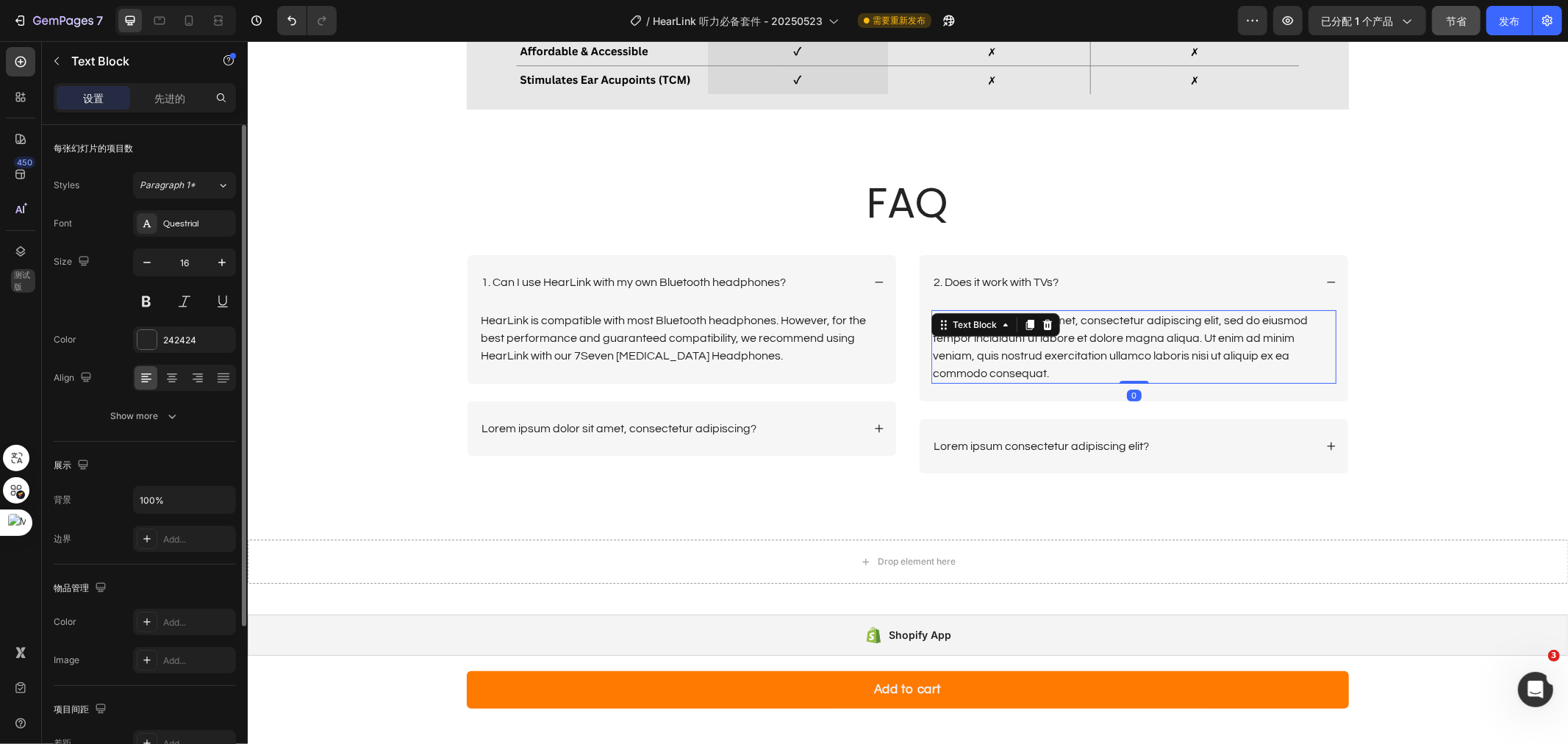
click at [1135, 368] on div "Lorem ipsum dolor sit amet, consectetur adipiscing elit, sed do eiusmod tempor …" at bounding box center [1133, 346] width 405 height 73
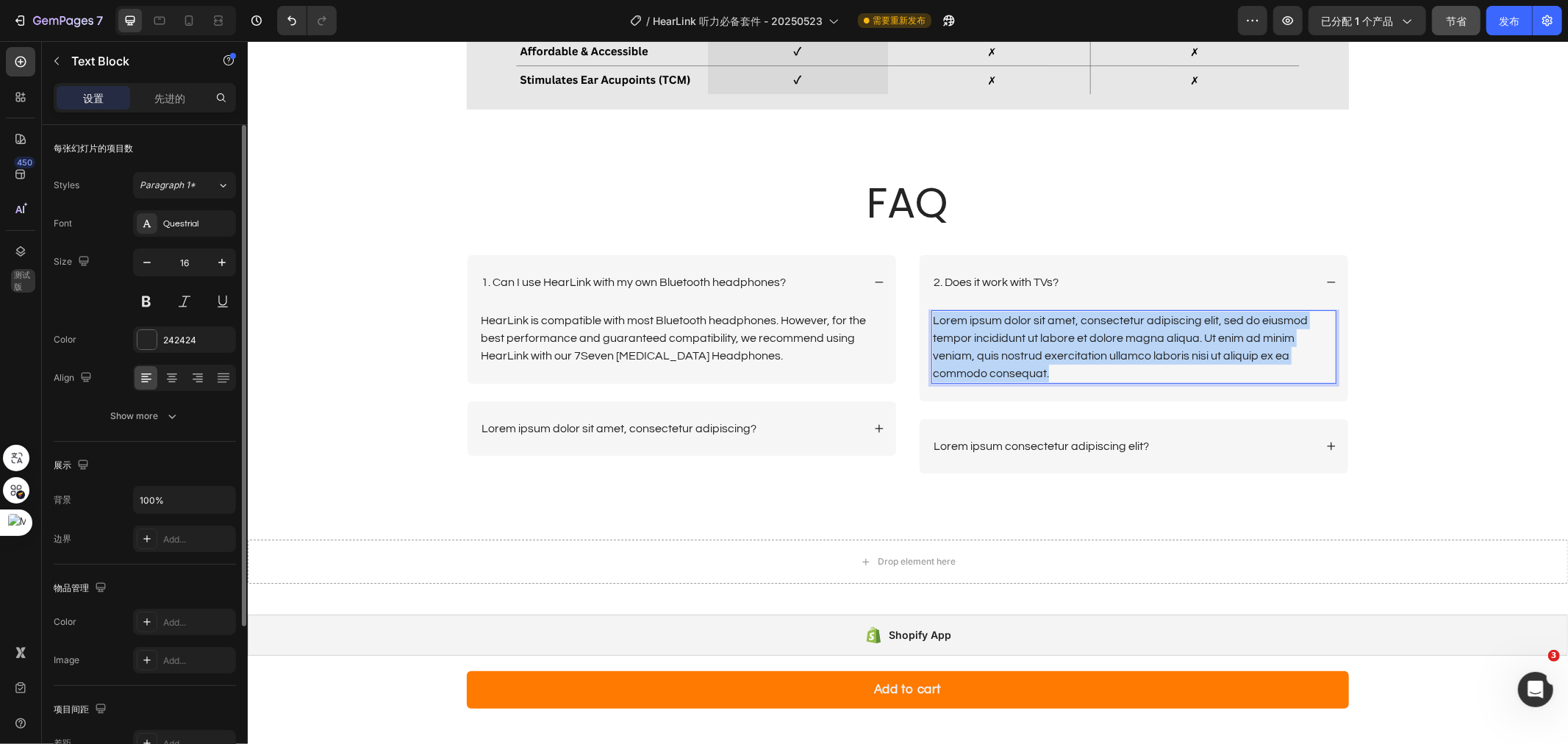
click at [1135, 368] on p "Lorem ipsum dolor sit amet, consectetur adipiscing elit, sed do eiusmod tempor …" at bounding box center [1133, 346] width 403 height 71
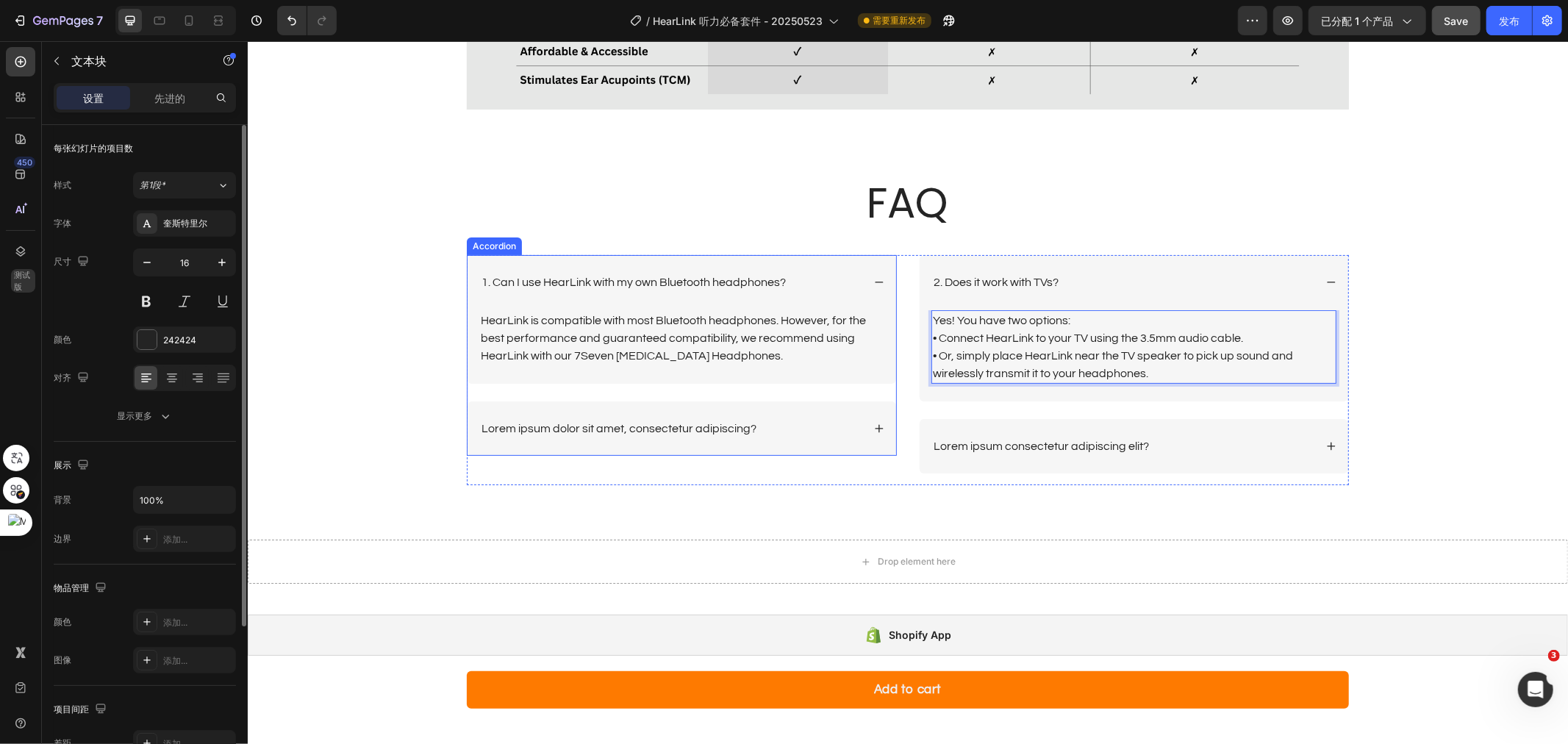
click at [720, 423] on p "Lorem ipsum dolor sit amet, consectetur adipiscing?" at bounding box center [618, 427] width 275 height 15
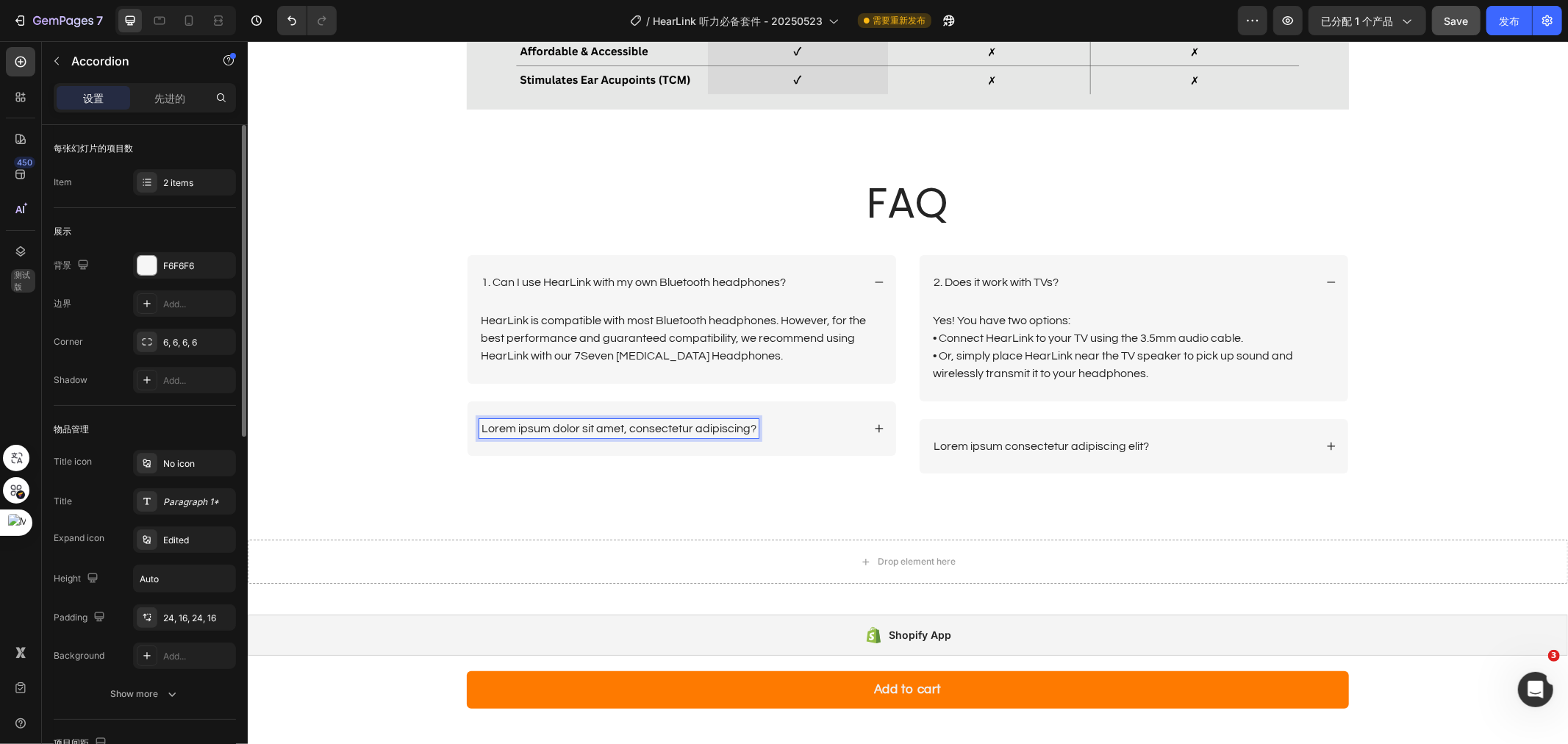
click at [720, 423] on p "Lorem ipsum dolor sit amet, consectetur adipiscing?" at bounding box center [618, 427] width 275 height 15
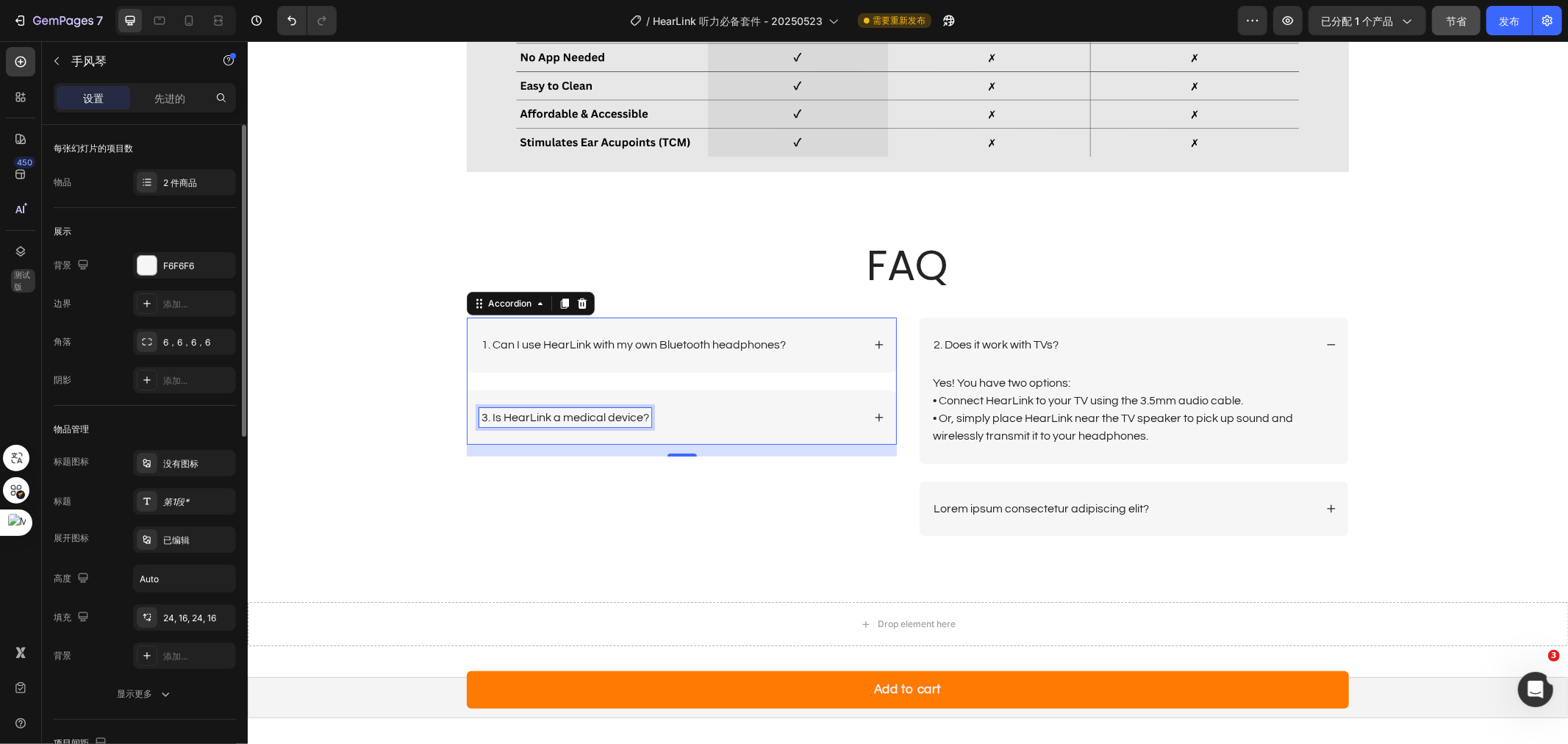
scroll to position [4807, 0]
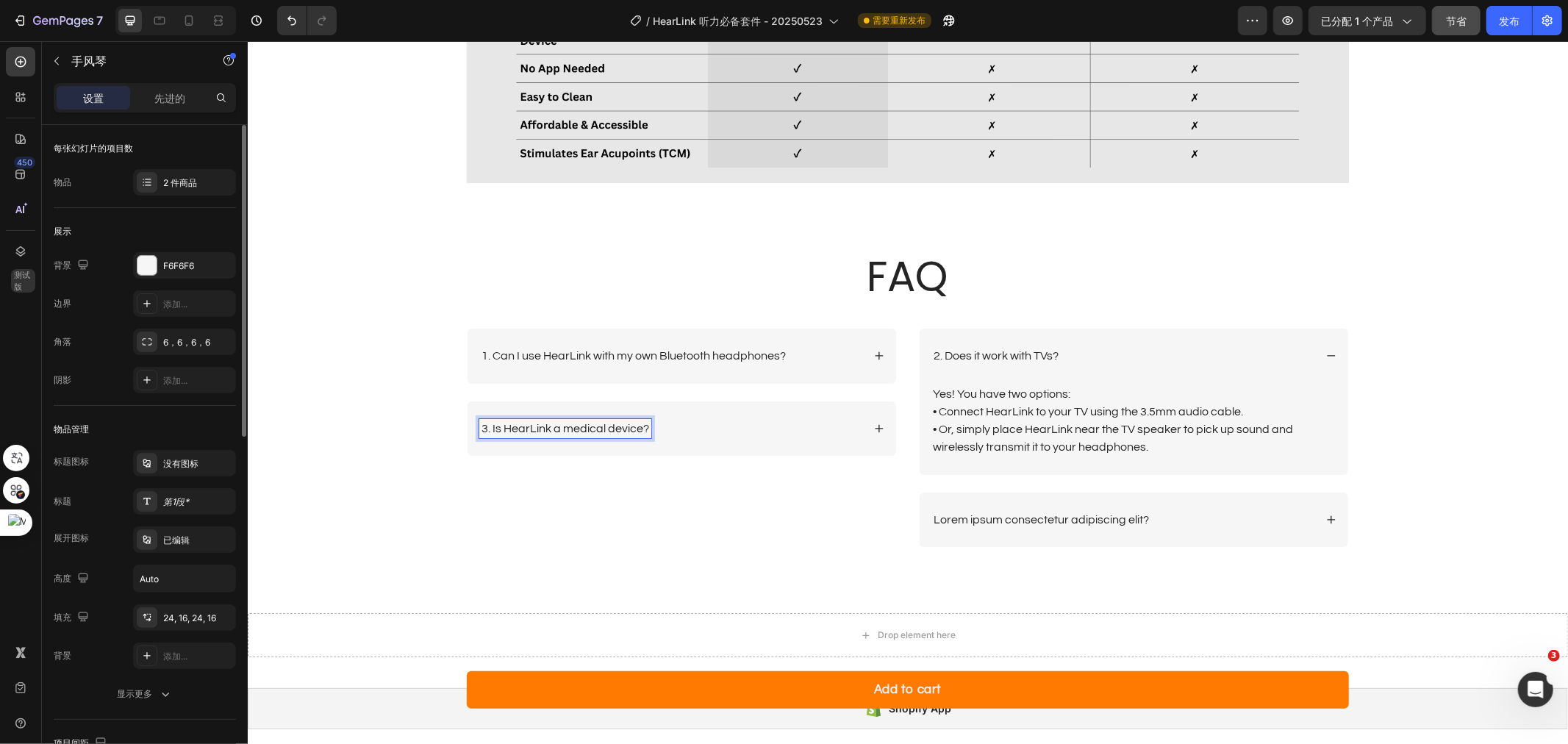
click at [795, 422] on div "3. Is HearLink a medical device?" at bounding box center [670, 428] width 383 height 20
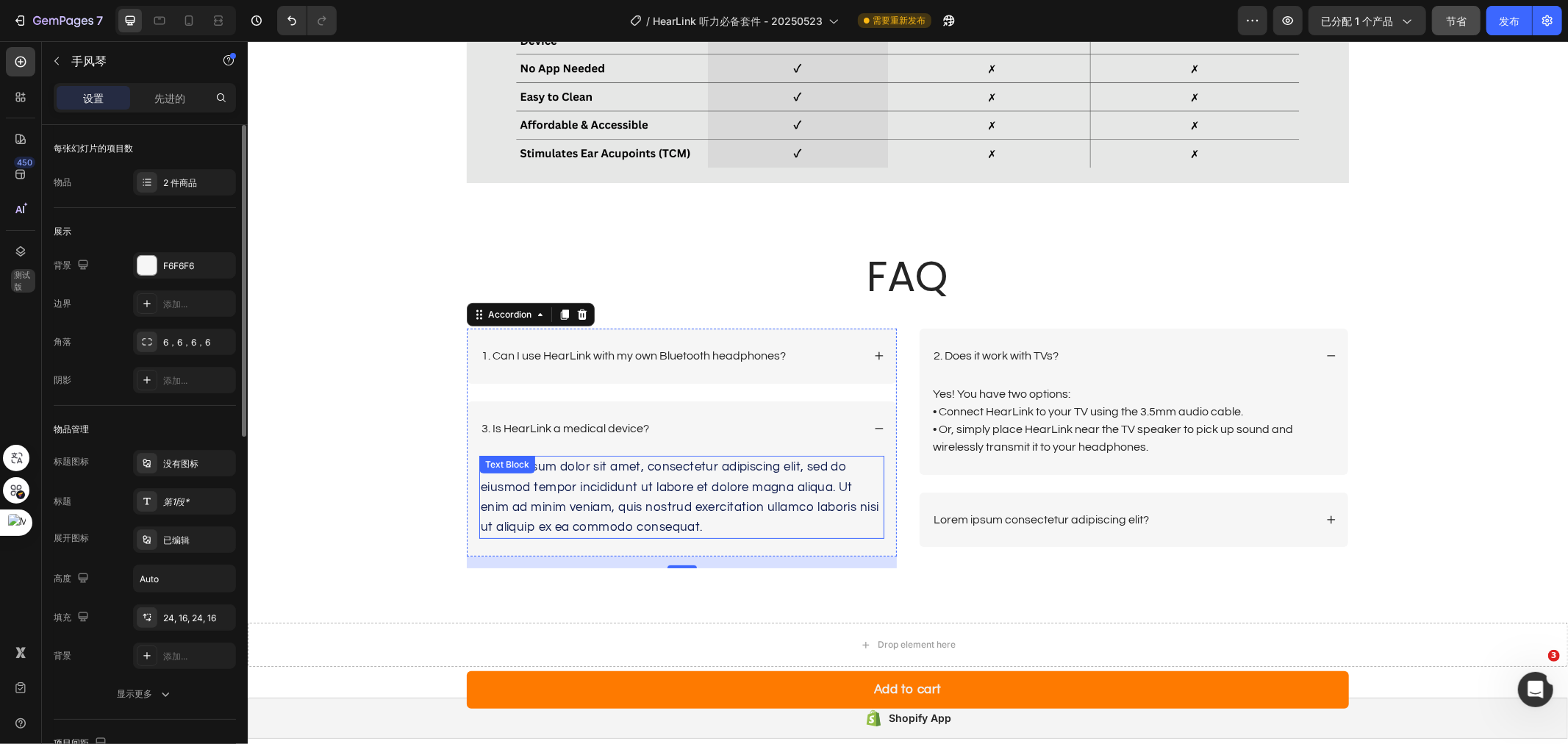
click at [714, 530] on div "Lorem ipsum dolor sit amet, consectetur adipiscing elit, sed do eiusmod tempor …" at bounding box center [681, 496] width 405 height 83
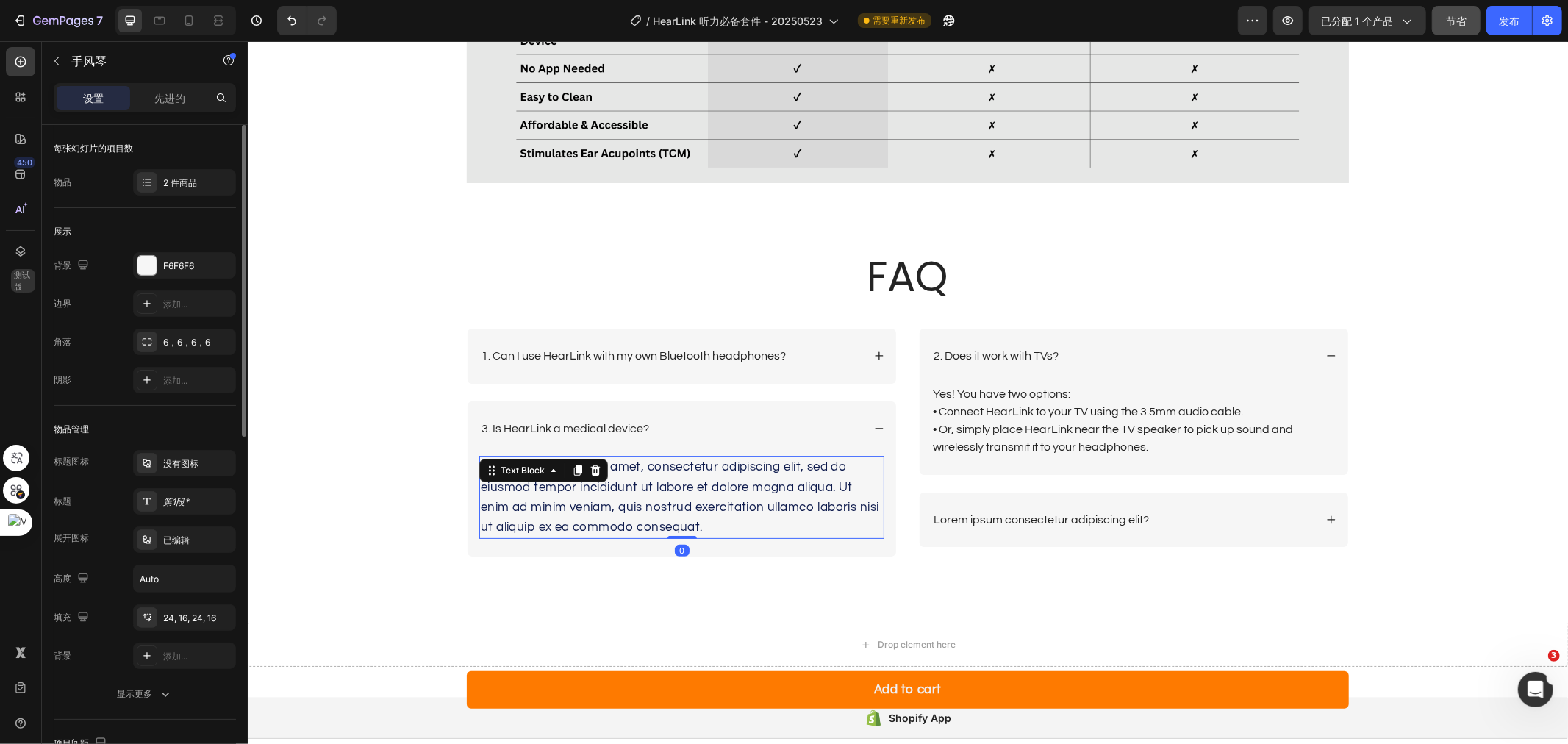
click at [714, 530] on div "Lorem ipsum dolor sit amet, consectetur adipiscing elit, sed do eiusmod tempor …" at bounding box center [681, 496] width 405 height 83
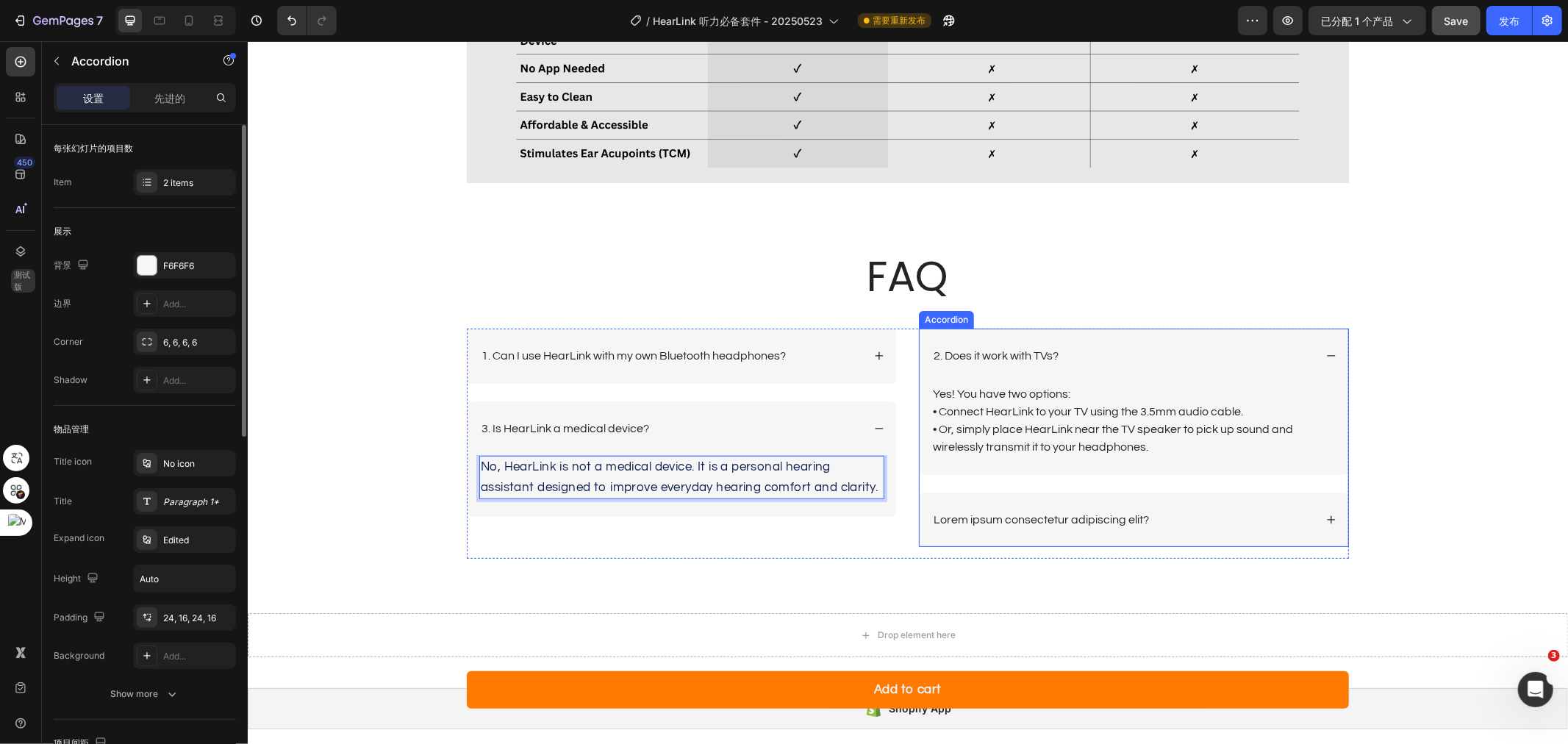
click at [1113, 514] on p "Lorem ipsum consectetur adipiscing elit?" at bounding box center [1040, 519] width 216 height 15
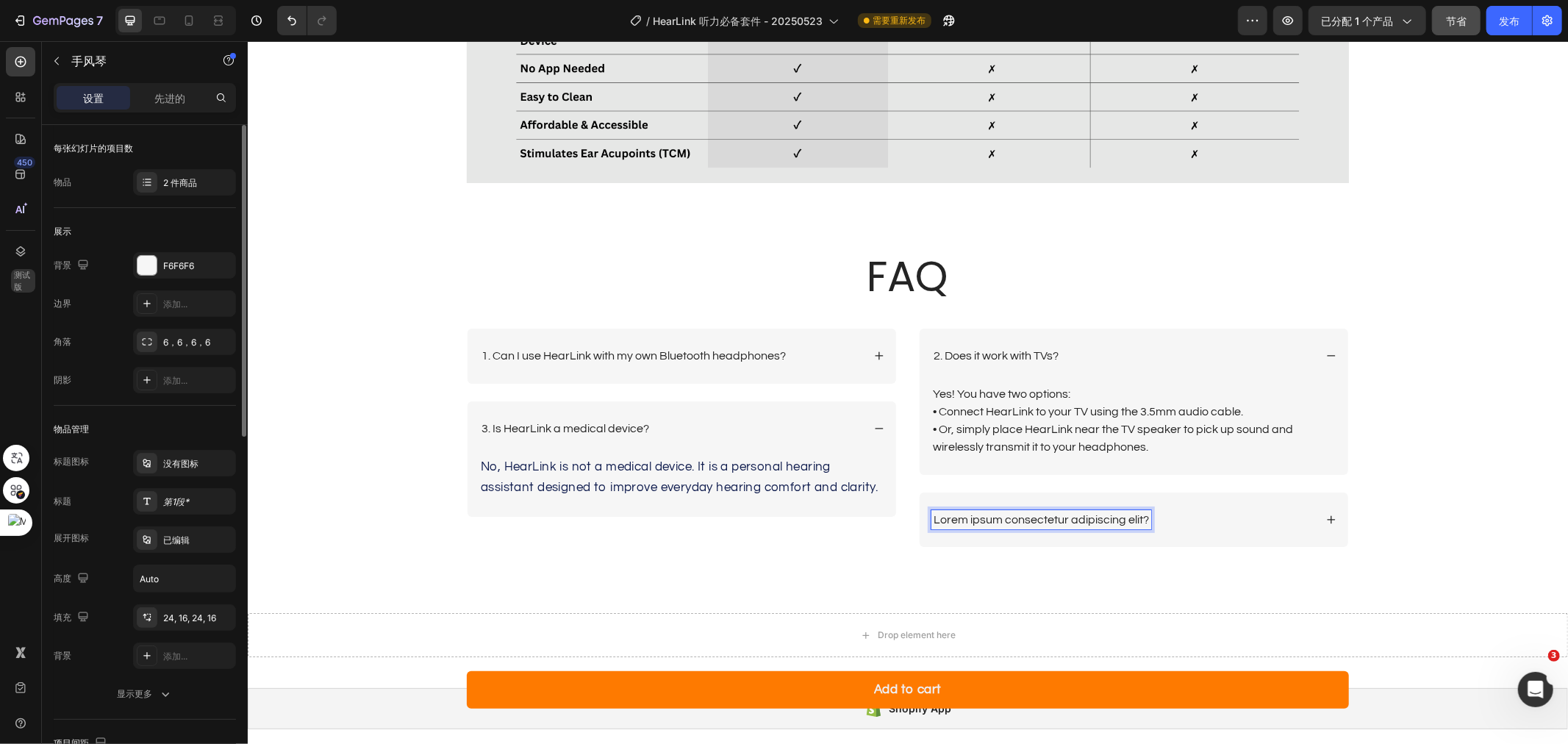
click at [1112, 517] on p "Lorem ipsum consectetur adipiscing elit?" at bounding box center [1040, 519] width 216 height 15
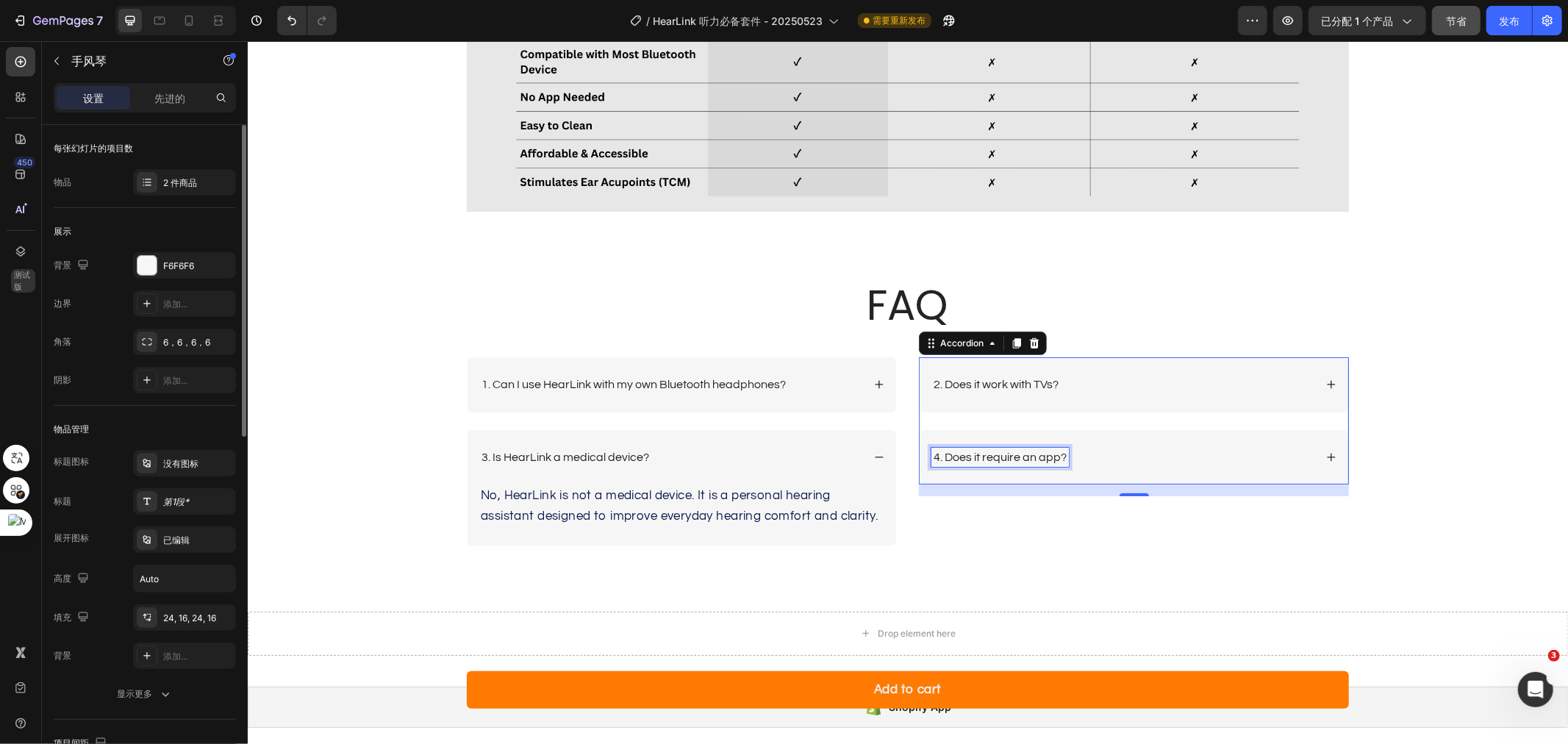
scroll to position [4715, 0]
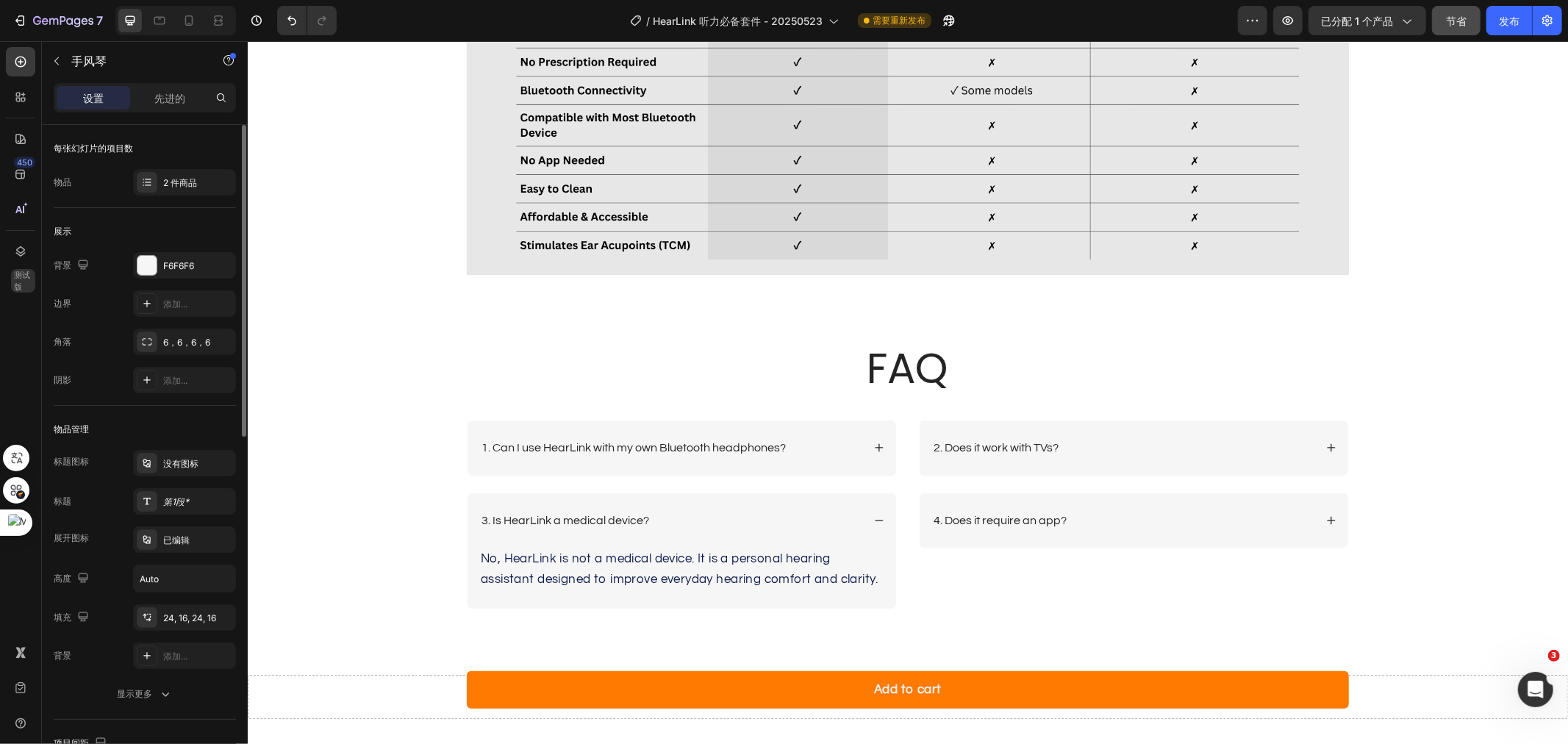
click at [1261, 522] on div "4. Does it require an app?" at bounding box center [1123, 520] width 383 height 20
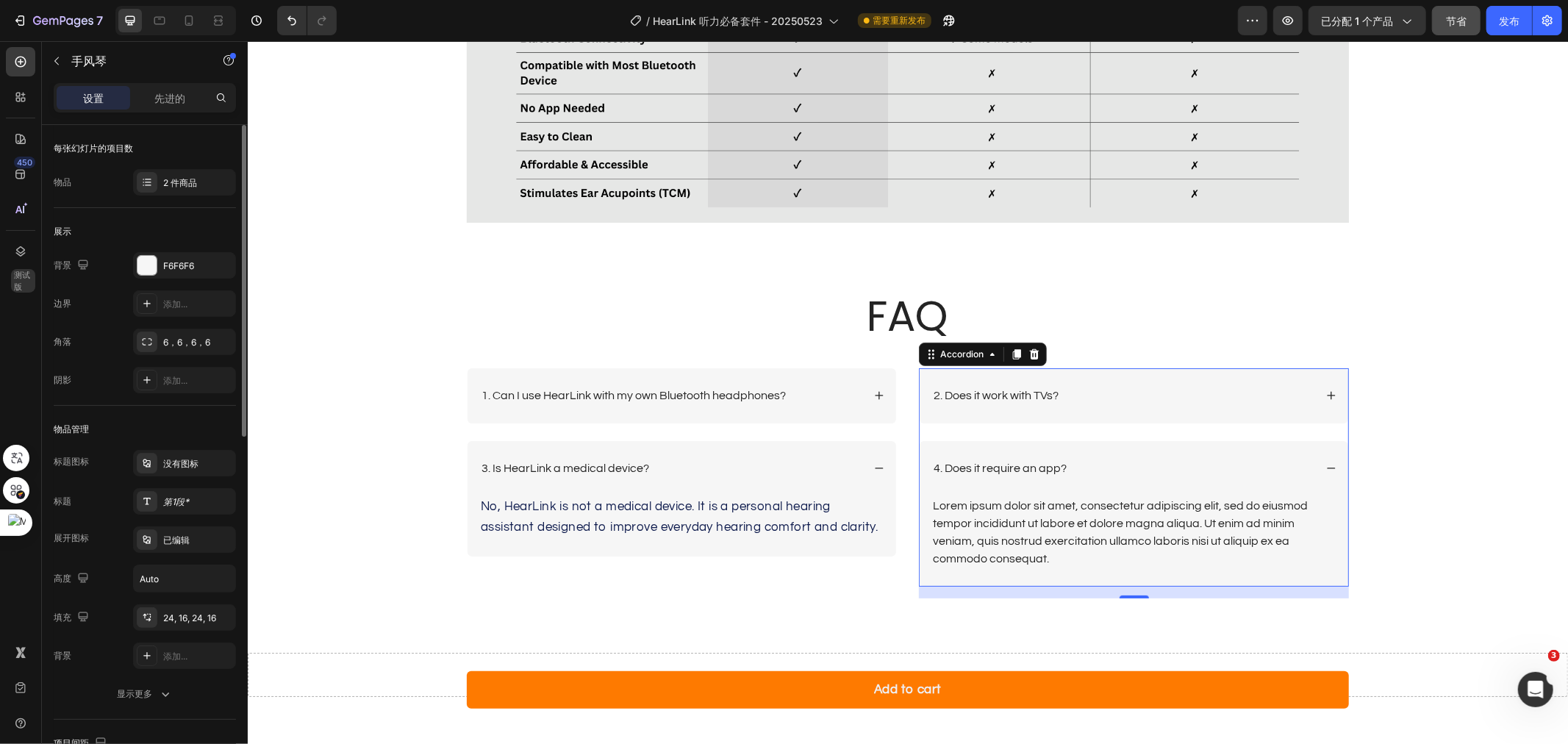
scroll to position [4798, 0]
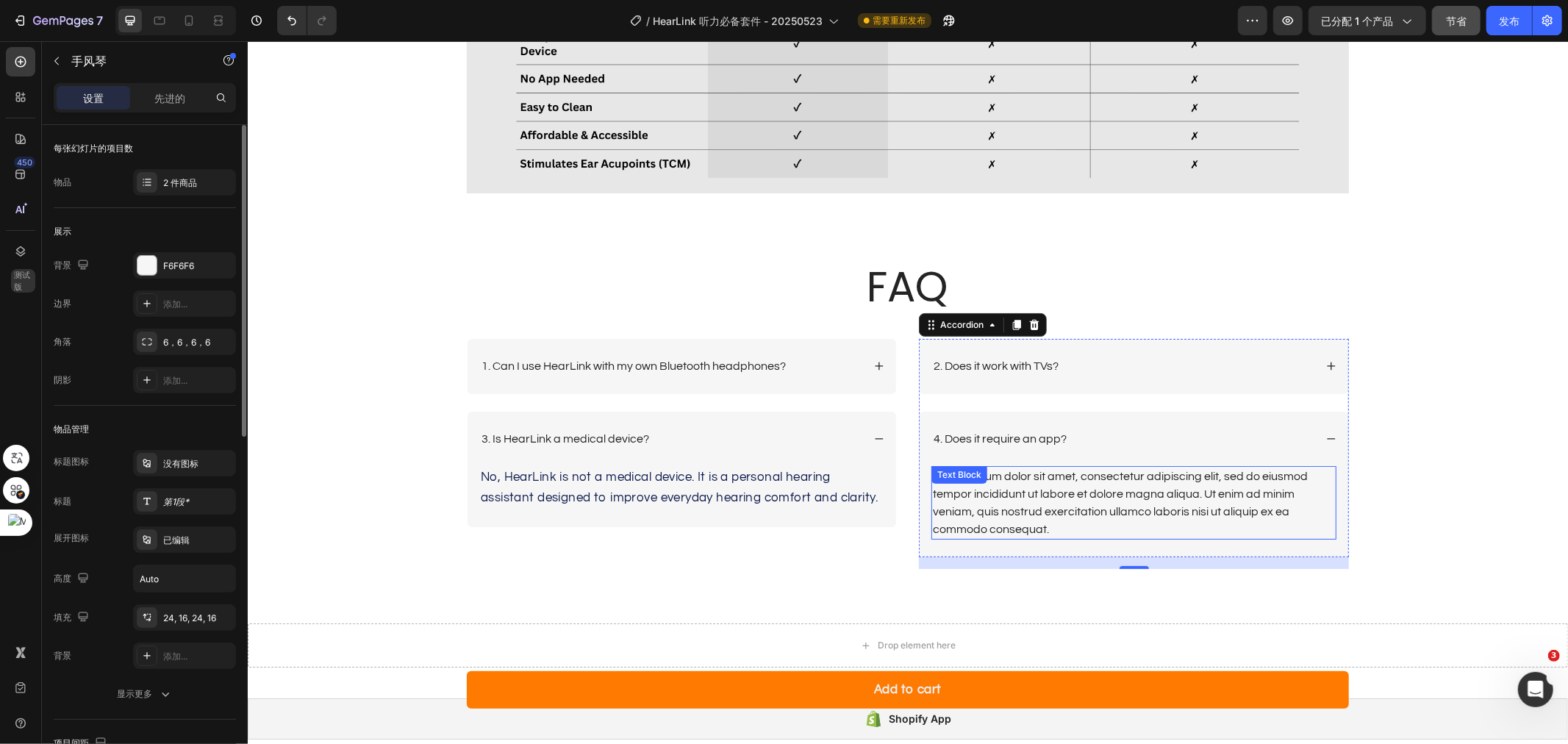
click at [1108, 503] on div "Lorem ipsum dolor sit amet, consectetur adipiscing elit, sed do eiusmod tempor …" at bounding box center [1133, 502] width 405 height 73
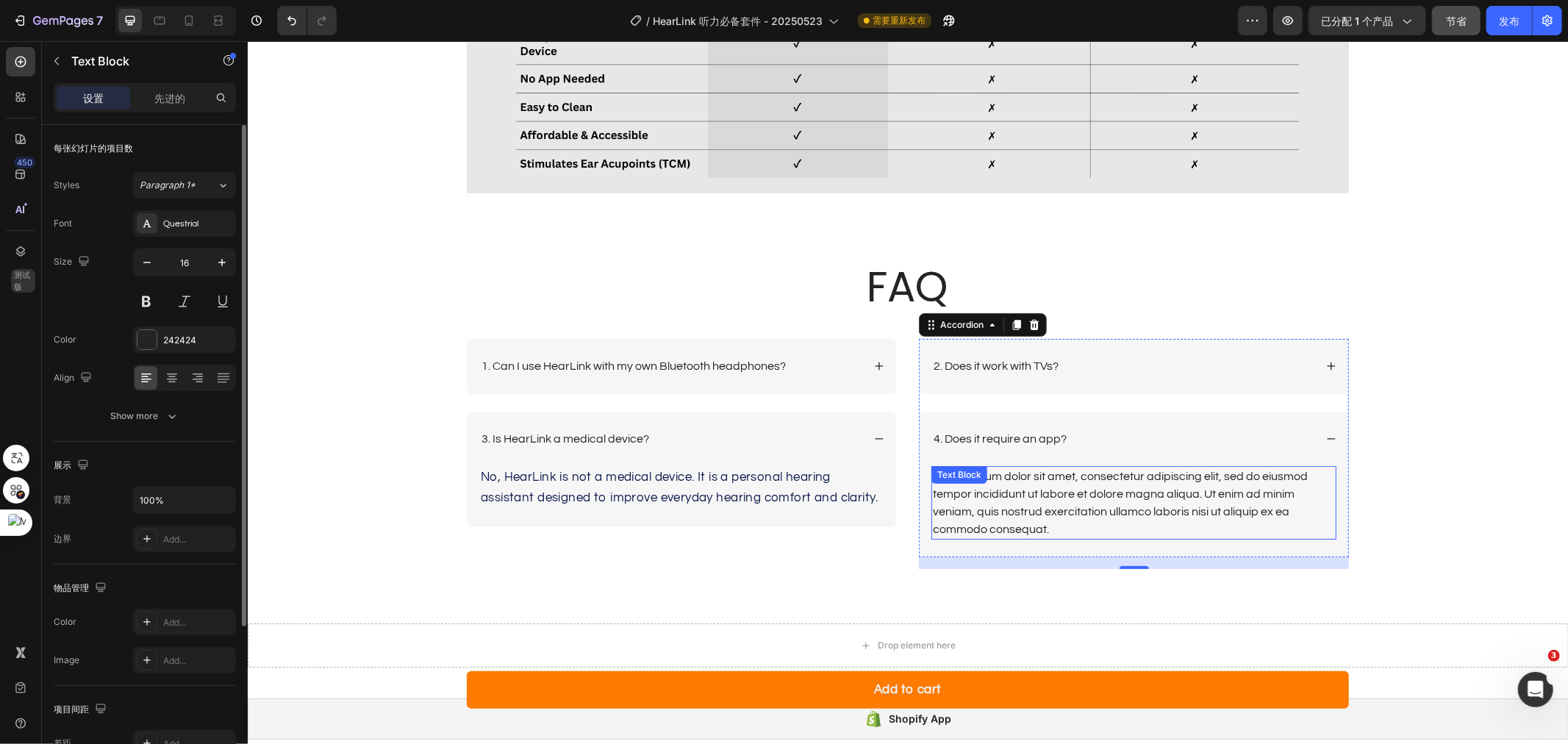
click at [1108, 503] on div "Lorem ipsum dolor sit amet, consectetur adipiscing elit, sed do eiusmod tempor …" at bounding box center [1133, 502] width 405 height 73
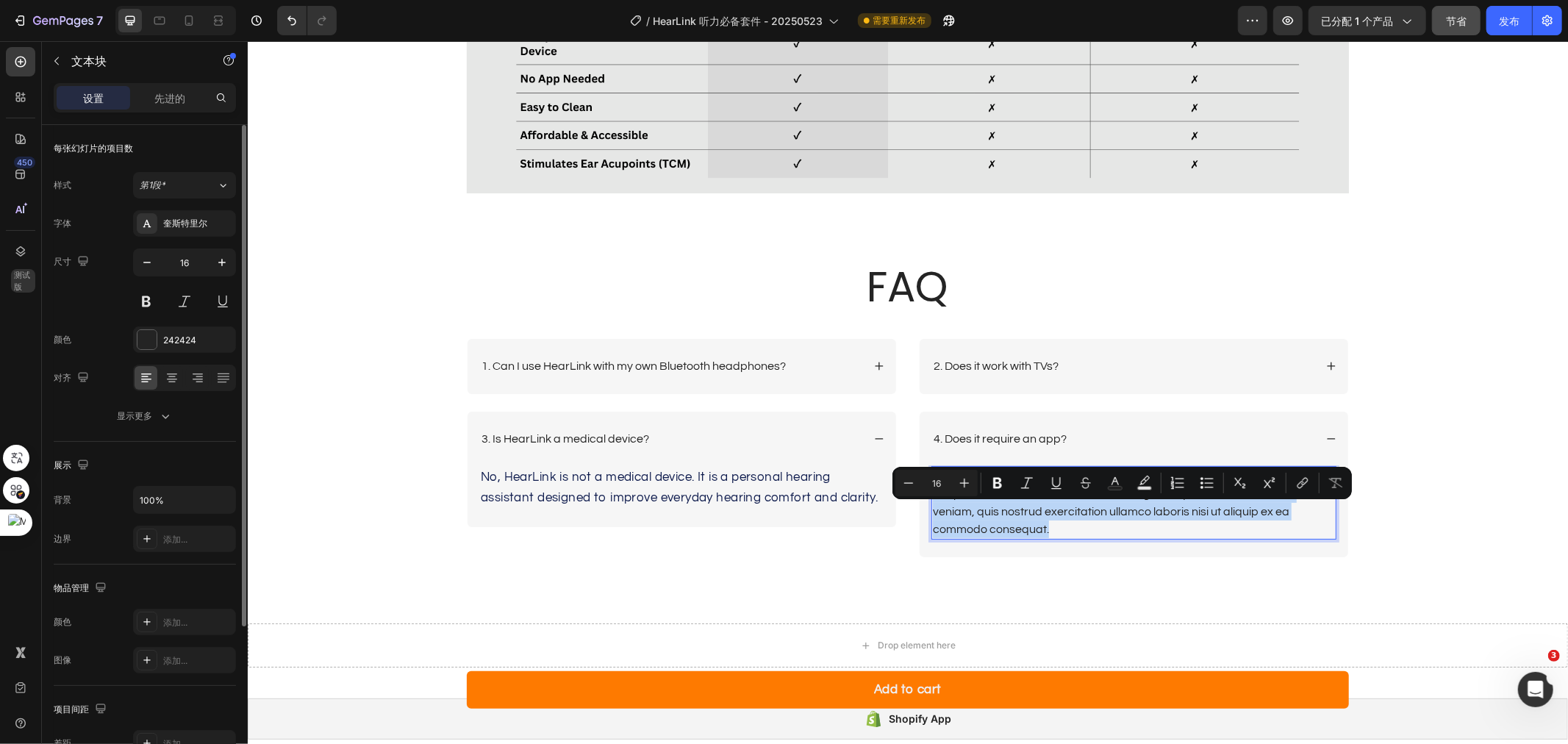
click at [1108, 503] on p "Lorem ipsum dolor sit amet, consectetur adipiscing elit, sed do eiusmod tempor …" at bounding box center [1133, 502] width 403 height 71
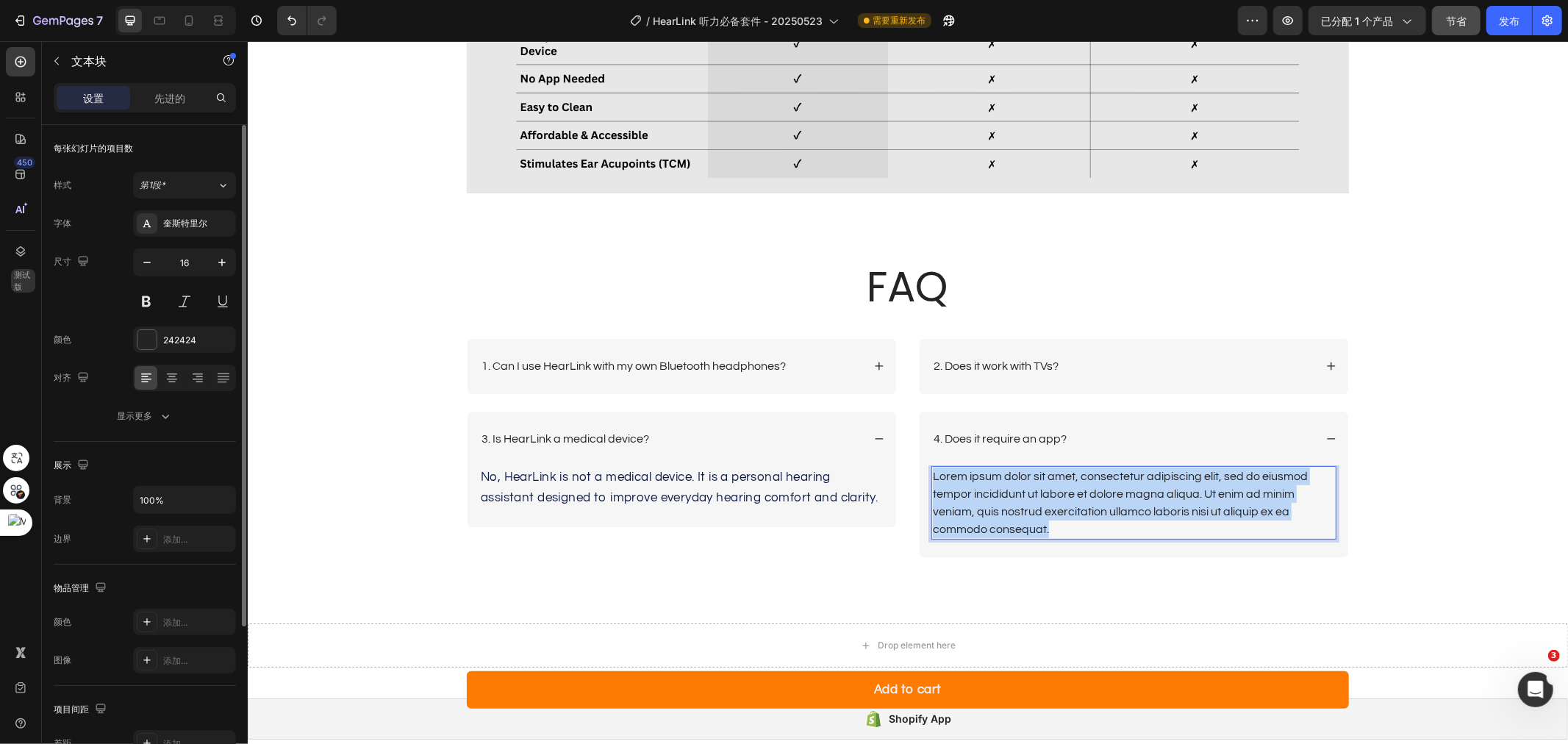
click at [1108, 503] on p "Lorem ipsum dolor sit amet, consectetur adipiscing elit, sed do eiusmod tempor …" at bounding box center [1133, 502] width 403 height 71
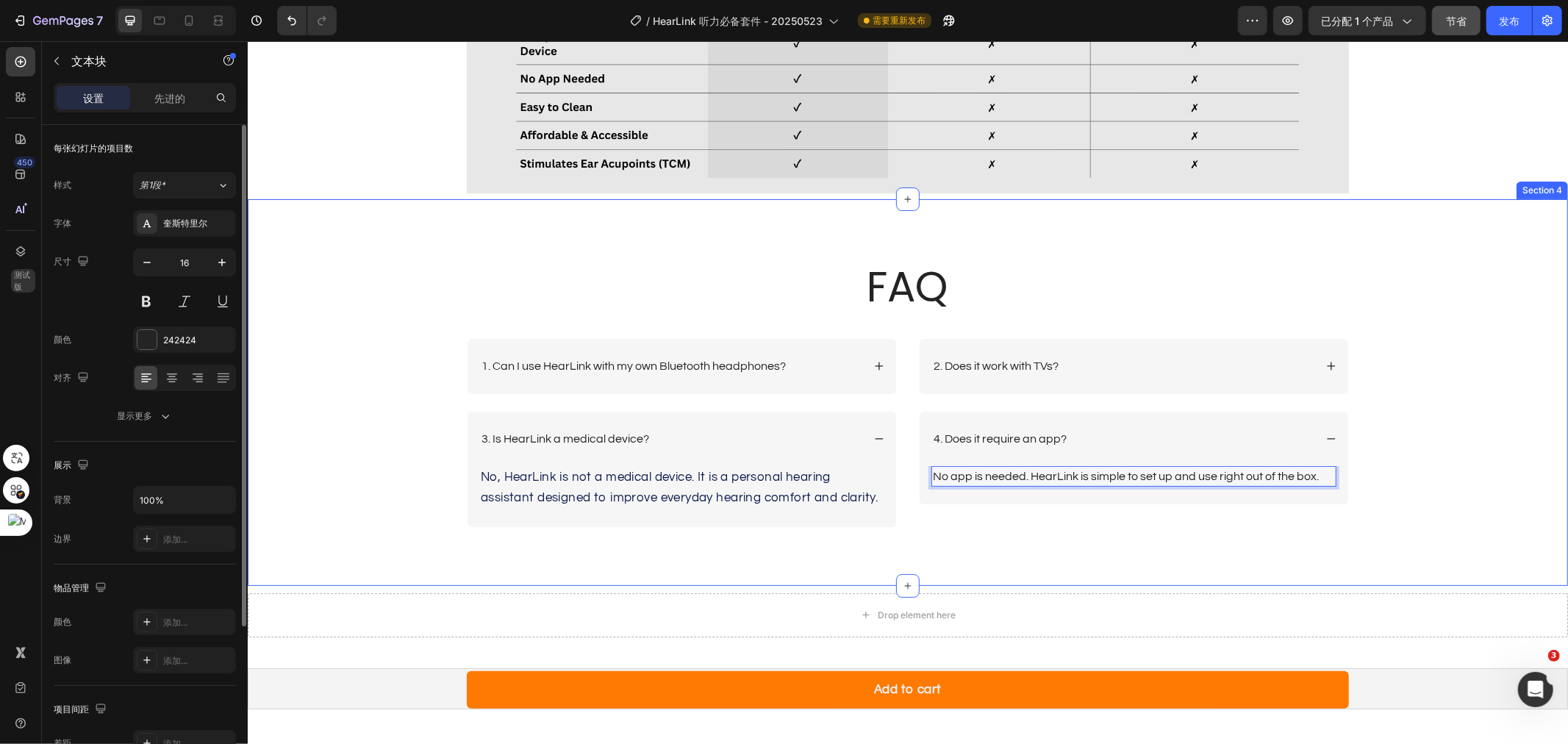
click at [1402, 376] on div "FAQ Heading Row 1. Can I use HearLink with my own Bluetooth headphones? 3. Is H…" at bounding box center [907, 403] width 1291 height 292
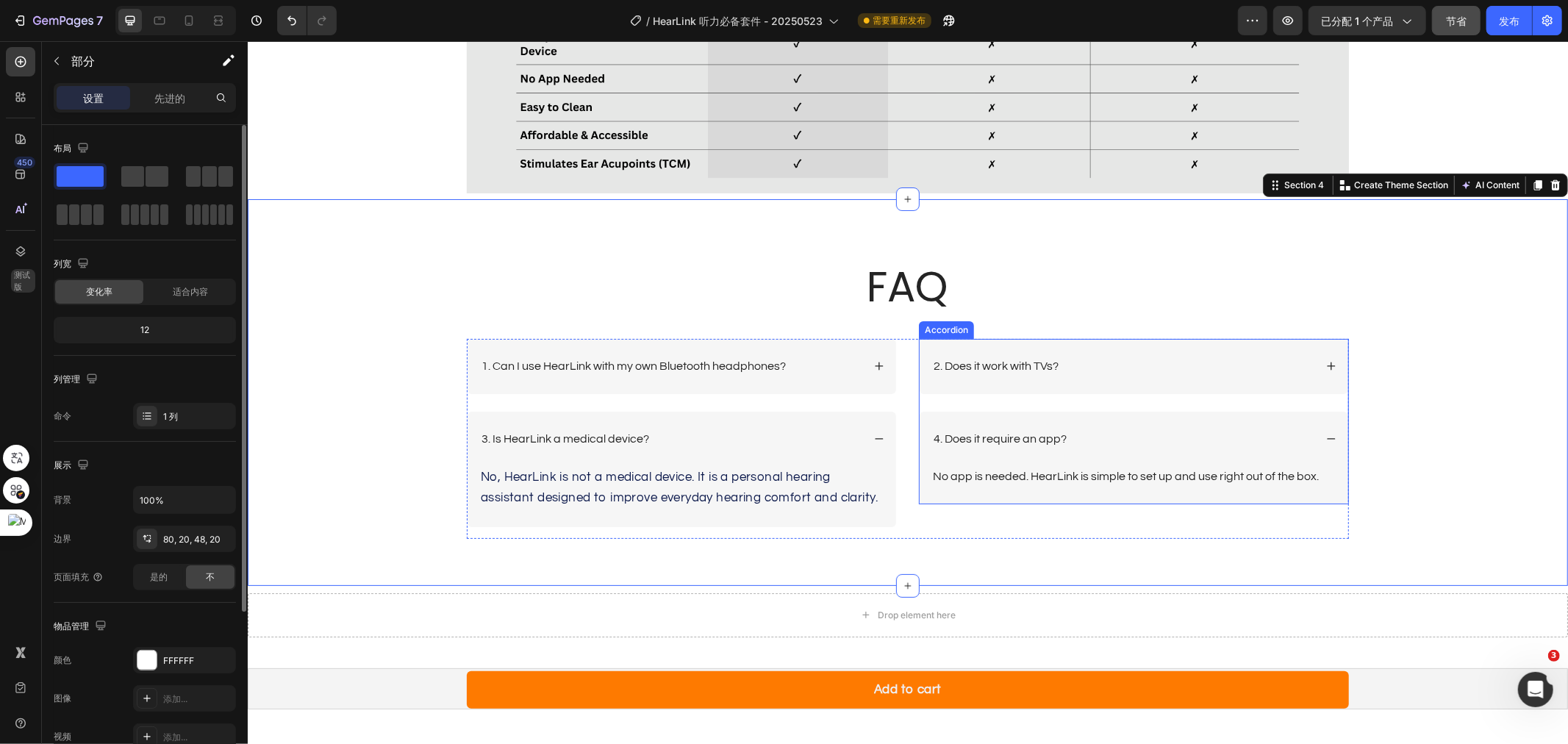
click at [1177, 443] on div "4. Does it require an app?" at bounding box center [1123, 438] width 383 height 20
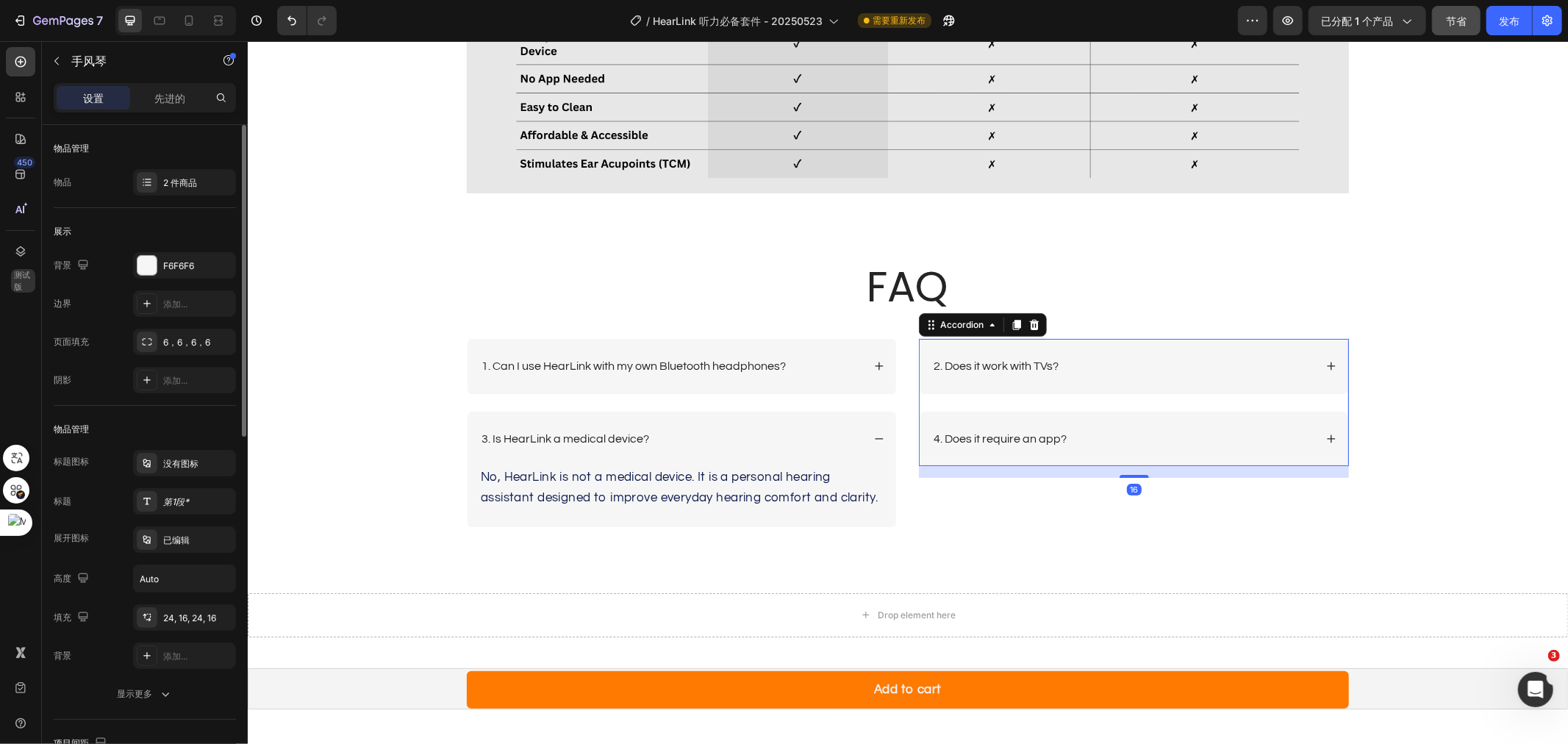
click at [1178, 441] on div "4. Does it require an app?" at bounding box center [1123, 438] width 383 height 20
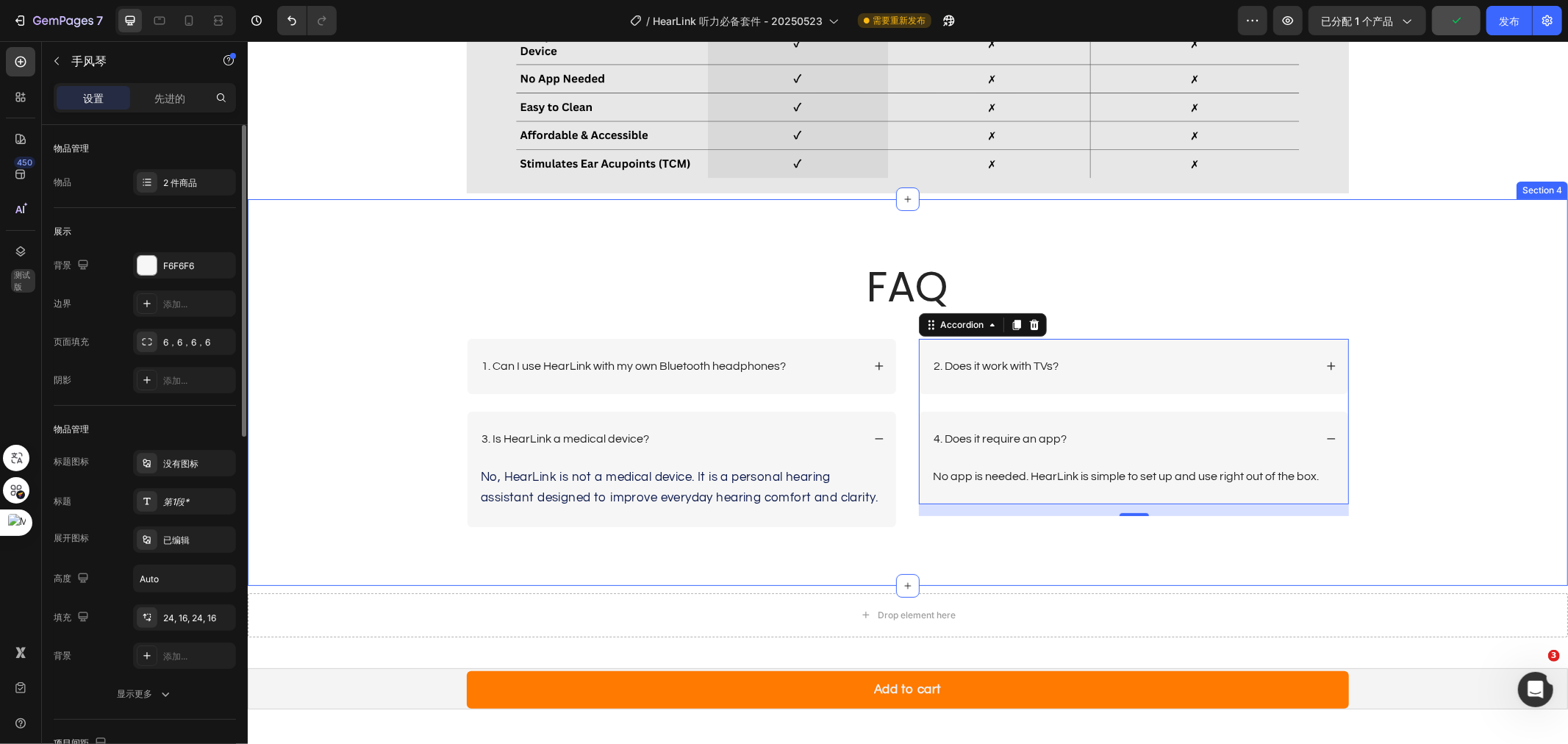
click at [1432, 342] on div "FAQ Heading Row 1. Can I use HearLink with my own Bluetooth headphones? 3. Is H…" at bounding box center [907, 403] width 1291 height 292
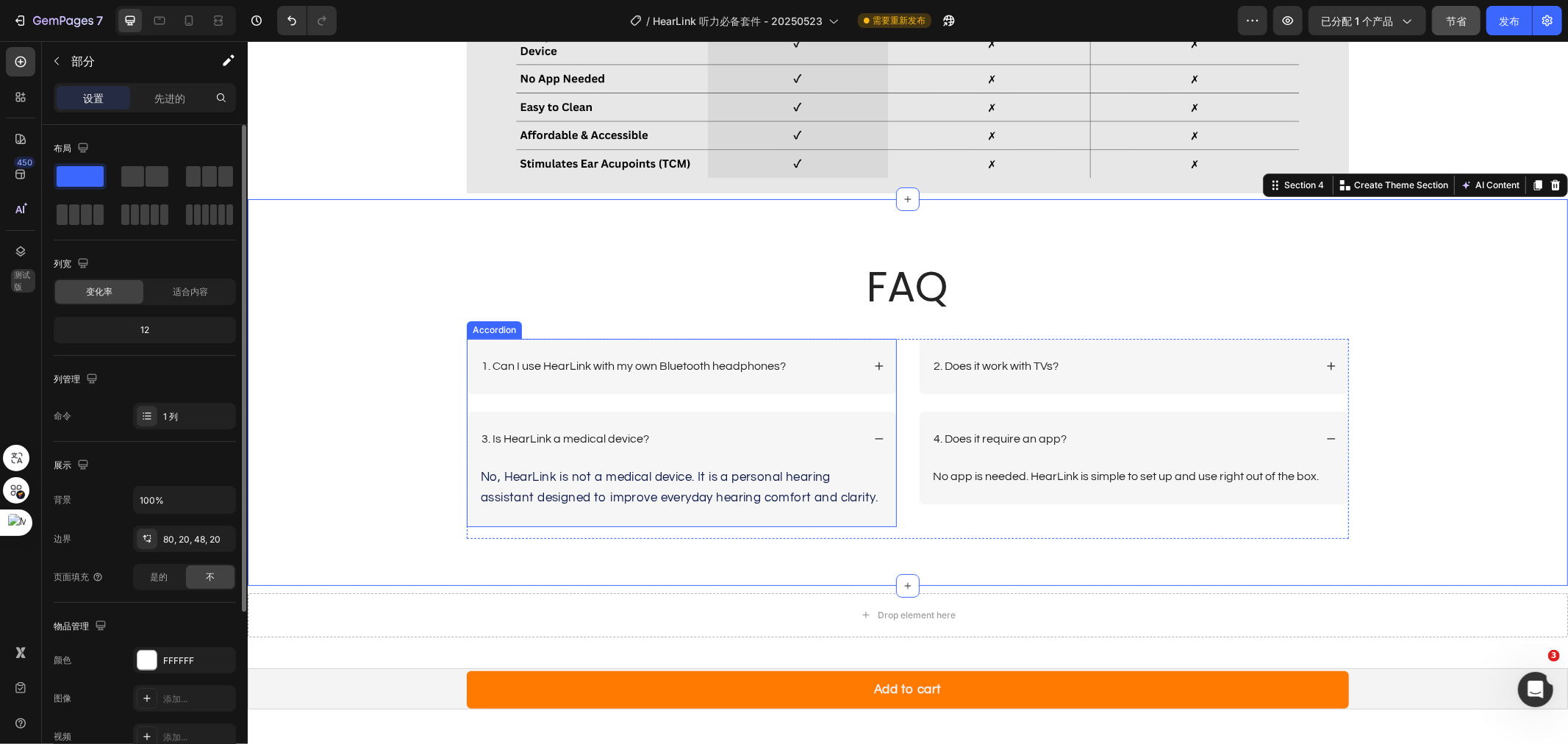
click at [803, 356] on div "1. Can I use HearLink with my own Bluetooth headphones?" at bounding box center [670, 366] width 383 height 20
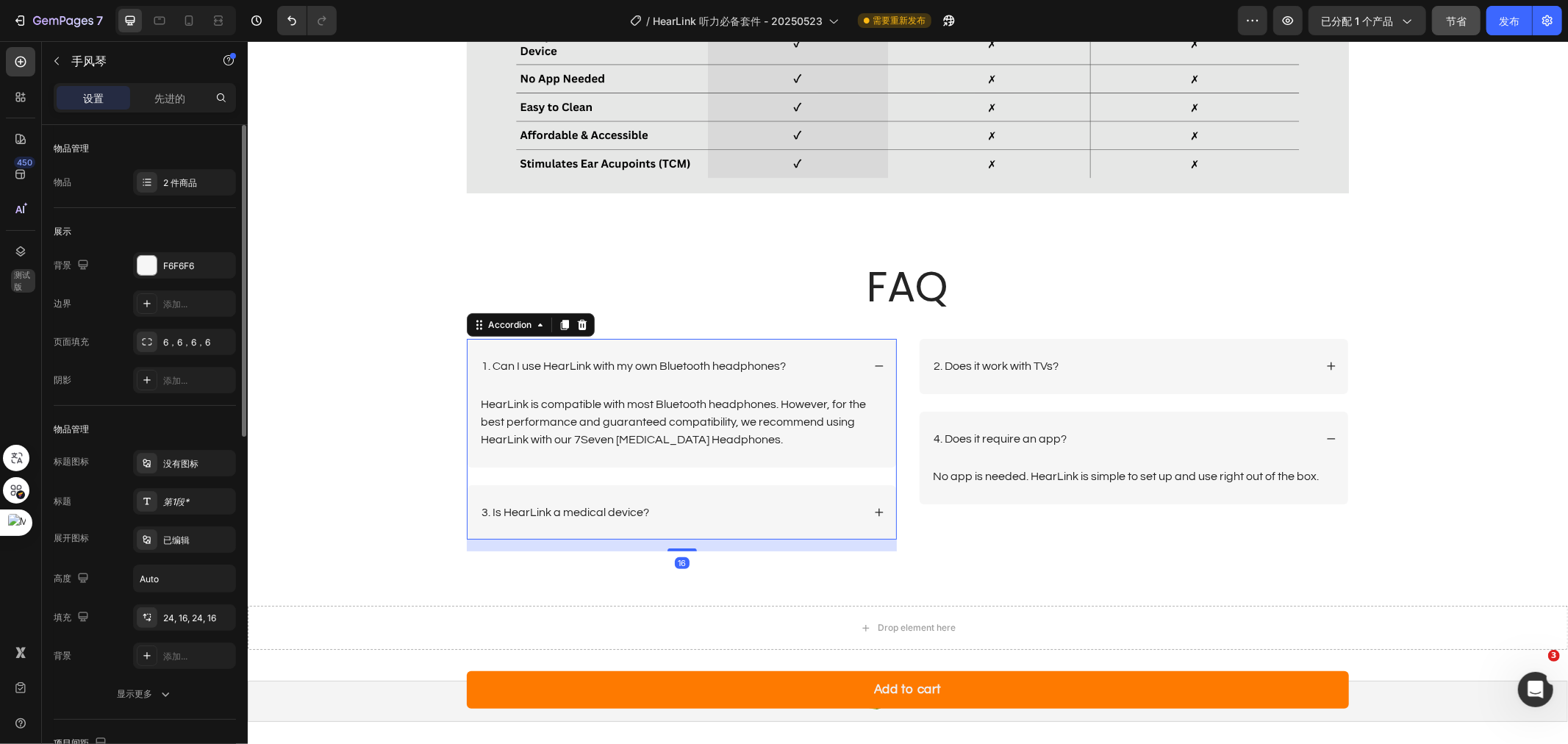
click at [826, 363] on div "1. Can I use HearLink with my own Bluetooth headphones?" at bounding box center [670, 366] width 383 height 20
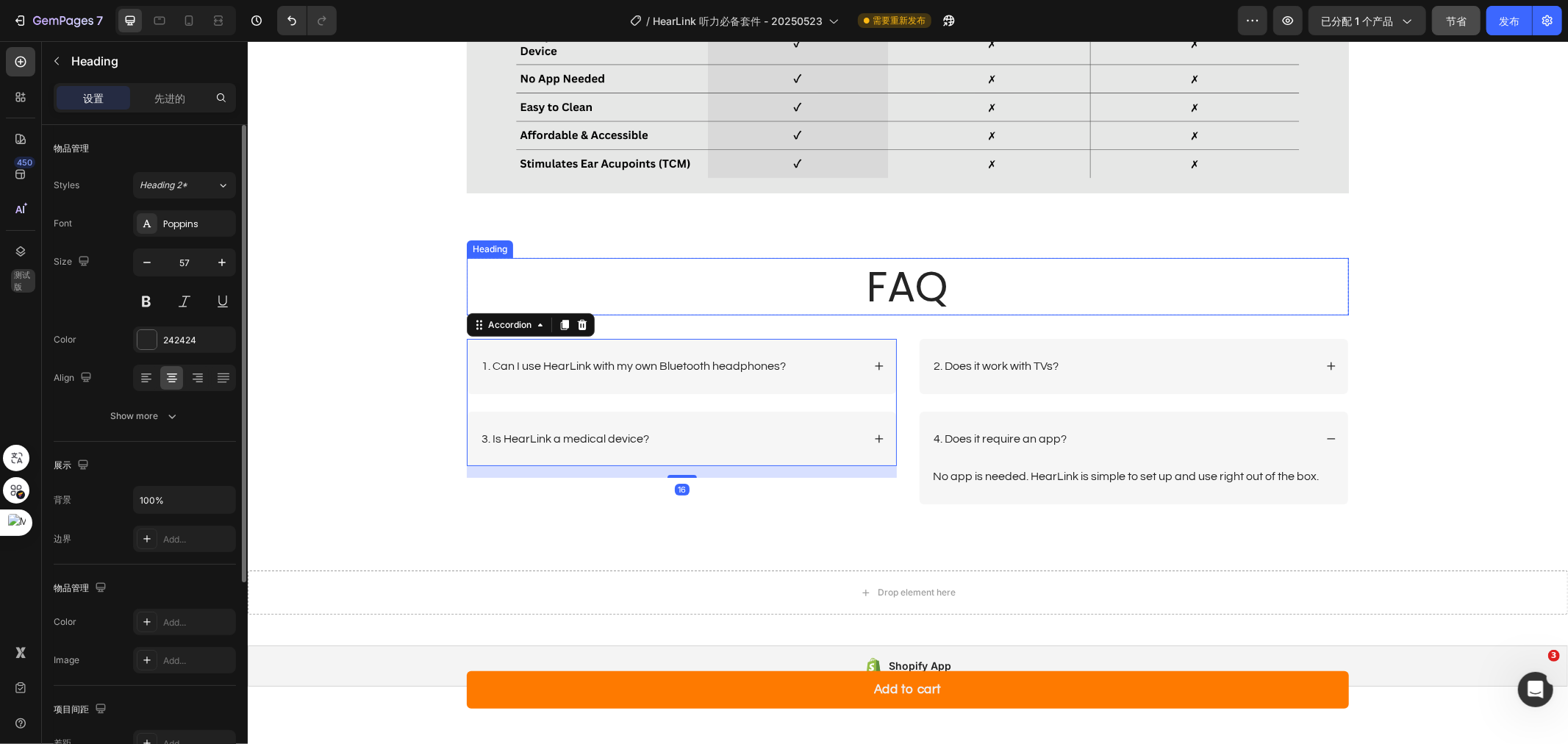
click at [967, 291] on h2 "FAQ" at bounding box center [907, 286] width 882 height 57
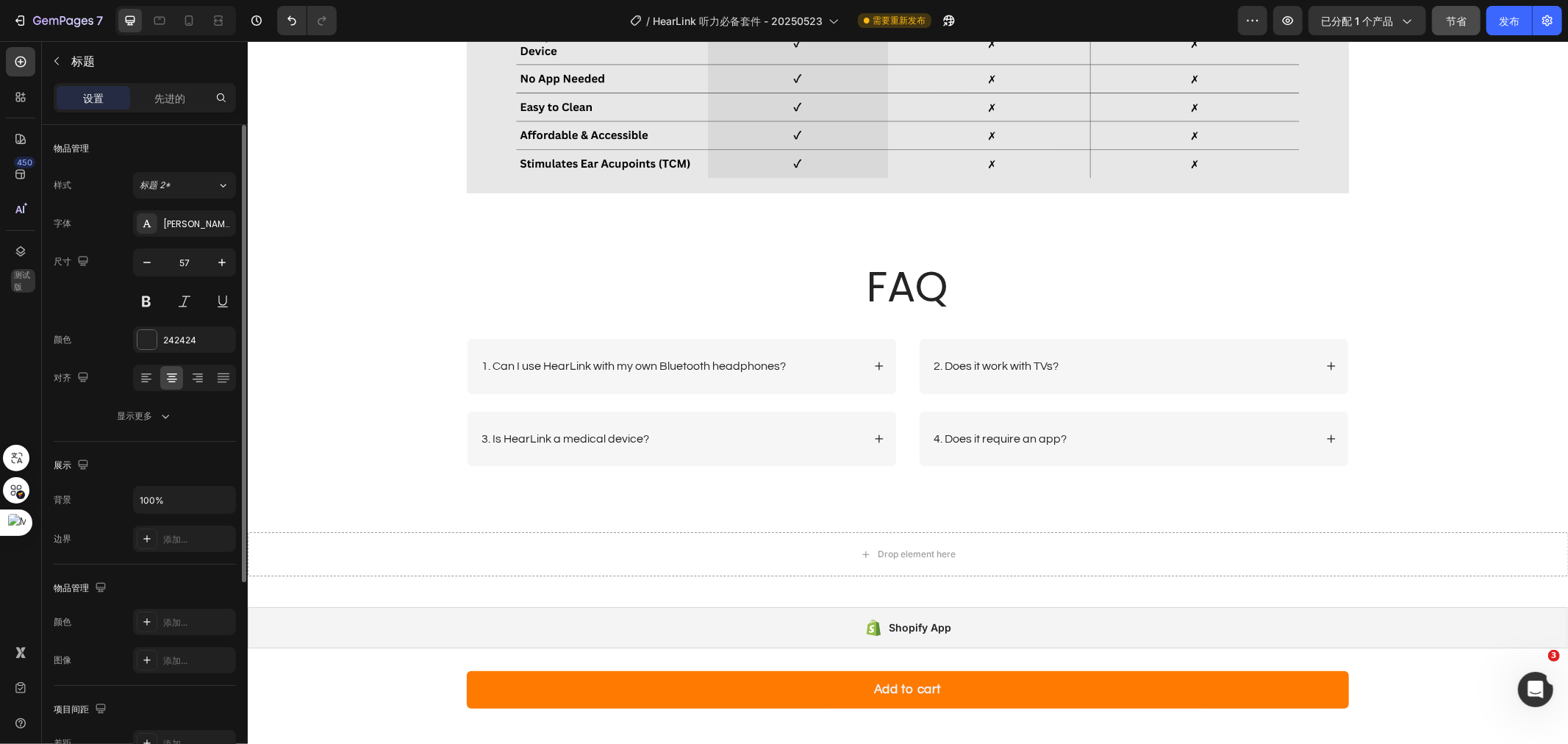
click at [987, 276] on h2 "FAQ" at bounding box center [907, 286] width 882 height 57
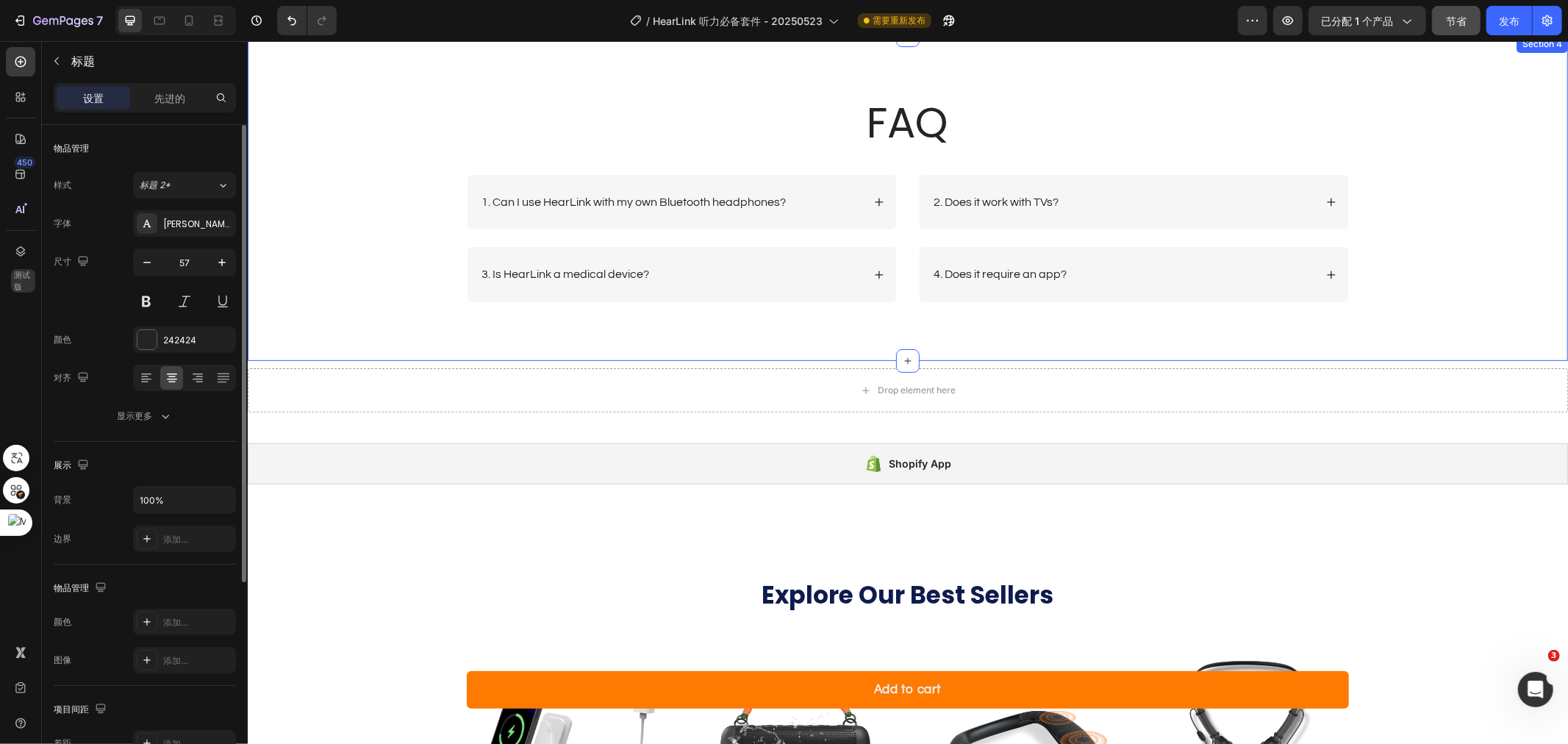
click at [1490, 238] on div "FAQ Heading Row 1. Can I use HearLink with my own Bluetooth headphones? 3. Is H…" at bounding box center [907, 209] width 1291 height 232
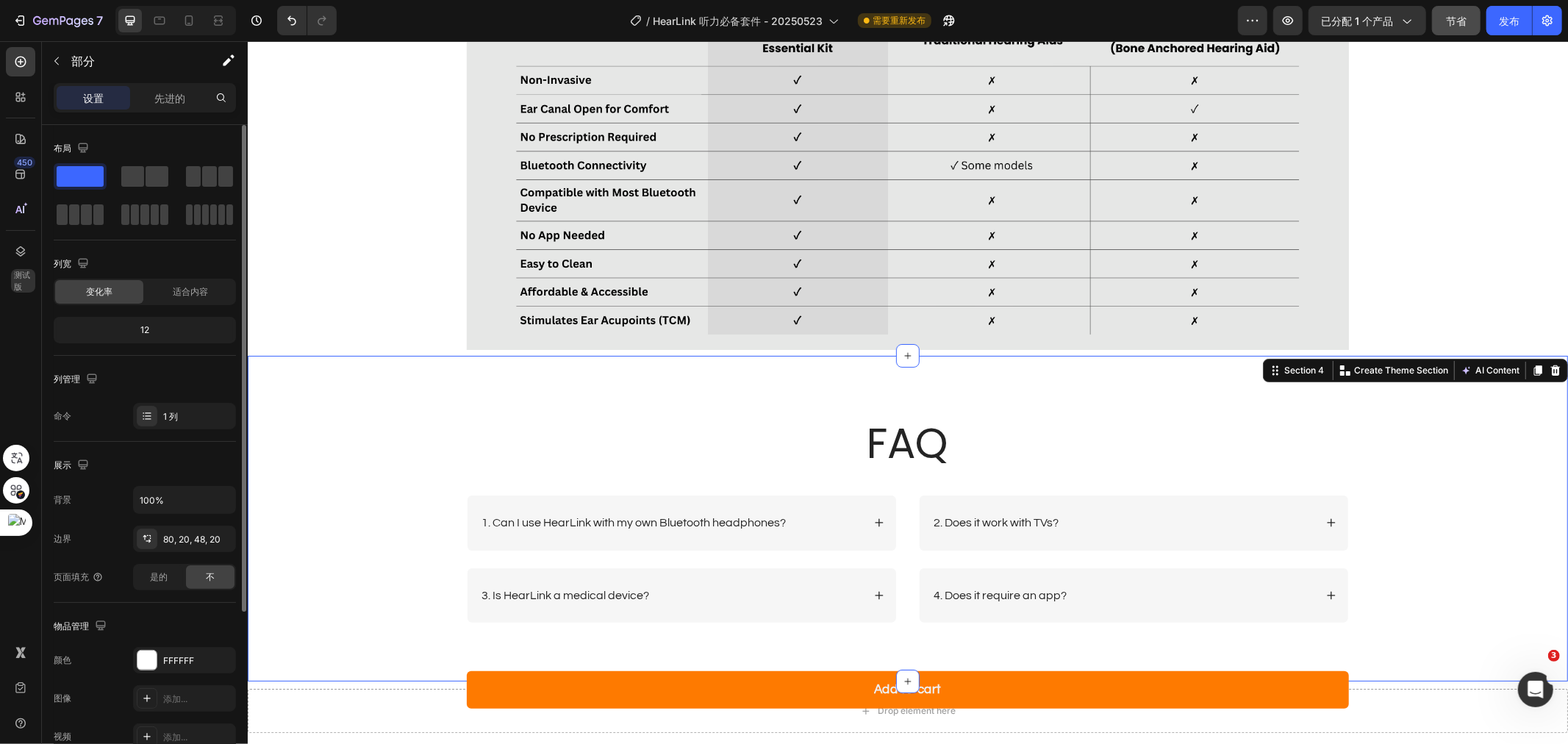
scroll to position [4595, 0]
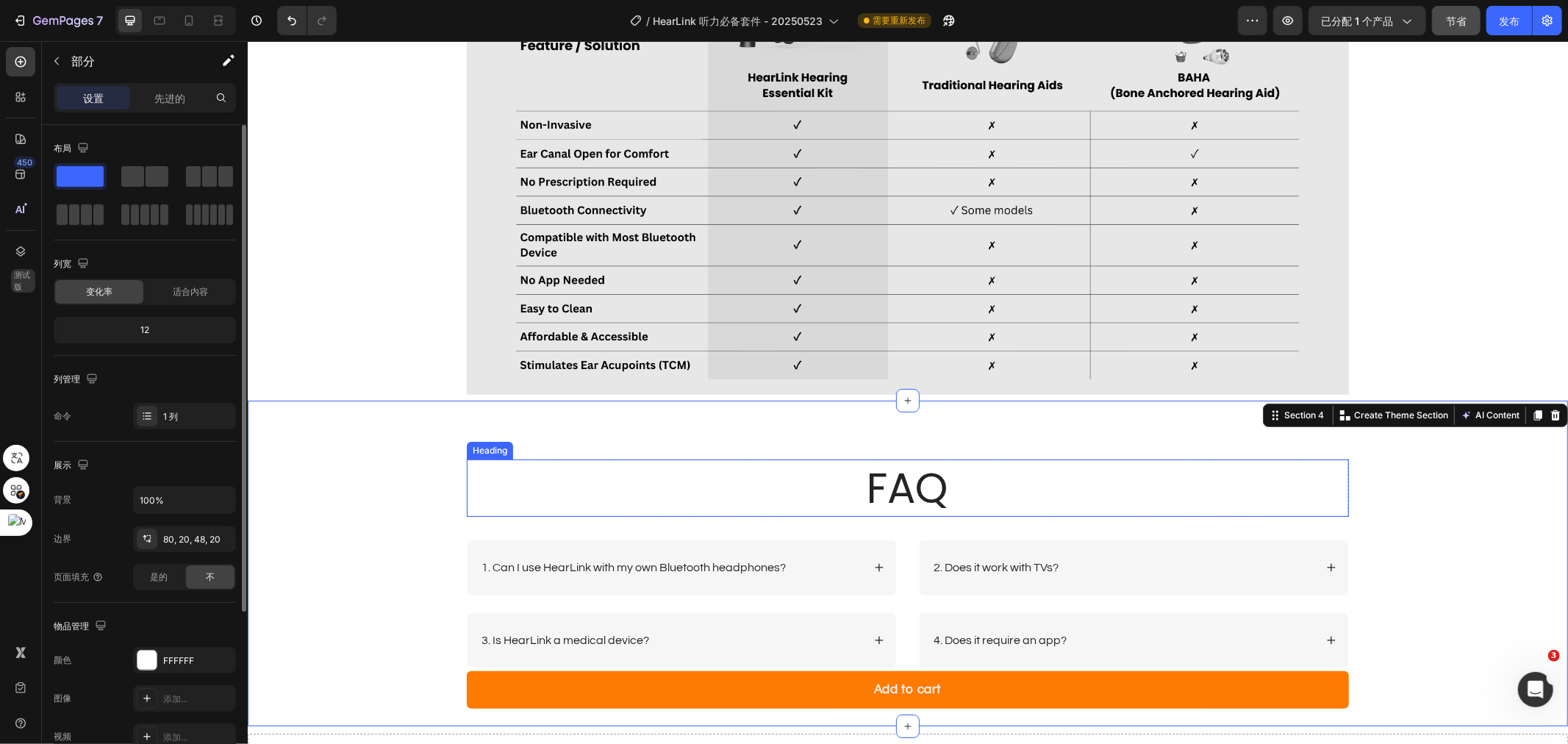
click at [976, 486] on h2 "FAQ" at bounding box center [907, 487] width 882 height 57
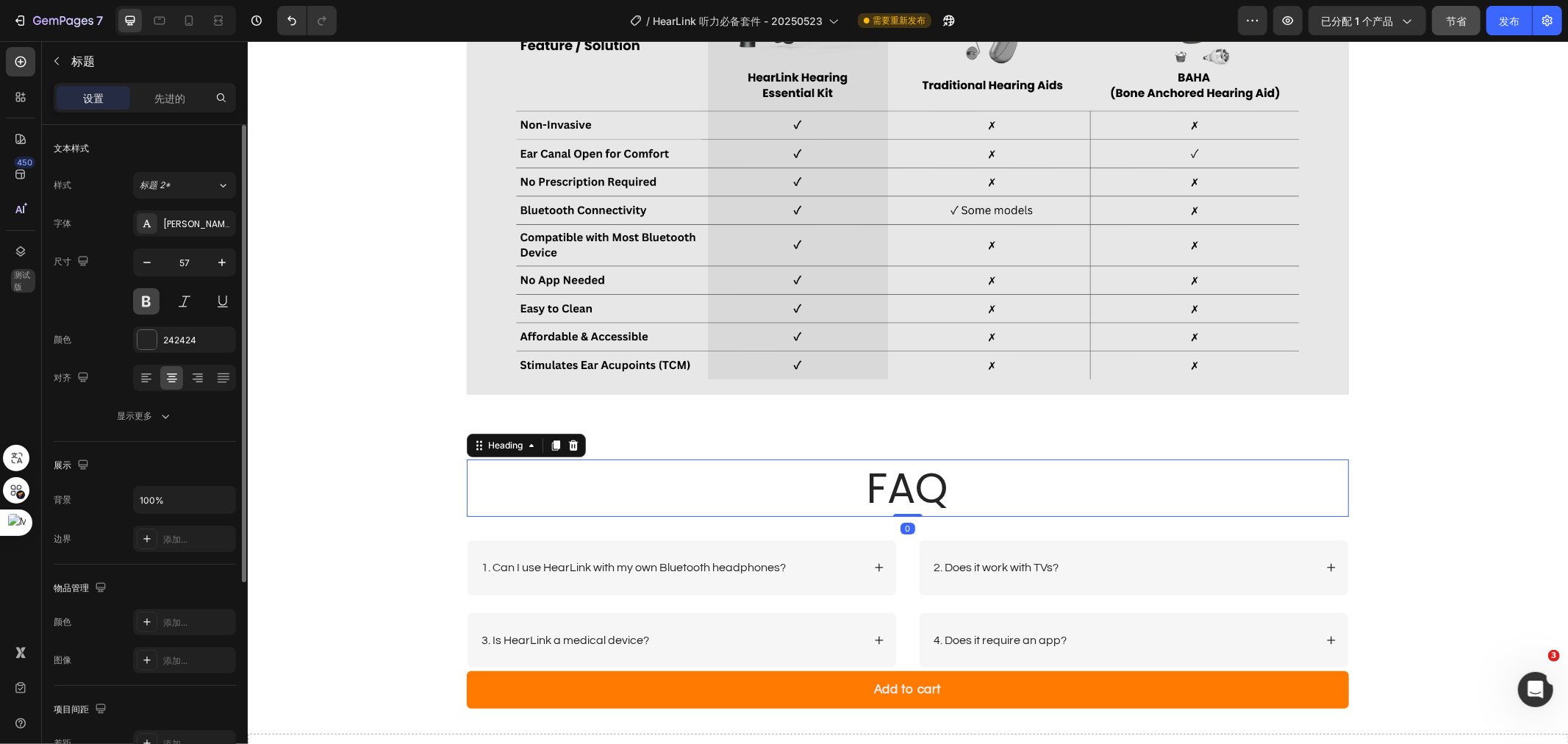
click at [148, 307] on button at bounding box center [147, 301] width 27 height 27
click at [146, 376] on icon at bounding box center [146, 377] width 14 height 14
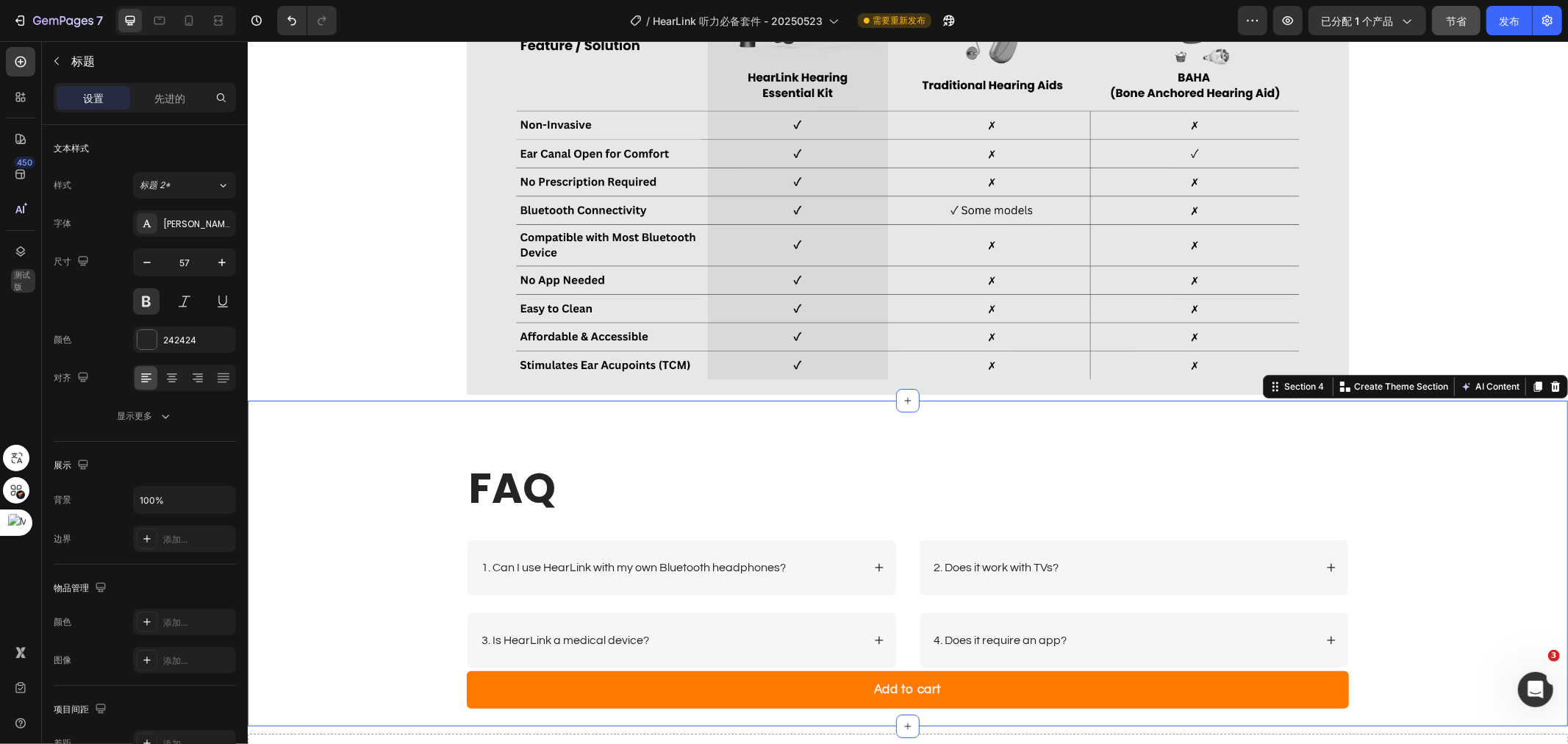
click at [789, 452] on div "FAQ Heading Row 1. Can I use HearLink with my own Bluetooth headphones? 3. Is H…" at bounding box center [907, 562] width 1320 height 326
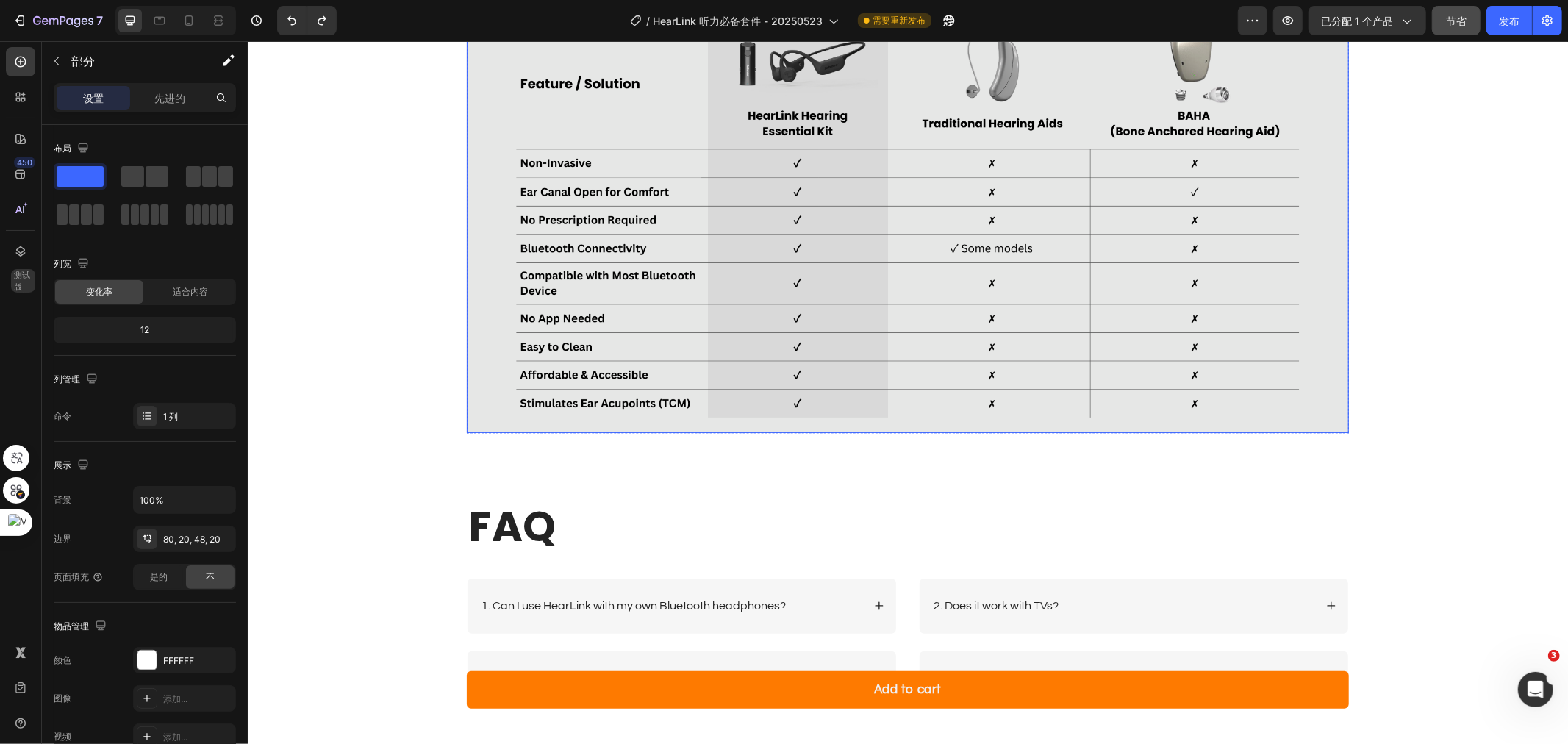
scroll to position [4678, 0]
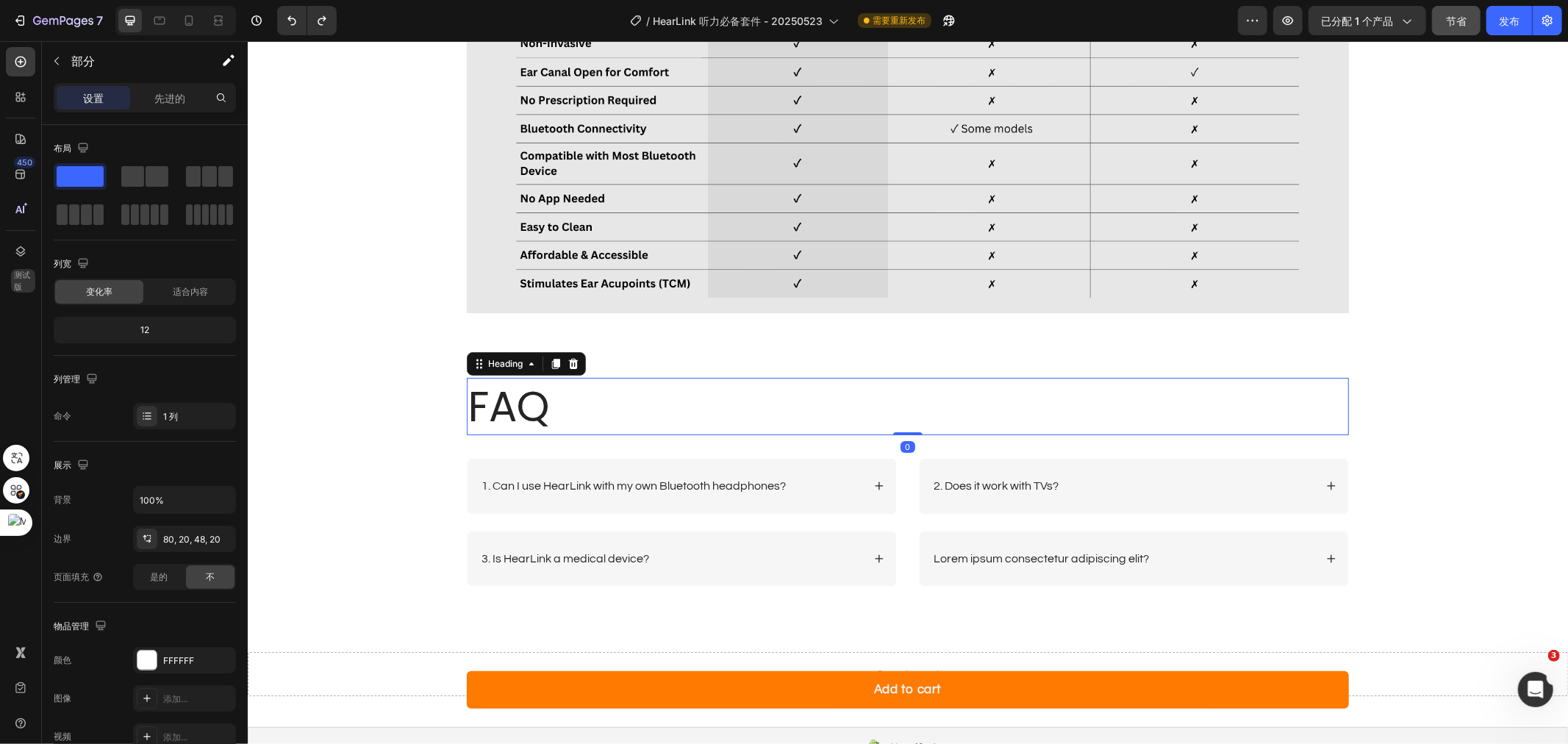
click at [928, 387] on h2 "FAQ" at bounding box center [907, 406] width 882 height 57
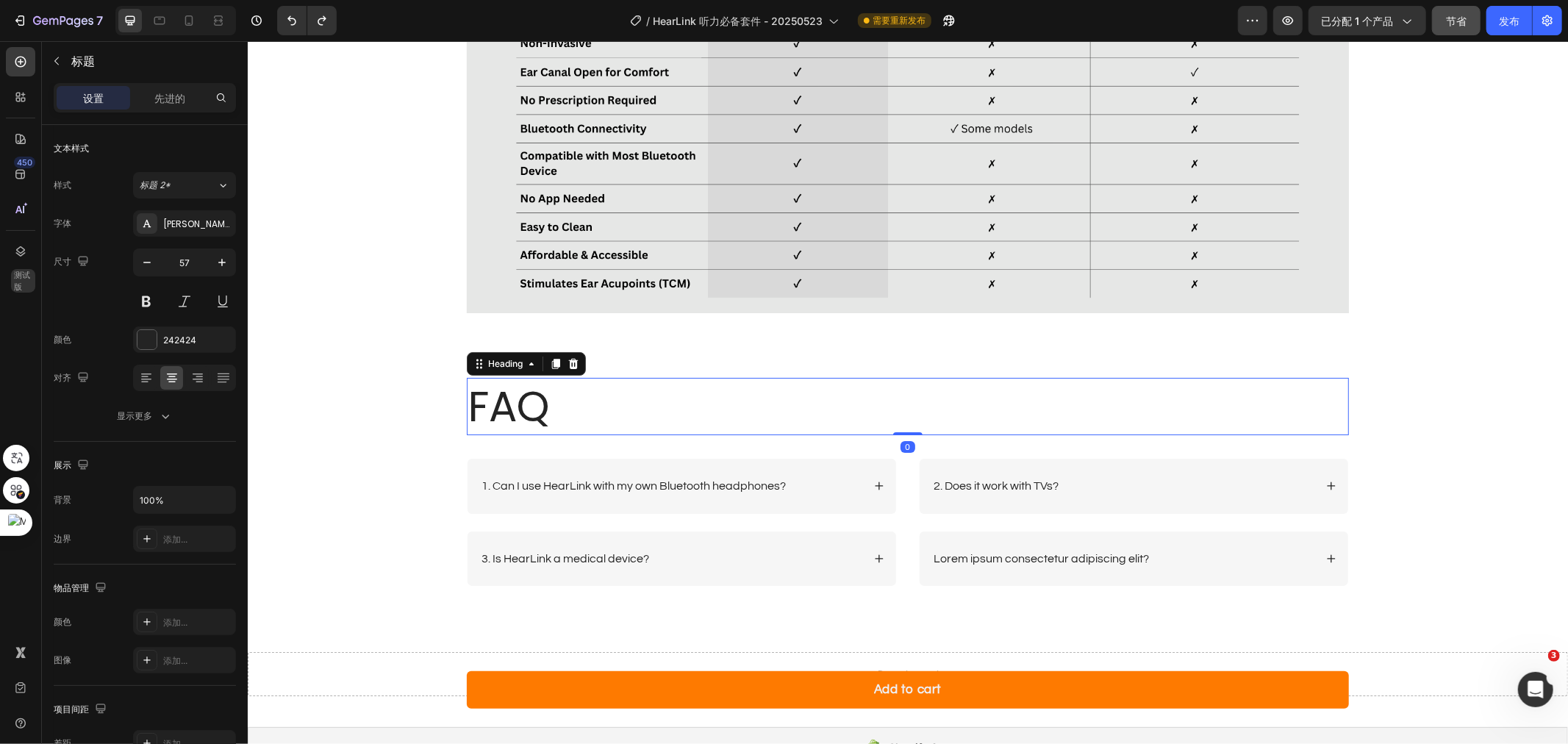
click at [967, 397] on h2 "FAQ" at bounding box center [907, 406] width 882 height 57
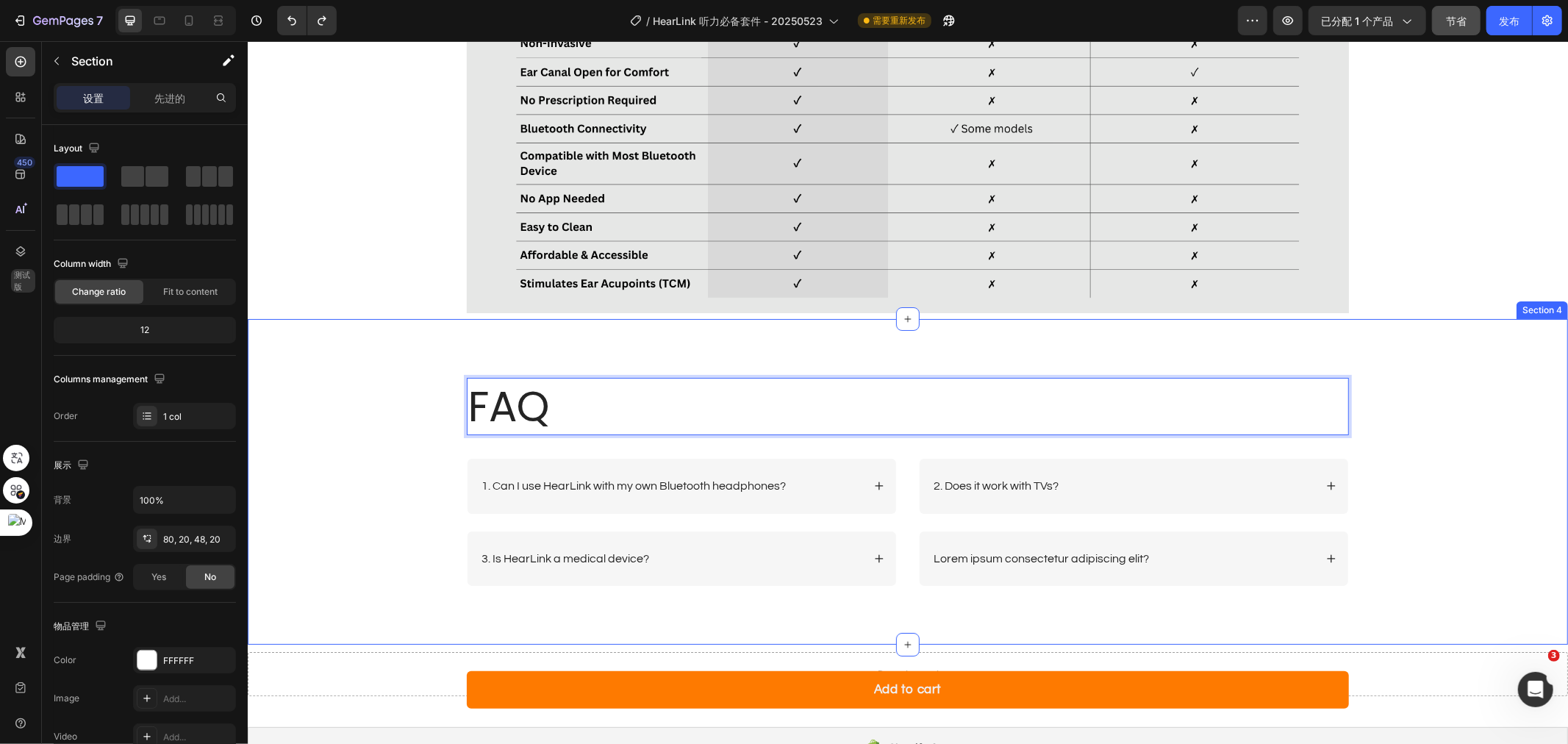
click at [986, 349] on div "FAQ Heading 0 Row 1. Can I use HearLink with my own Bluetooth headphones? 3. Is…" at bounding box center [907, 481] width 1320 height 326
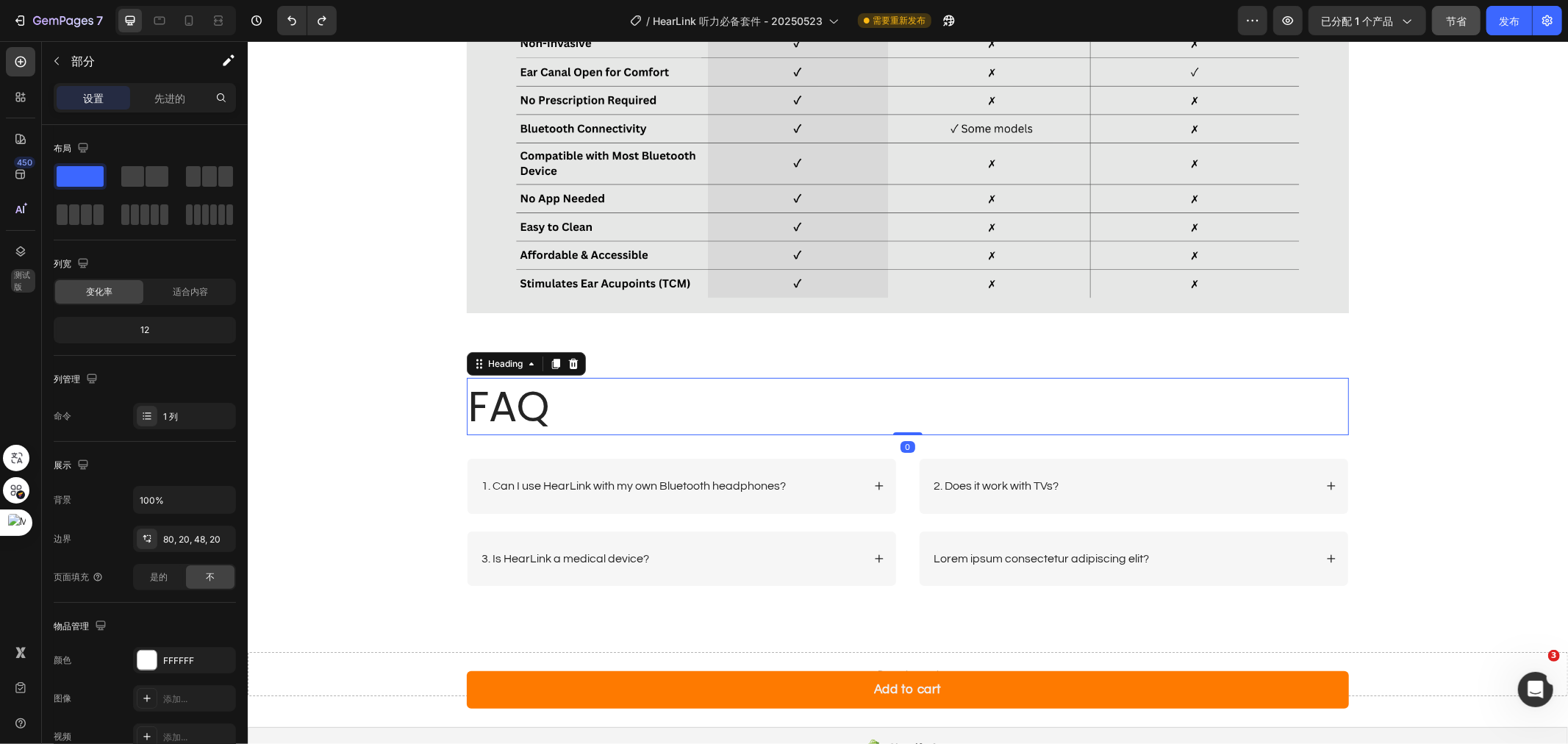
click at [943, 418] on p "FAQ" at bounding box center [907, 405] width 879 height 55
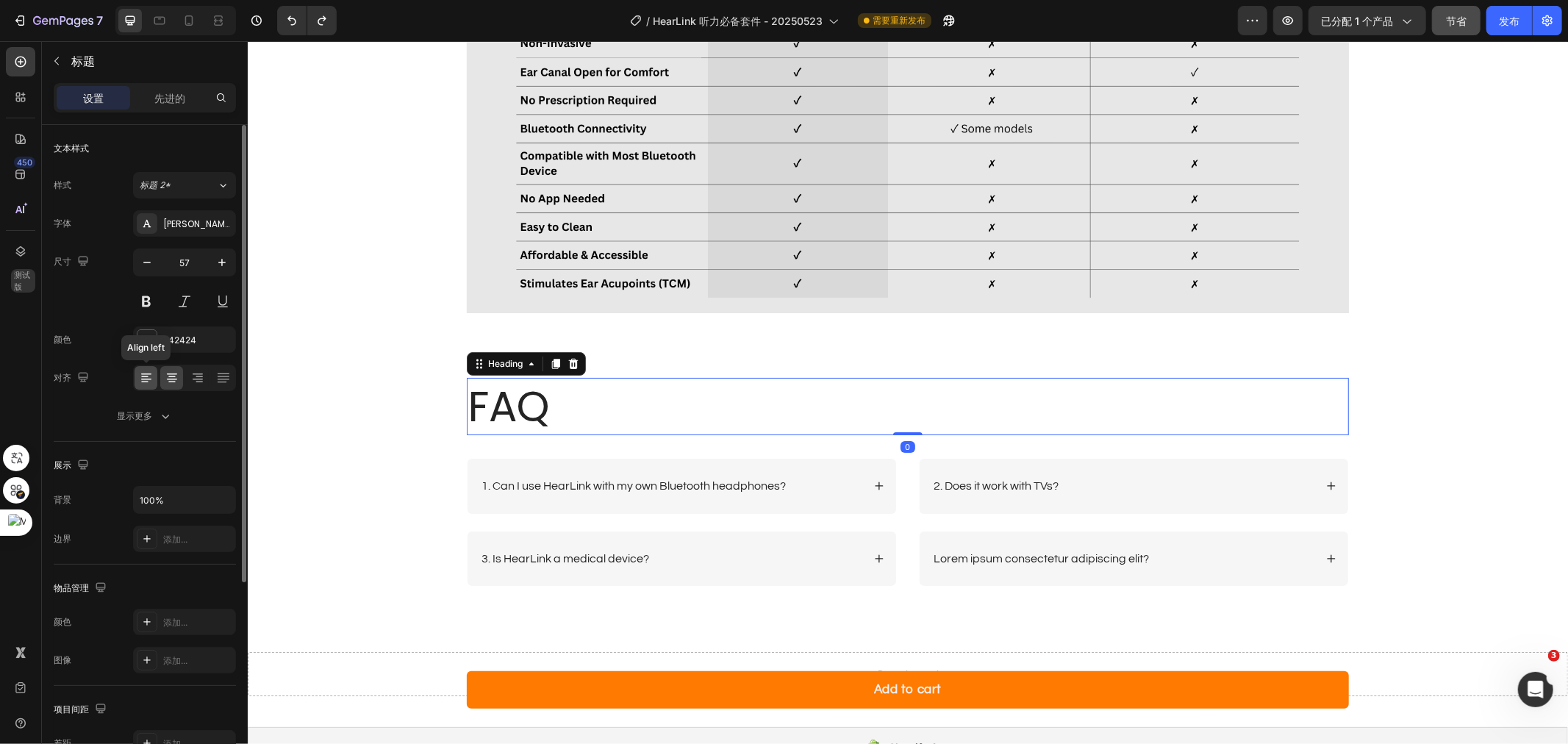
click at [149, 375] on icon at bounding box center [146, 377] width 14 height 14
click at [164, 378] on div at bounding box center [171, 377] width 22 height 23
click at [141, 298] on button at bounding box center [147, 301] width 27 height 27
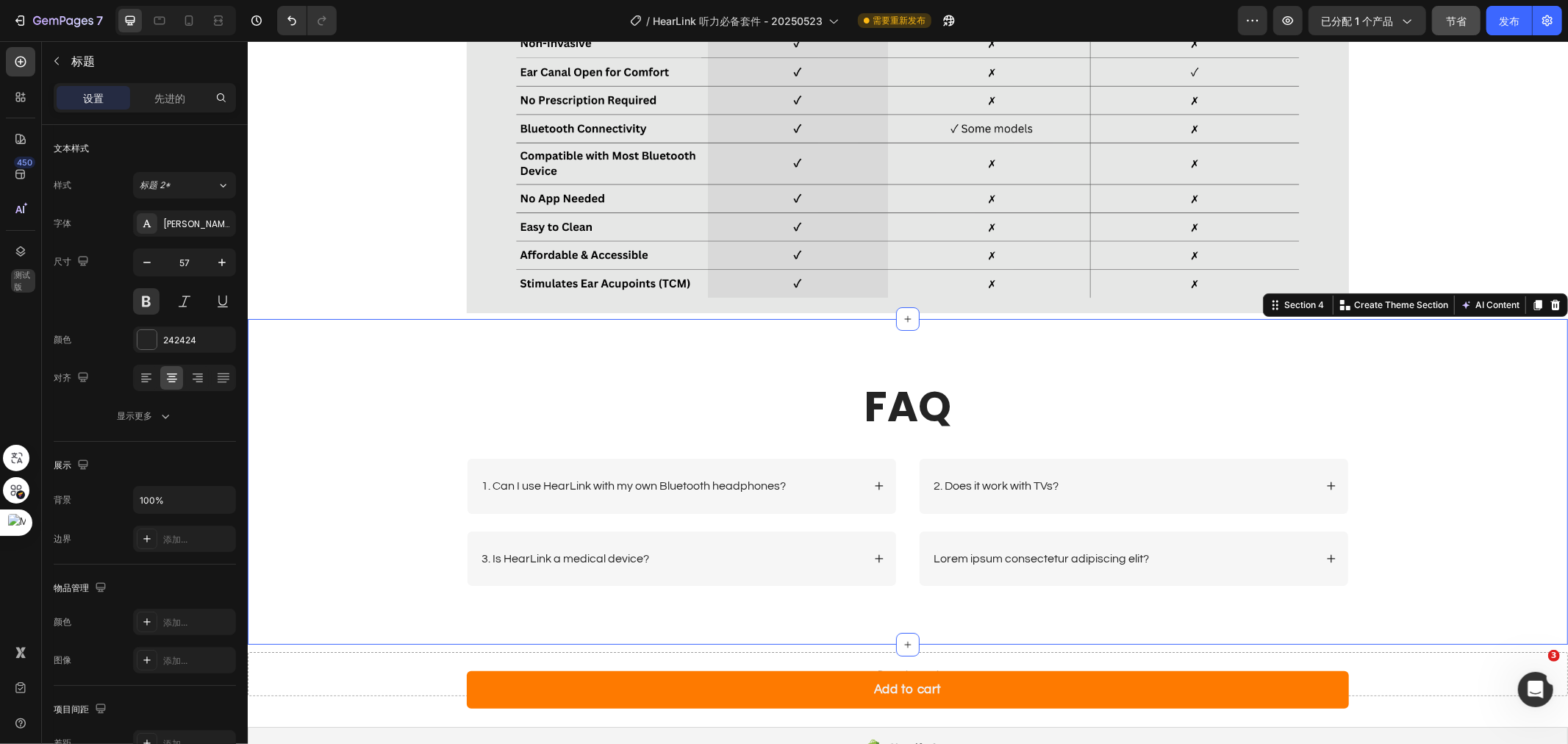
click at [907, 364] on div "FAQ Heading Row 1. Can I use HearLink with my own Bluetooth headphones? 3. Is H…" at bounding box center [907, 481] width 1320 height 326
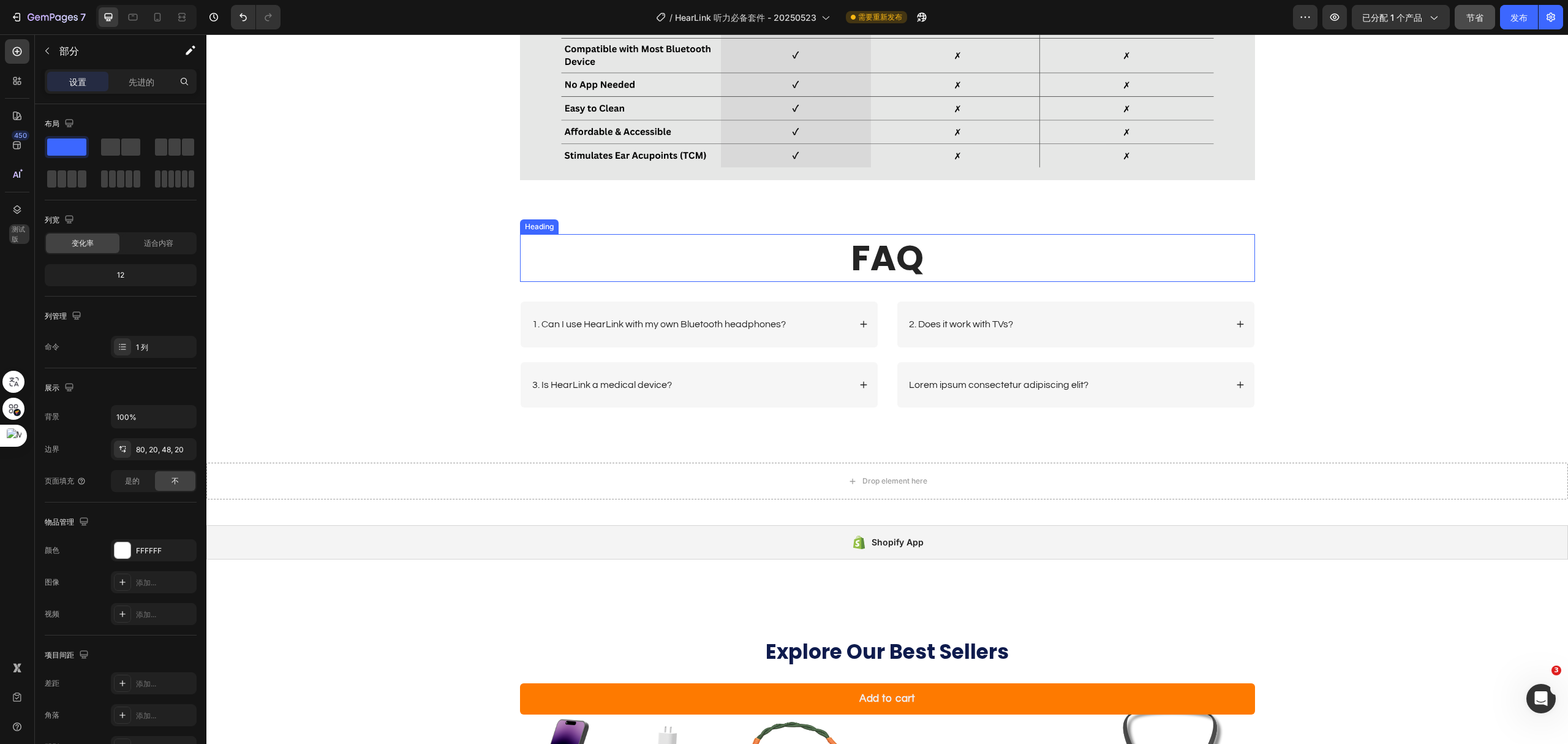
scroll to position [3900, 0]
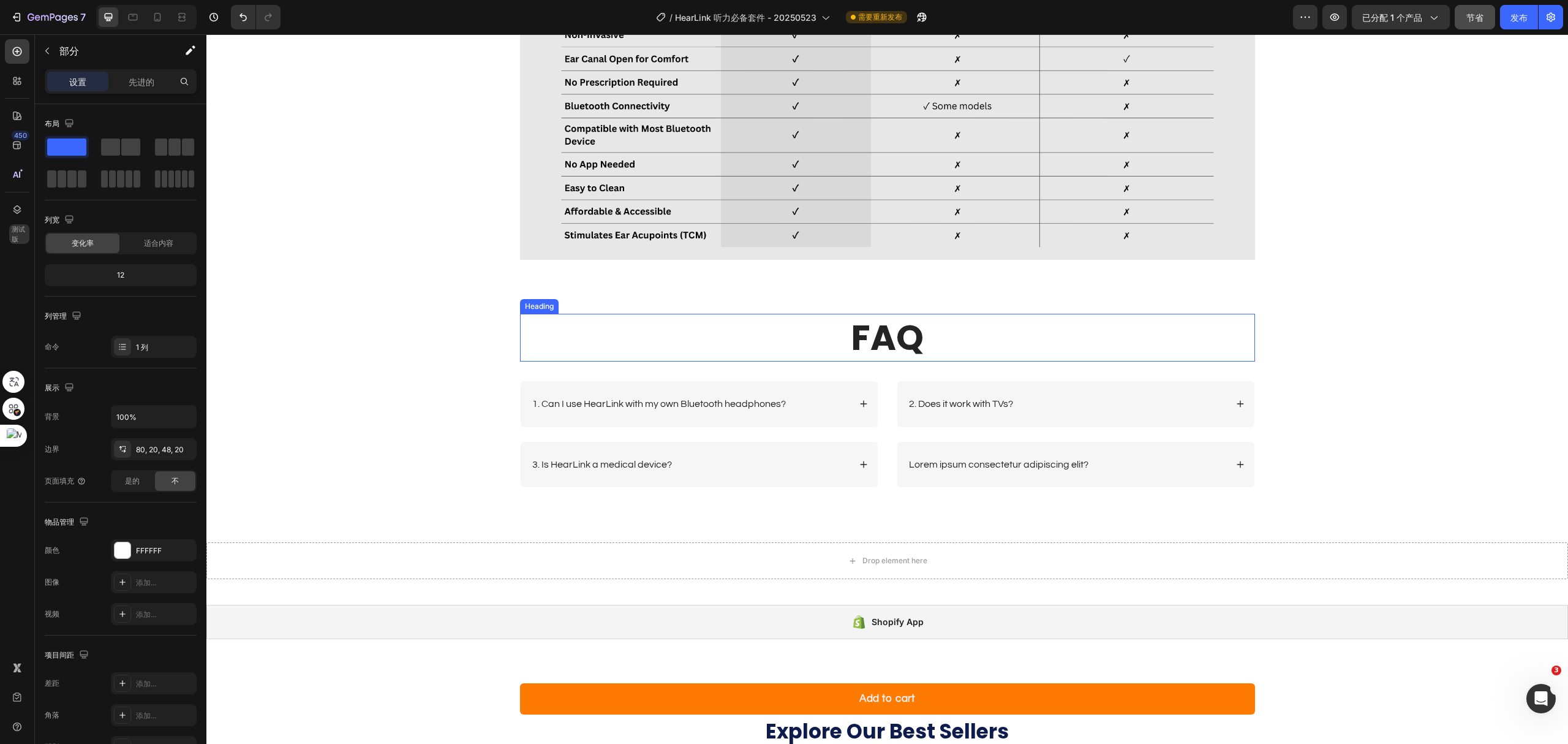
click at [1014, 322] on h2 "FAQ" at bounding box center [888, 338] width 735 height 48
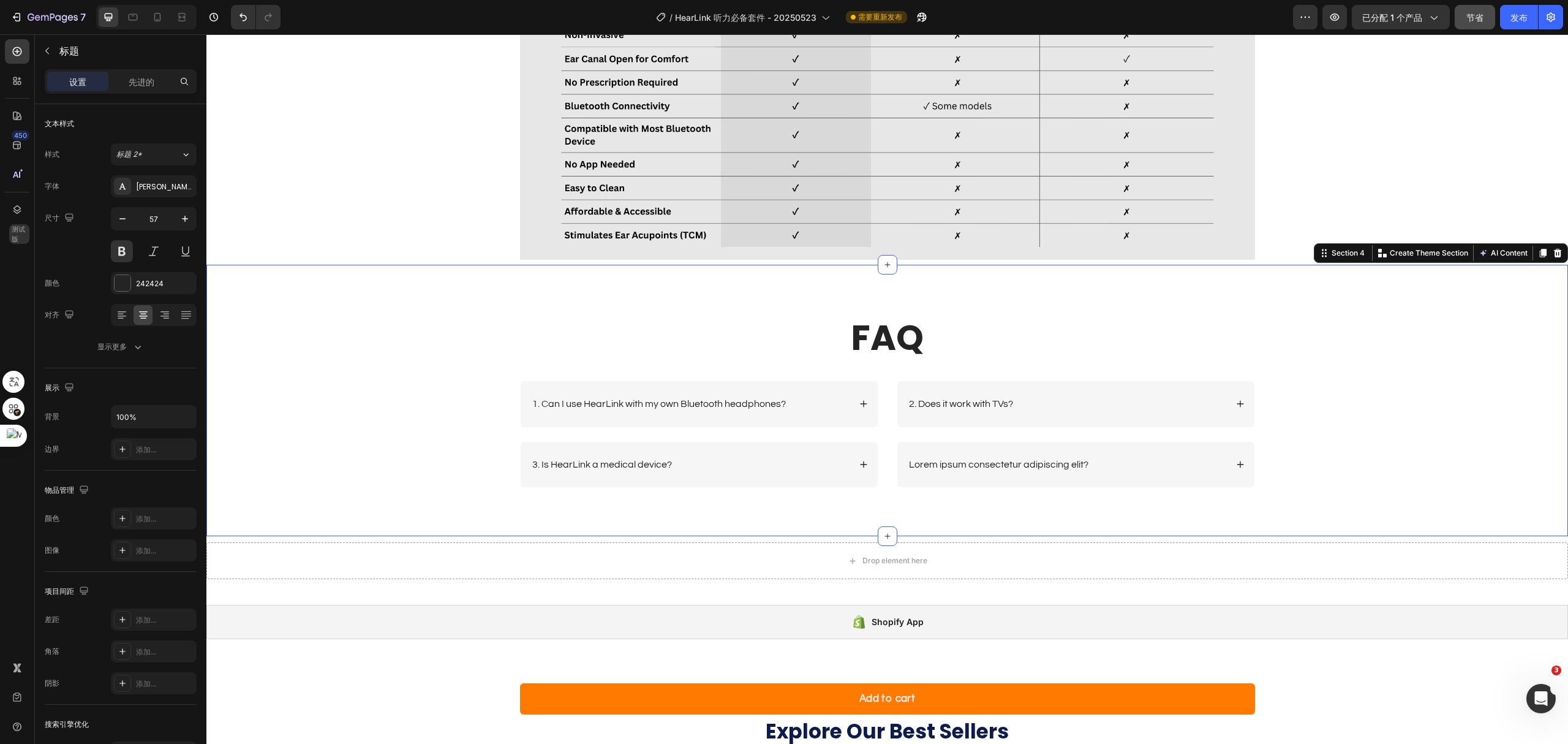
click at [1027, 300] on div "FAQ Heading Row 1. Can I use HearLink with my own Bluetooth headphones? 3. Is H…" at bounding box center [887, 400] width 1362 height 272
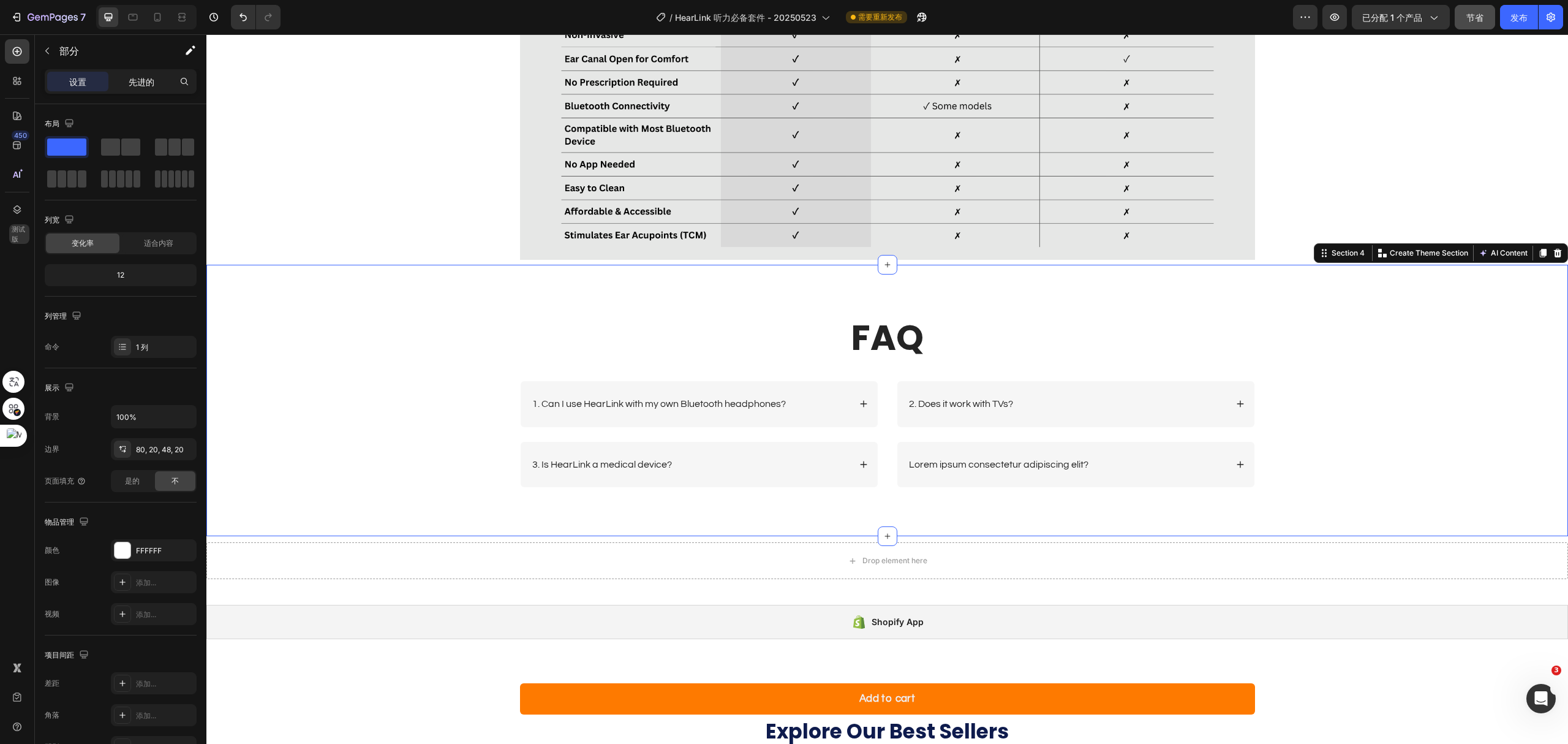
click at [135, 81] on font "先进的" at bounding box center [142, 82] width 26 height 10
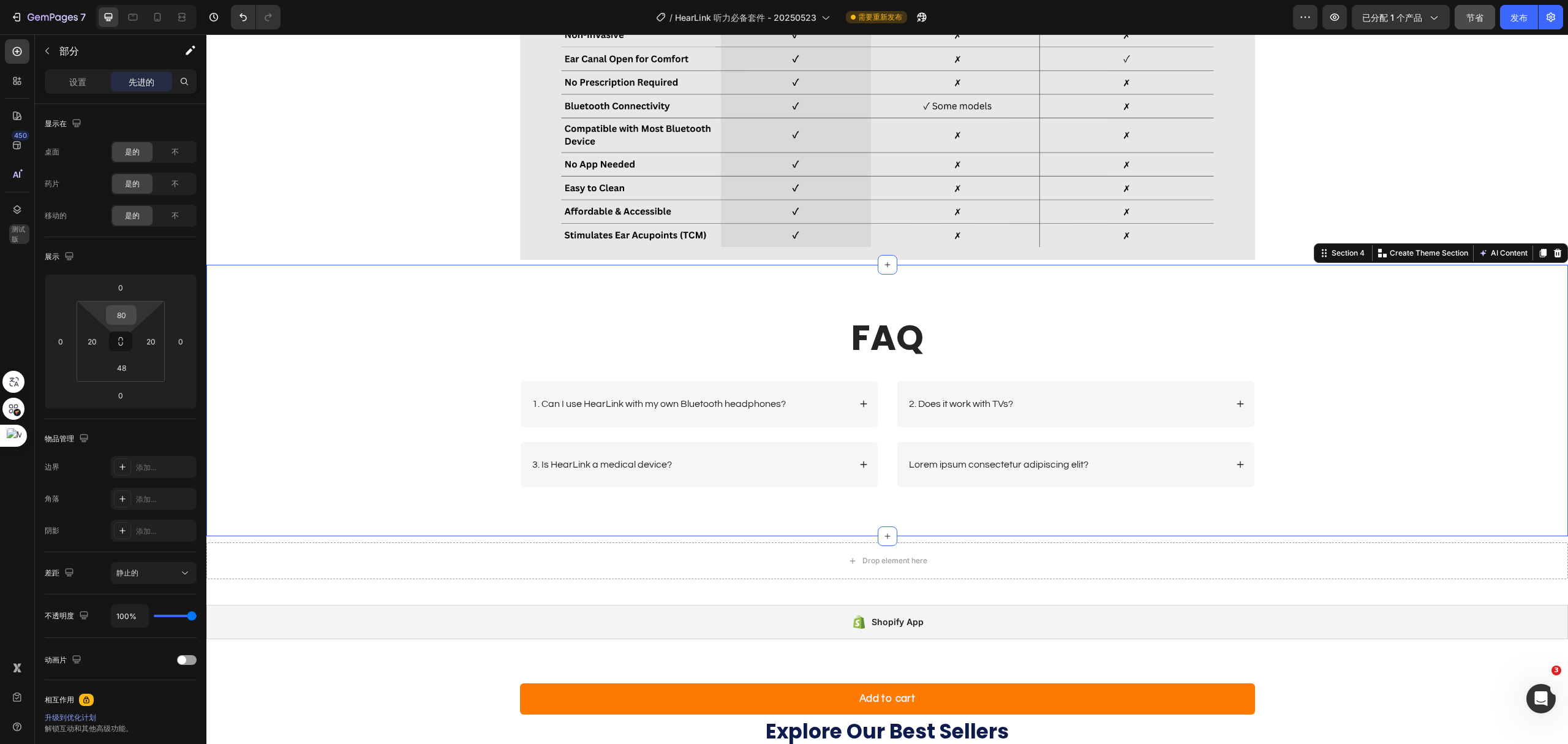
click at [121, 315] on input "80" at bounding box center [121, 315] width 25 height 19
click at [138, 487] on font "3XL" at bounding box center [131, 488] width 13 height 9
type input "48"
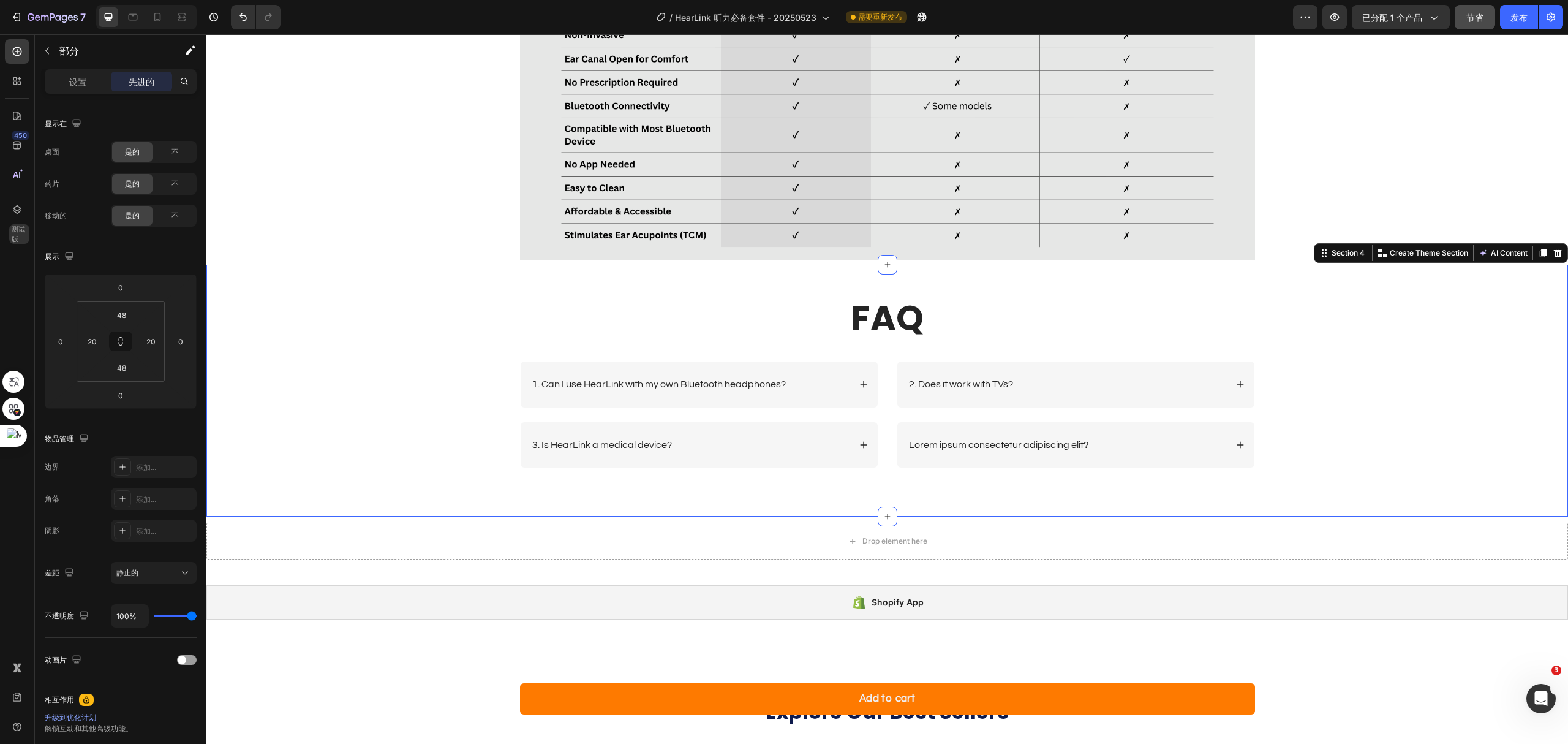
click at [1306, 324] on div "FAQ Heading Row 1. Can I use HearLink with my own Bluetooth headphones? 3. Is H…" at bounding box center [887, 391] width 1337 height 194
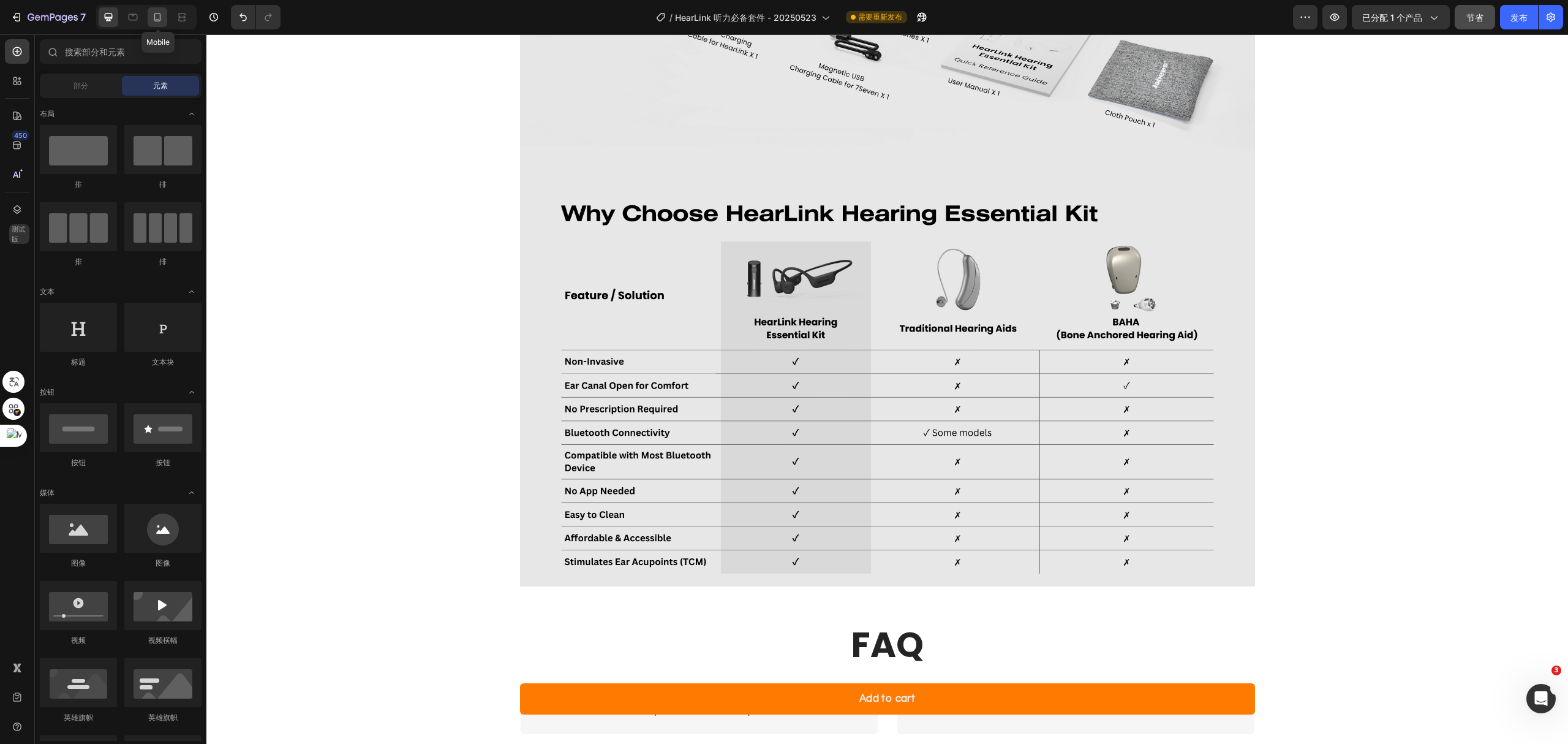
click at [153, 23] on div at bounding box center [157, 17] width 19 height 19
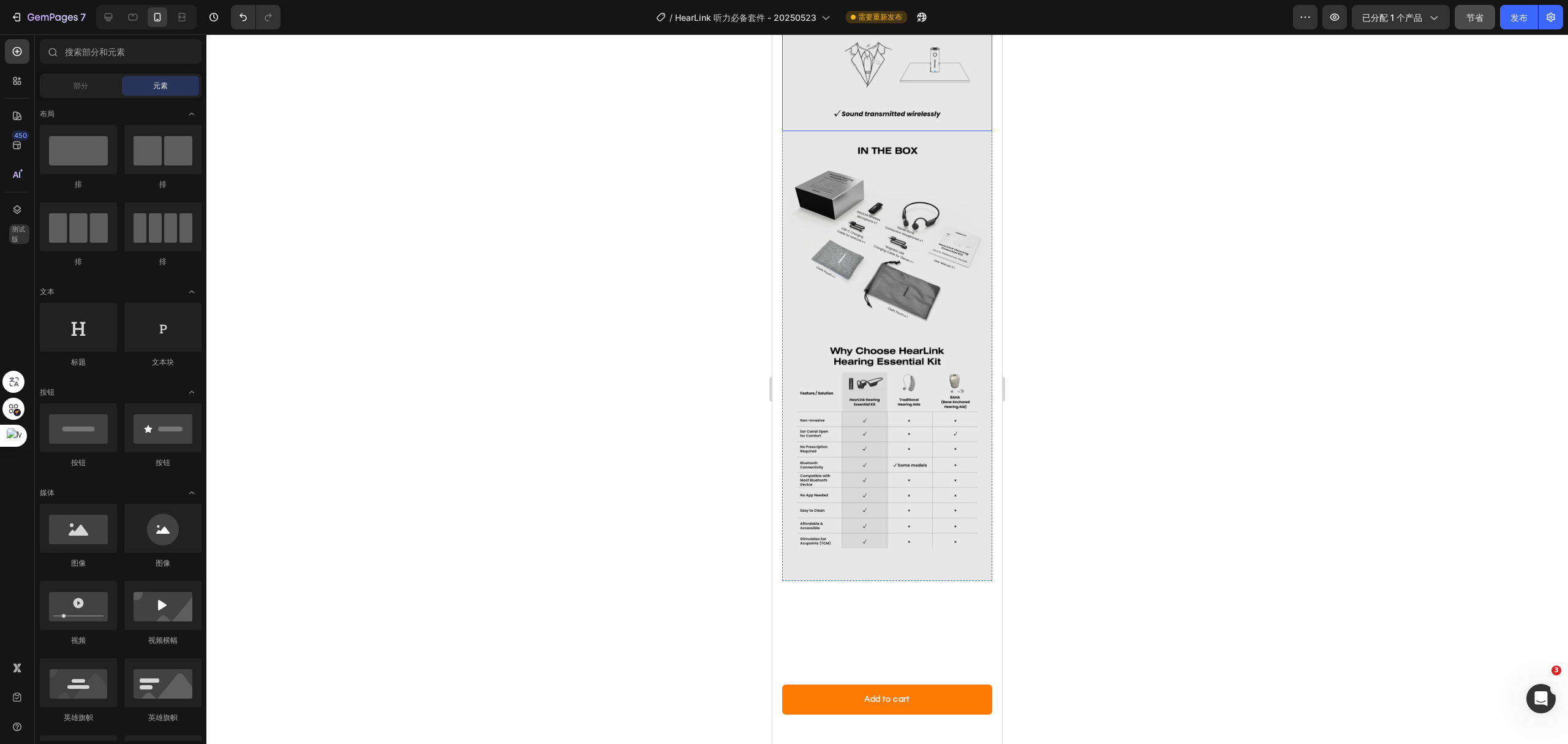
scroll to position [2510, 0]
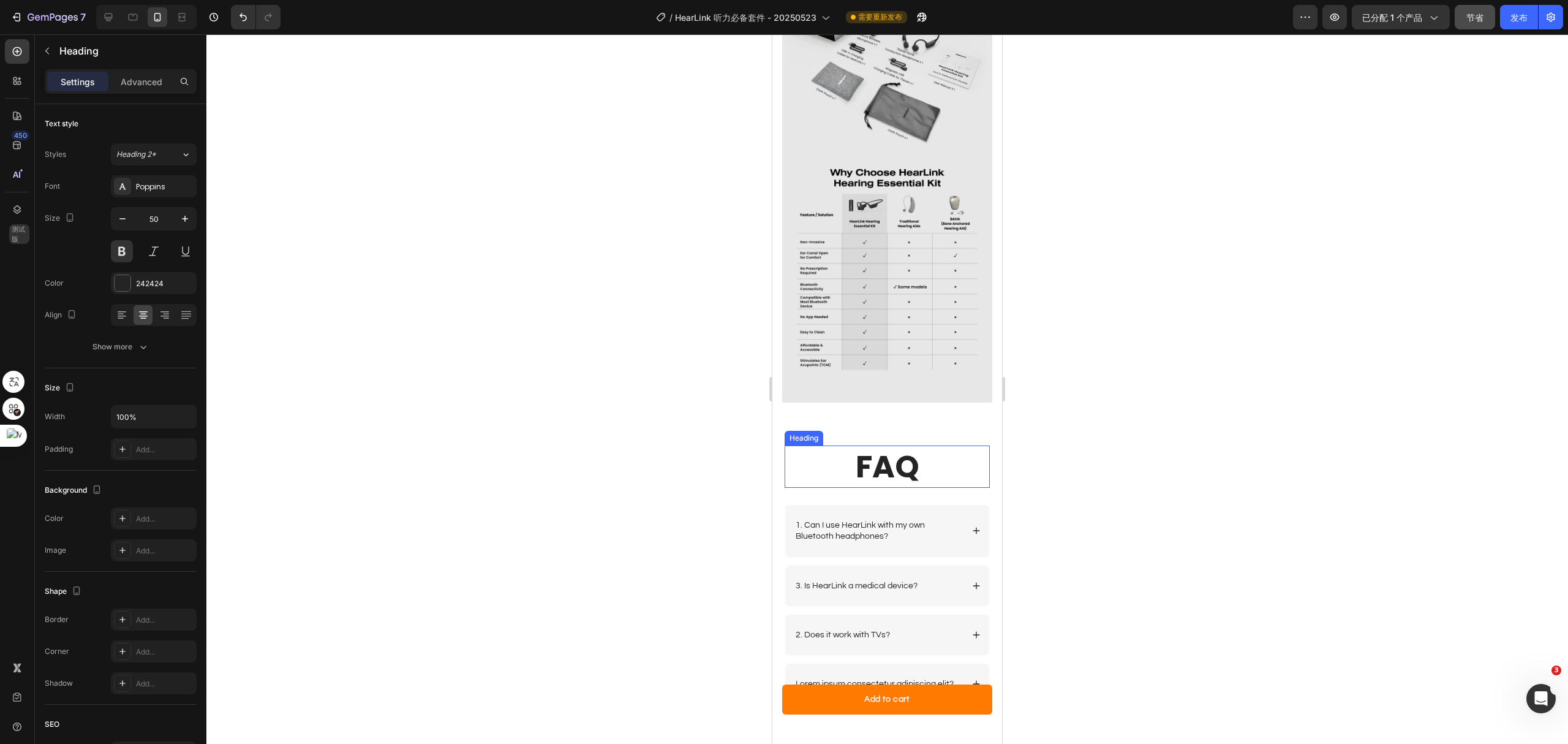
click at [898, 446] on h2 "FAQ" at bounding box center [887, 467] width 205 height 42
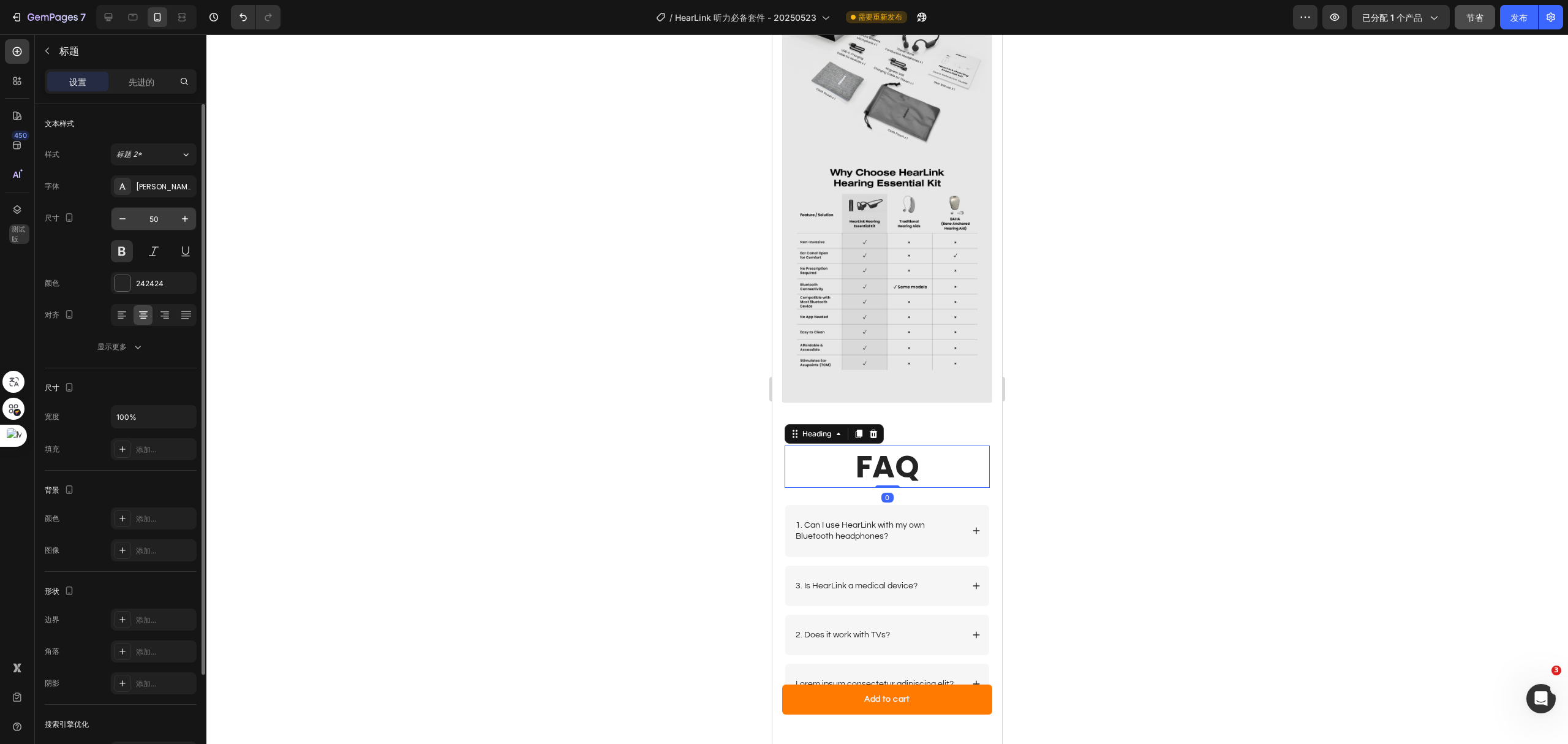
click at [151, 224] on input "50" at bounding box center [154, 219] width 40 height 22
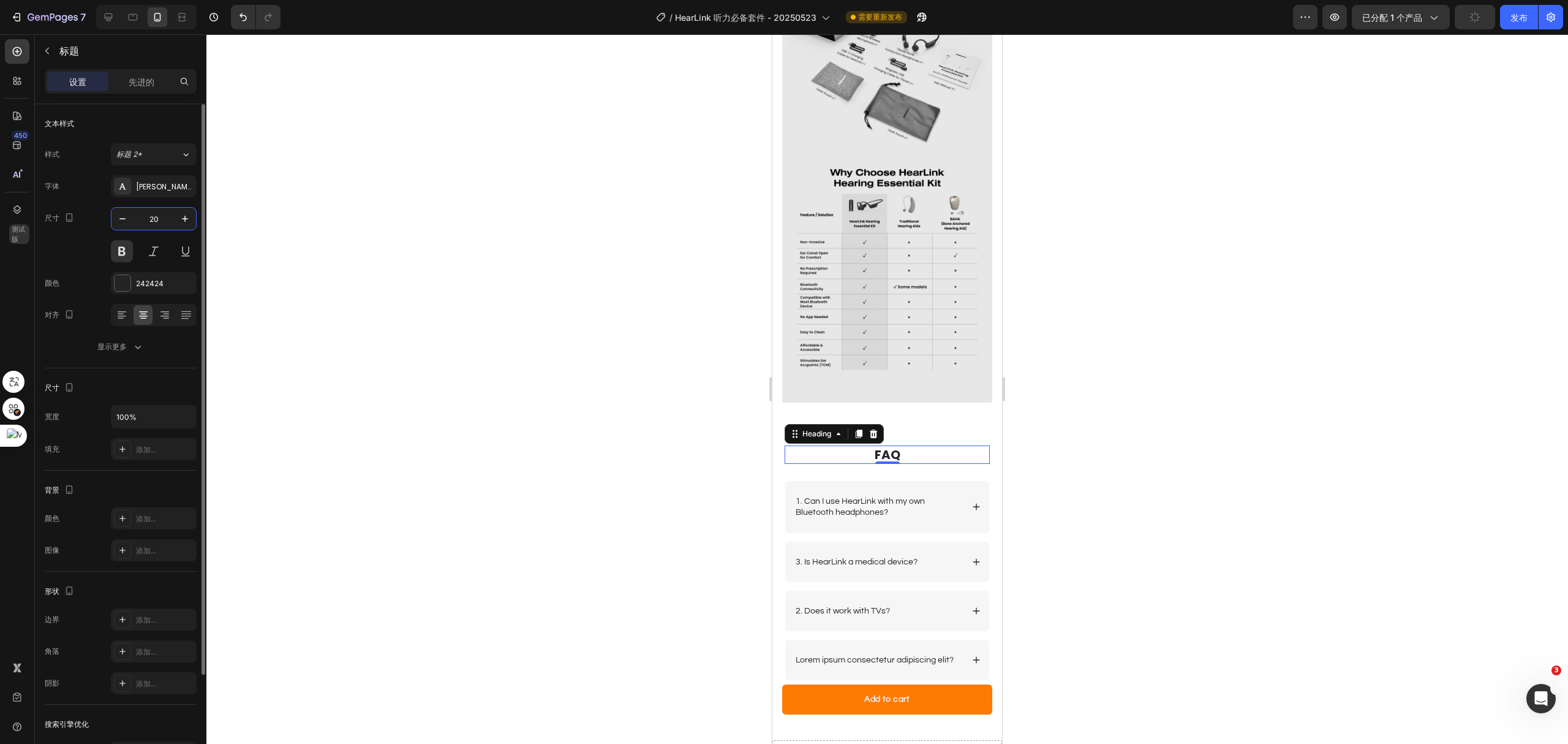
type input "20"
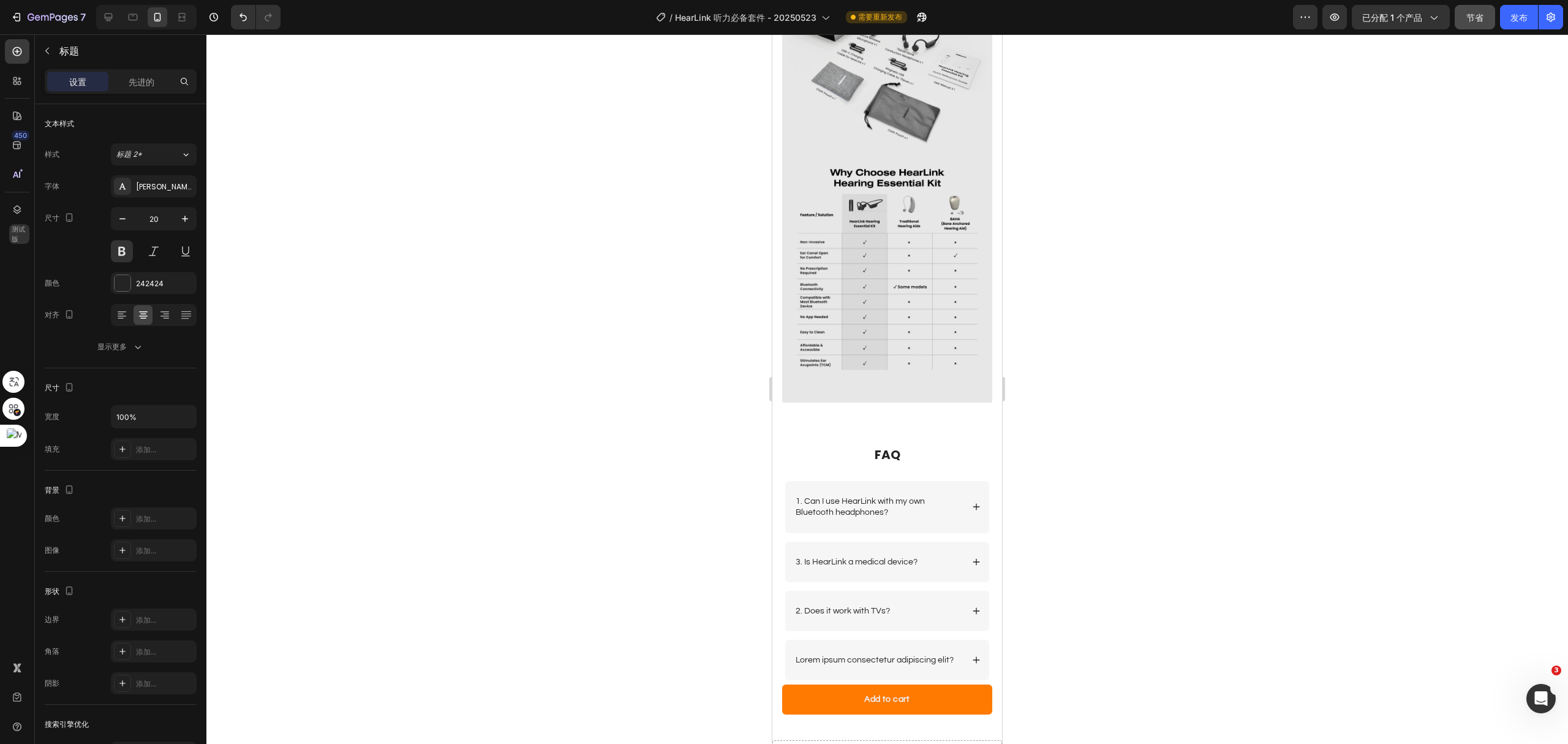
click at [888, 446] on h2 "FAQ" at bounding box center [887, 455] width 205 height 19
drag, startPoint x: 900, startPoint y: 362, endPoint x: 864, endPoint y: 364, distance: 36.1
click at [864, 447] on p "FAQ" at bounding box center [888, 454] width 203 height 16
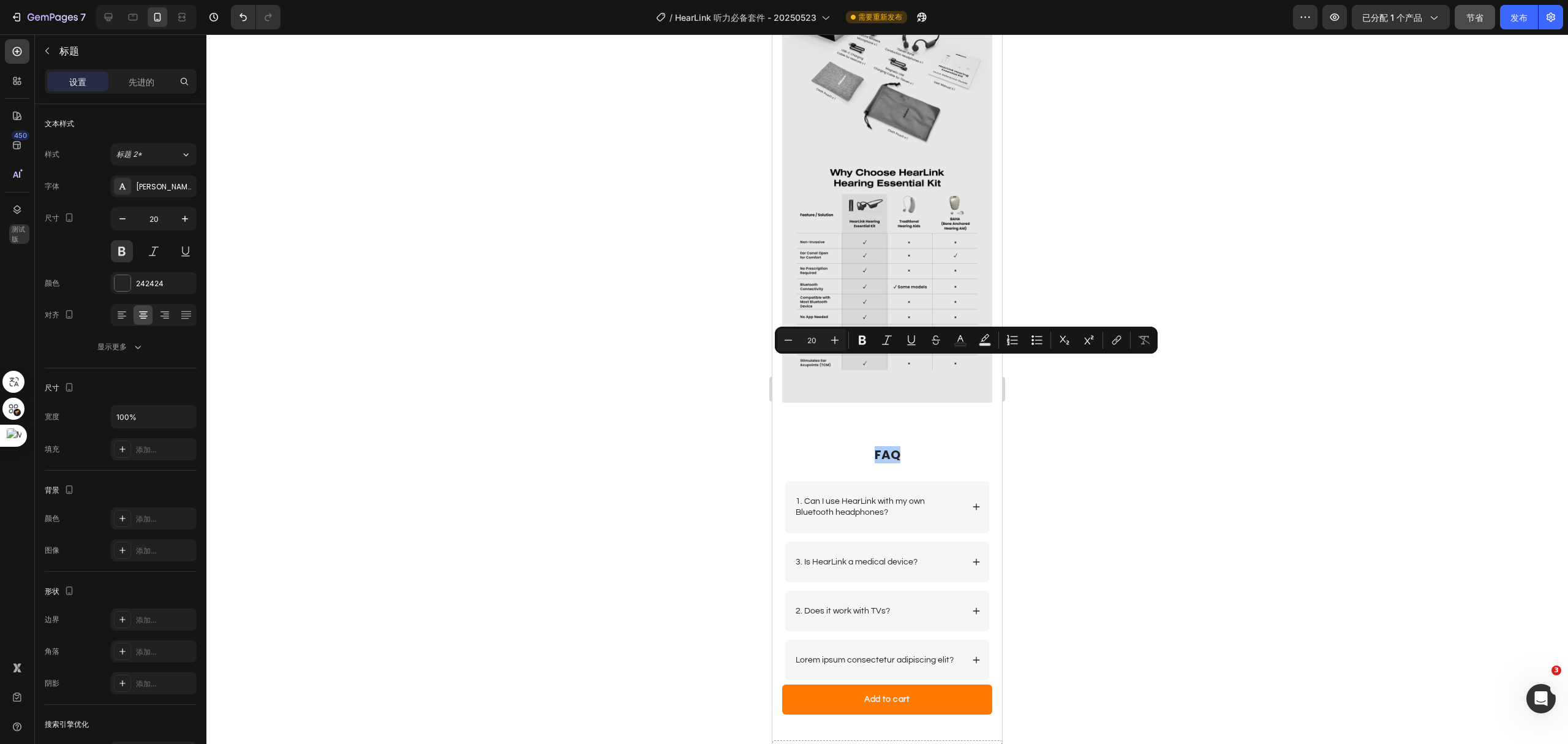
drag, startPoint x: 1154, startPoint y: 392, endPoint x: 1149, endPoint y: 388, distance: 6.4
click at [1154, 392] on div at bounding box center [887, 389] width 1362 height 710
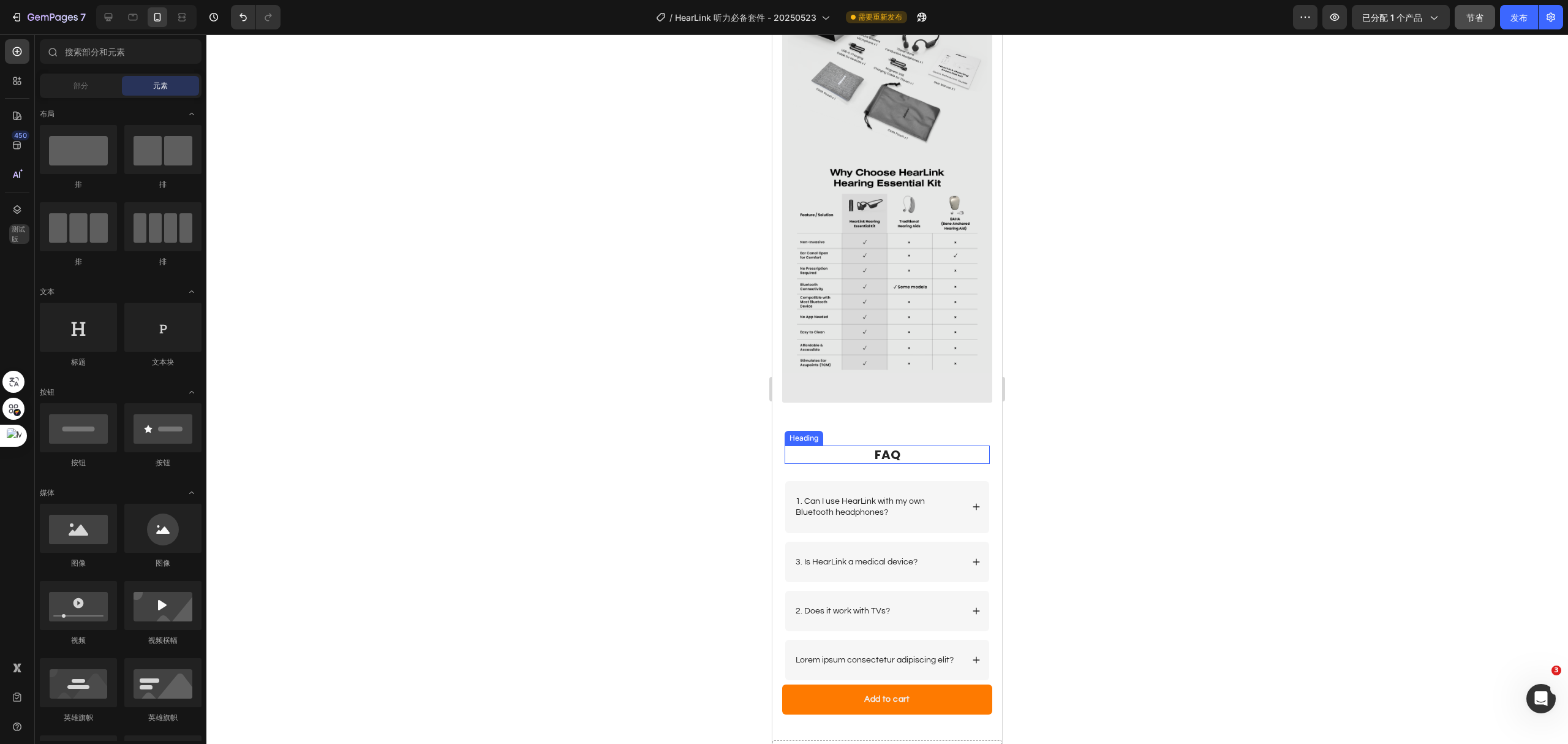
click at [907, 447] on p "FAQ" at bounding box center [888, 454] width 203 height 16
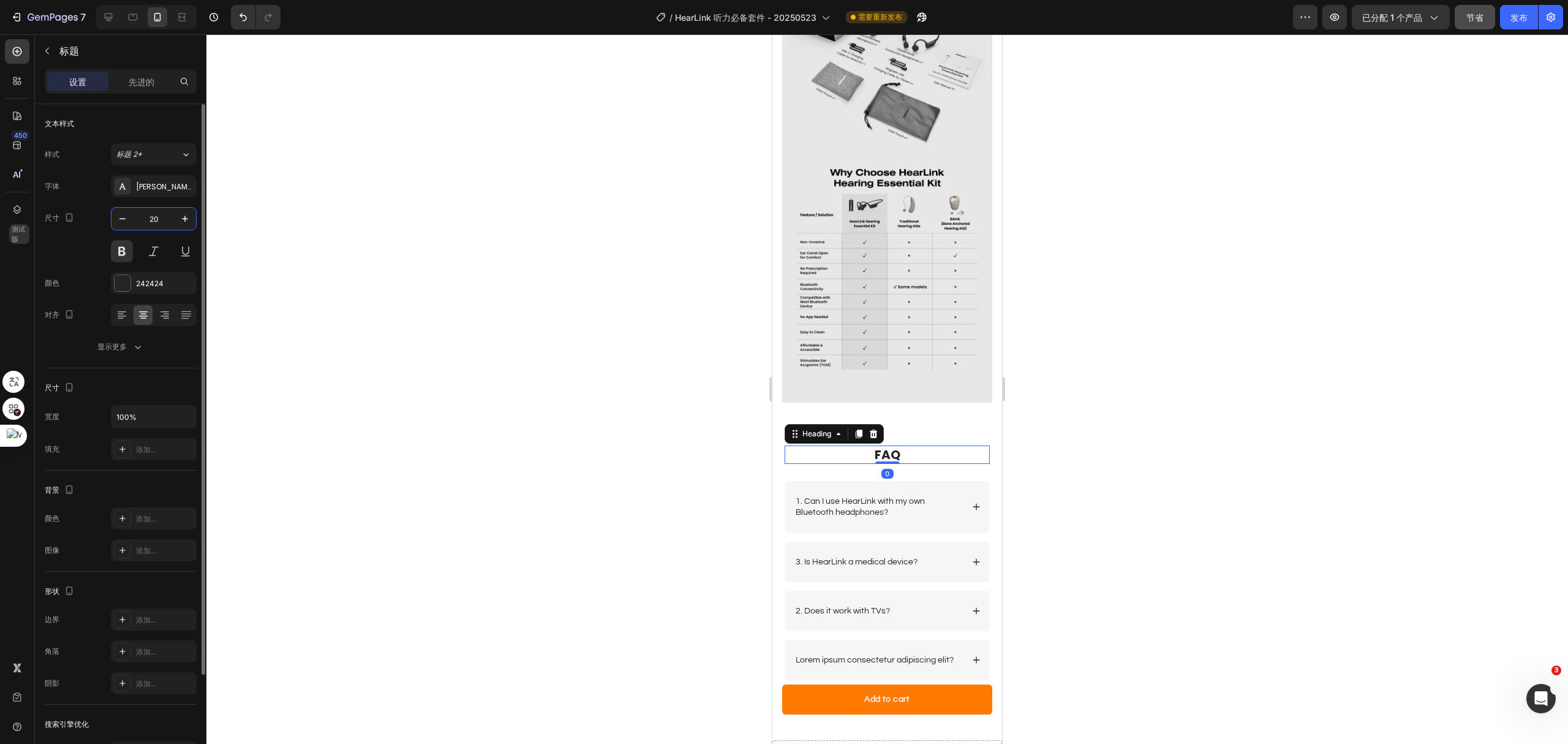
click at [158, 224] on input "20" at bounding box center [154, 219] width 40 height 22
type input "30"
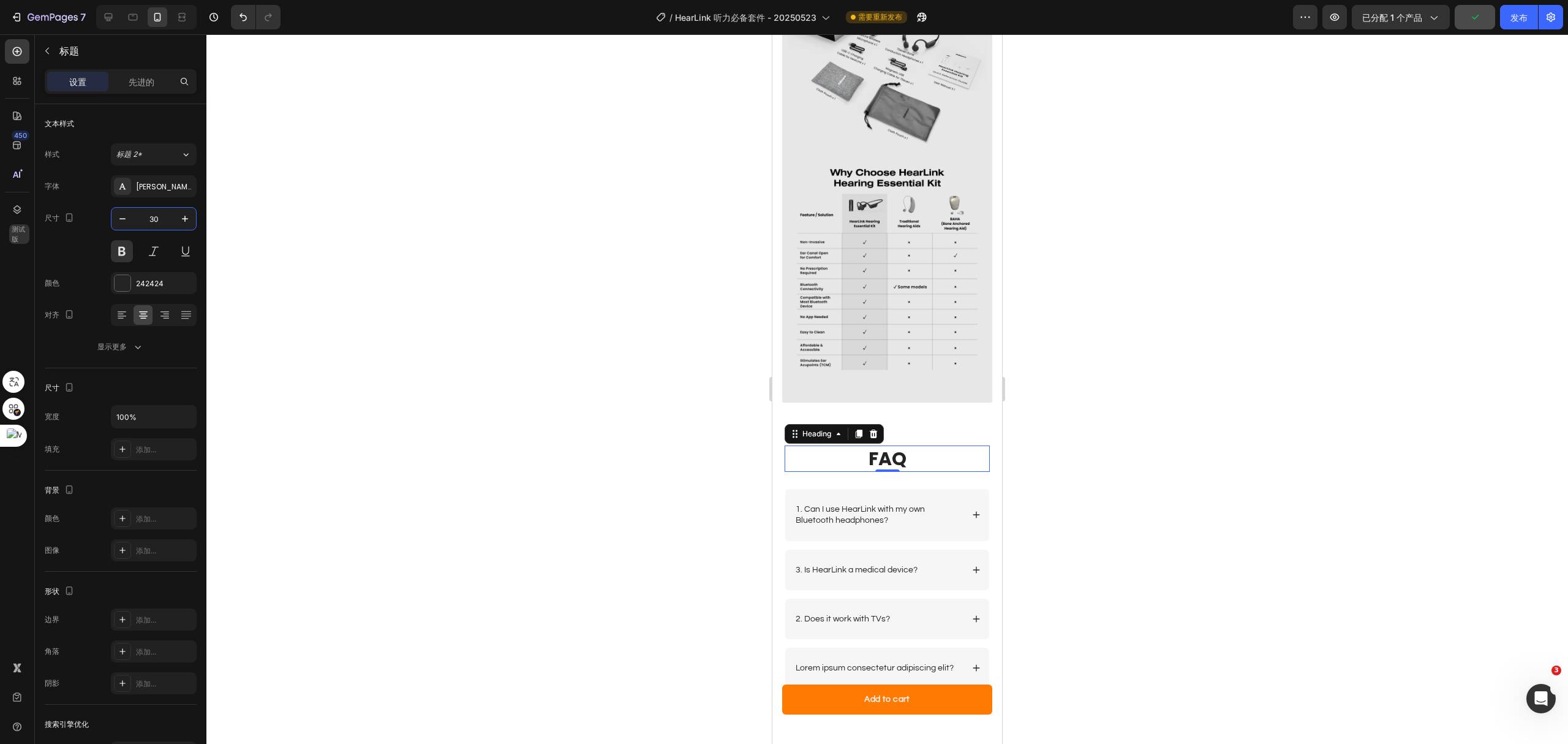
click at [938, 403] on div "FAQ Heading 0 Row 1. Can I use HearLink with my own Bluetooth headphones? 3. Is…" at bounding box center [887, 567] width 230 height 329
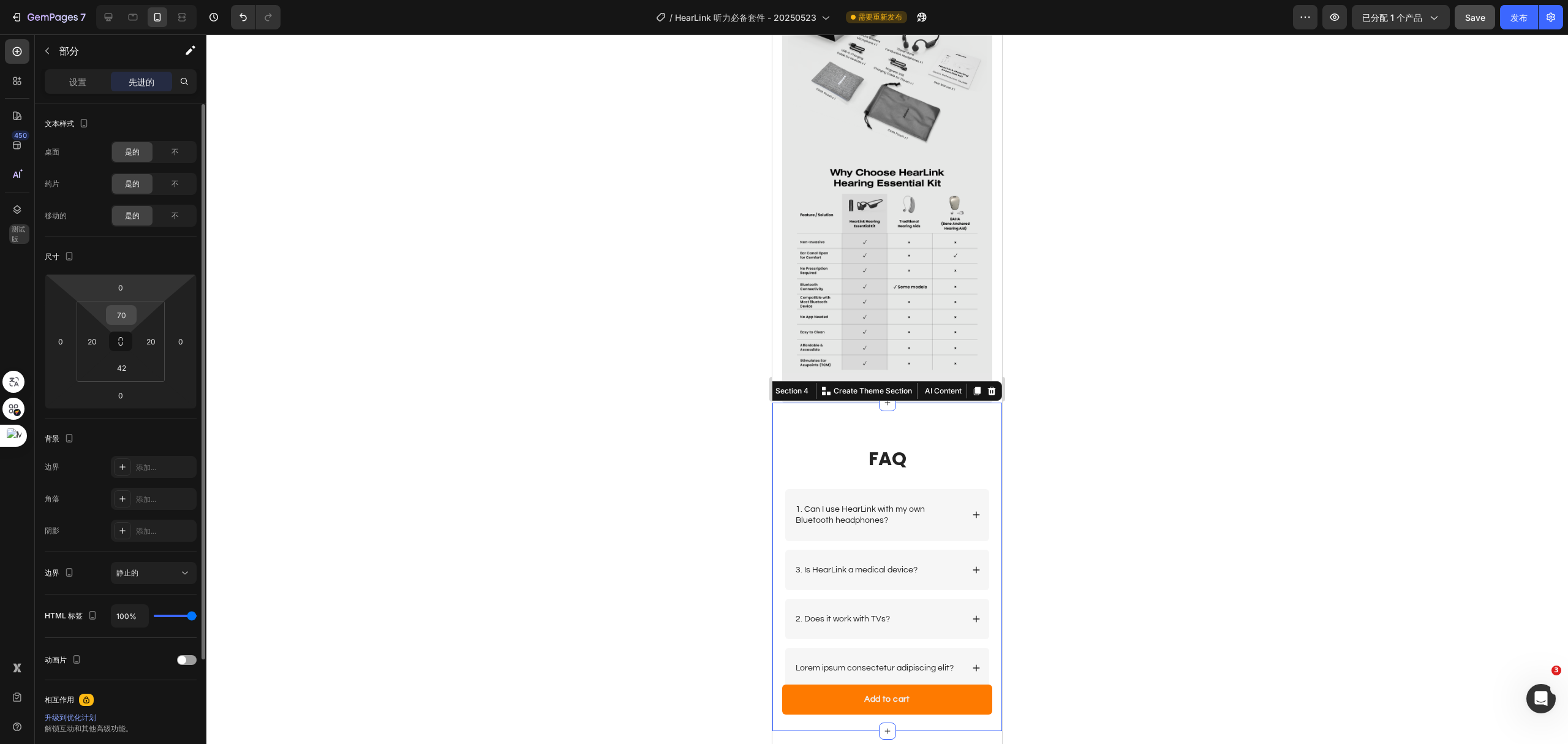
click at [114, 319] on input "70" at bounding box center [121, 315] width 25 height 19
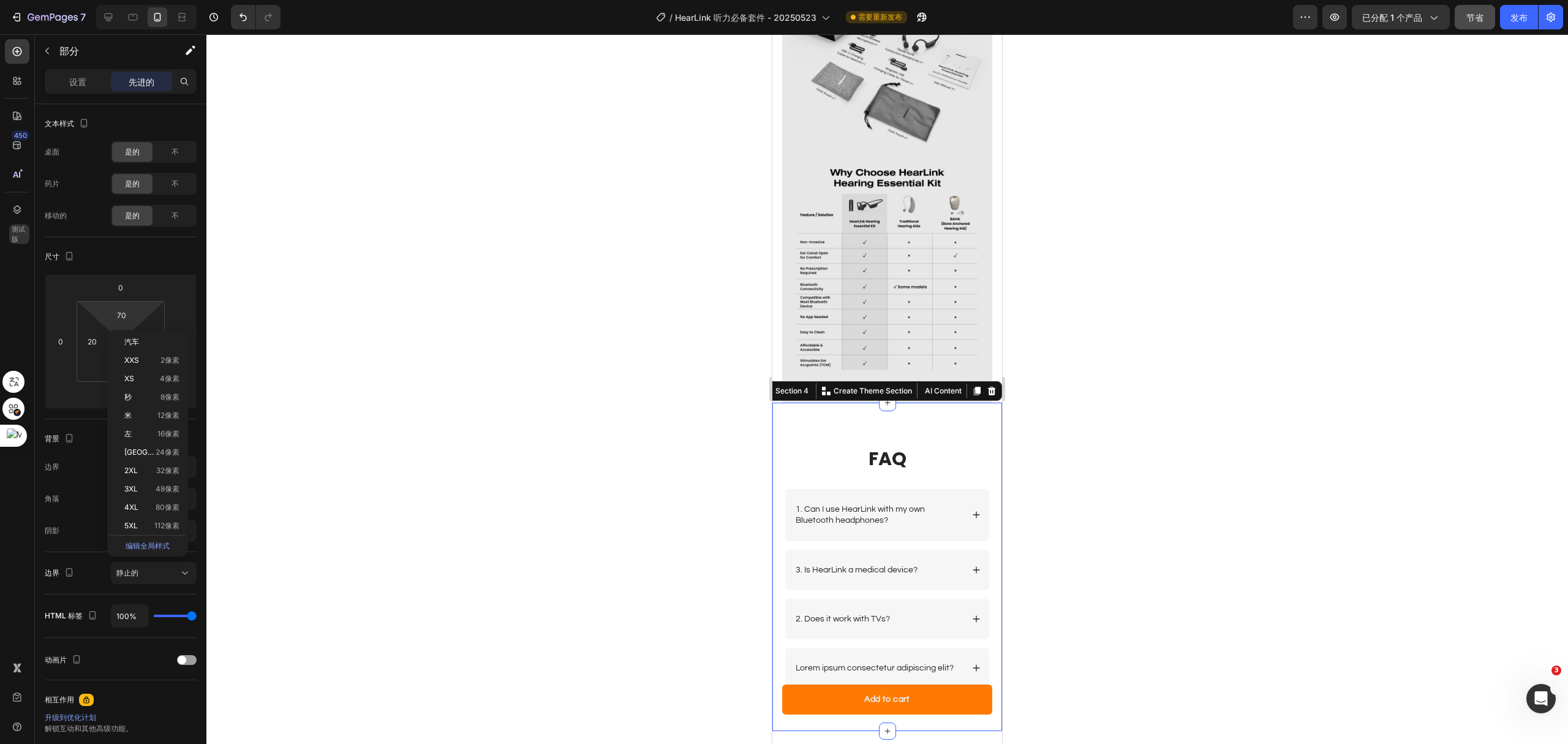
drag, startPoint x: 140, startPoint y: 471, endPoint x: 228, endPoint y: 456, distance: 89.3
click at [140, 471] on p "2XL 32像素" at bounding box center [152, 470] width 55 height 9
type input "32"
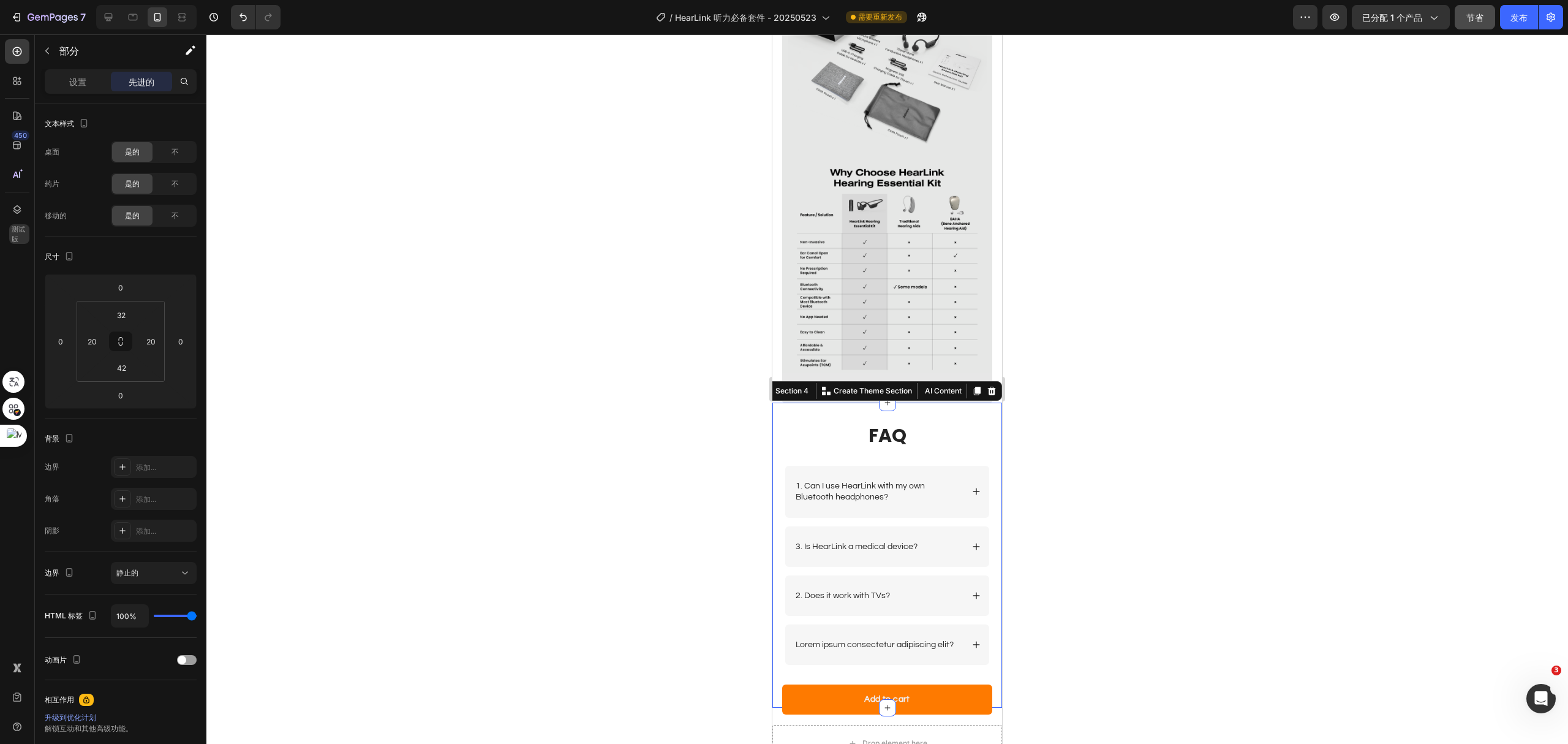
click at [1147, 339] on div at bounding box center [887, 389] width 1362 height 710
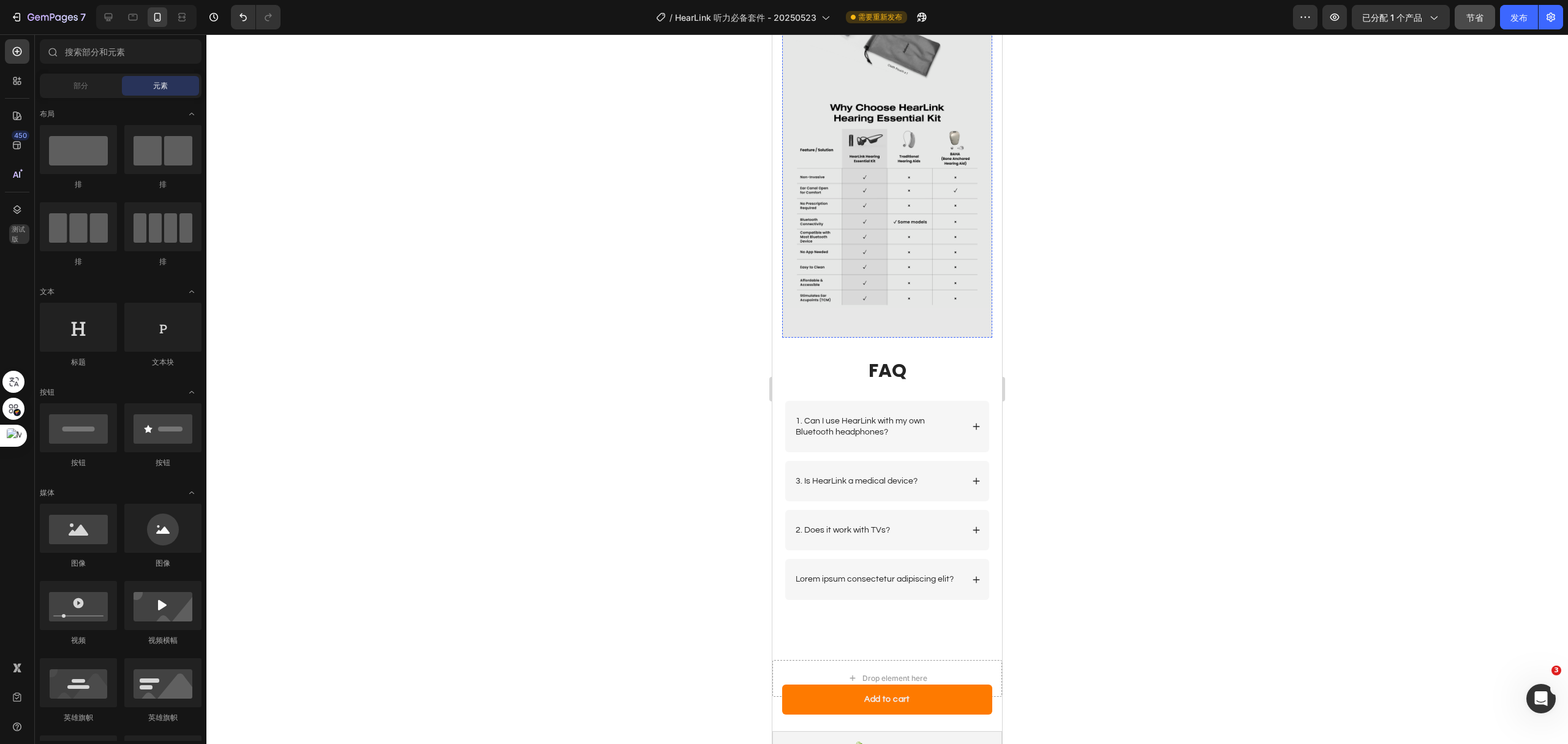
scroll to position [2837, 0]
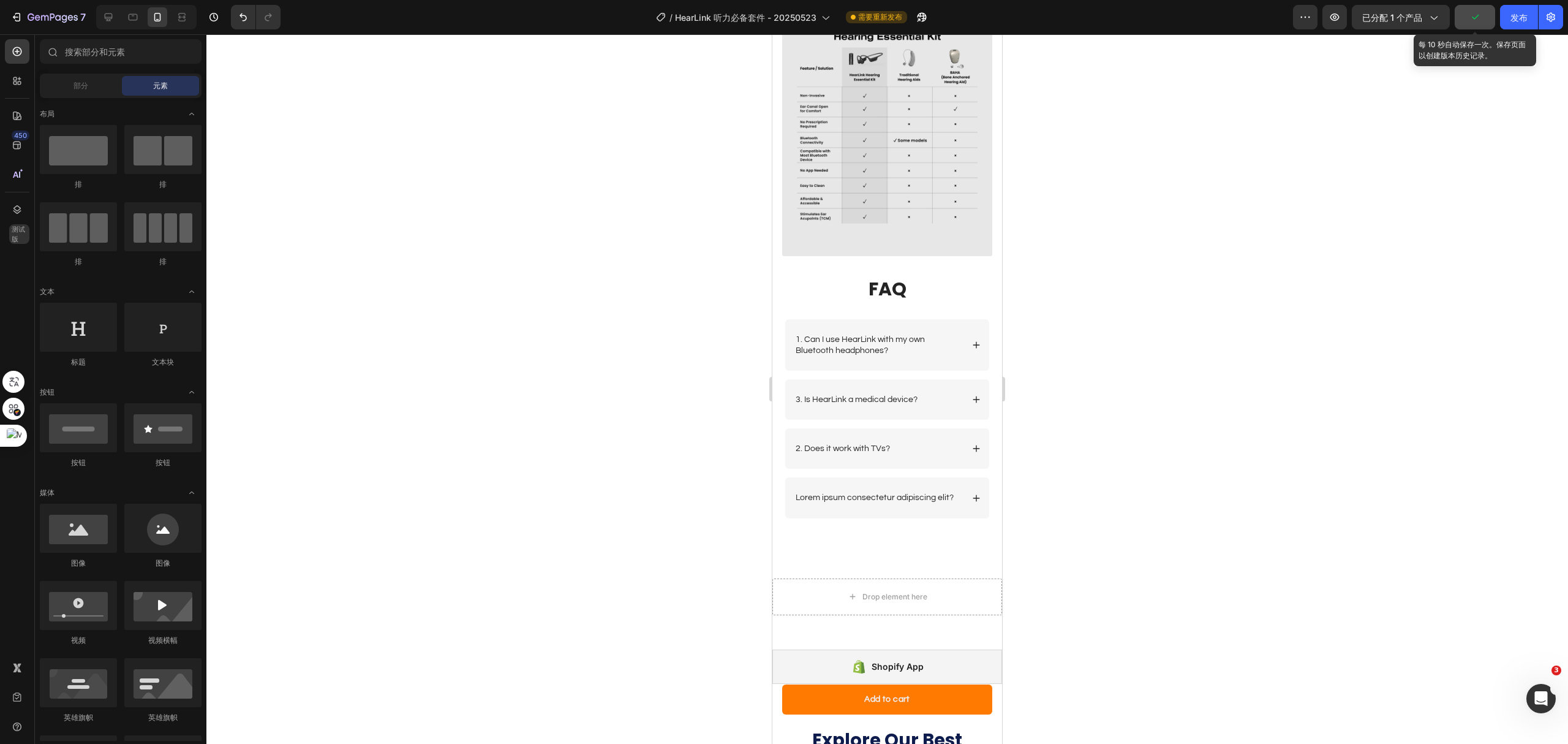
click at [1306, 19] on icon "button" at bounding box center [1475, 17] width 12 height 12
click at [133, 16] on icon at bounding box center [133, 17] width 9 height 7
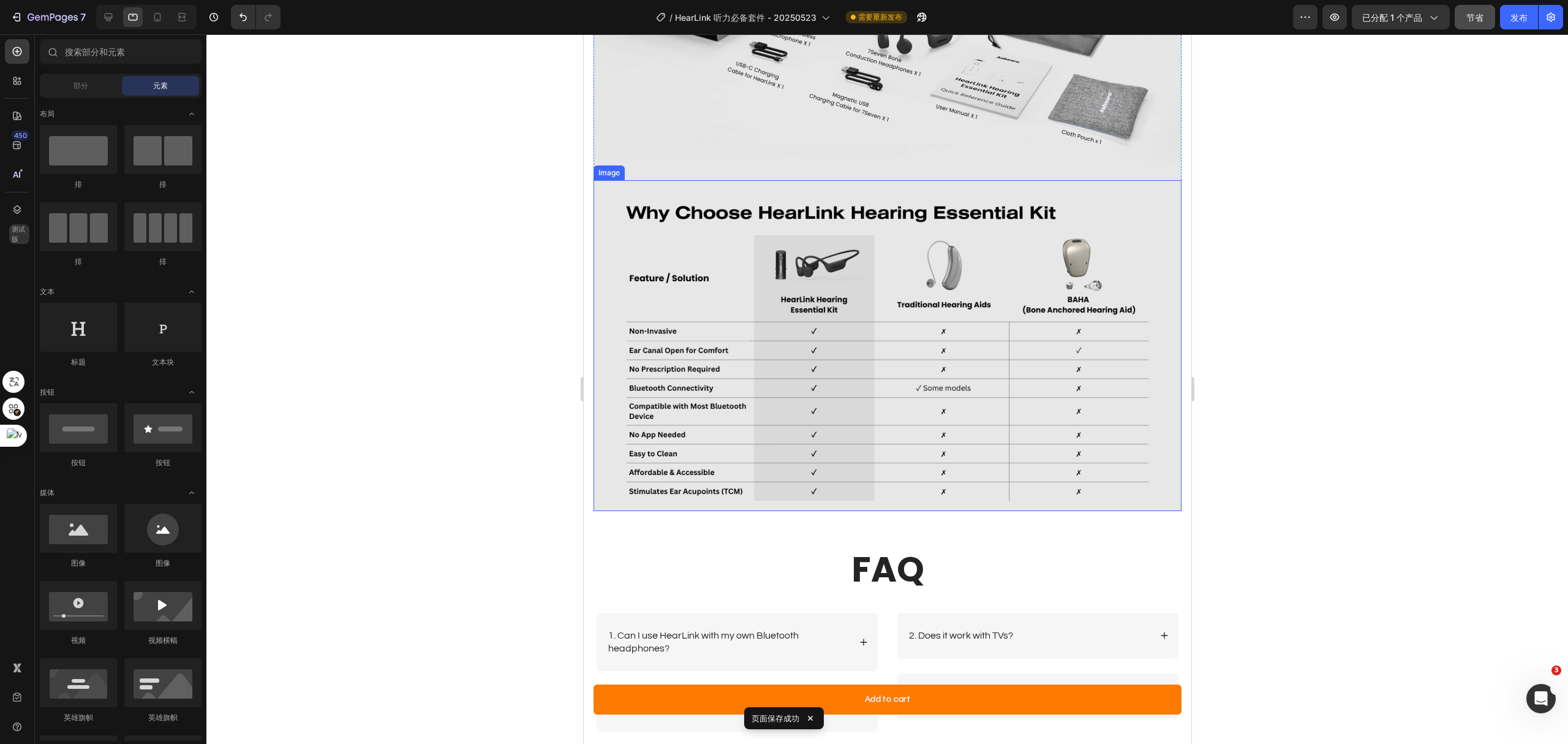
scroll to position [3356, 0]
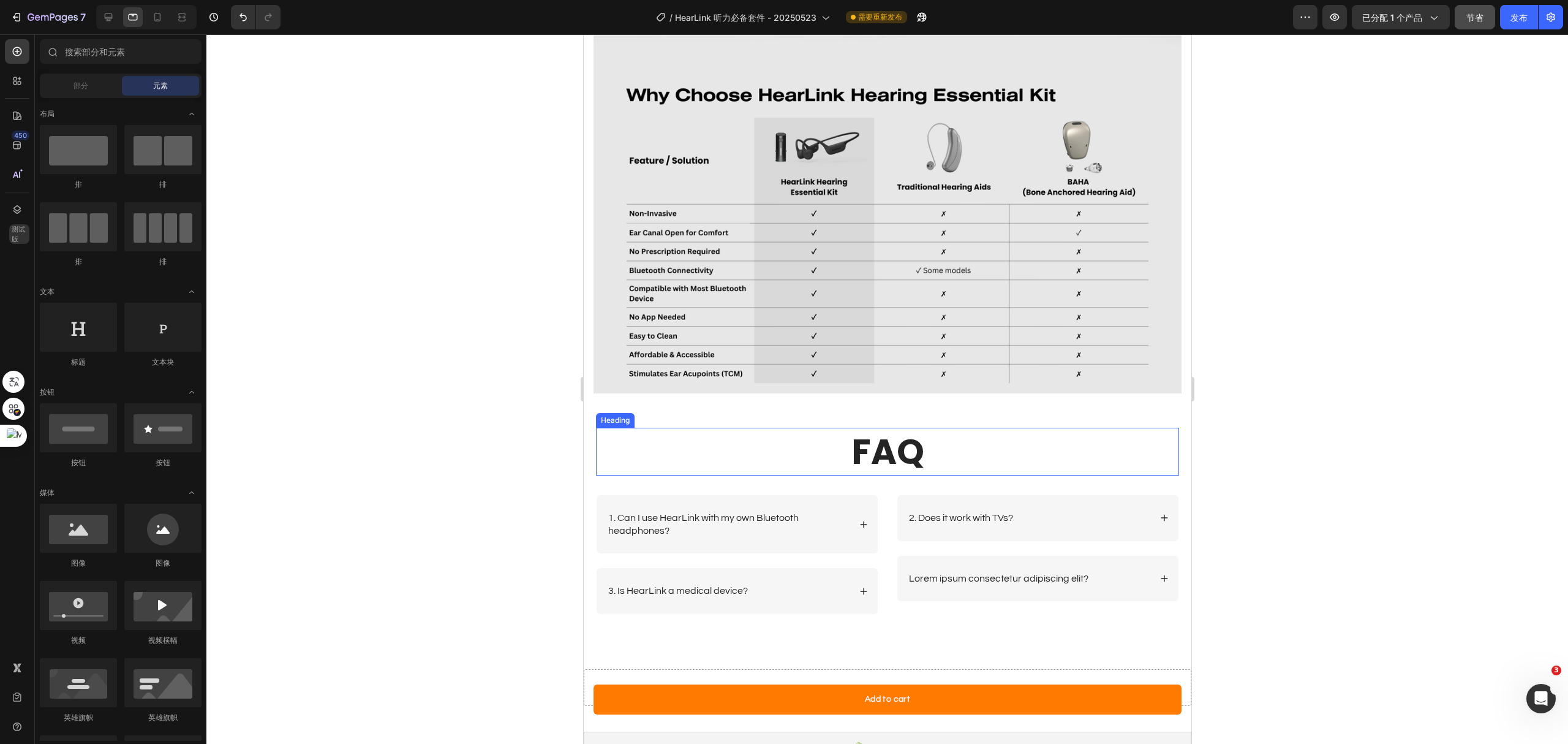
click at [926, 428] on h2 "FAQ" at bounding box center [887, 452] width 583 height 48
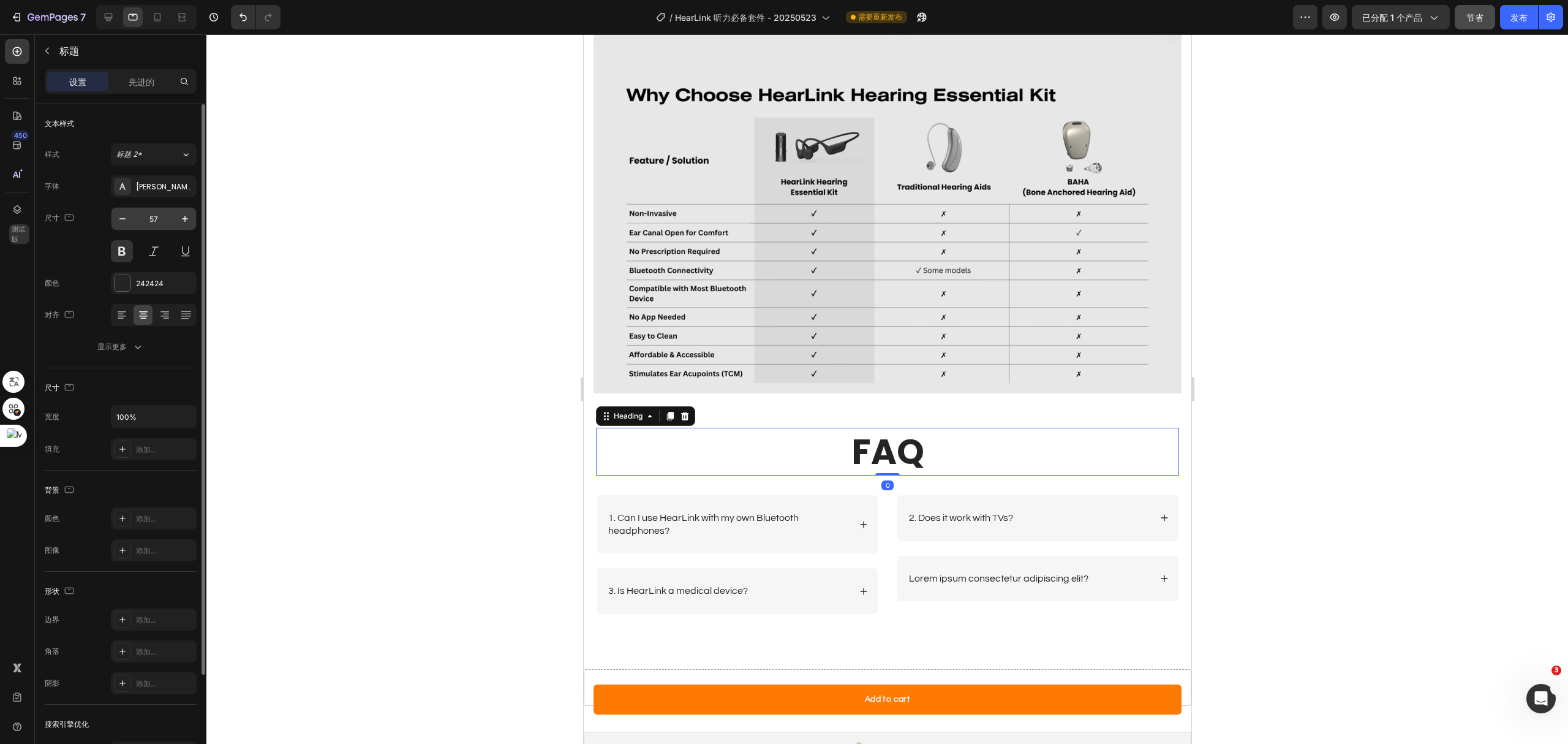
click at [157, 212] on input "57" at bounding box center [154, 219] width 40 height 22
drag, startPoint x: 113, startPoint y: 18, endPoint x: 142, endPoint y: 31, distance: 31.8
click at [113, 18] on icon at bounding box center [109, 17] width 8 height 8
type input "57"
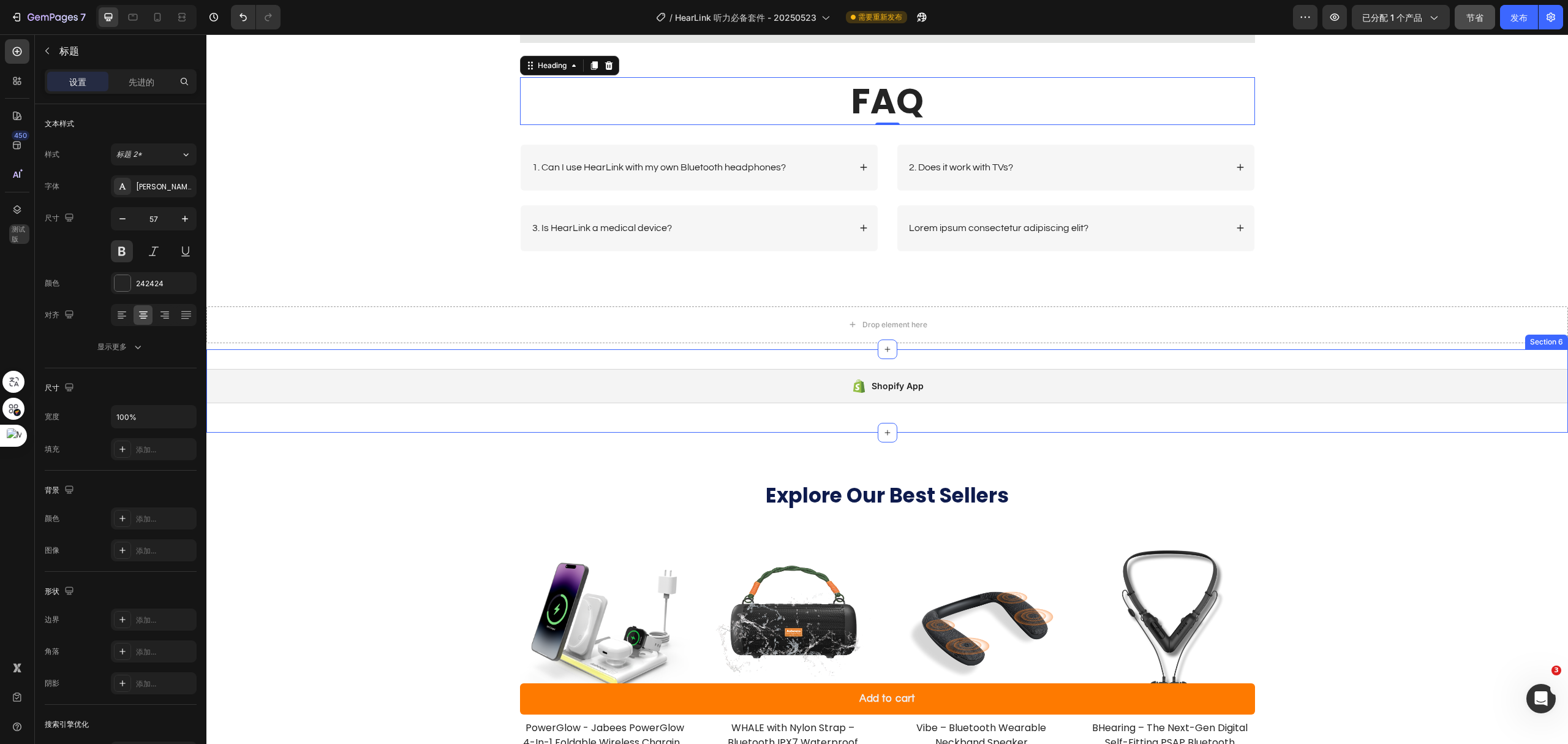
scroll to position [3970, 0]
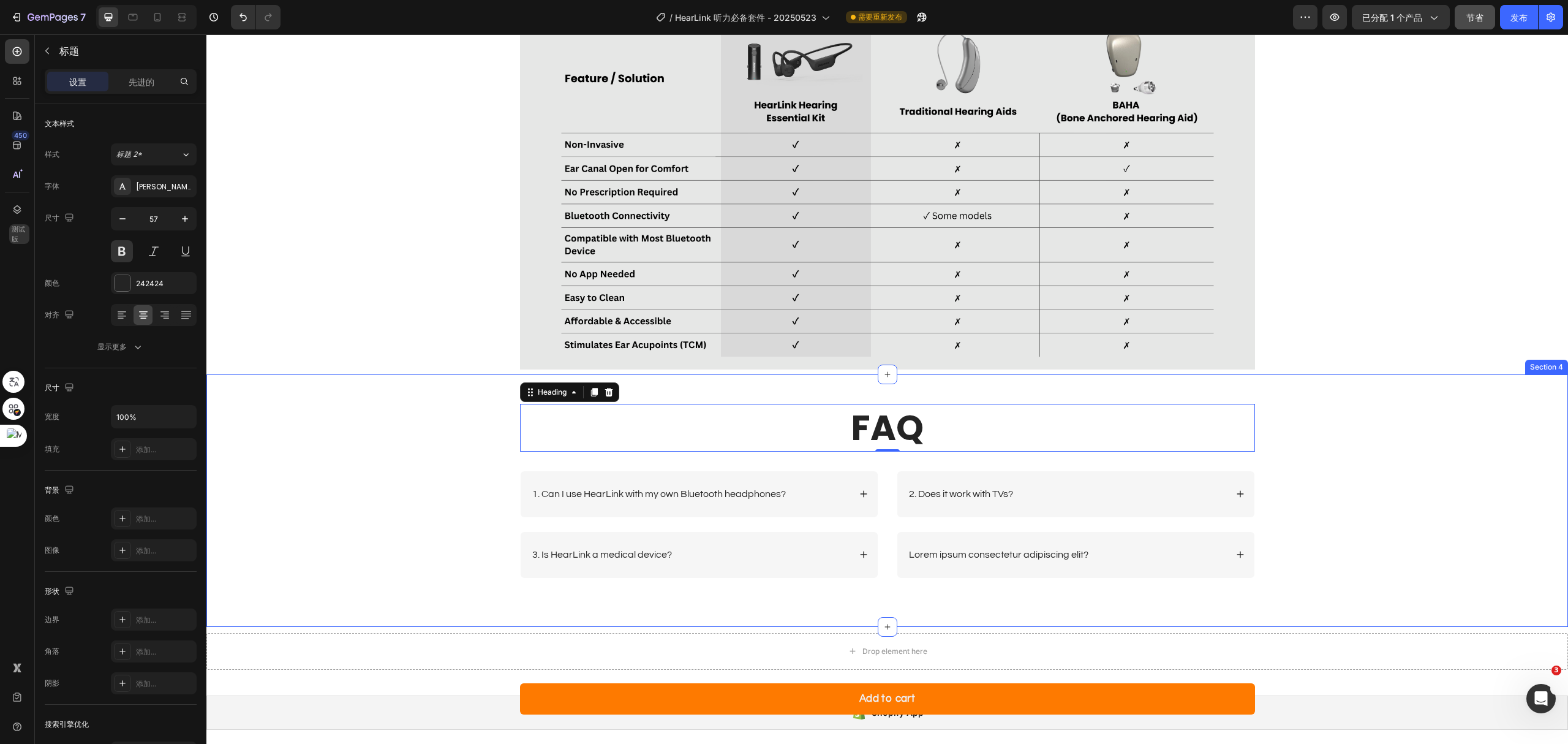
click at [959, 391] on div "FAQ Heading 0 Row 1. Can I use HearLink with my own Bluetooth headphones? 3. Is…" at bounding box center [887, 500] width 1362 height 253
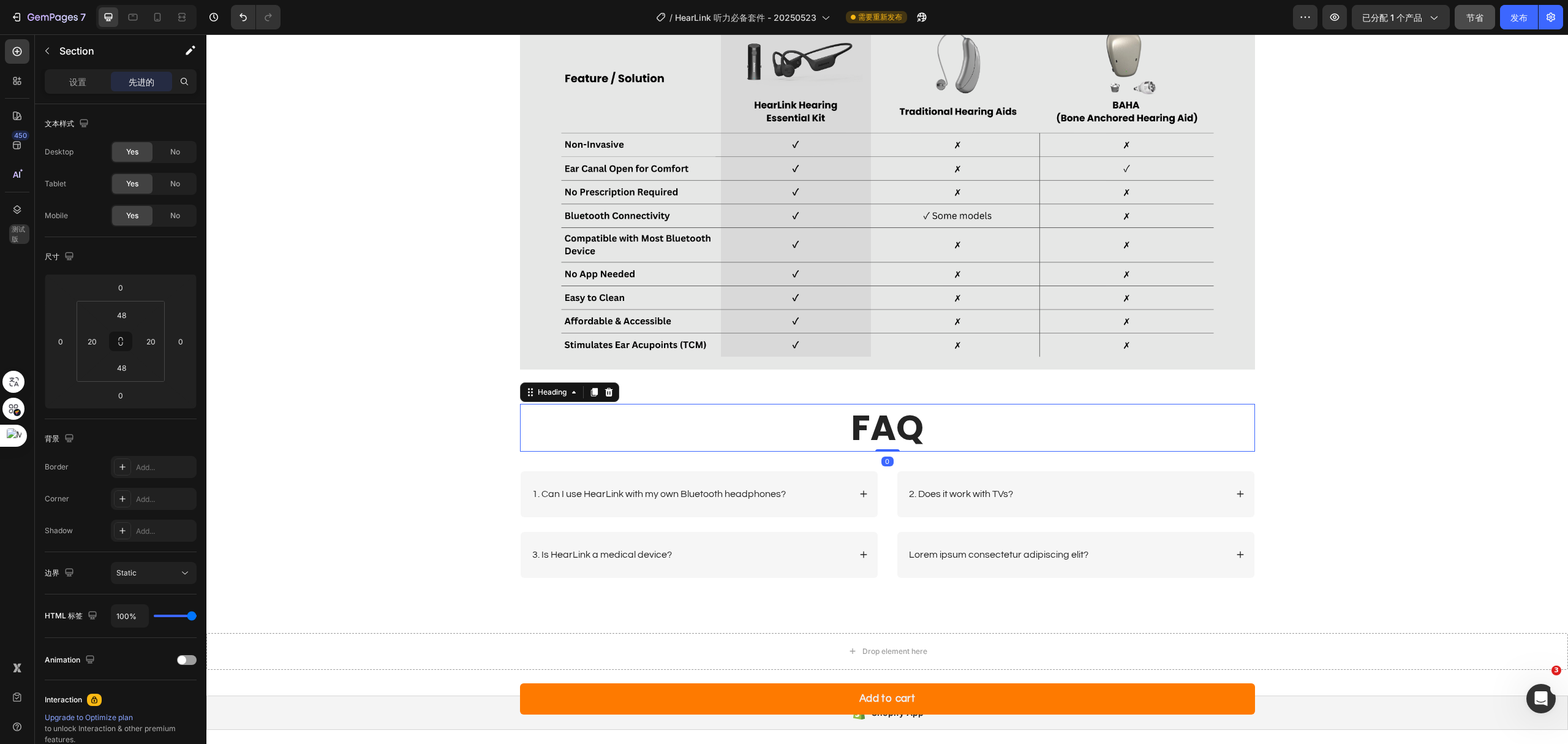
click at [964, 441] on h2 "FAQ" at bounding box center [888, 428] width 735 height 48
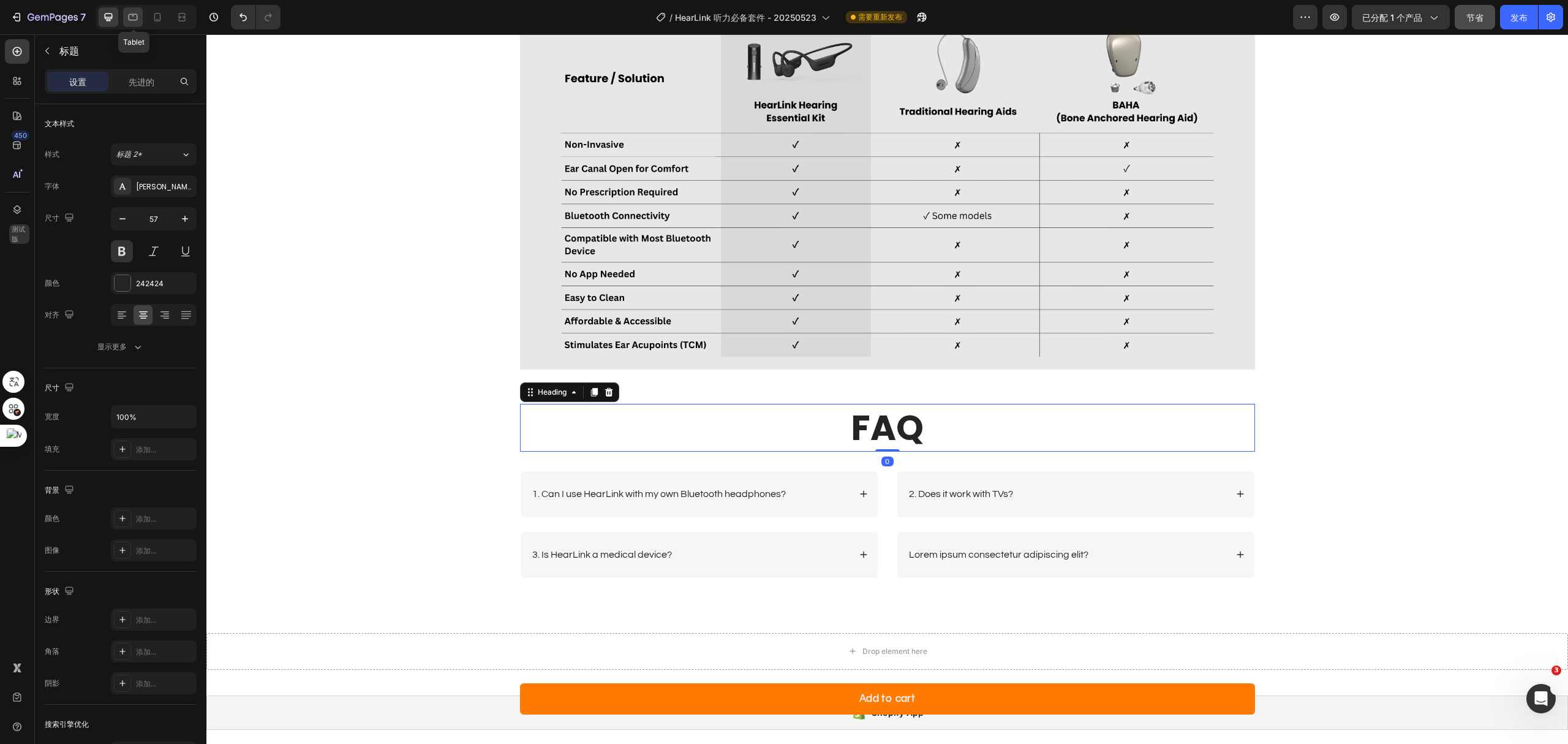
click at [127, 22] on icon at bounding box center [133, 17] width 12 height 12
type input "50"
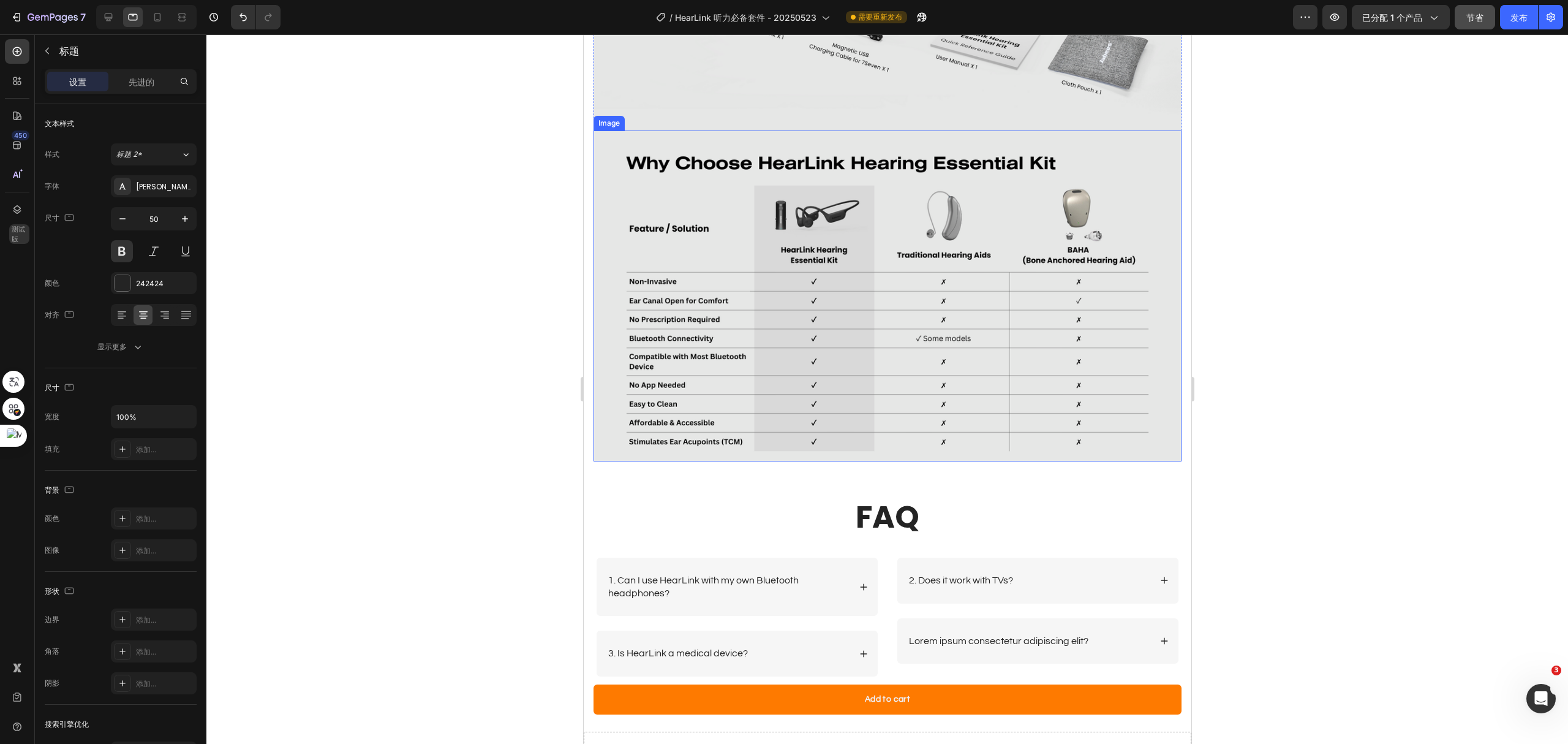
scroll to position [3317, 0]
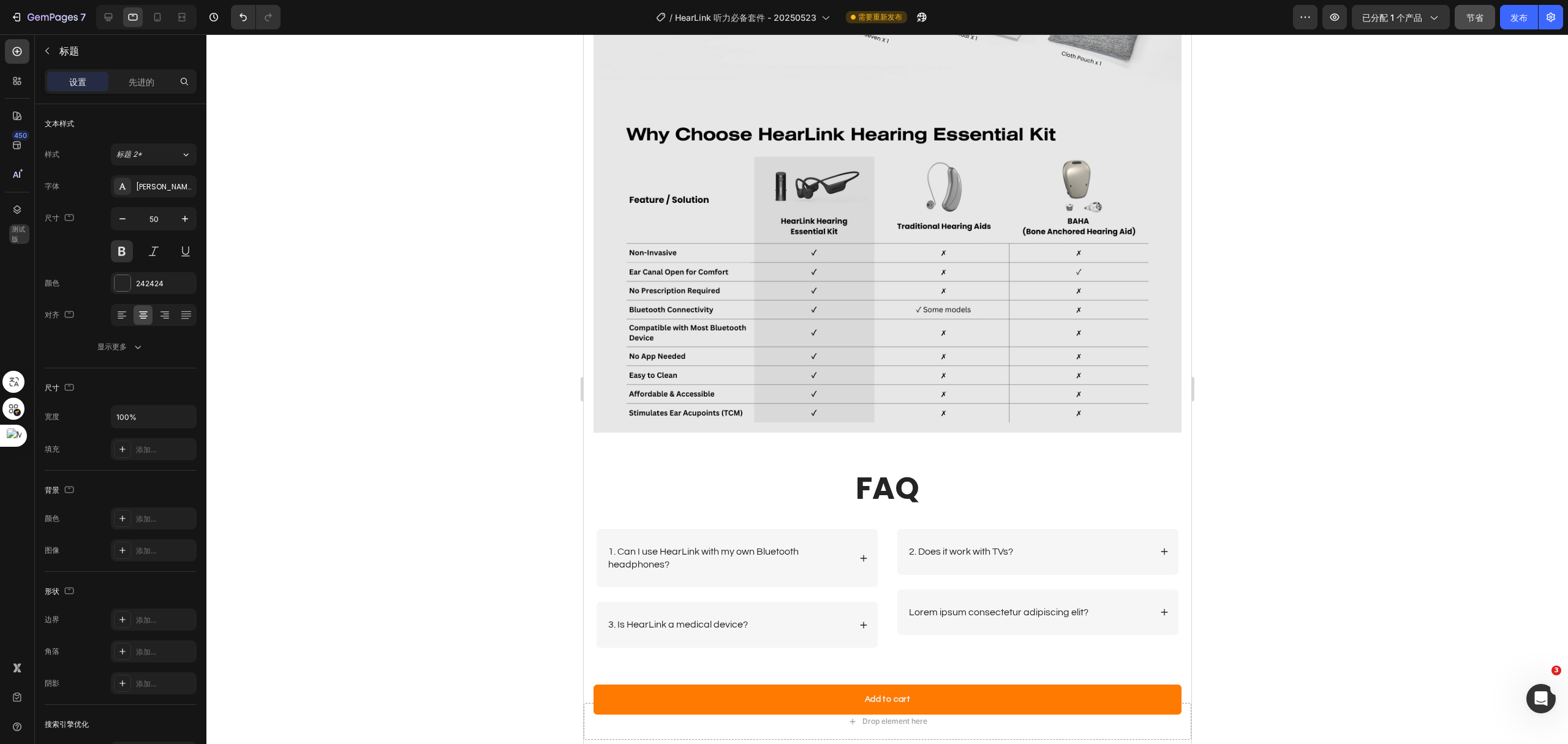
click at [930, 467] on h2 "FAQ" at bounding box center [887, 488] width 583 height 42
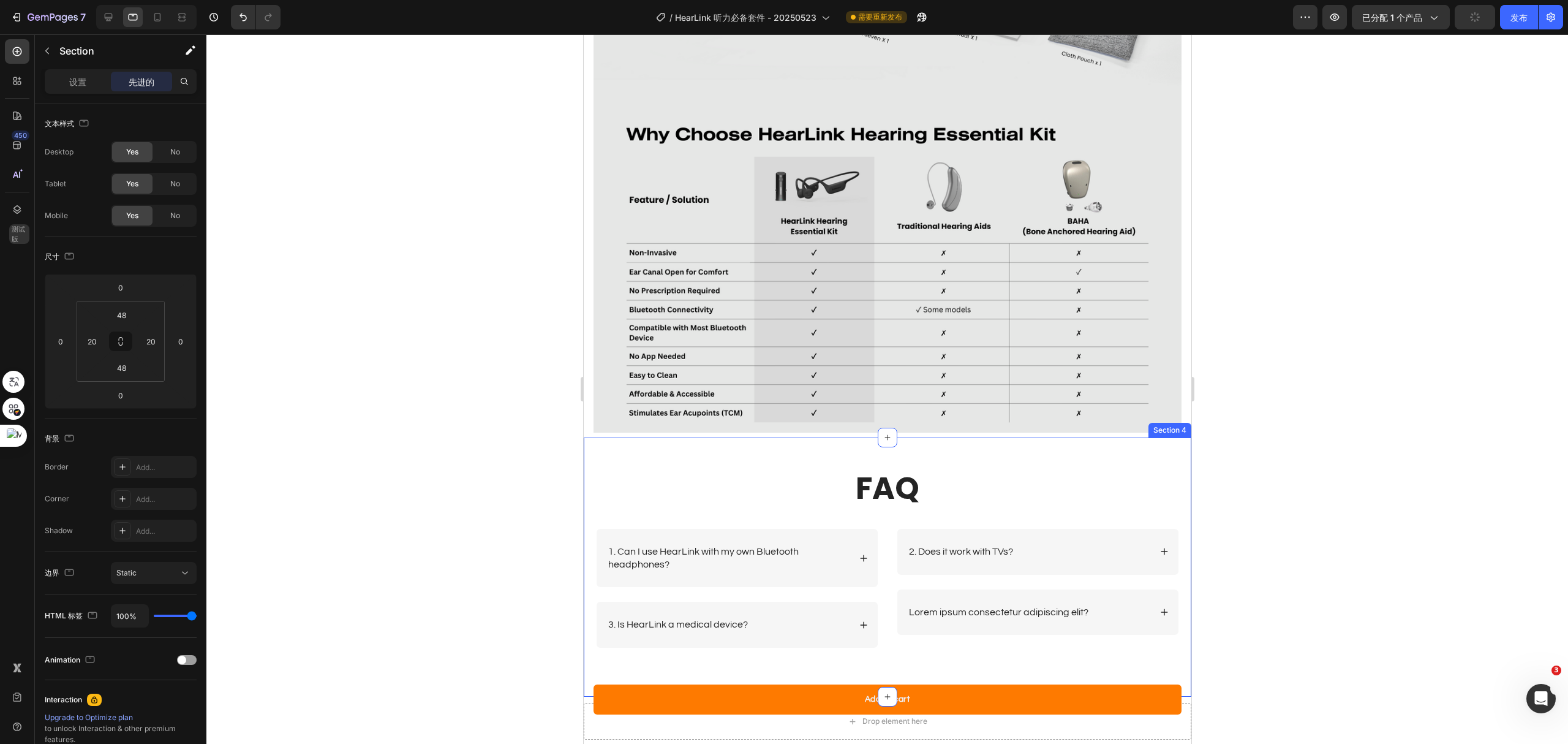
drag, startPoint x: 1082, startPoint y: 417, endPoint x: 1029, endPoint y: 423, distance: 53.3
click at [1083, 438] on div "FAQ Heading Row 1. Can I use HearLink with my own Bluetooth headphones? 3. Is H…" at bounding box center [886, 567] width 607 height 259
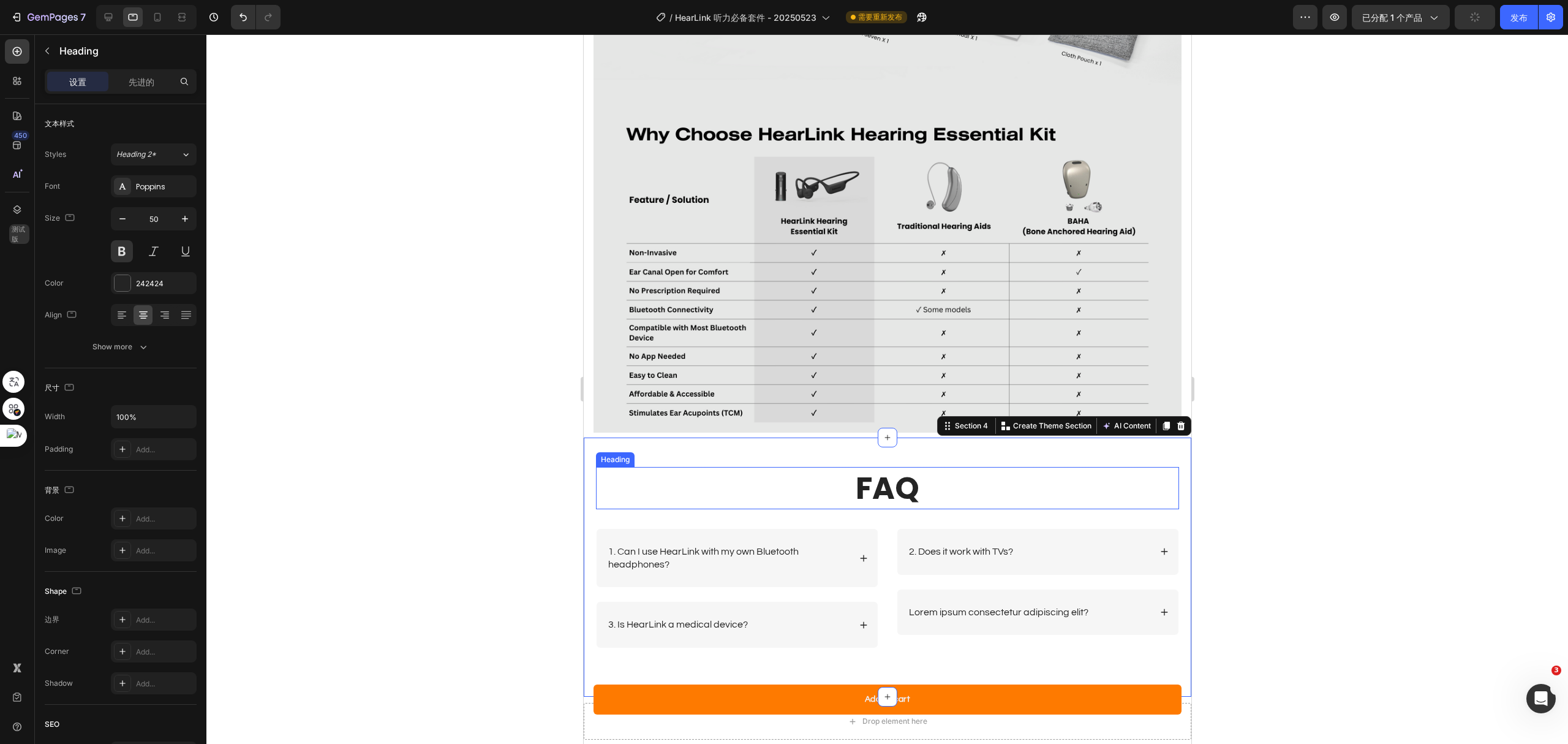
click at [950, 468] on p "FAQ" at bounding box center [887, 488] width 581 height 40
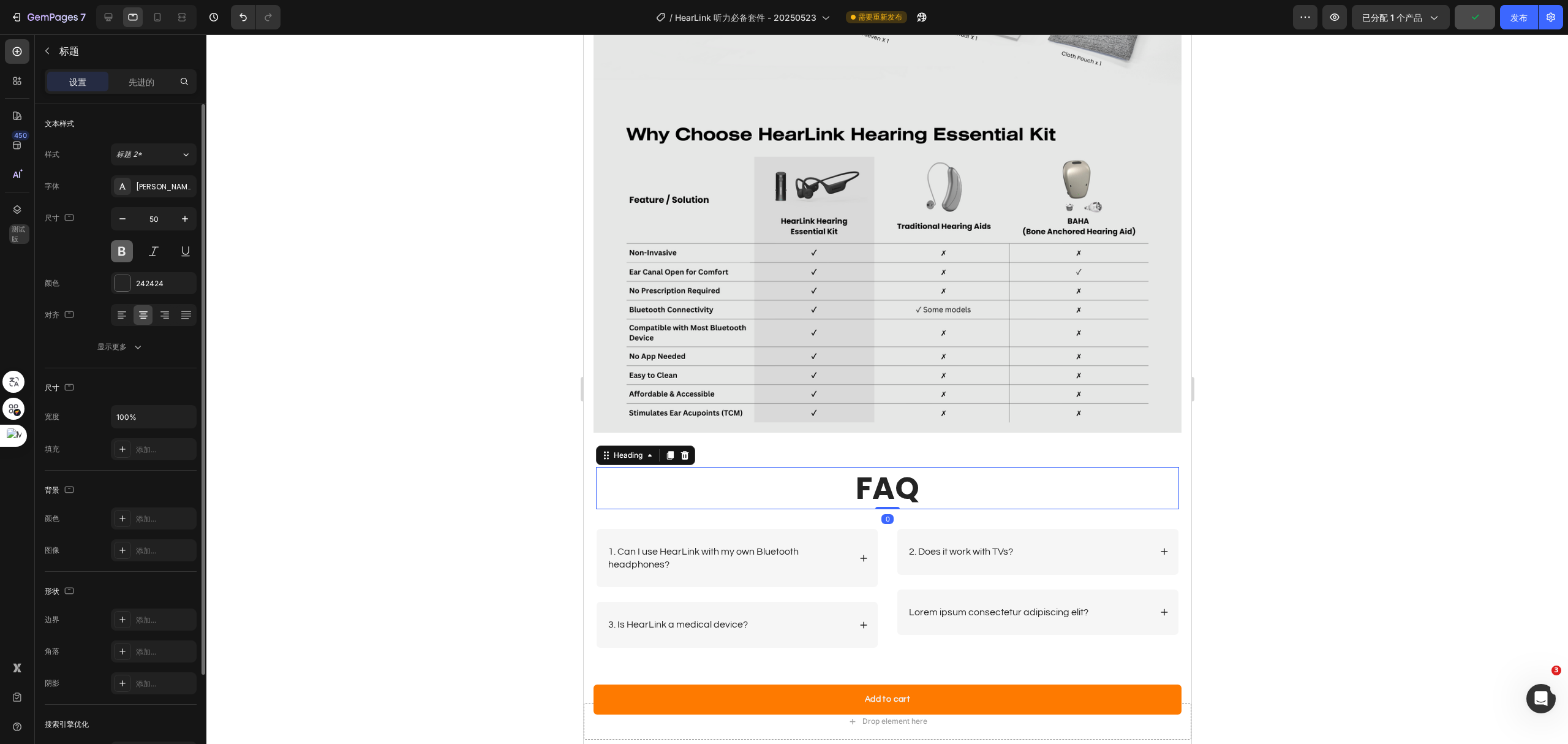
click at [121, 240] on div "50" at bounding box center [154, 235] width 86 height 55
click at [125, 250] on button at bounding box center [122, 251] width 22 height 22
click at [120, 250] on button at bounding box center [122, 251] width 22 height 22
click at [157, 160] on div "标题 2*" at bounding box center [141, 154] width 50 height 11
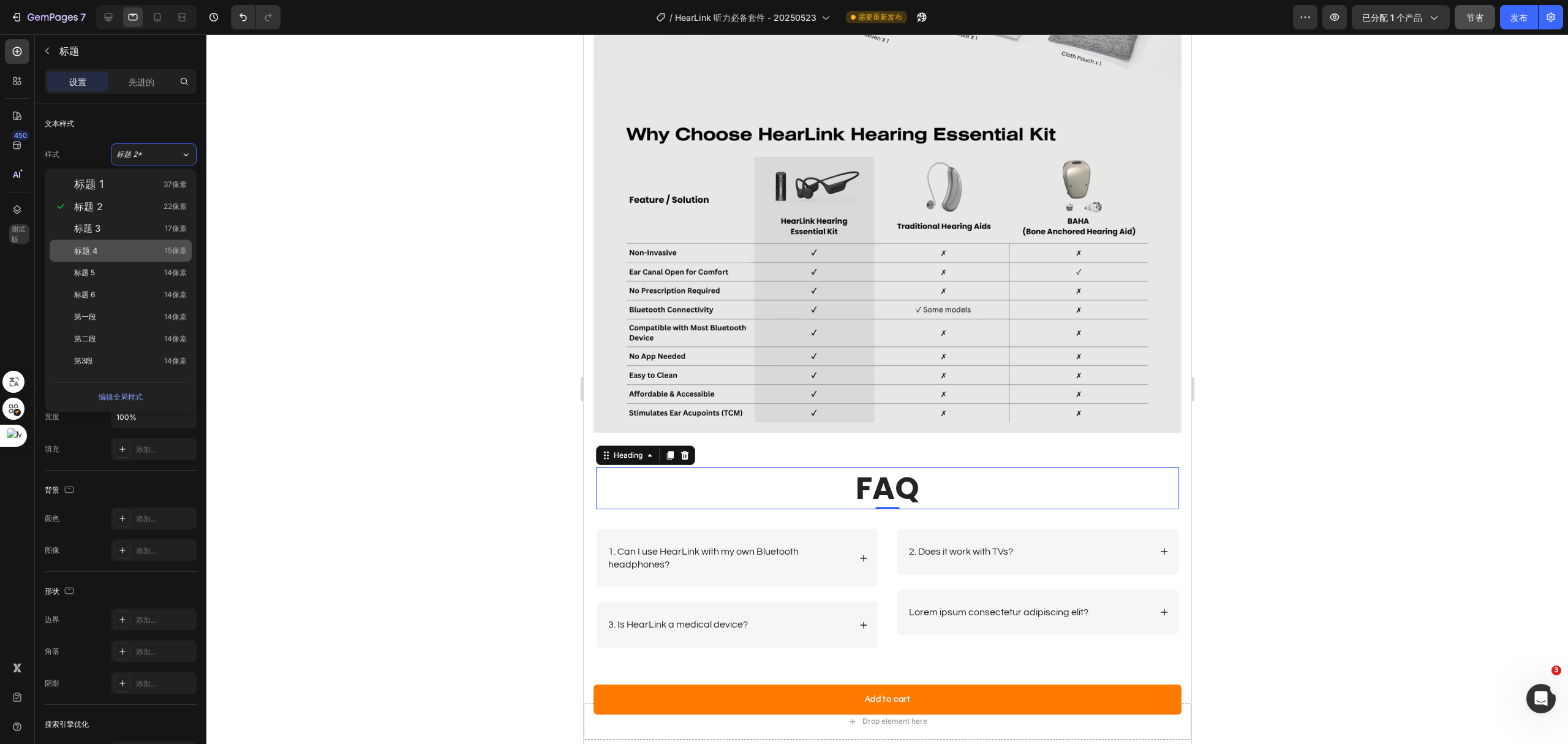
click at [145, 257] on div "标题 4 15像素" at bounding box center [121, 250] width 142 height 22
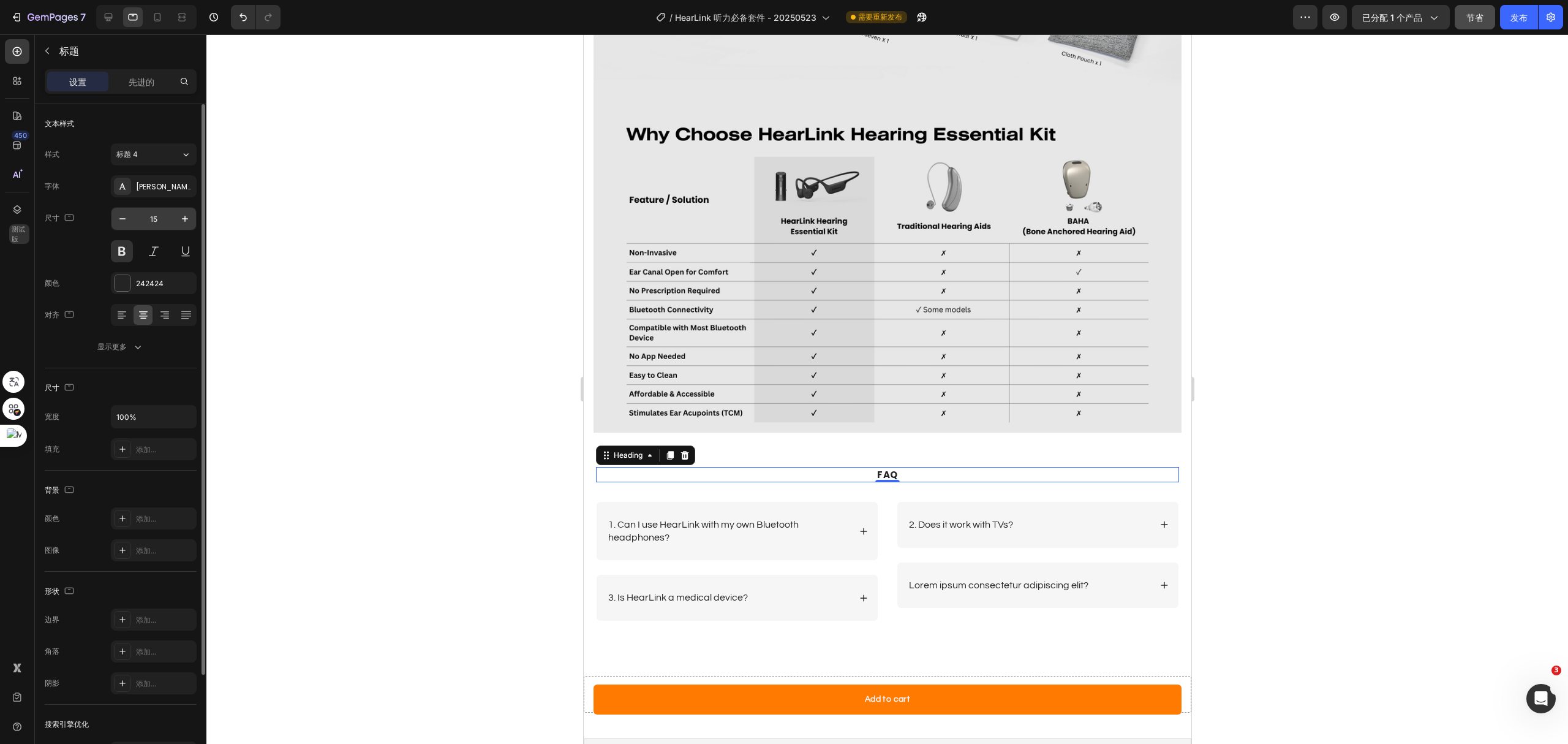
click at [157, 217] on input "15" at bounding box center [154, 219] width 40 height 22
click at [157, 153] on div "标题 4" at bounding box center [141, 154] width 50 height 11
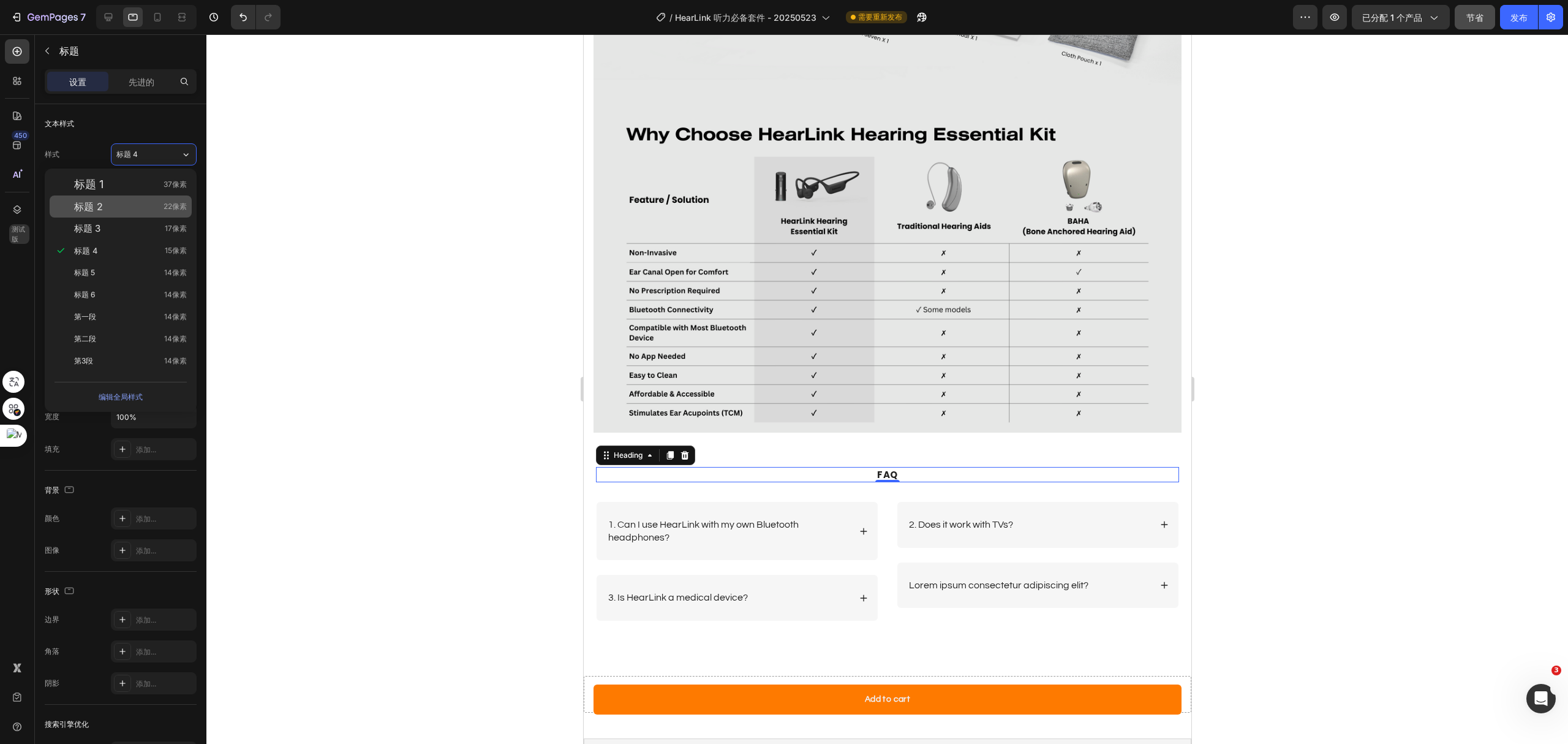
click at [143, 213] on div "标题 2 22像素" at bounding box center [121, 207] width 142 height 22
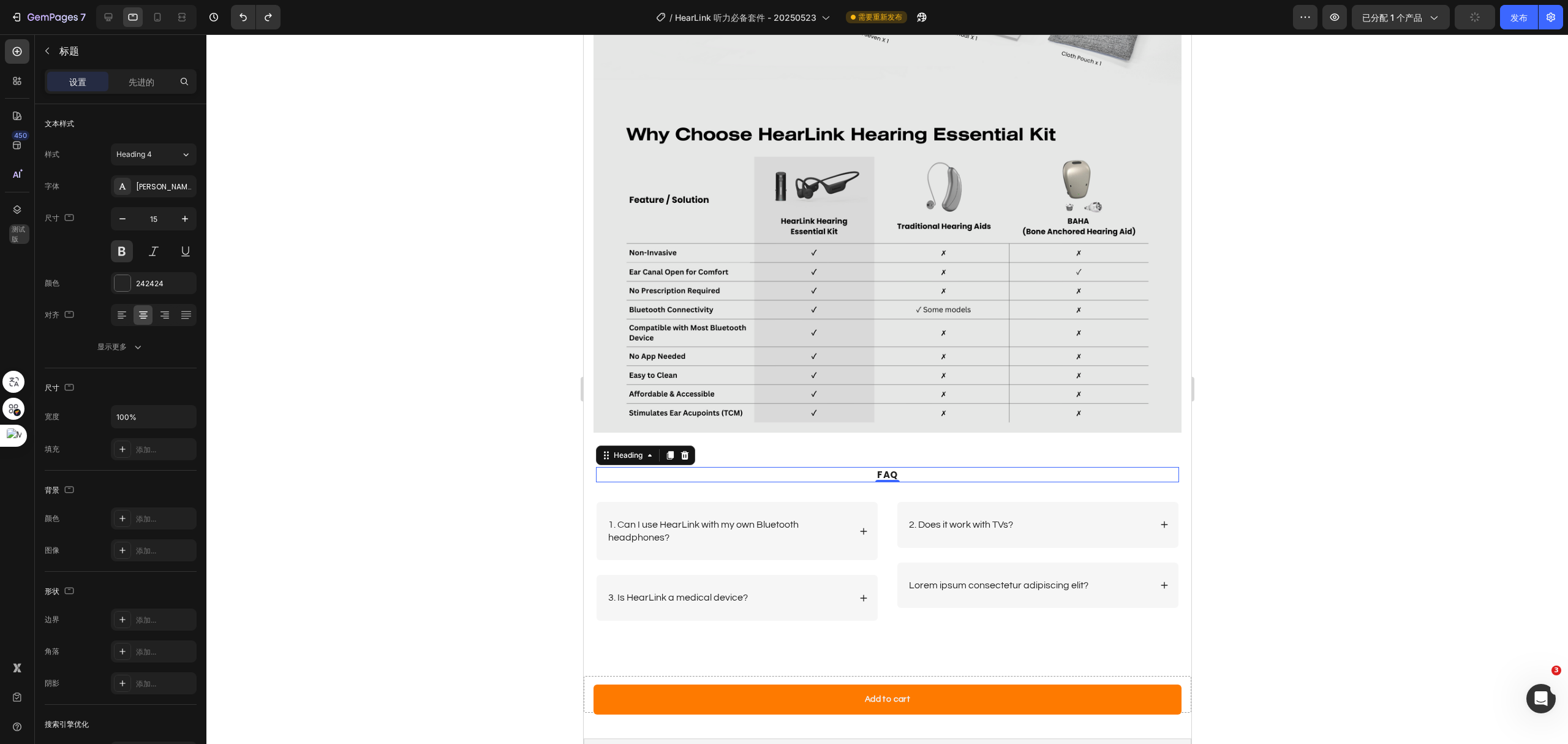
type input "50"
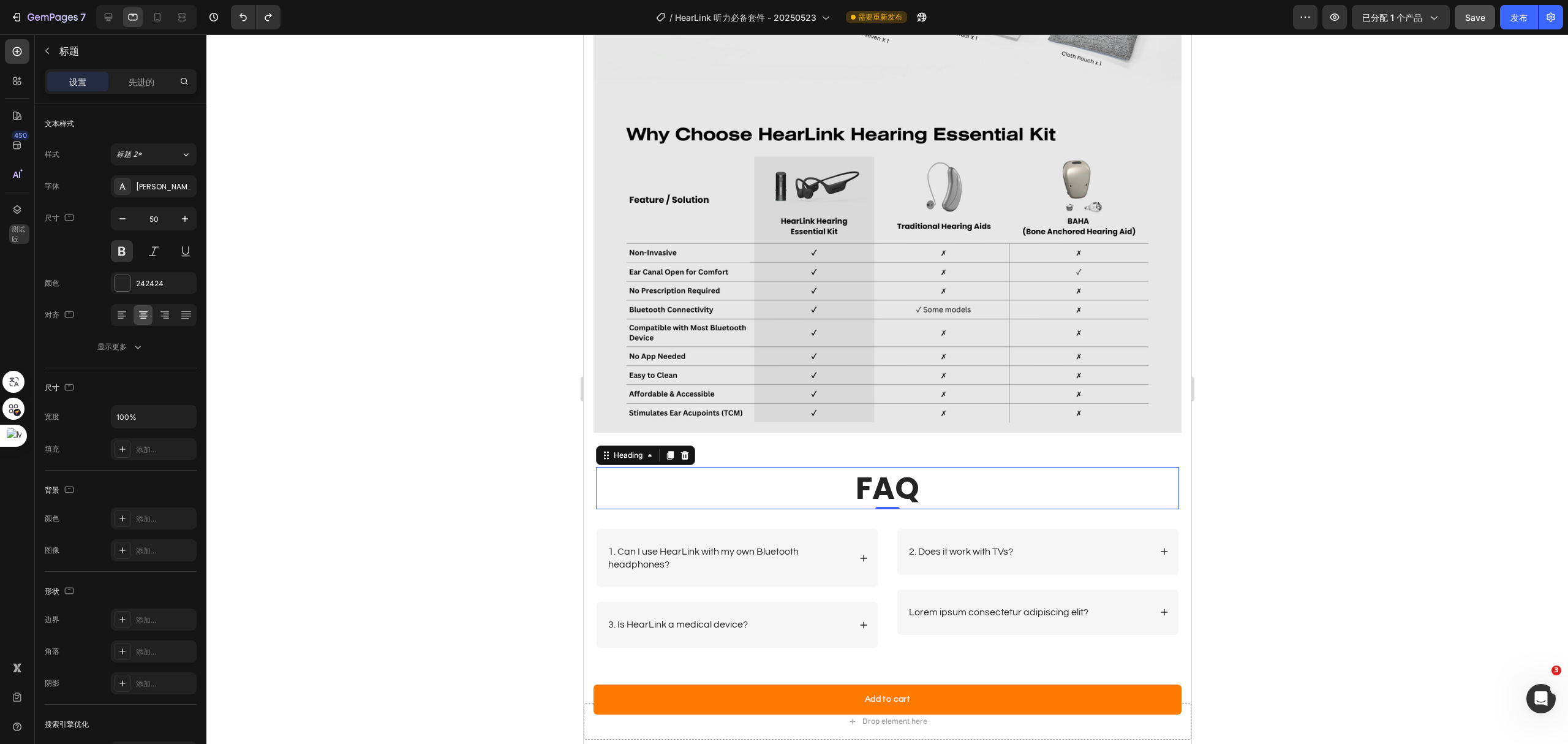
click at [391, 262] on div at bounding box center [887, 389] width 1362 height 710
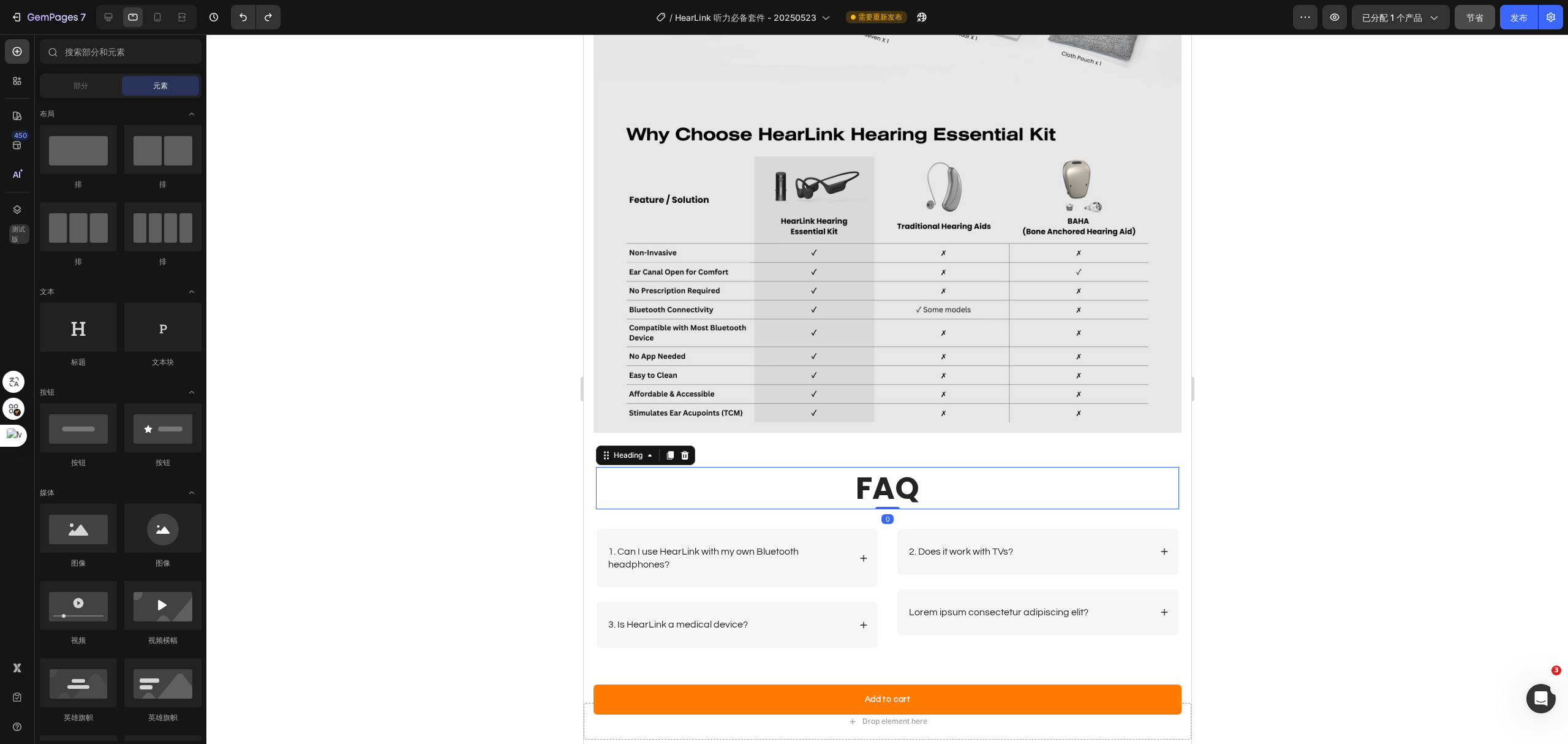
click at [955, 468] on p "FAQ" at bounding box center [887, 488] width 581 height 40
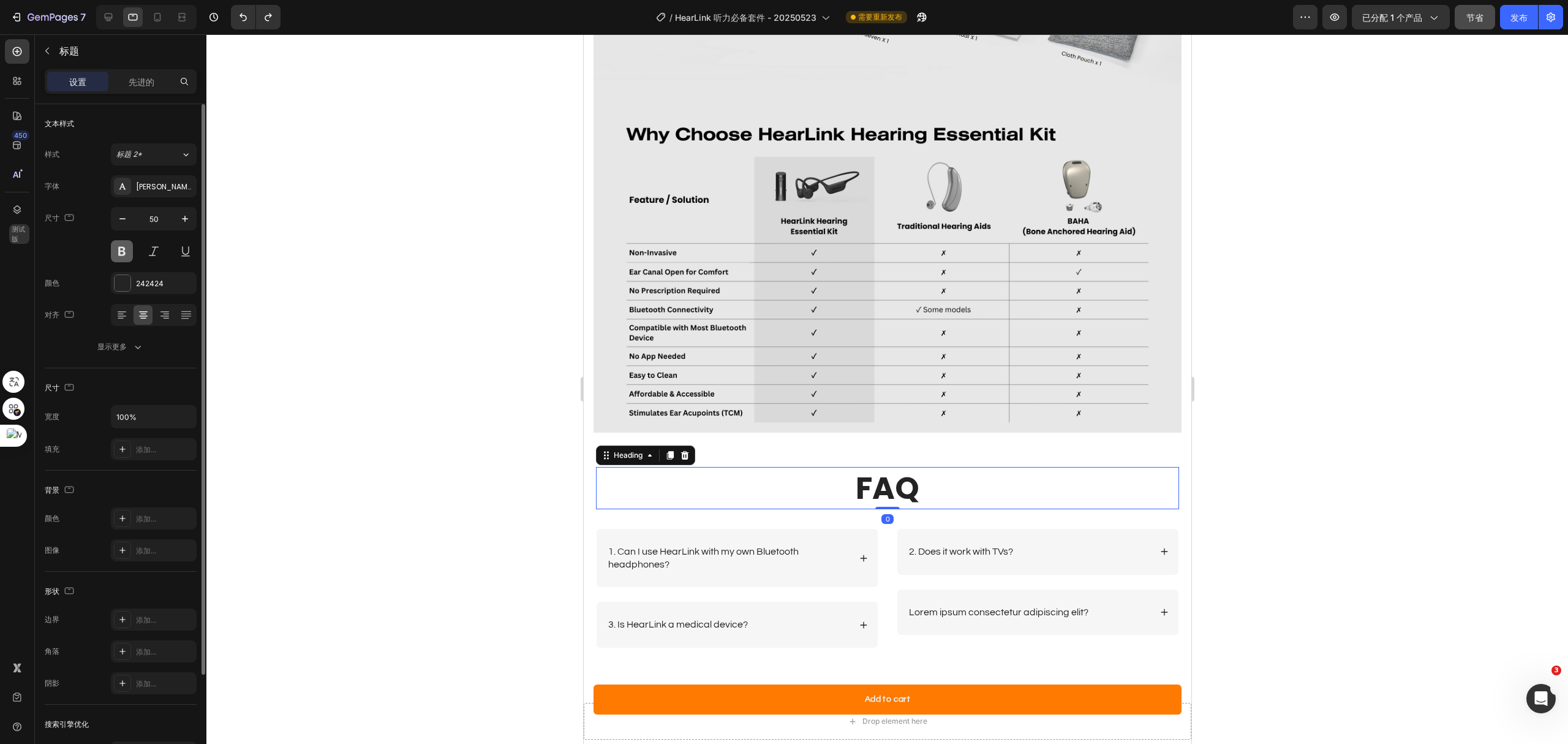
click at [120, 255] on button at bounding box center [122, 251] width 22 height 22
click at [107, 23] on div at bounding box center [108, 17] width 19 height 19
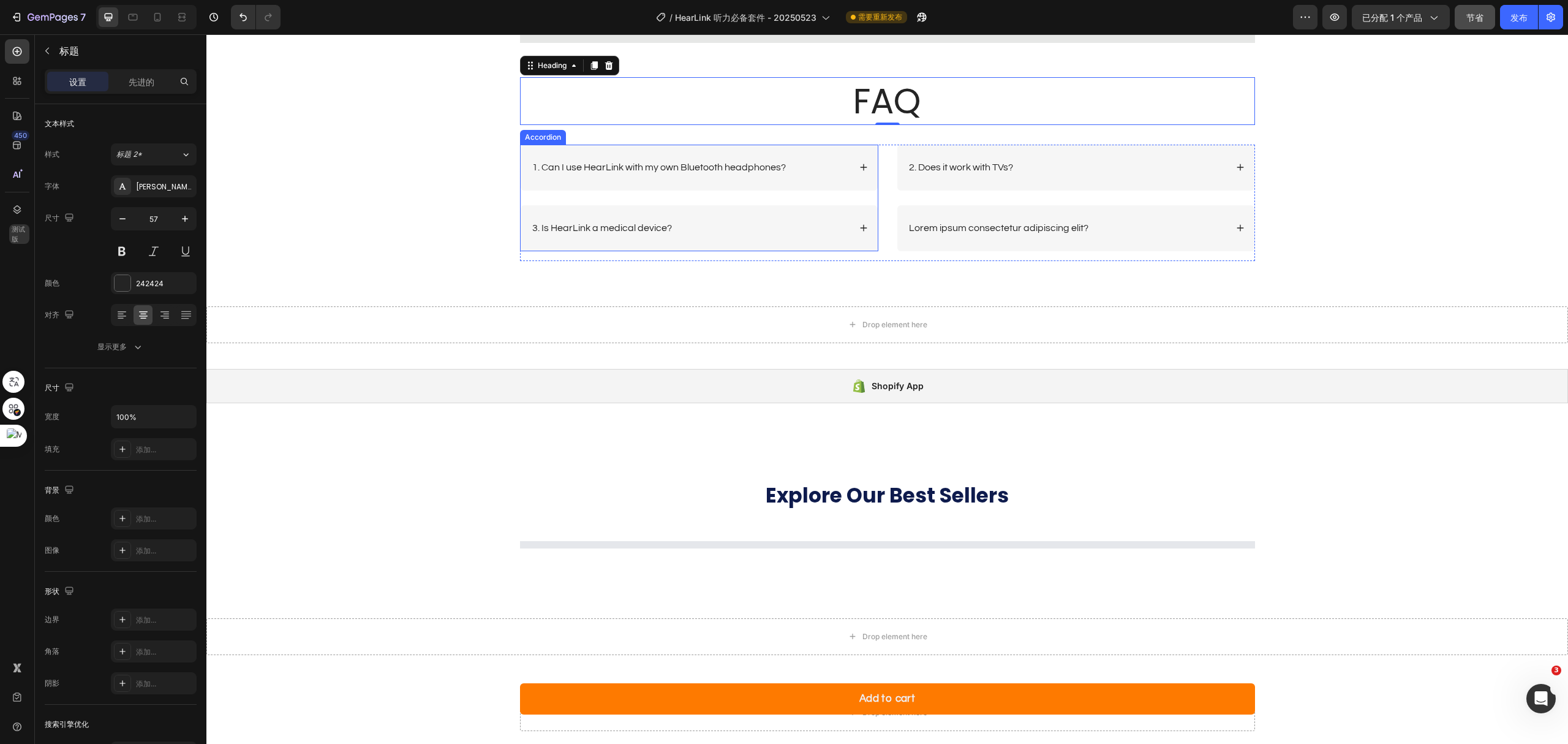
scroll to position [3970, 0]
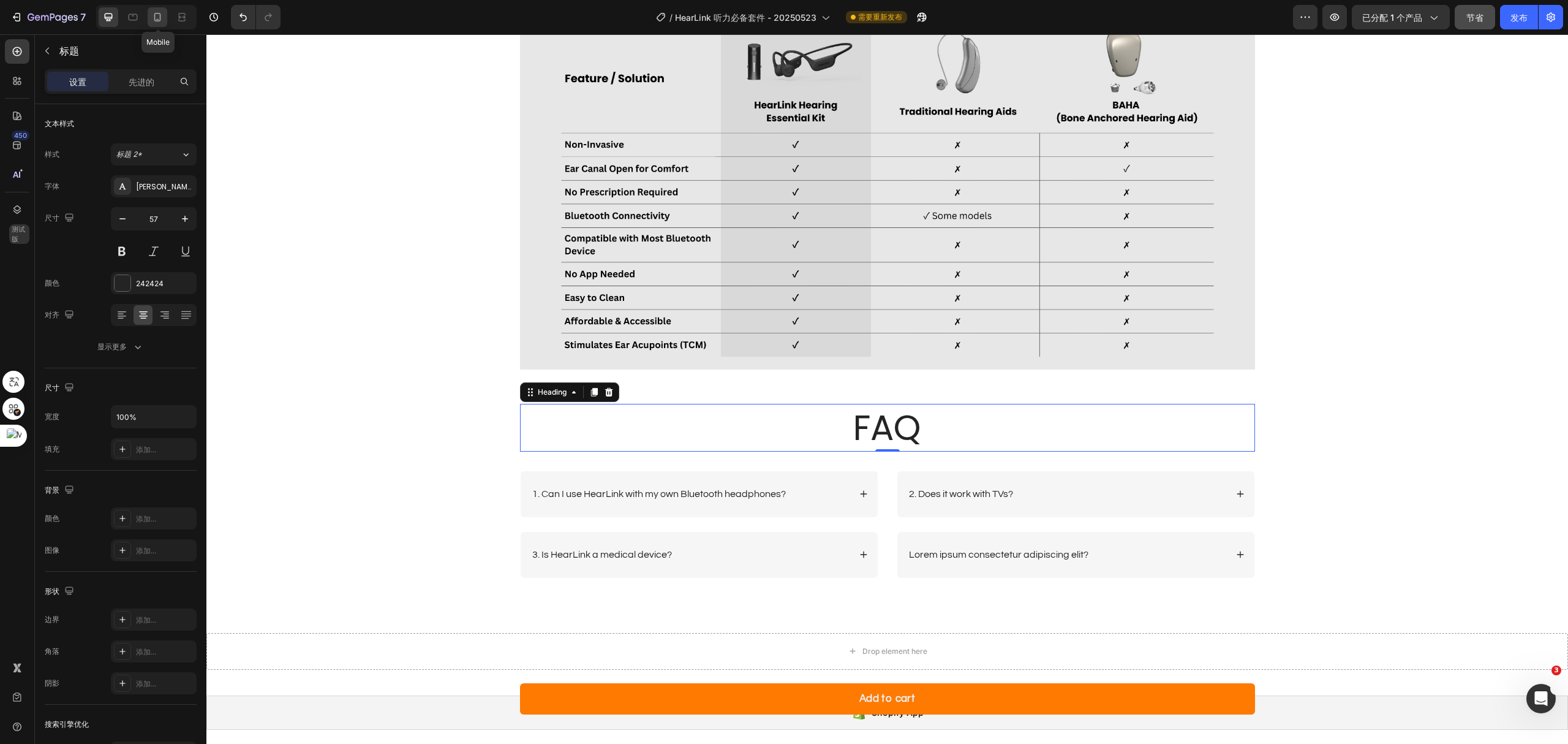
click at [164, 22] on div at bounding box center [157, 17] width 19 height 19
type input "30"
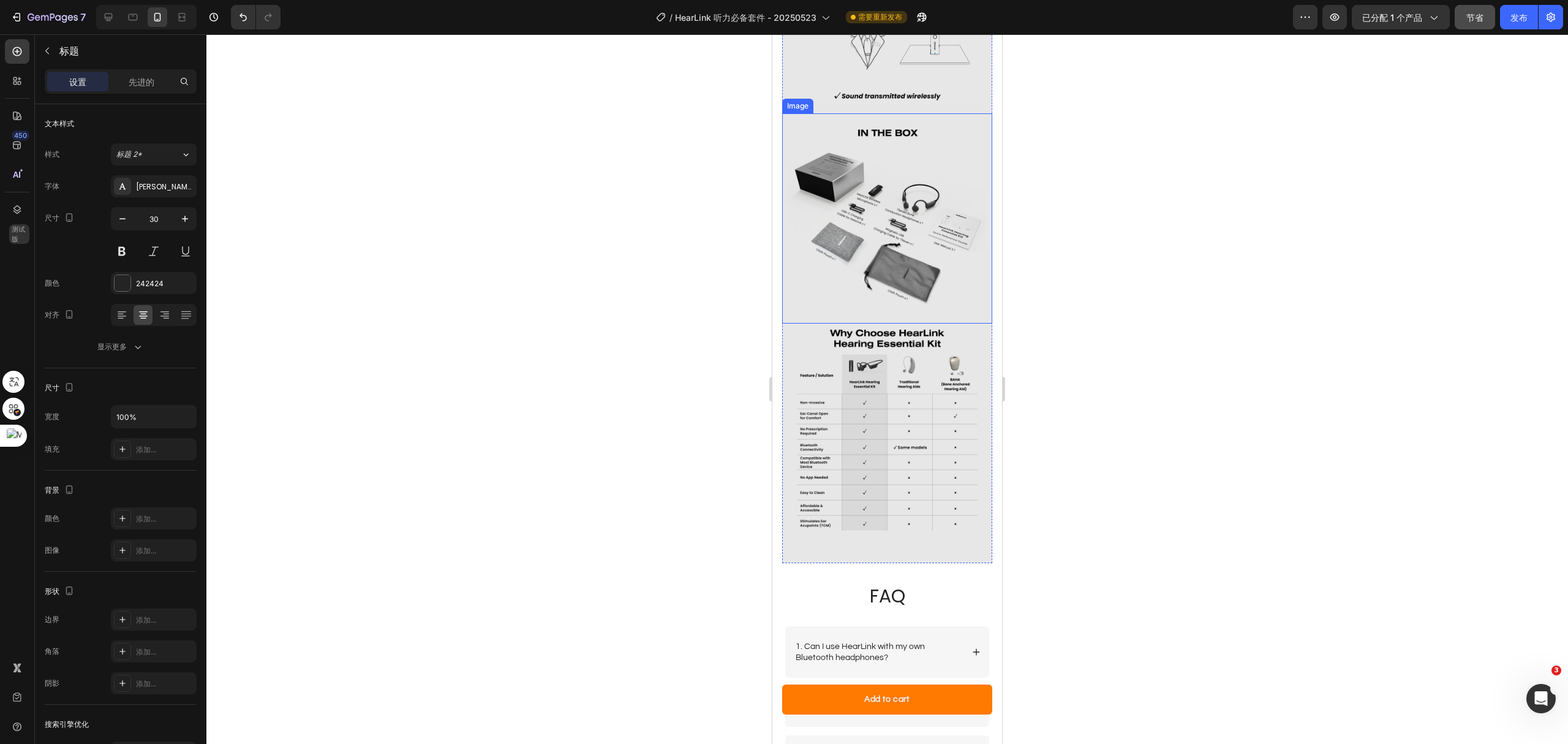
scroll to position [2689, 0]
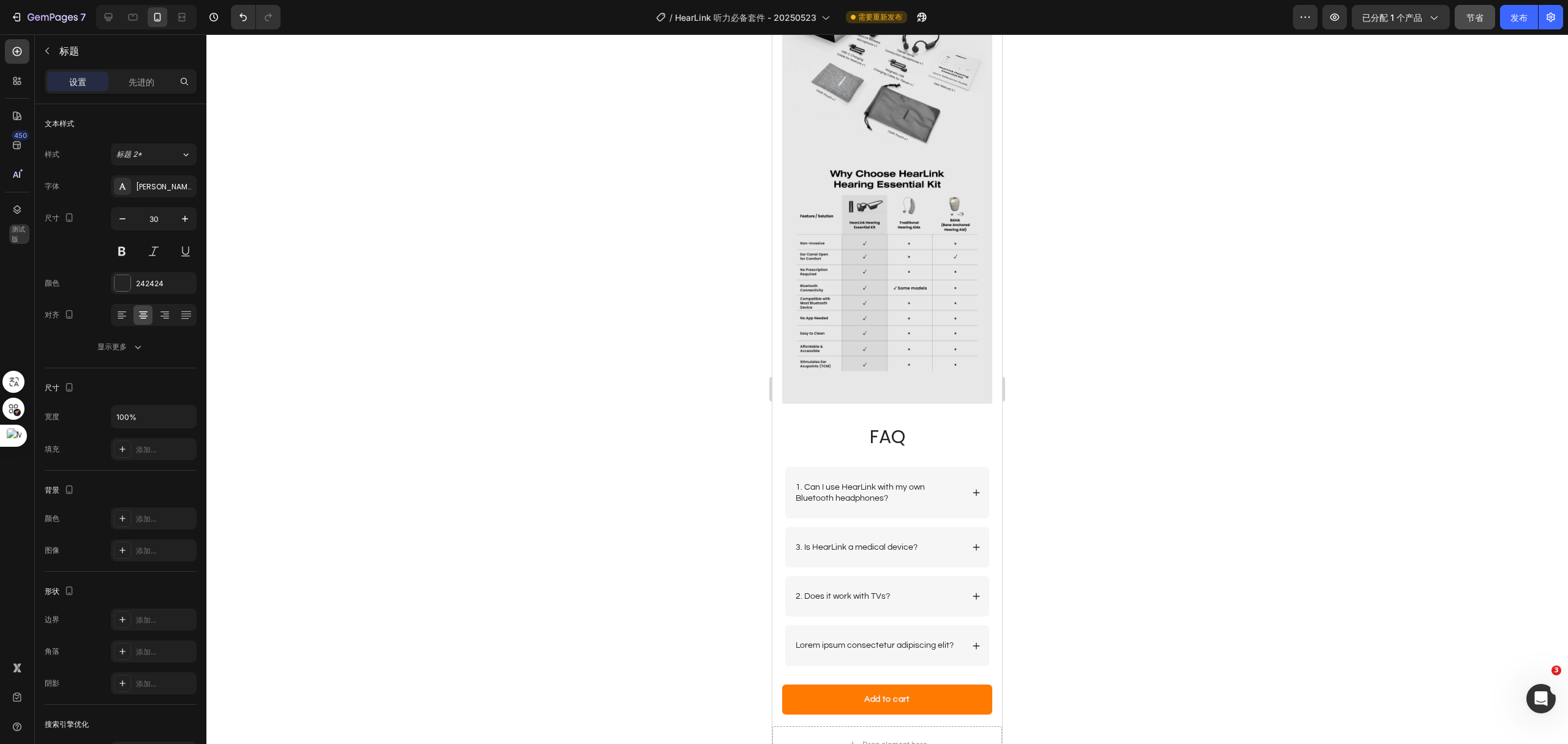
click at [902, 423] on h2 "FAQ" at bounding box center [887, 436] width 205 height 26
click at [1144, 312] on div at bounding box center [887, 389] width 1362 height 710
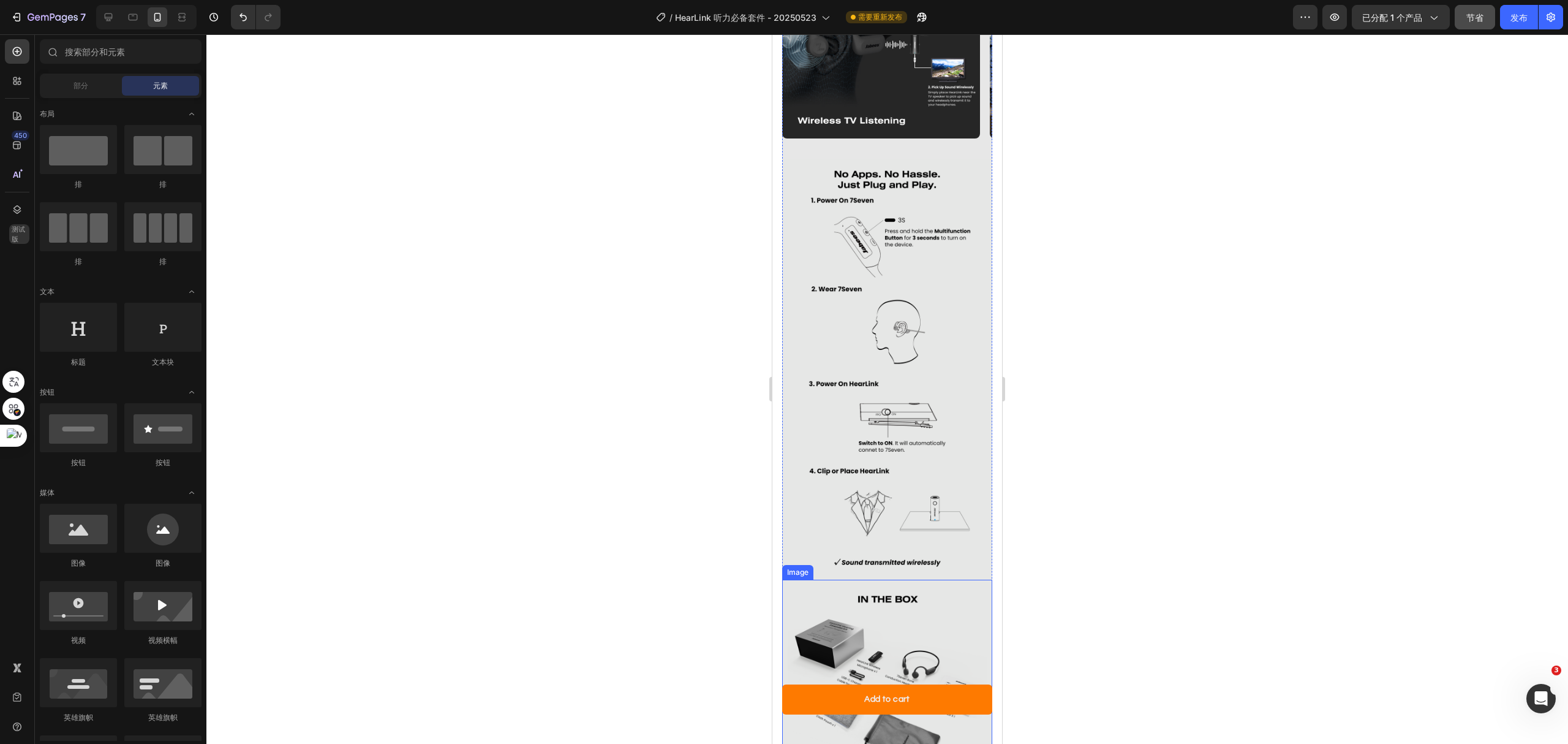
scroll to position [2451, 0]
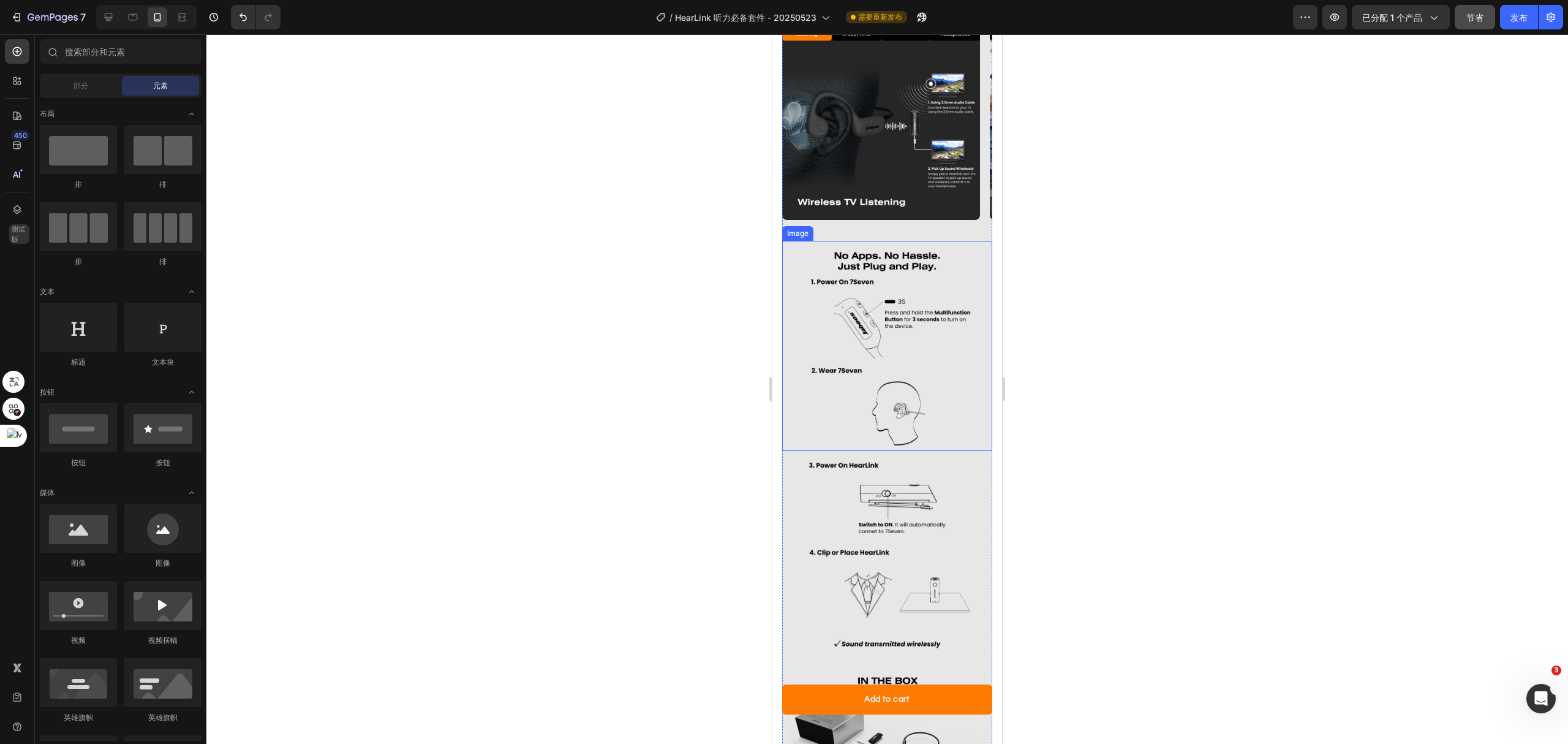
click at [937, 283] on img at bounding box center [888, 346] width 210 height 210
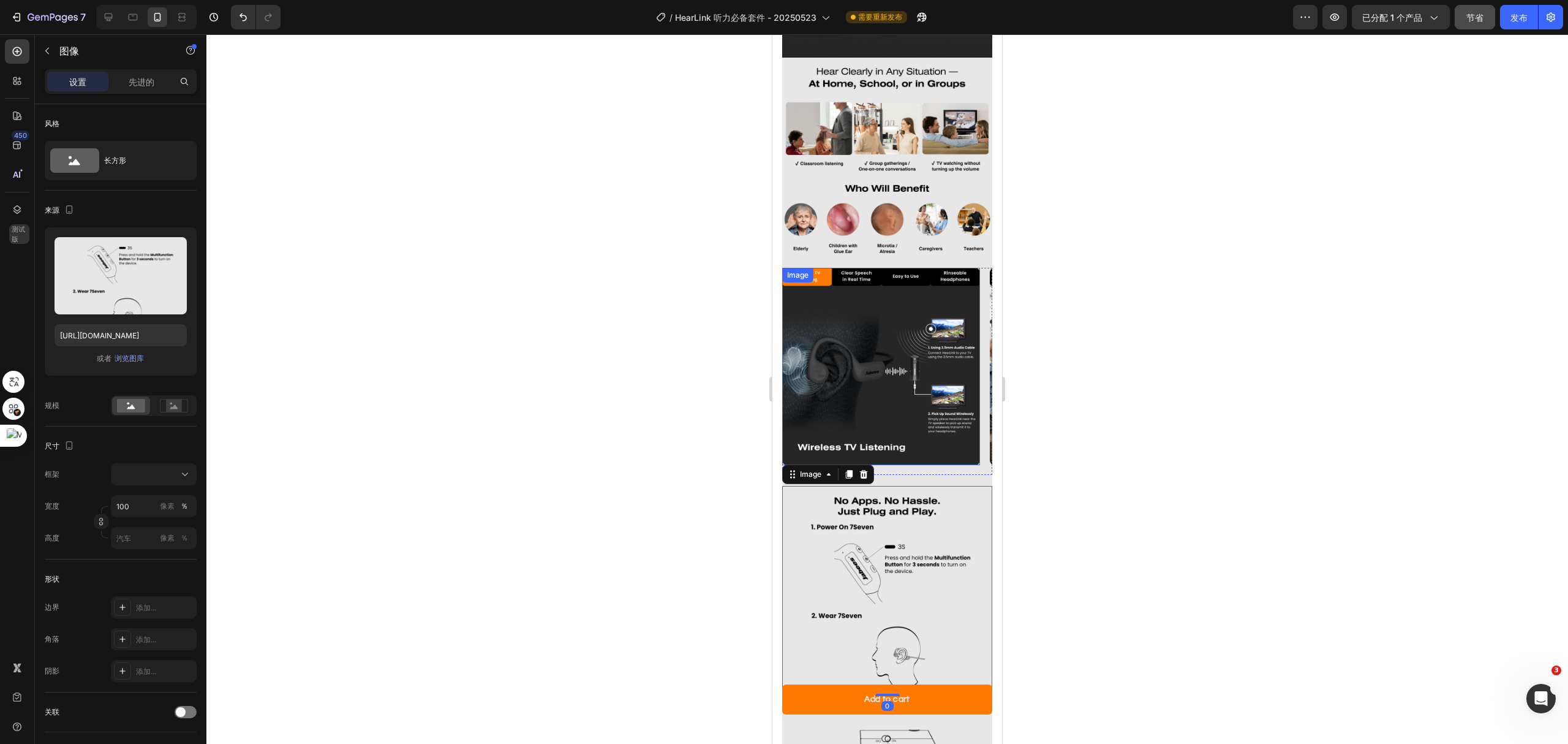
click at [913, 306] on img at bounding box center [881, 366] width 197 height 198
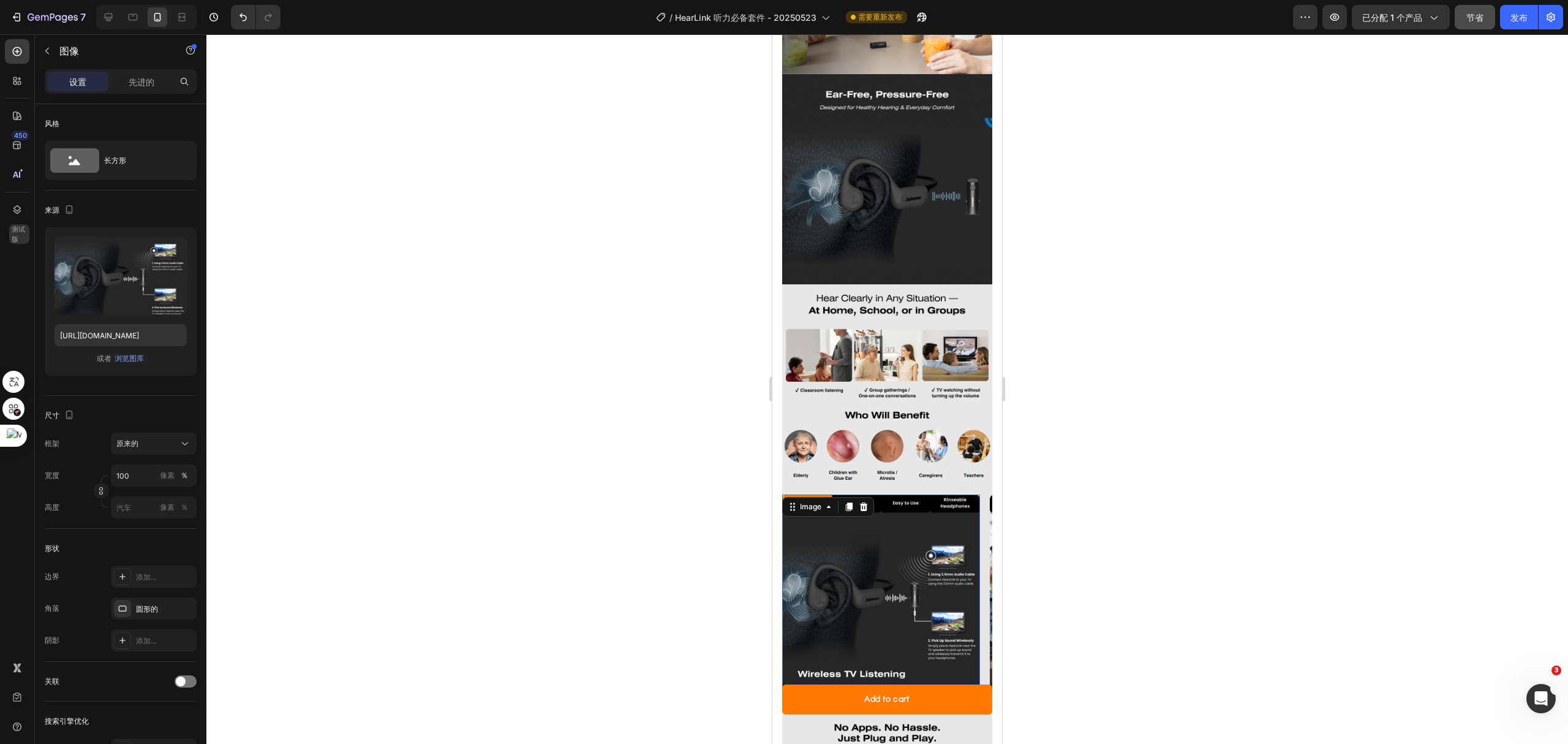
scroll to position [1961, 0]
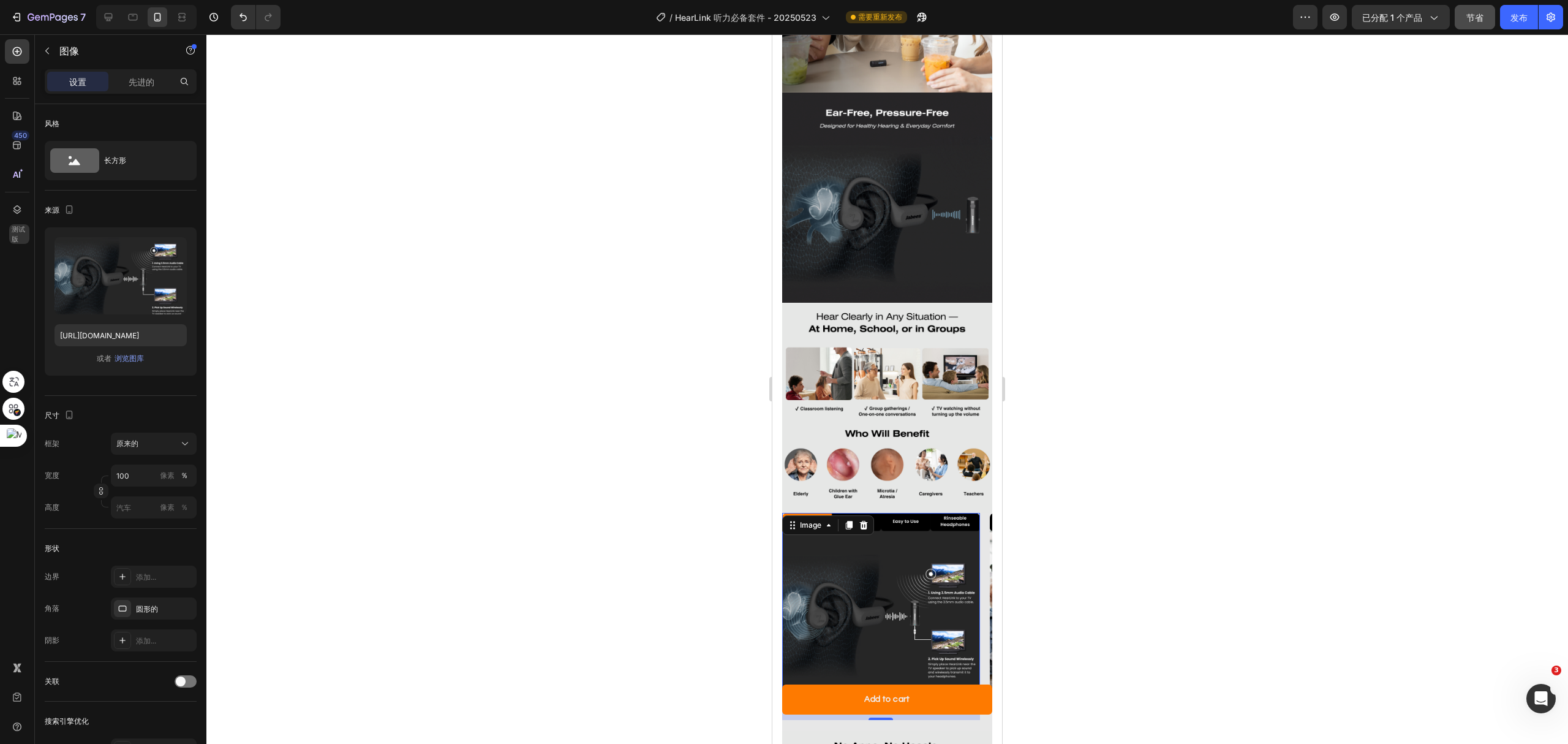
click at [910, 305] on img at bounding box center [888, 408] width 210 height 210
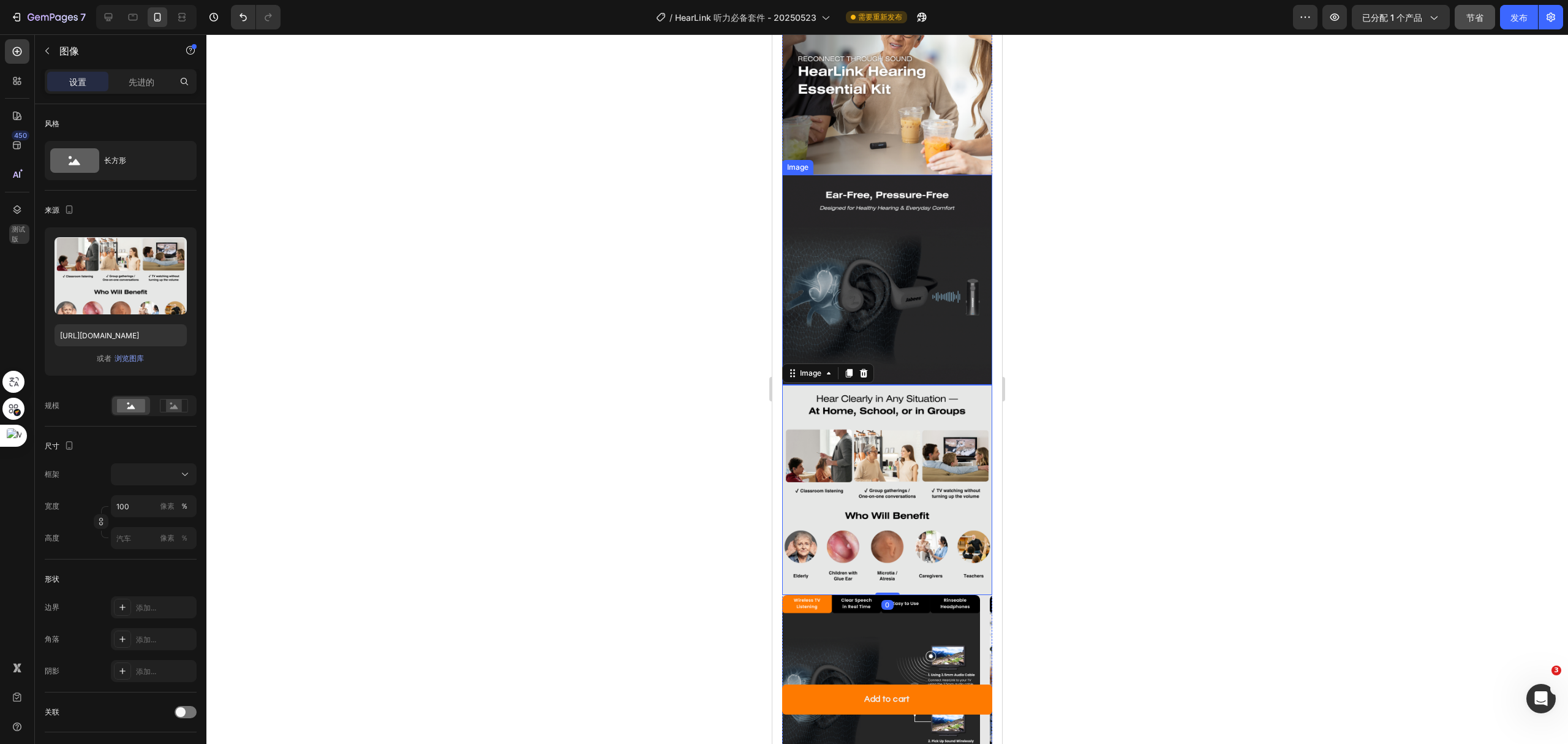
click at [917, 265] on img at bounding box center [888, 280] width 210 height 210
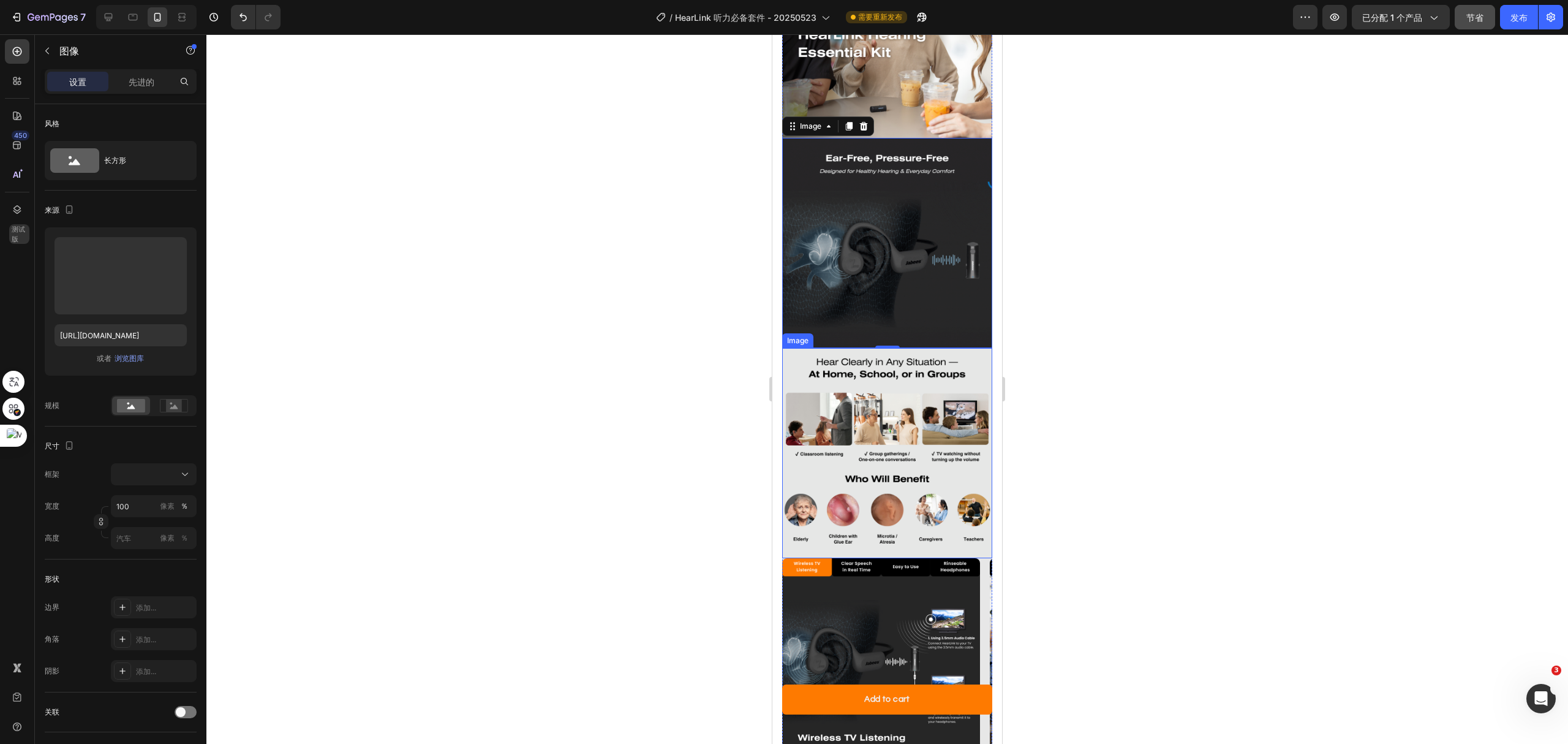
scroll to position [2042, 0]
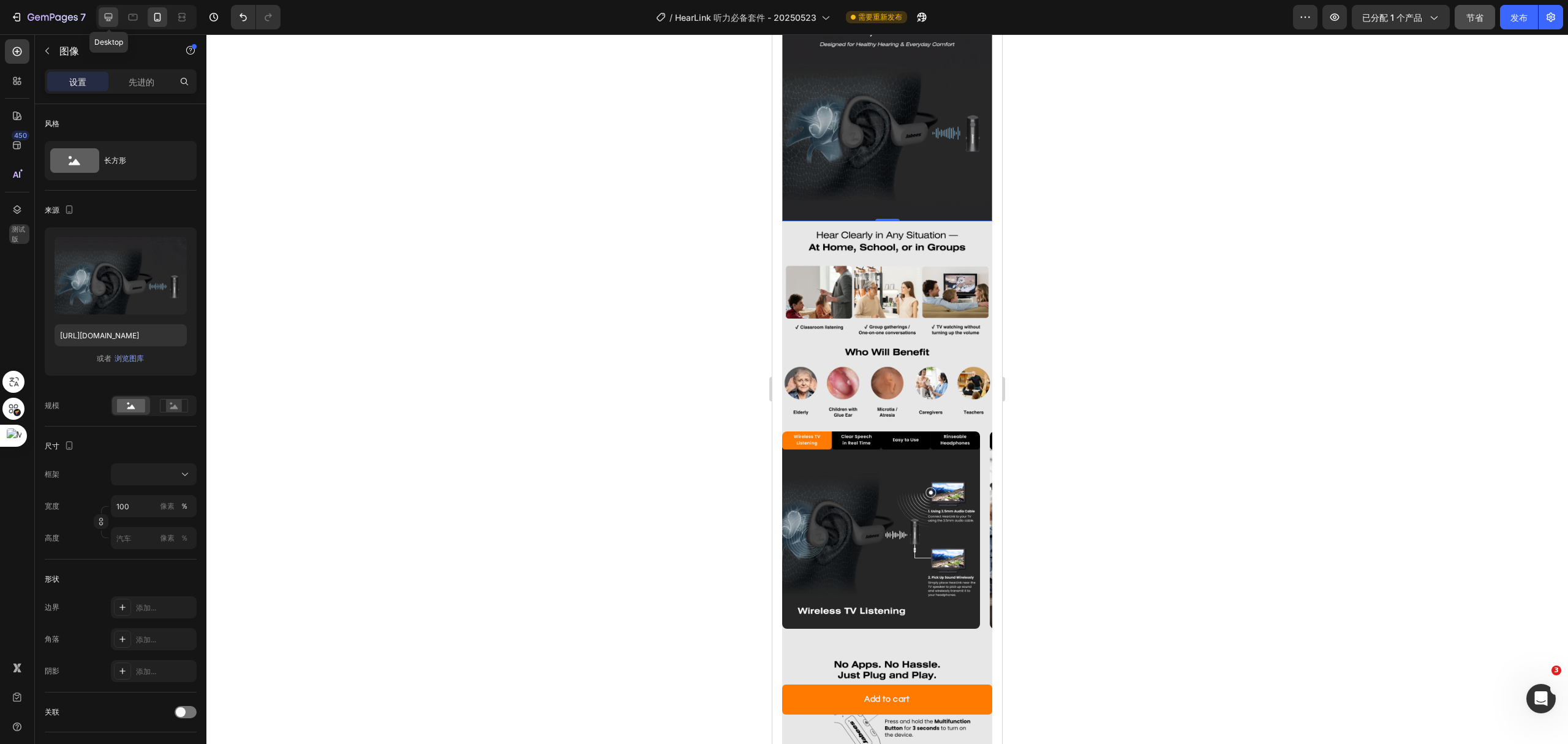
click at [109, 19] on icon at bounding box center [108, 17] width 12 height 12
type input "[URL][DOMAIN_NAME]"
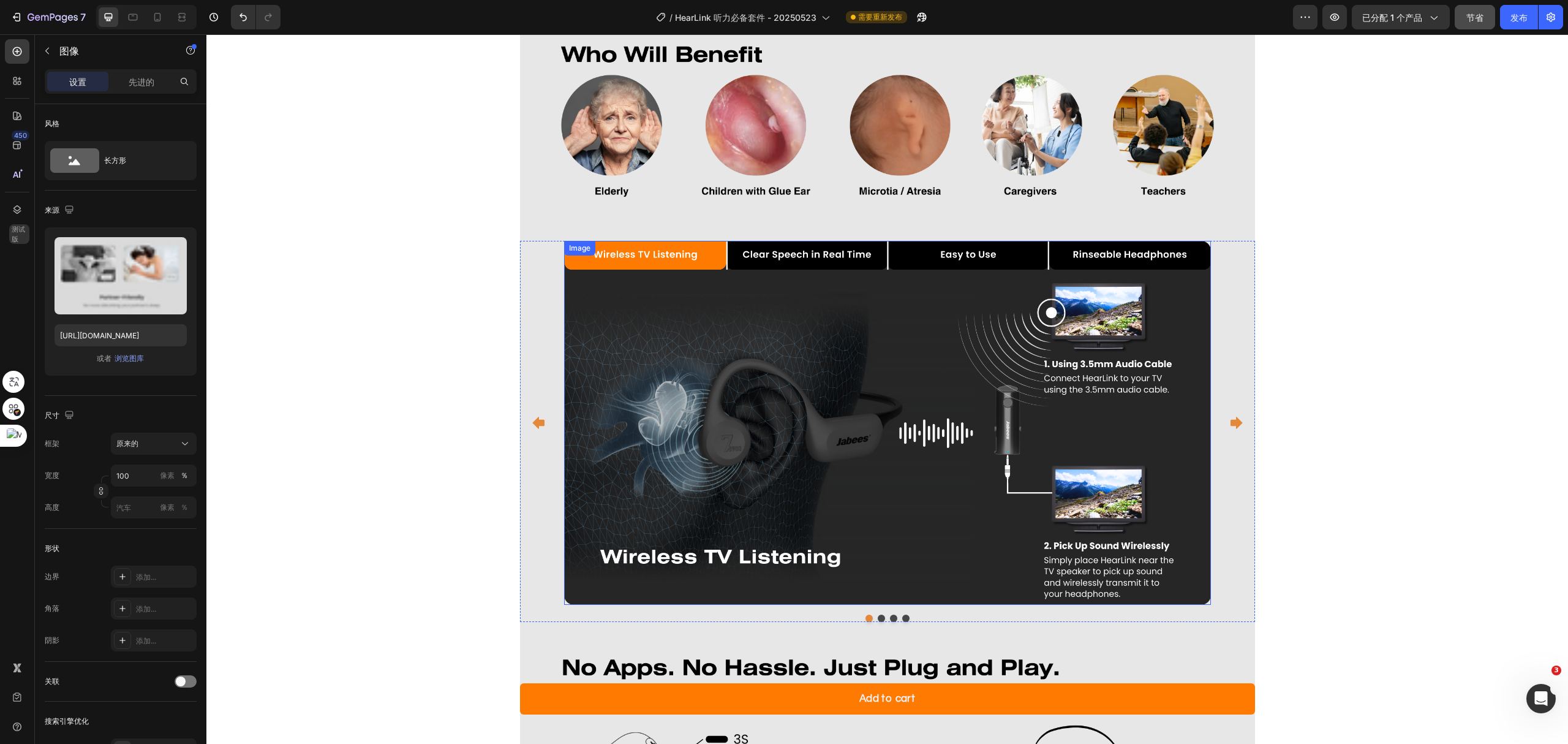
scroll to position [2538, 0]
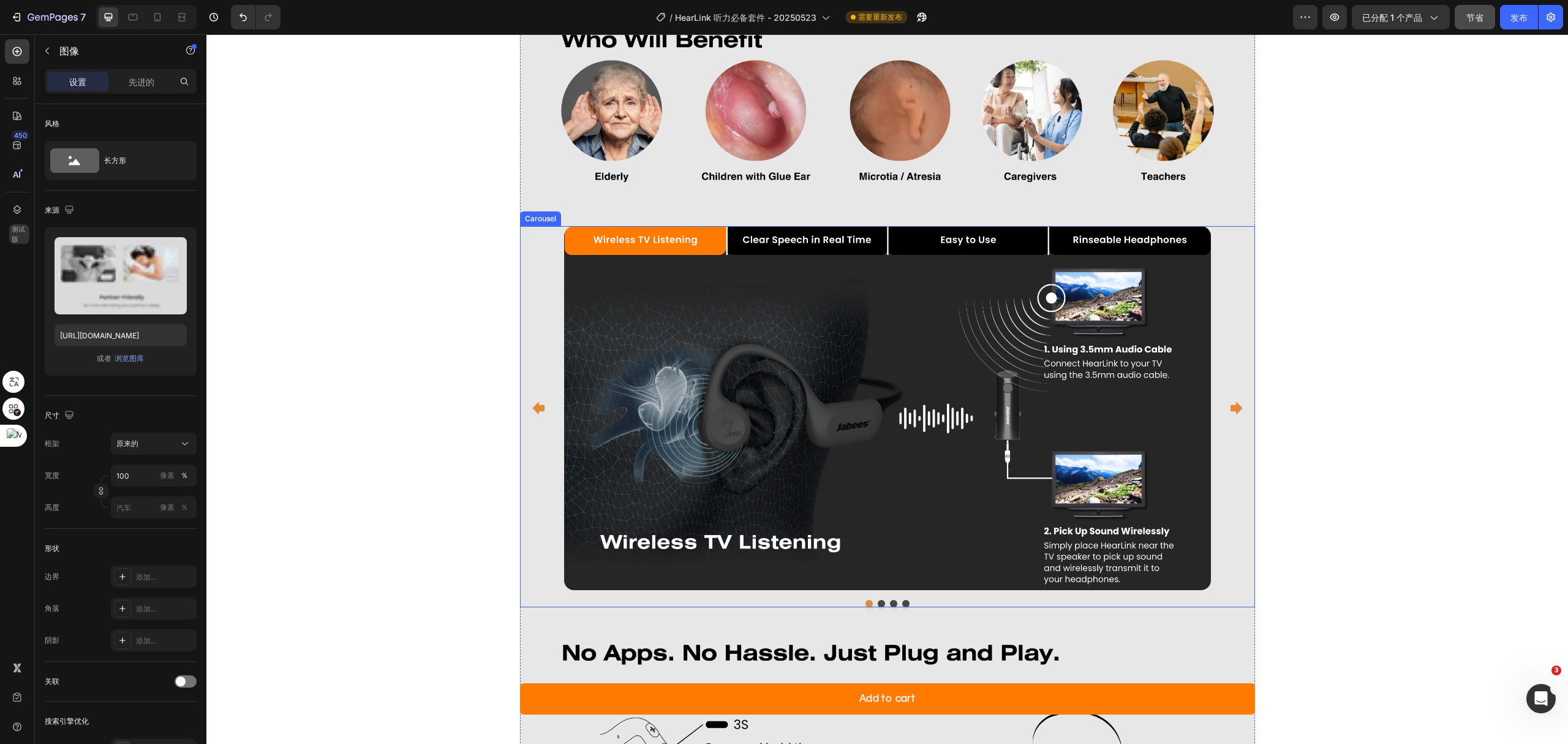
click at [1233, 409] on icon "Carousel Next Arrow" at bounding box center [1236, 408] width 12 height 12
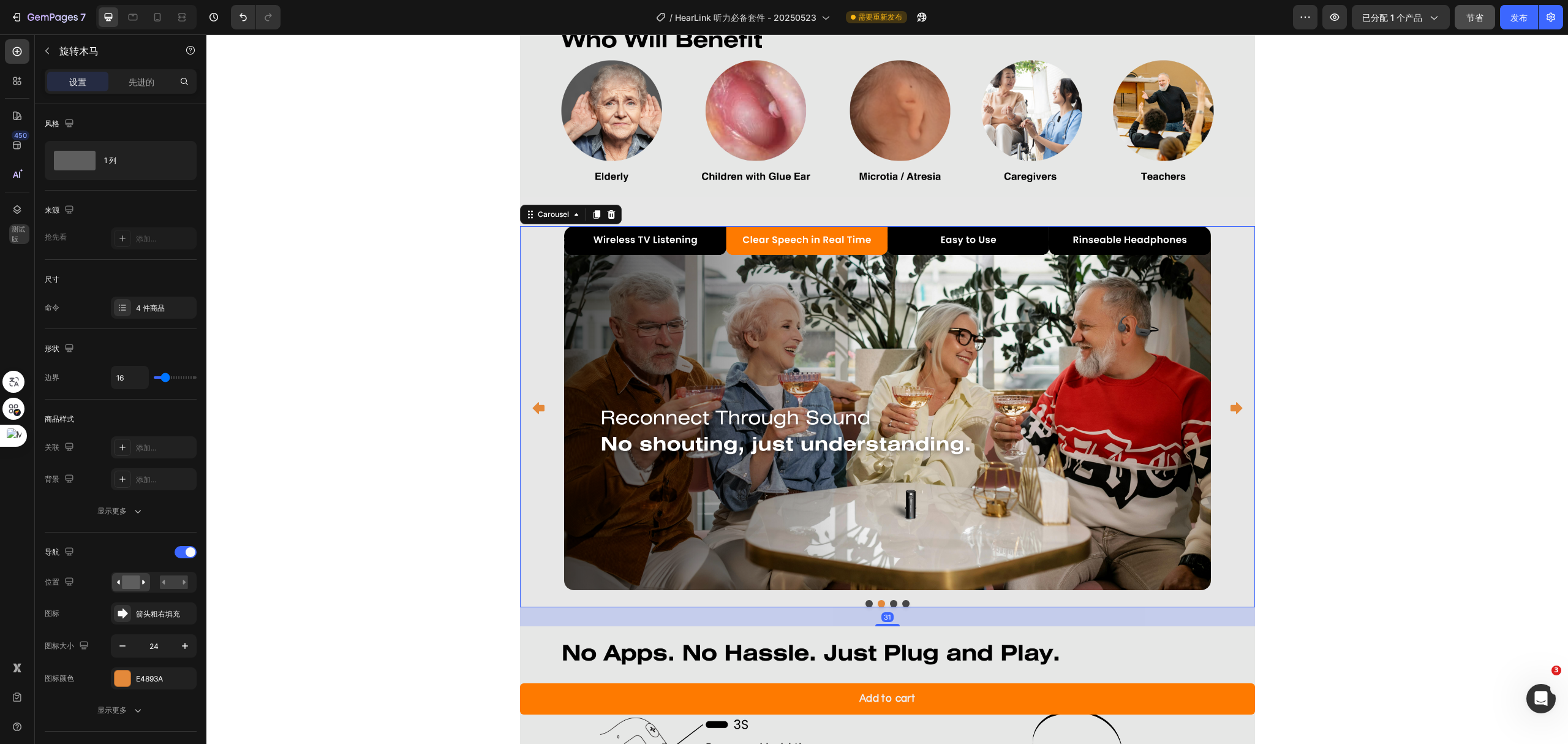
click at [1233, 409] on icon "Carousel Next Arrow" at bounding box center [1236, 408] width 12 height 12
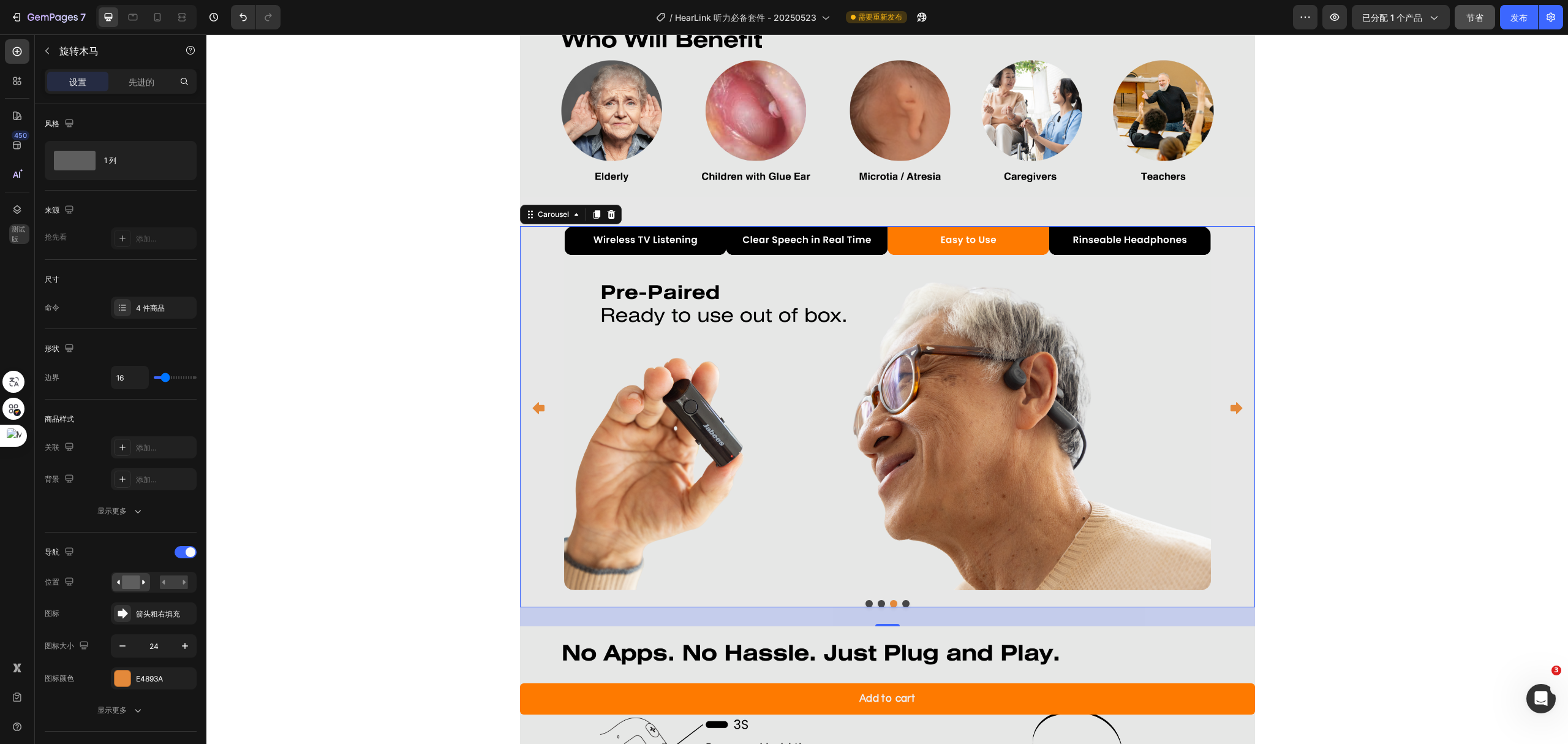
click at [1230, 410] on icon "Carousel Next Arrow" at bounding box center [1236, 408] width 12 height 12
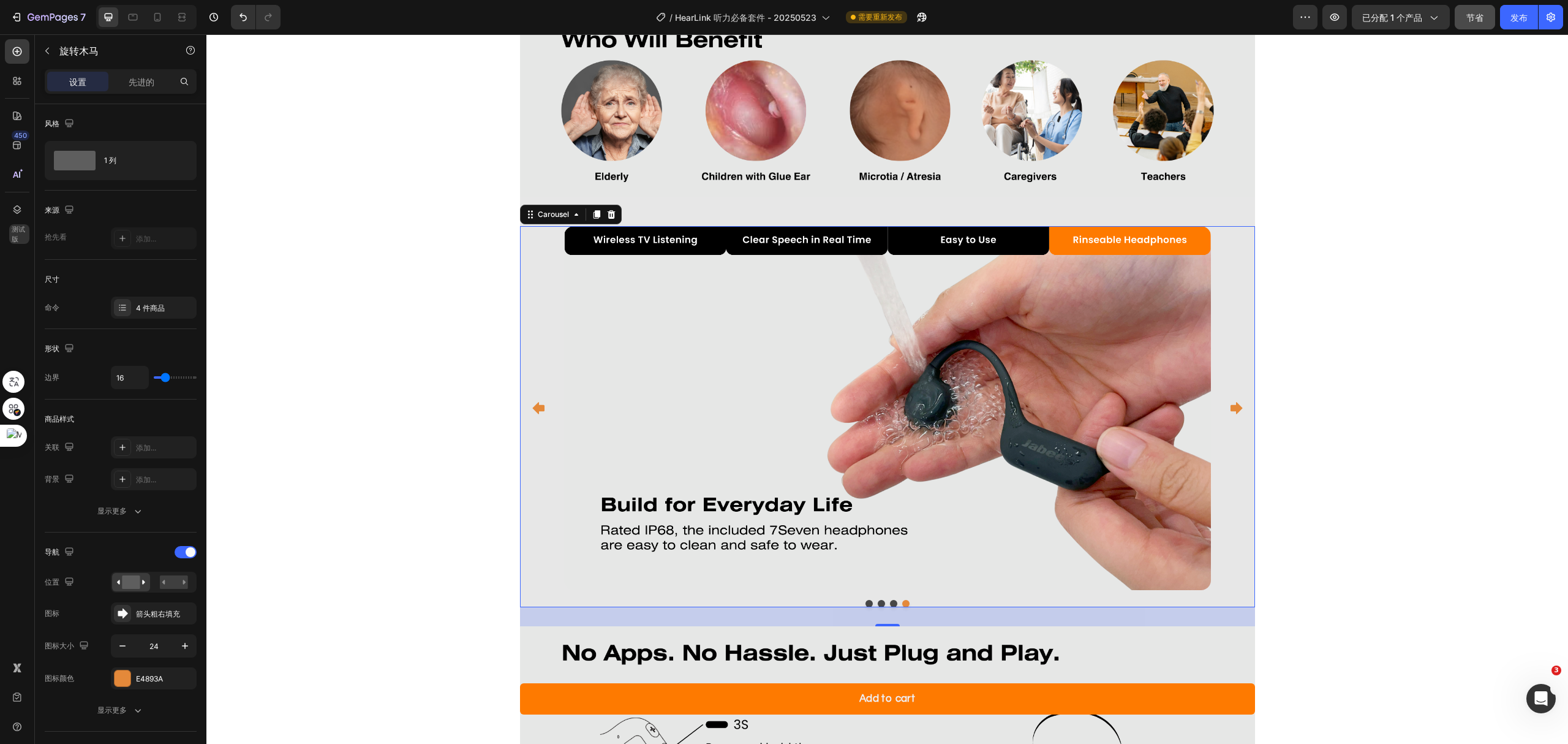
click at [1306, 339] on div "Image Image Image Image Image Image Image Image Carousel Image Image Image Imag…" at bounding box center [887, 168] width 1362 height 5294
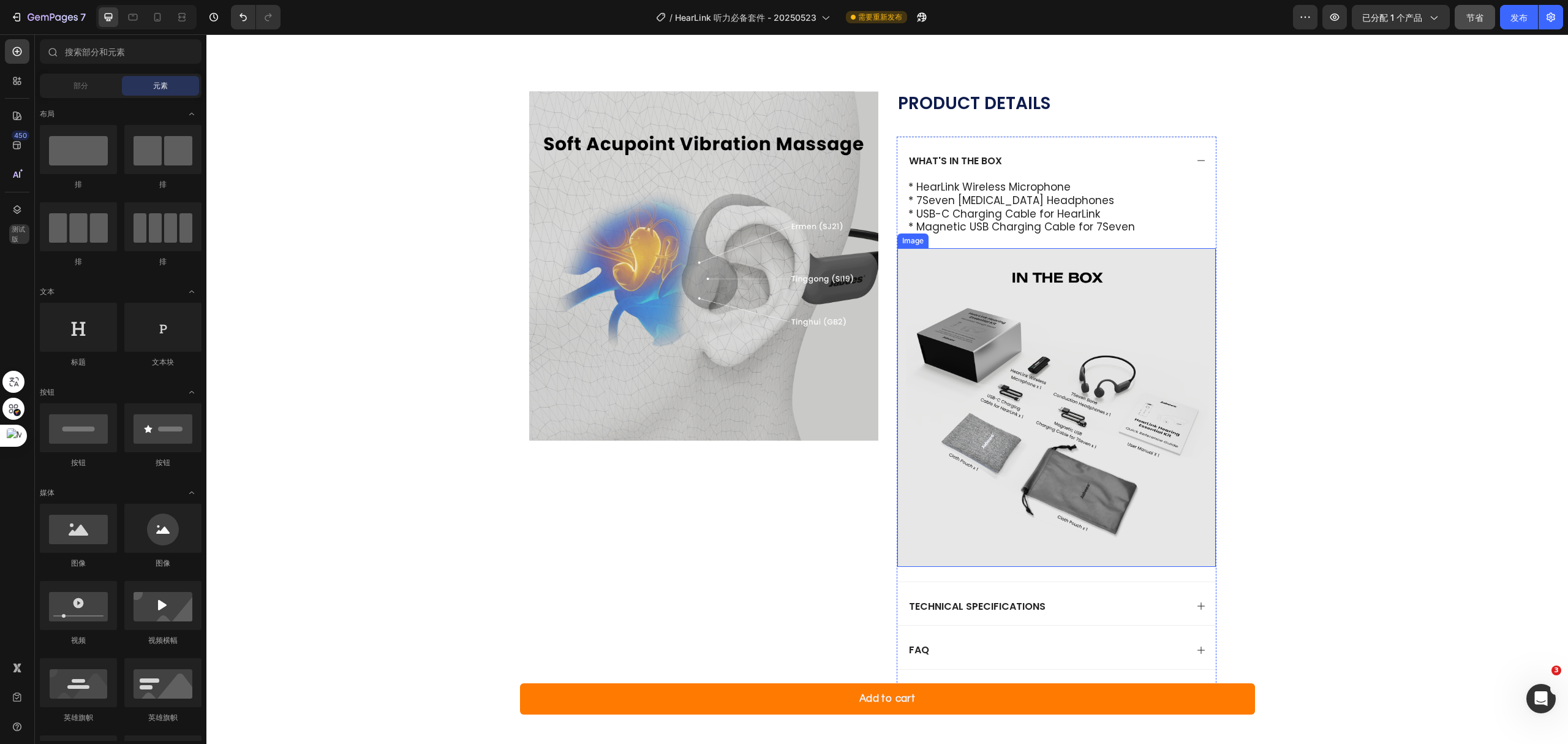
scroll to position [741, 0]
click at [1131, 229] on p "* Magnetic USB Charging Cable for 7Seven" at bounding box center [1057, 227] width 297 height 13
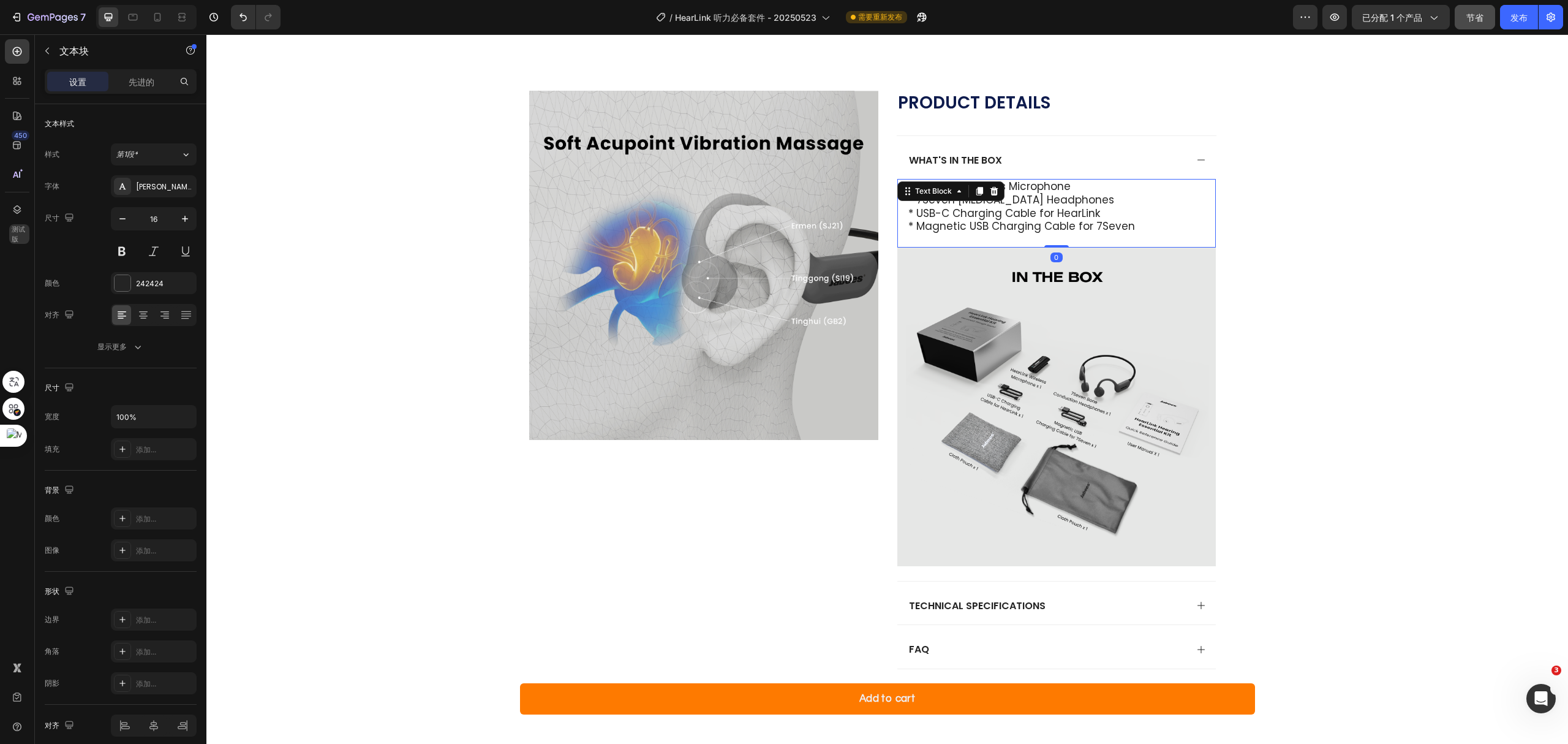
click at [1130, 222] on p "* Magnetic USB Charging Cable for 7Seven" at bounding box center [1057, 227] width 297 height 13
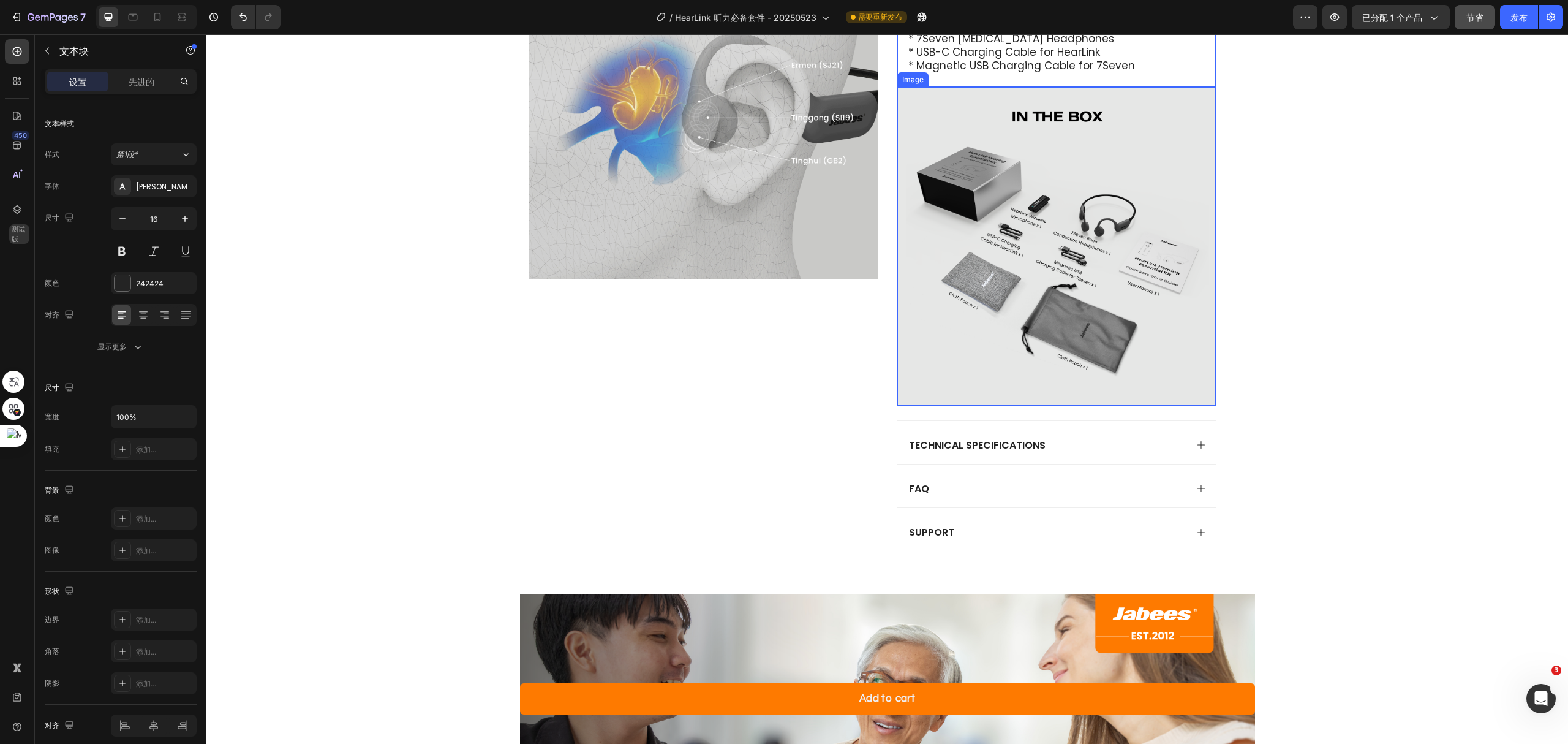
scroll to position [904, 0]
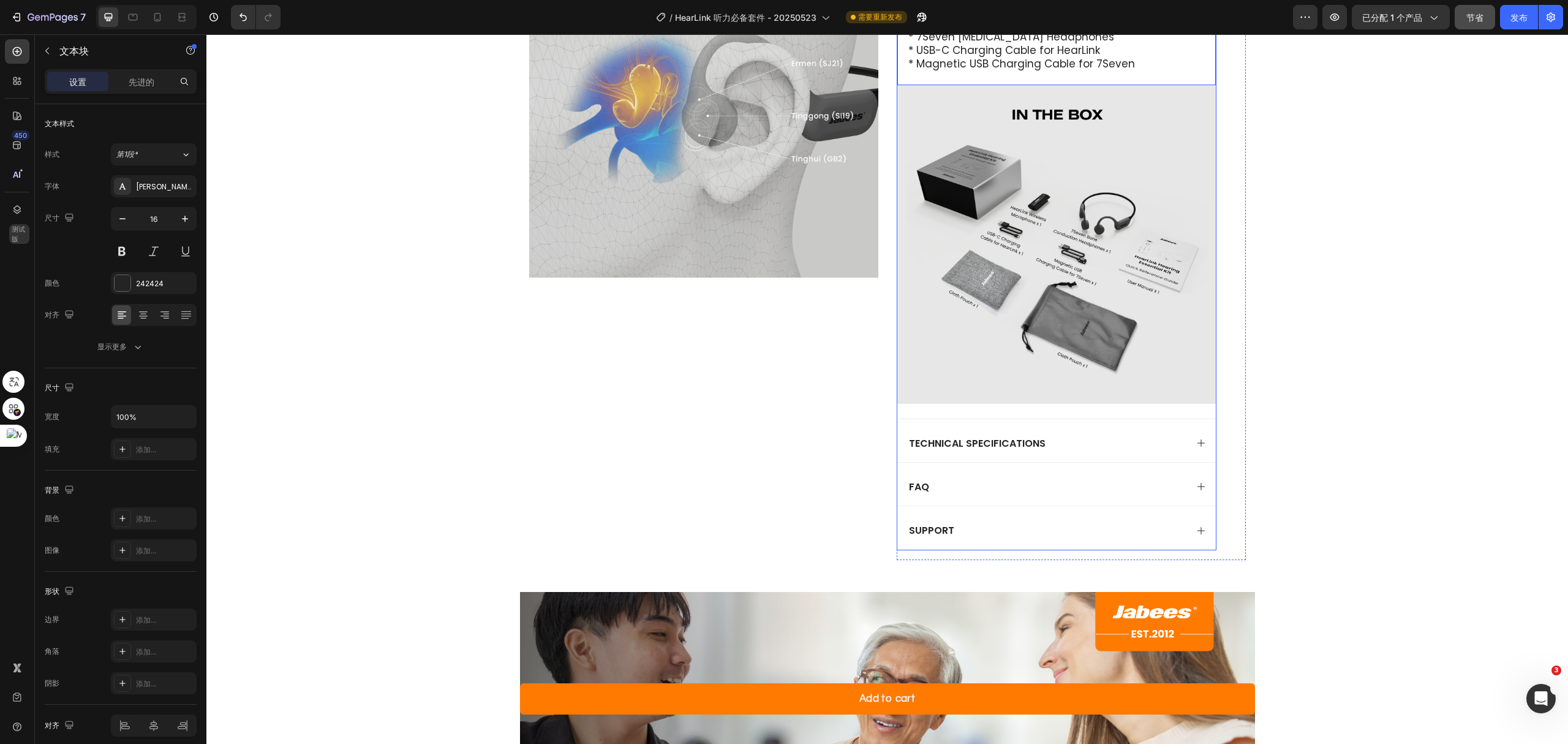
click at [1191, 522] on div "support" at bounding box center [1056, 528] width 318 height 43
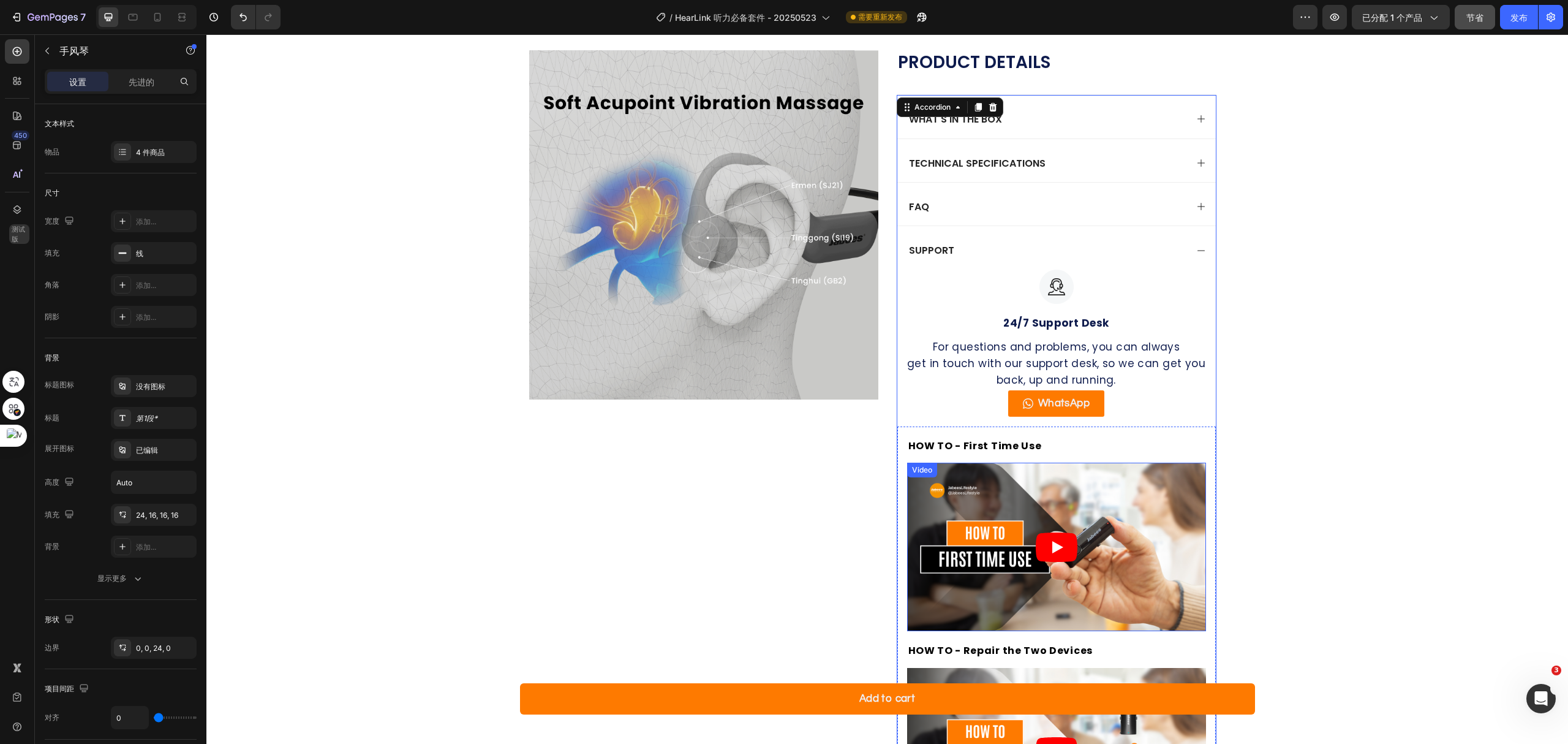
scroll to position [857, 0]
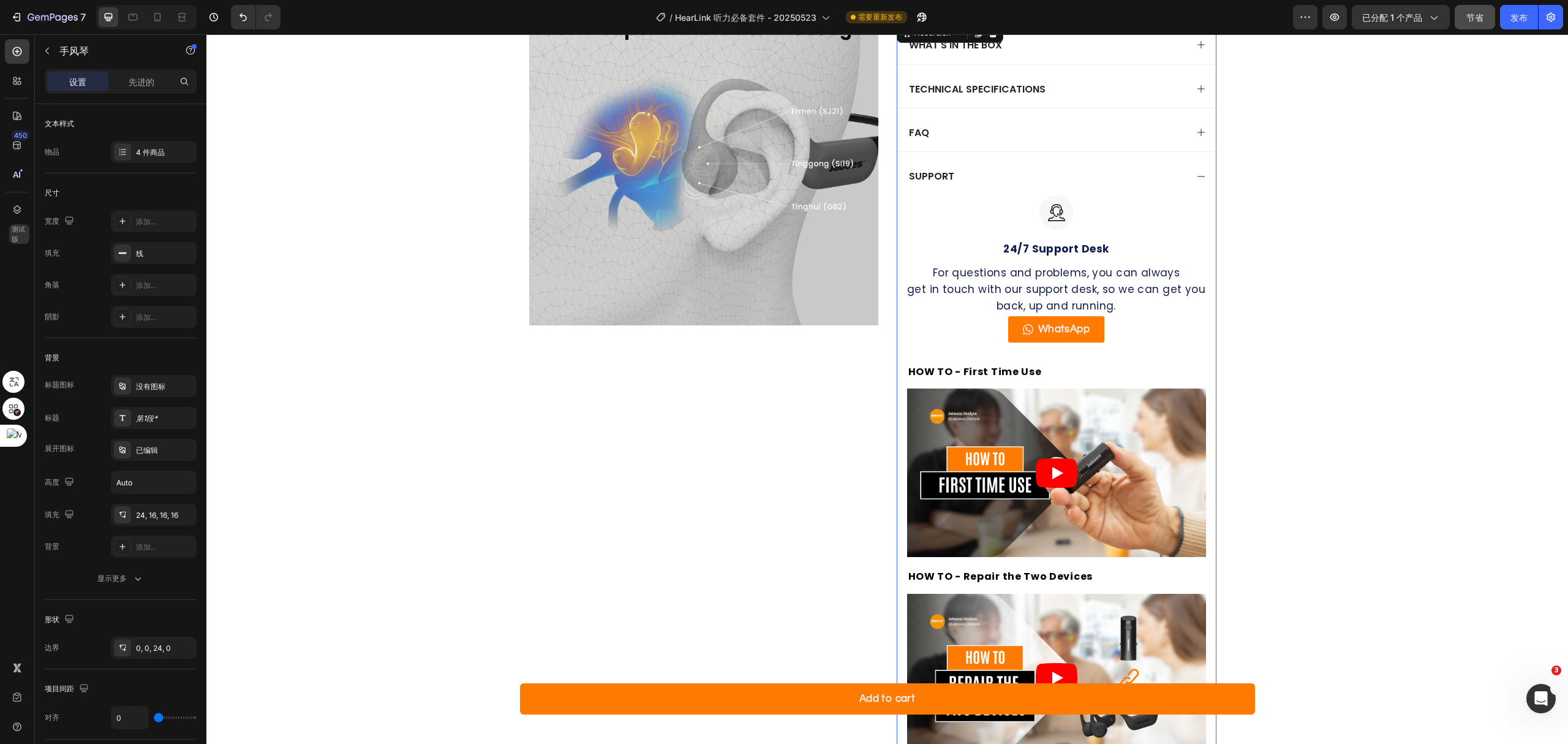
click at [1197, 177] on icon at bounding box center [1201, 176] width 10 height 10
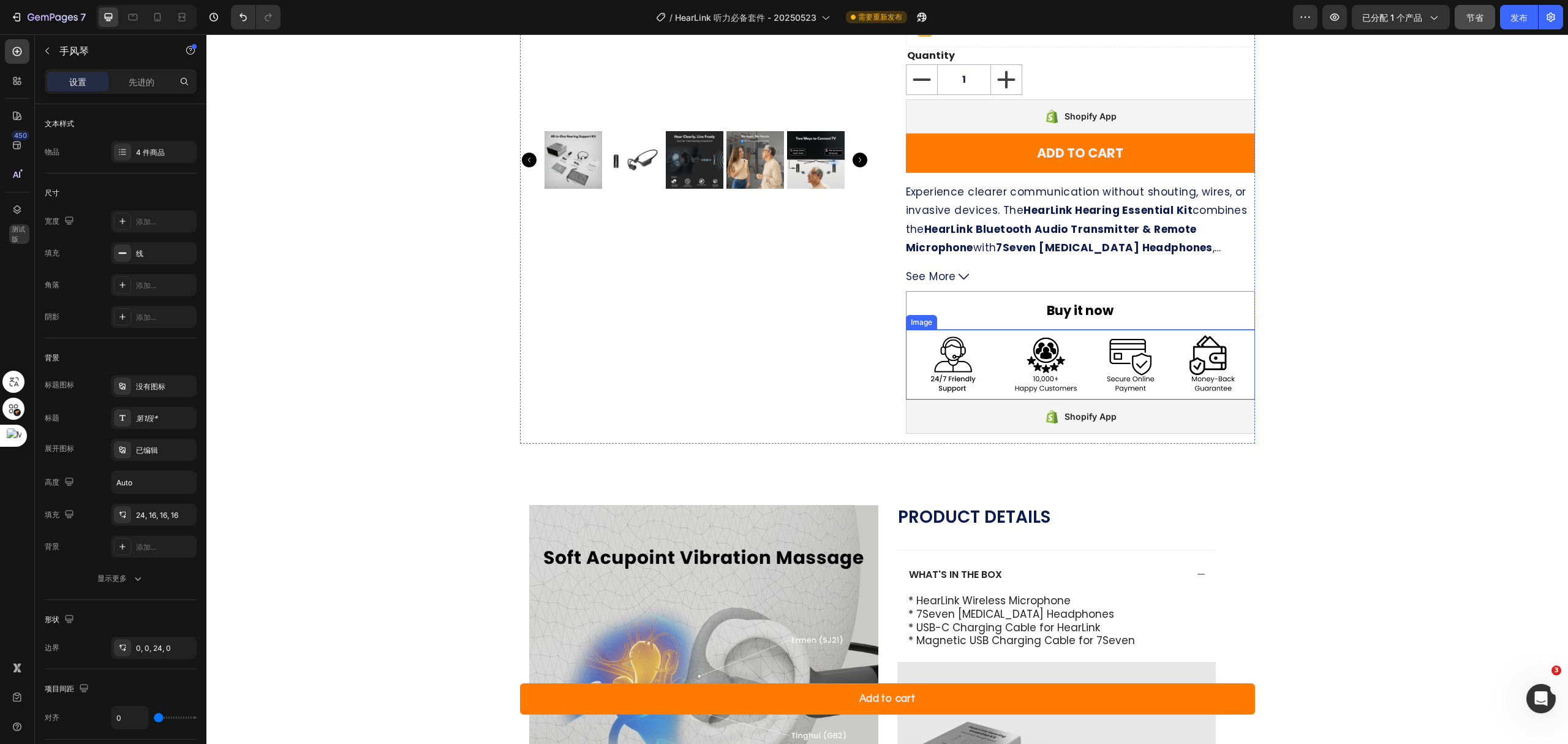
scroll to position [817, 0]
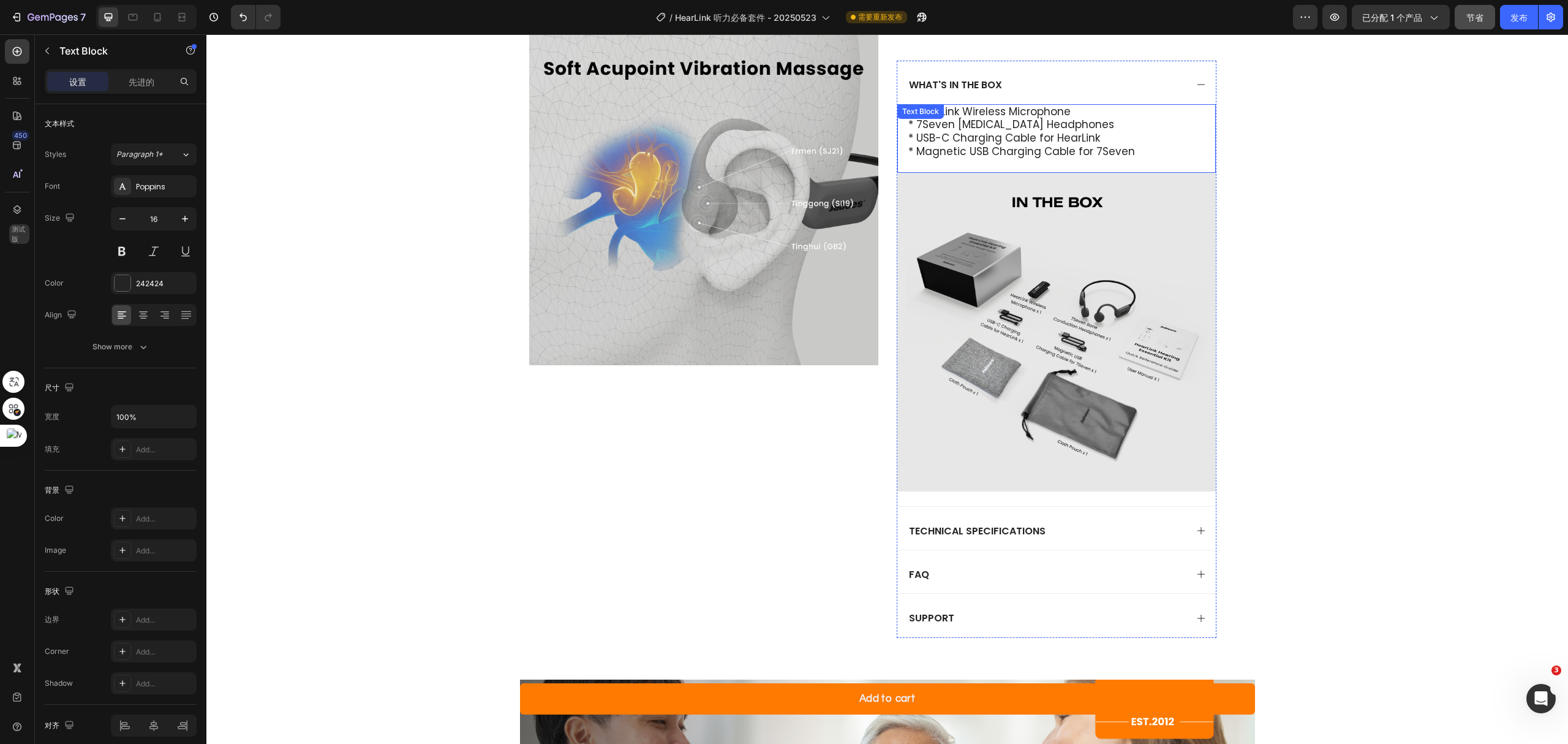
click at [1134, 151] on p "* Magnetic USB Charging Cable for 7Seven" at bounding box center [1057, 152] width 297 height 13
click at [1130, 146] on p "* Magnetic USB Charging Cable for 7Seven" at bounding box center [1057, 152] width 297 height 13
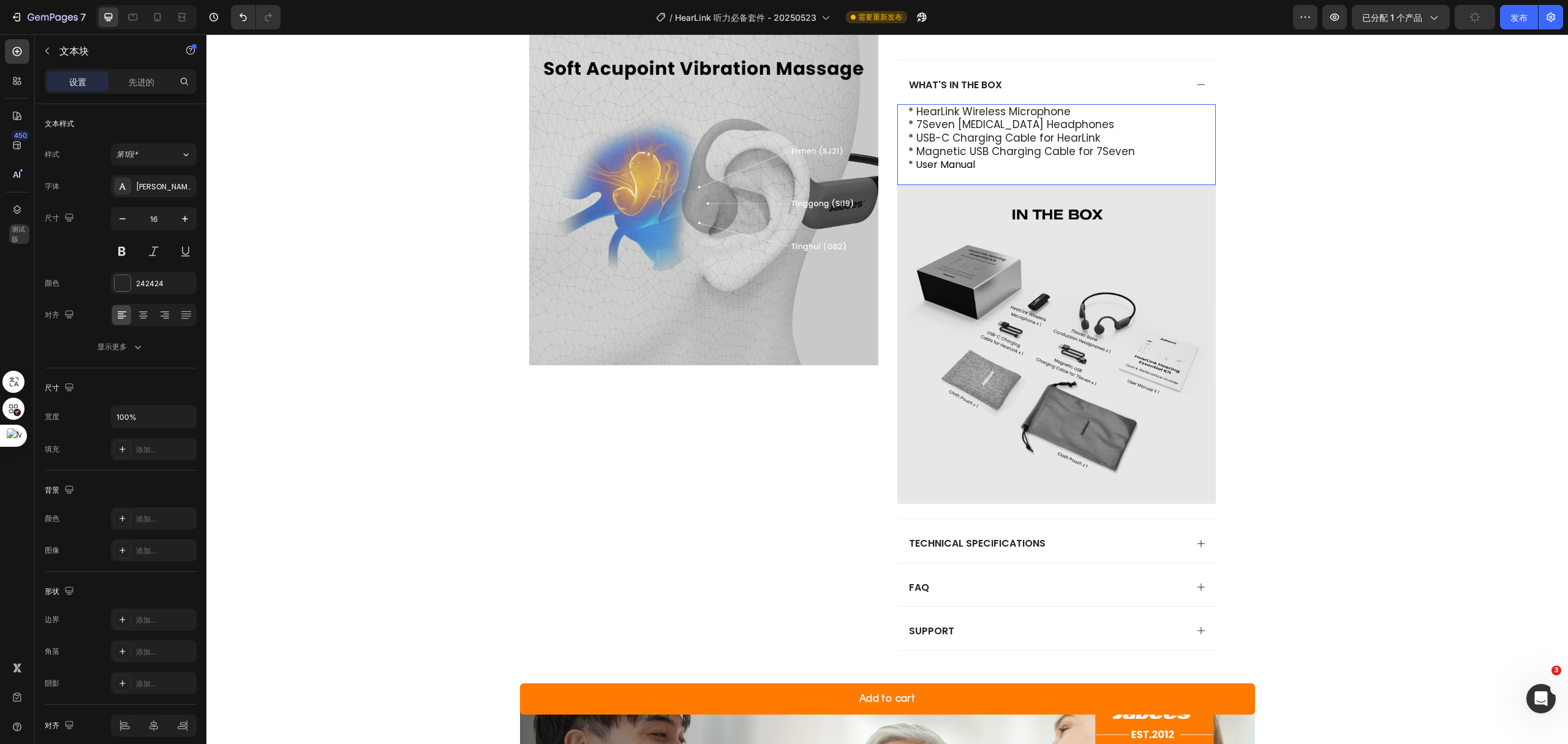
click at [990, 164] on p "* User Manual" at bounding box center [1057, 165] width 297 height 13
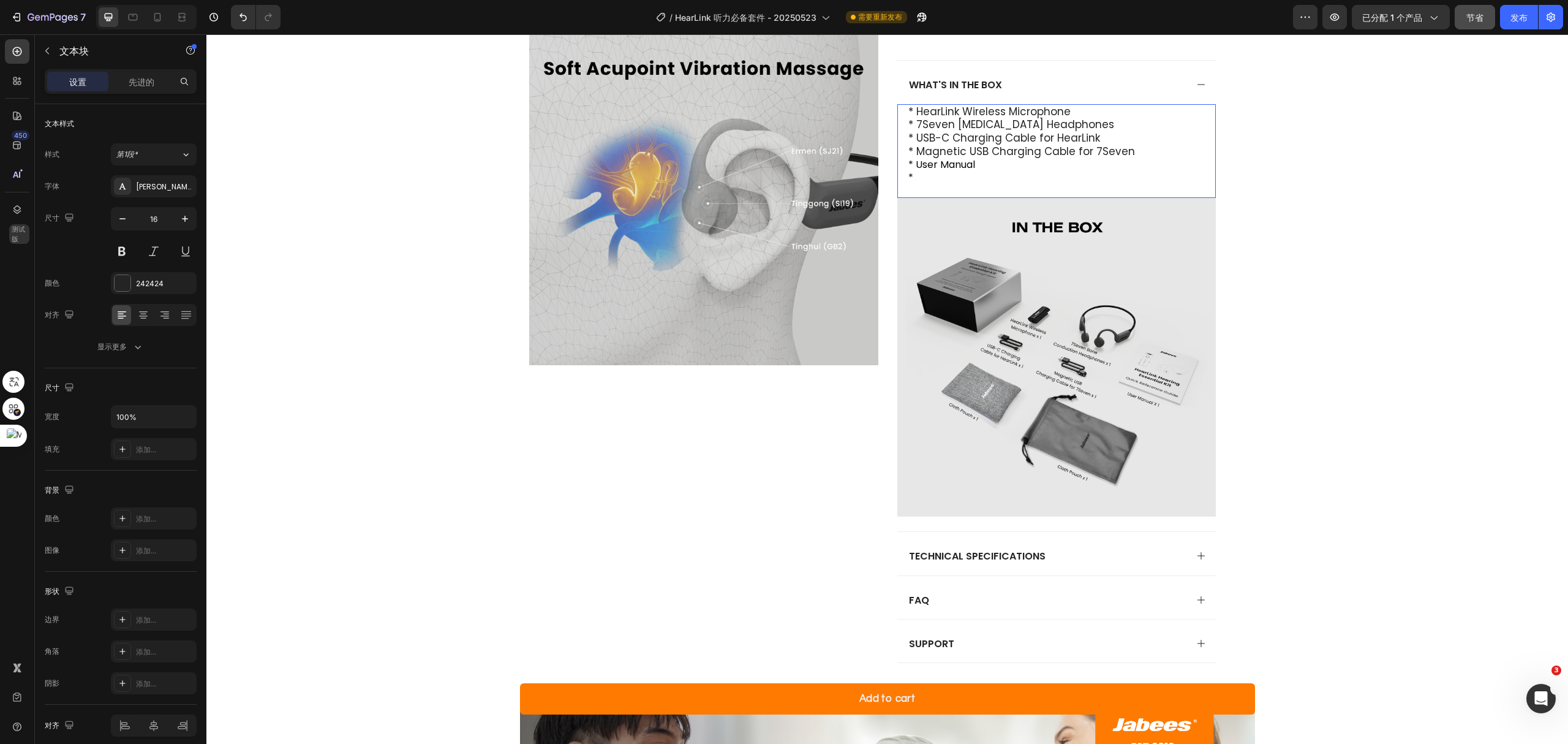
click at [949, 174] on p "*" at bounding box center [1057, 177] width 297 height 13
click at [981, 177] on p "* Cloth Pouch x 1" at bounding box center [1057, 177] width 297 height 13
click at [1254, 256] on div "Product Details Heading What's in the box * HearLink Wireless Microphone * 7Sev…" at bounding box center [887, 349] width 1337 height 667
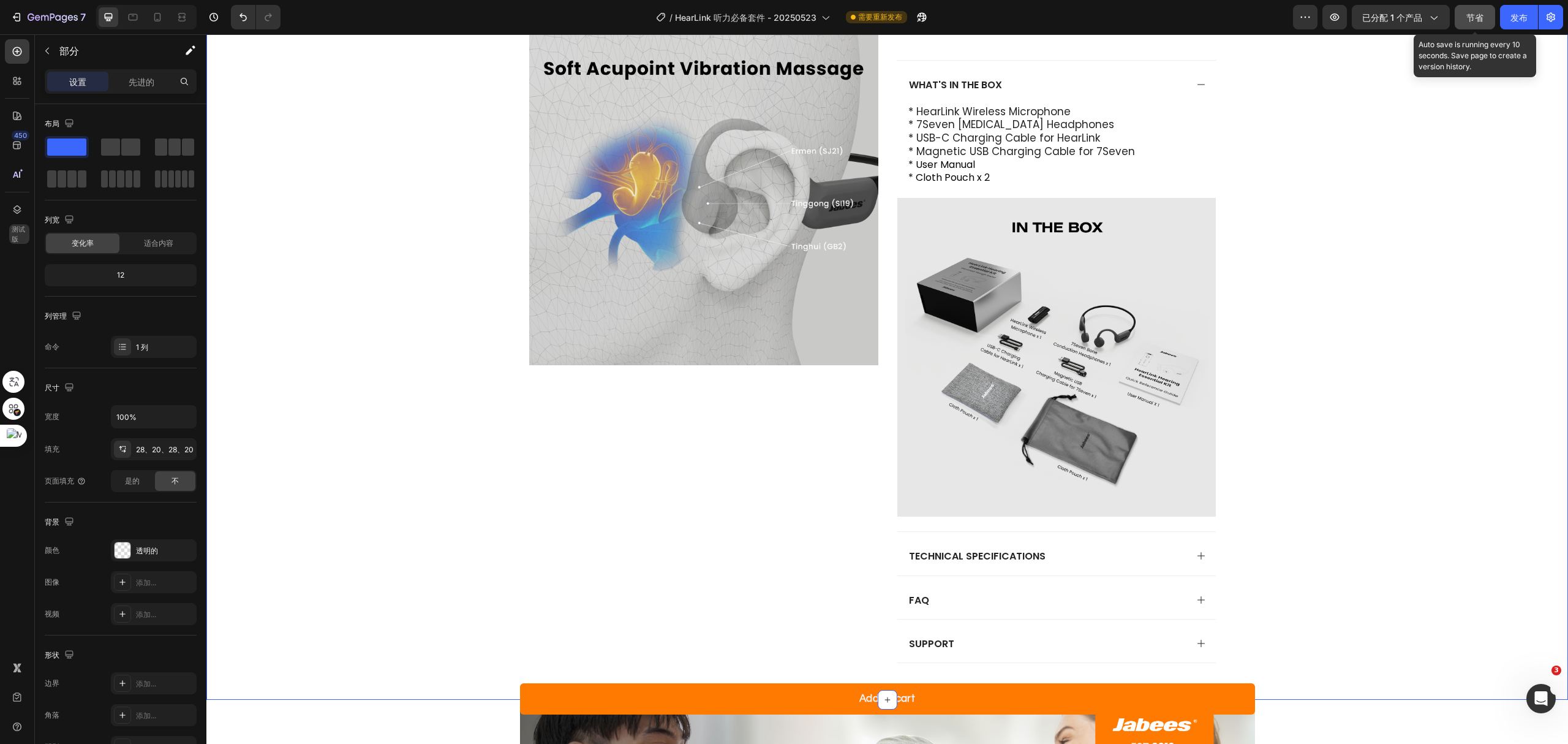
click at [1306, 16] on font "节省" at bounding box center [1475, 17] width 17 height 10
click at [1306, 17] on font "发布" at bounding box center [1519, 17] width 17 height 10
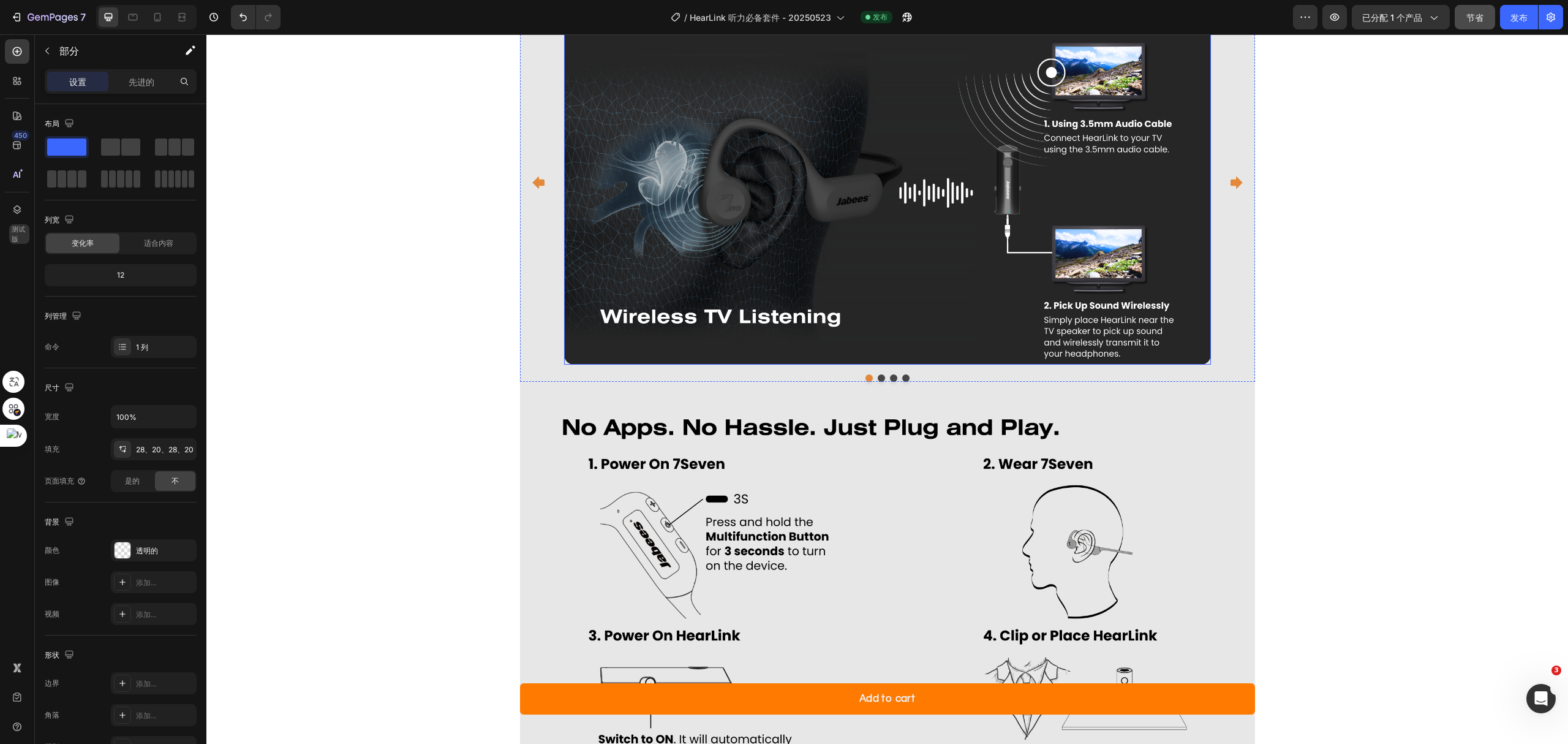
scroll to position [2696, 0]
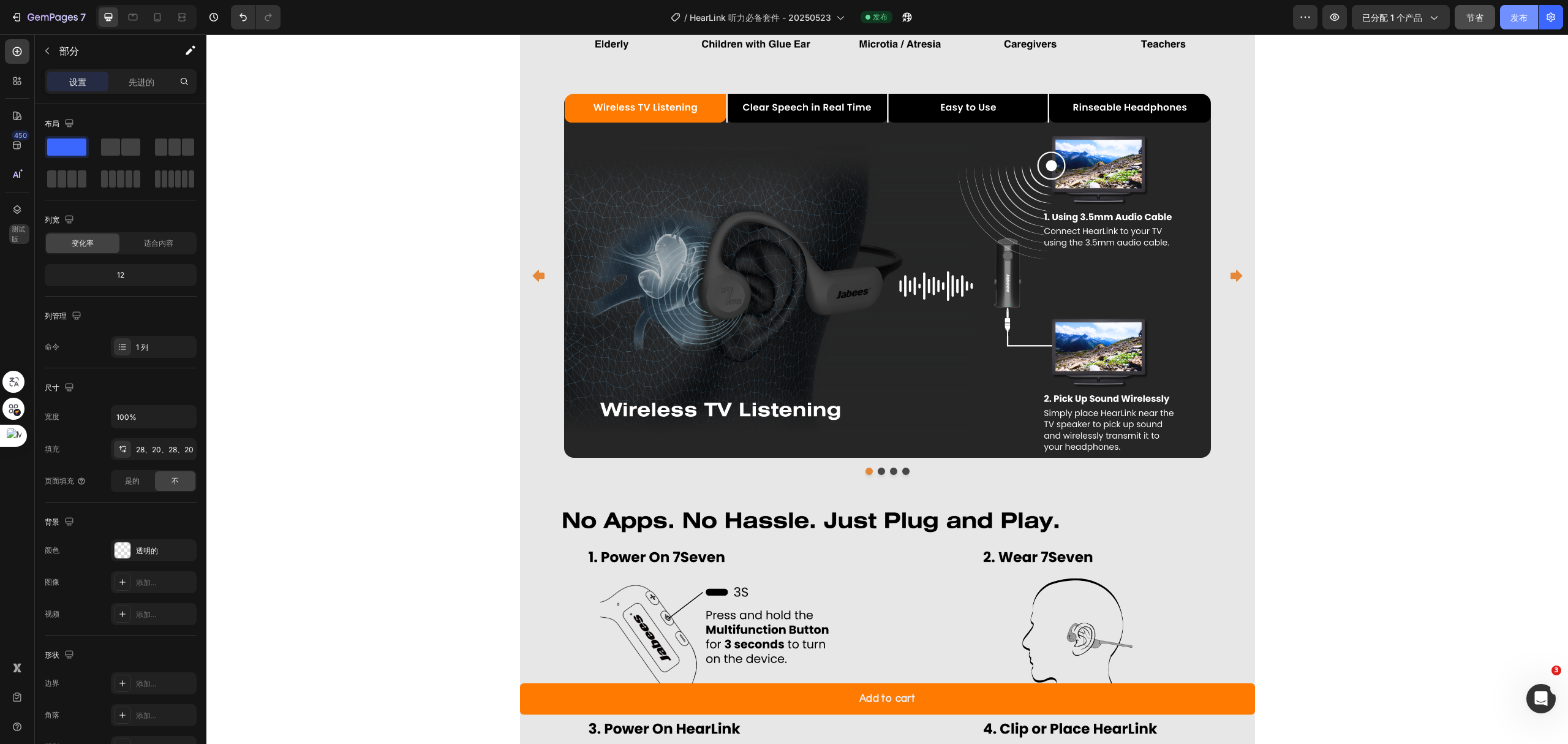
click at [1306, 26] on button "发布" at bounding box center [1519, 17] width 38 height 25
